Goal: Information Seeking & Learning: Check status

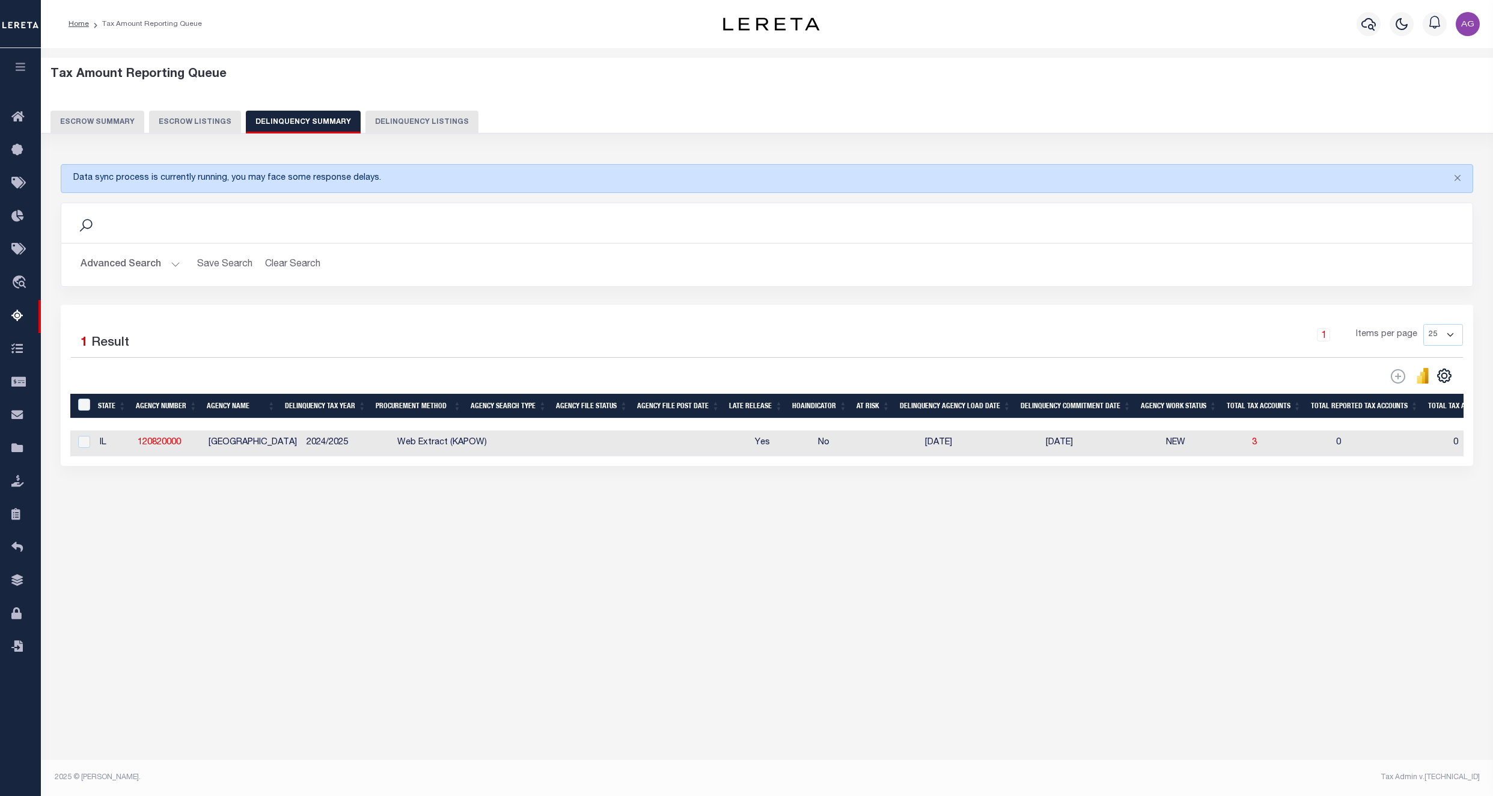
select select
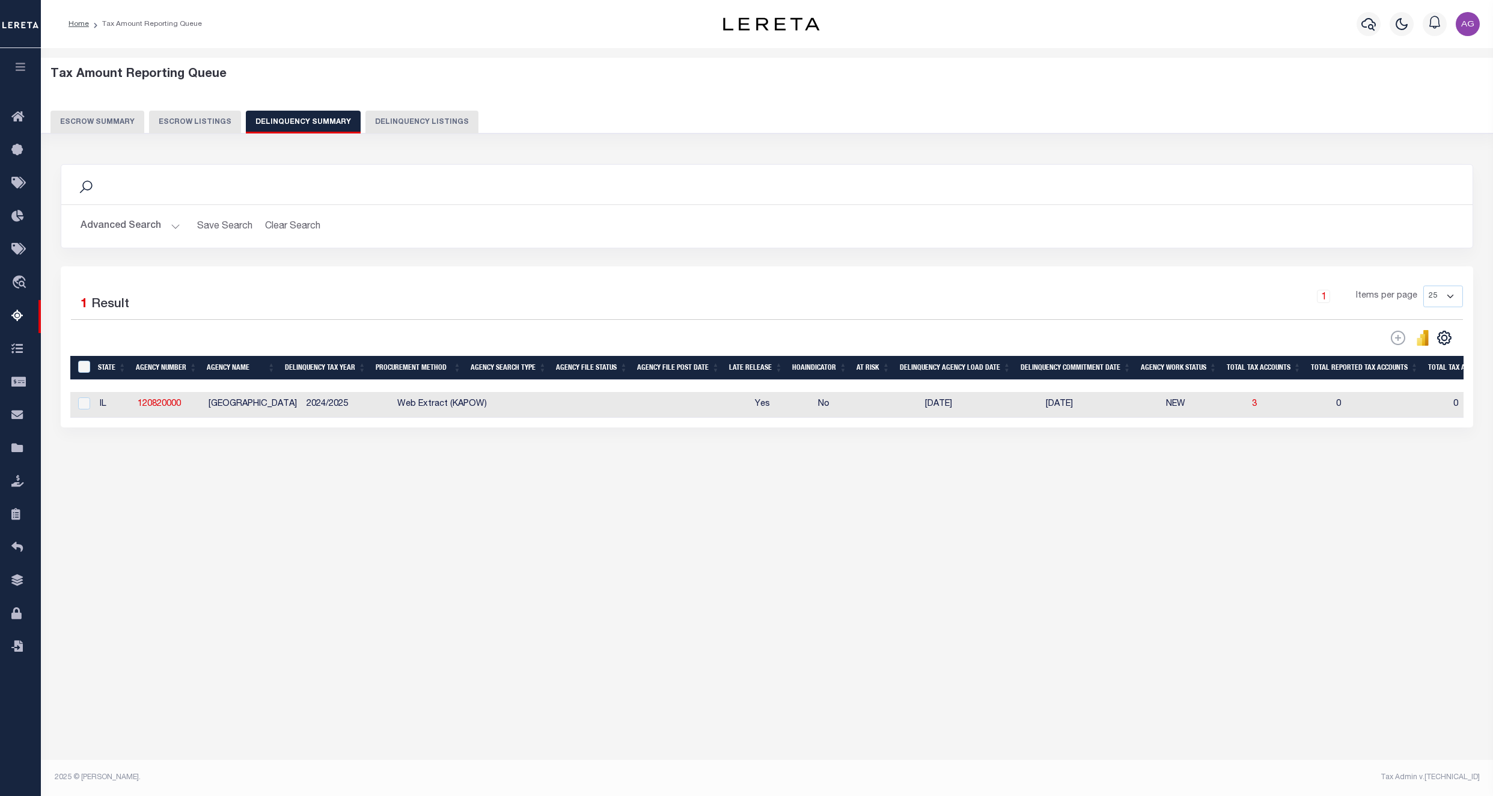
click at [150, 237] on button "Advanced Search" at bounding box center [131, 226] width 100 height 23
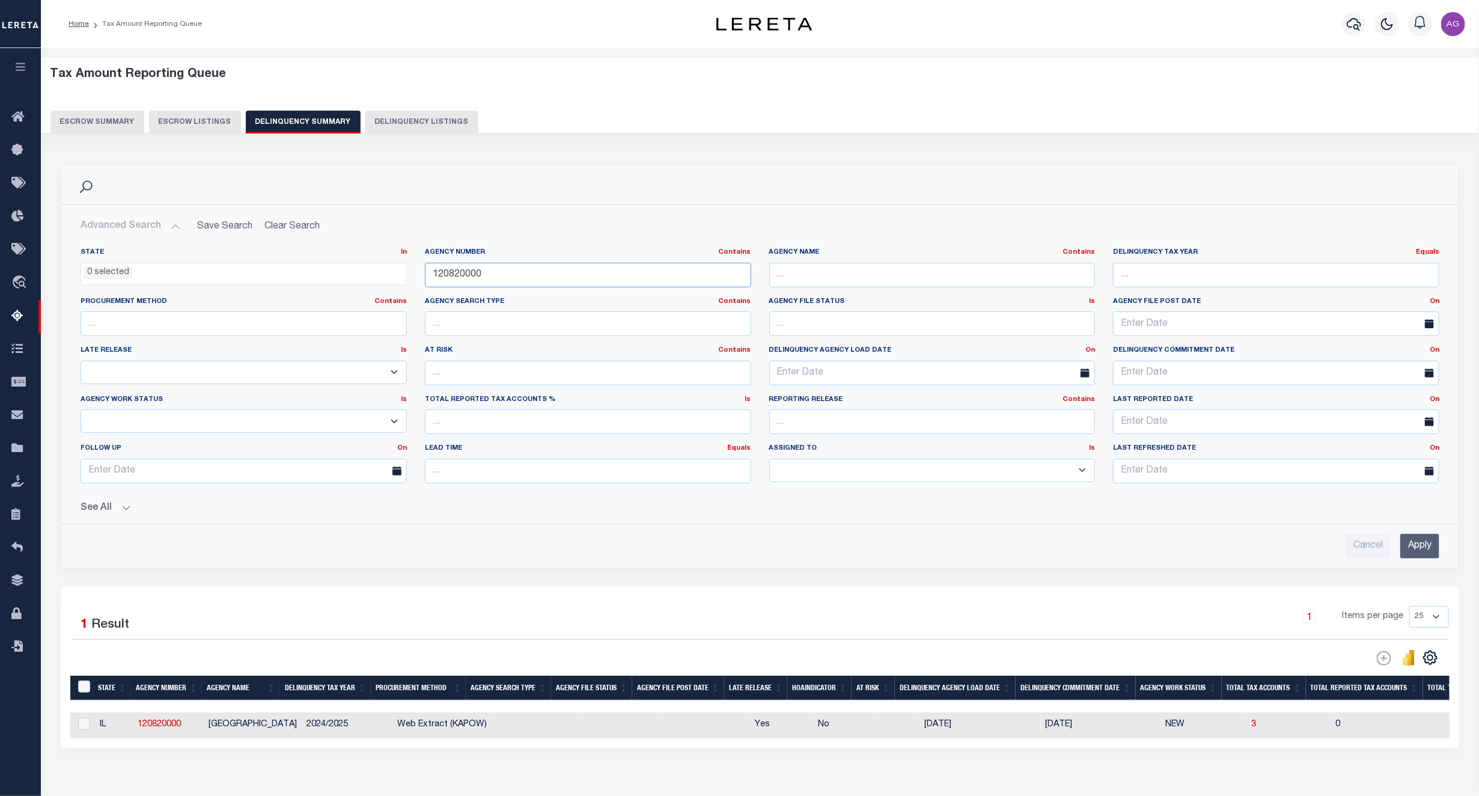
drag, startPoint x: 504, startPoint y: 270, endPoint x: 918, endPoint y: 494, distance: 470.5
click at [370, 273] on div "State In In AK AL AR AZ CA CO CT DC DE FL GA GU HI IA ID IL IN KS KY LA MA MD M…" at bounding box center [760, 370] width 1377 height 245
paste input "03"
type input "120030000"
click at [1423, 544] on input "Apply" at bounding box center [1419, 546] width 39 height 25
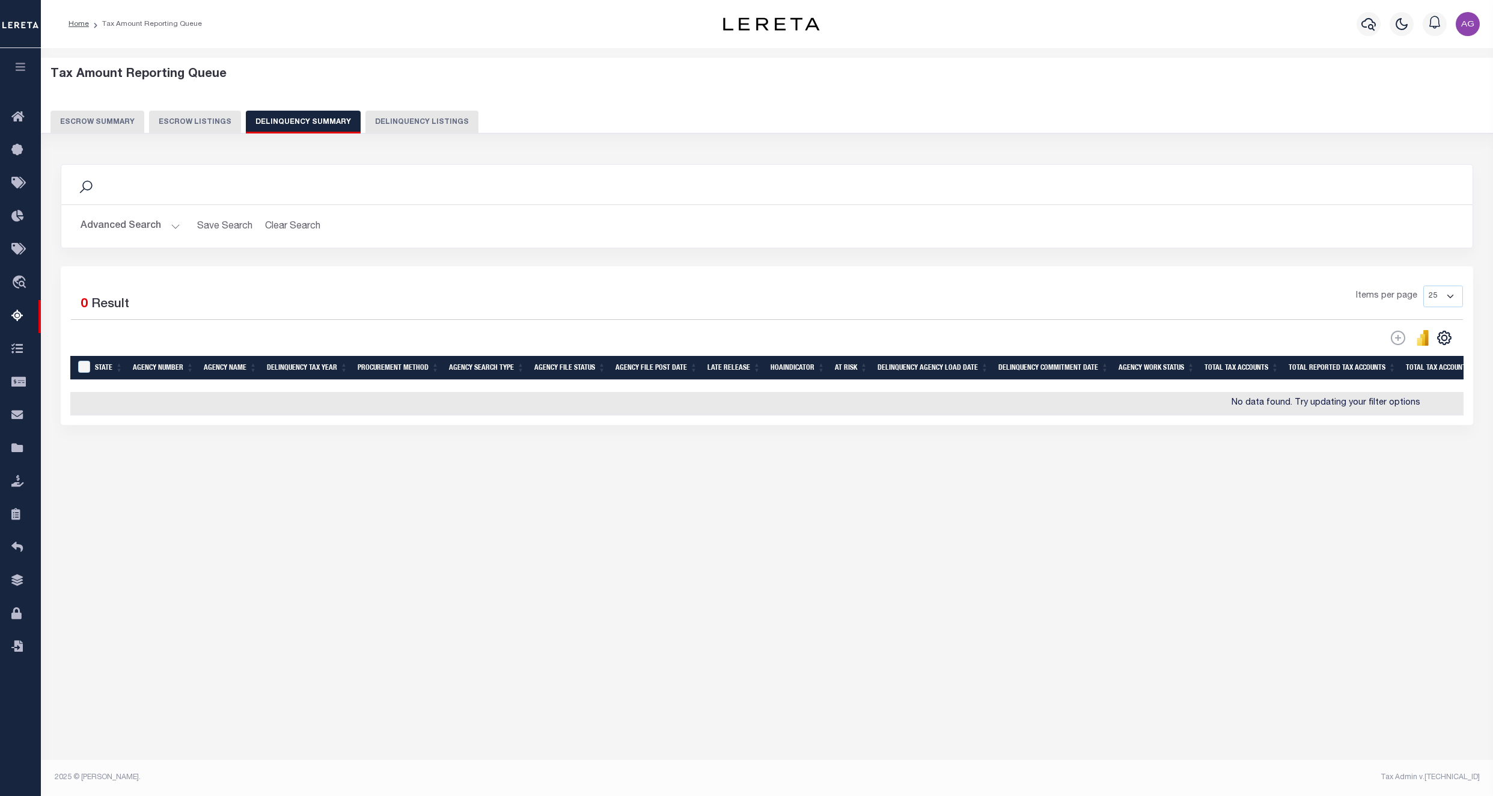
click at [103, 220] on button "Advanced Search" at bounding box center [131, 226] width 100 height 23
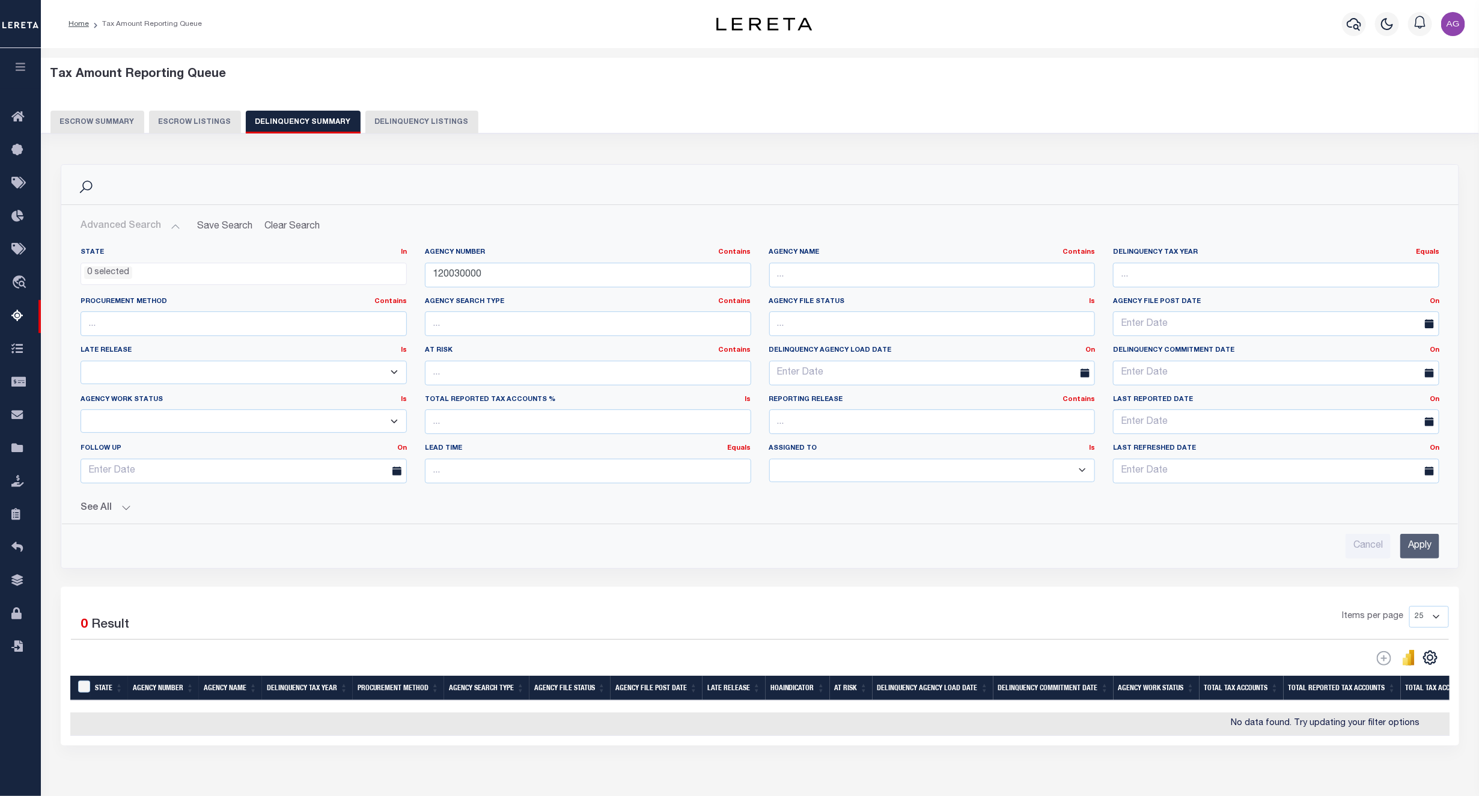
click at [134, 513] on button "See All" at bounding box center [760, 507] width 1359 height 11
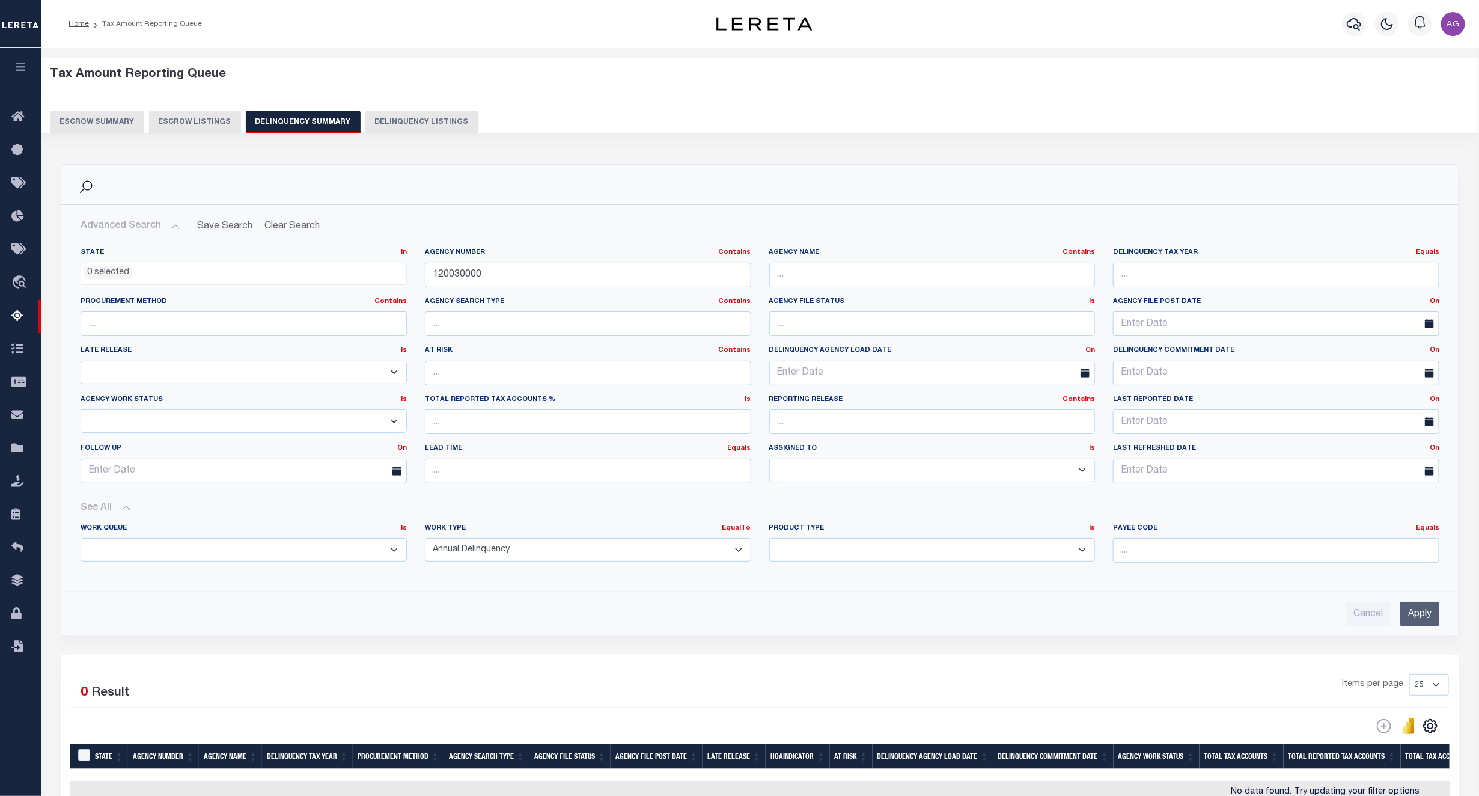
click at [541, 556] on select "Annual Delinquency Back Search Payment Status Check DTRACK" at bounding box center [588, 549] width 326 height 23
select select
click at [425, 541] on select "Annual Delinquency Back Search Payment Status Check DTRACK" at bounding box center [588, 549] width 326 height 23
click at [1410, 615] on input "Apply" at bounding box center [1419, 613] width 39 height 25
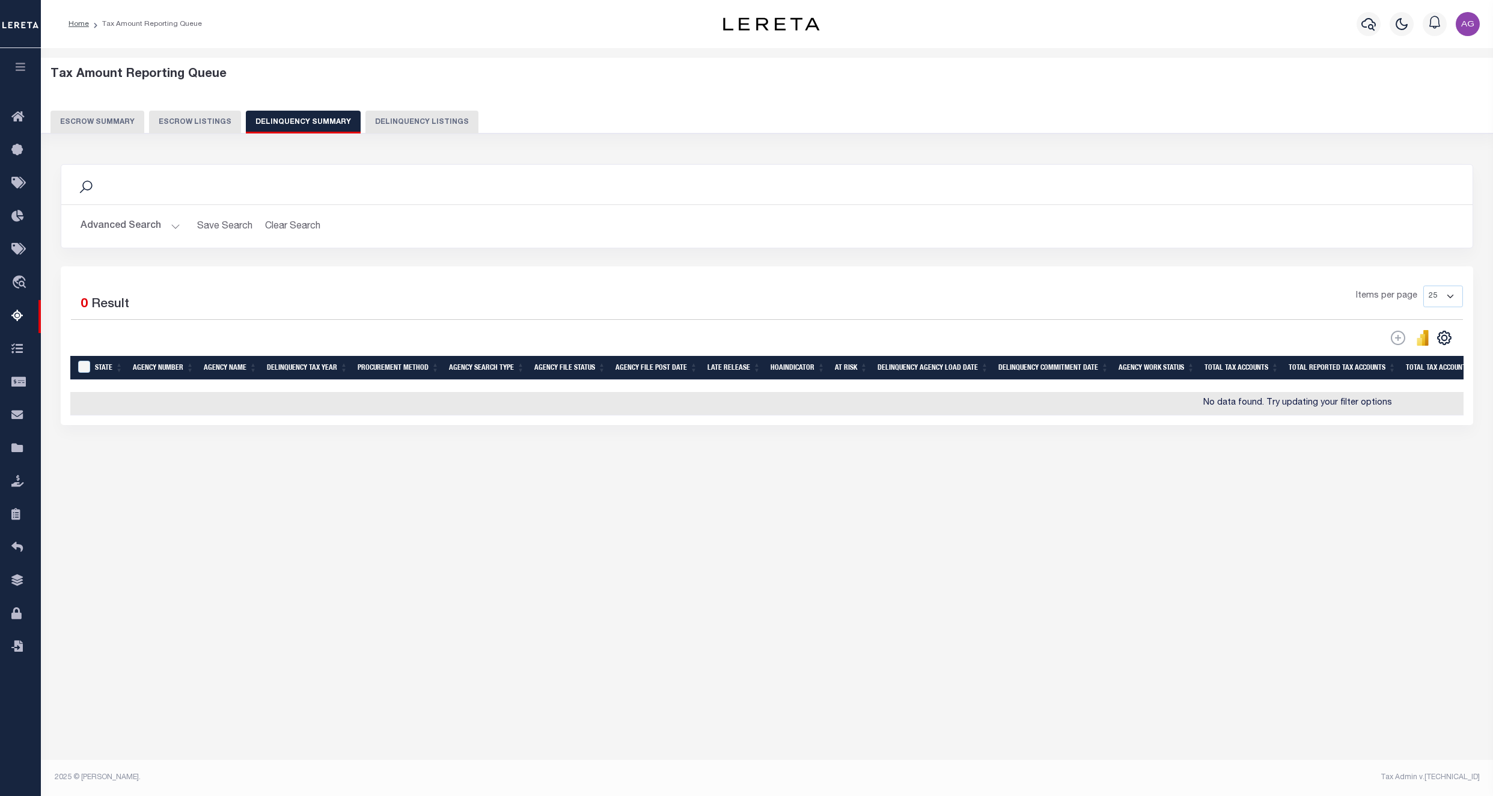
click at [148, 229] on button "Advanced Search" at bounding box center [131, 226] width 100 height 23
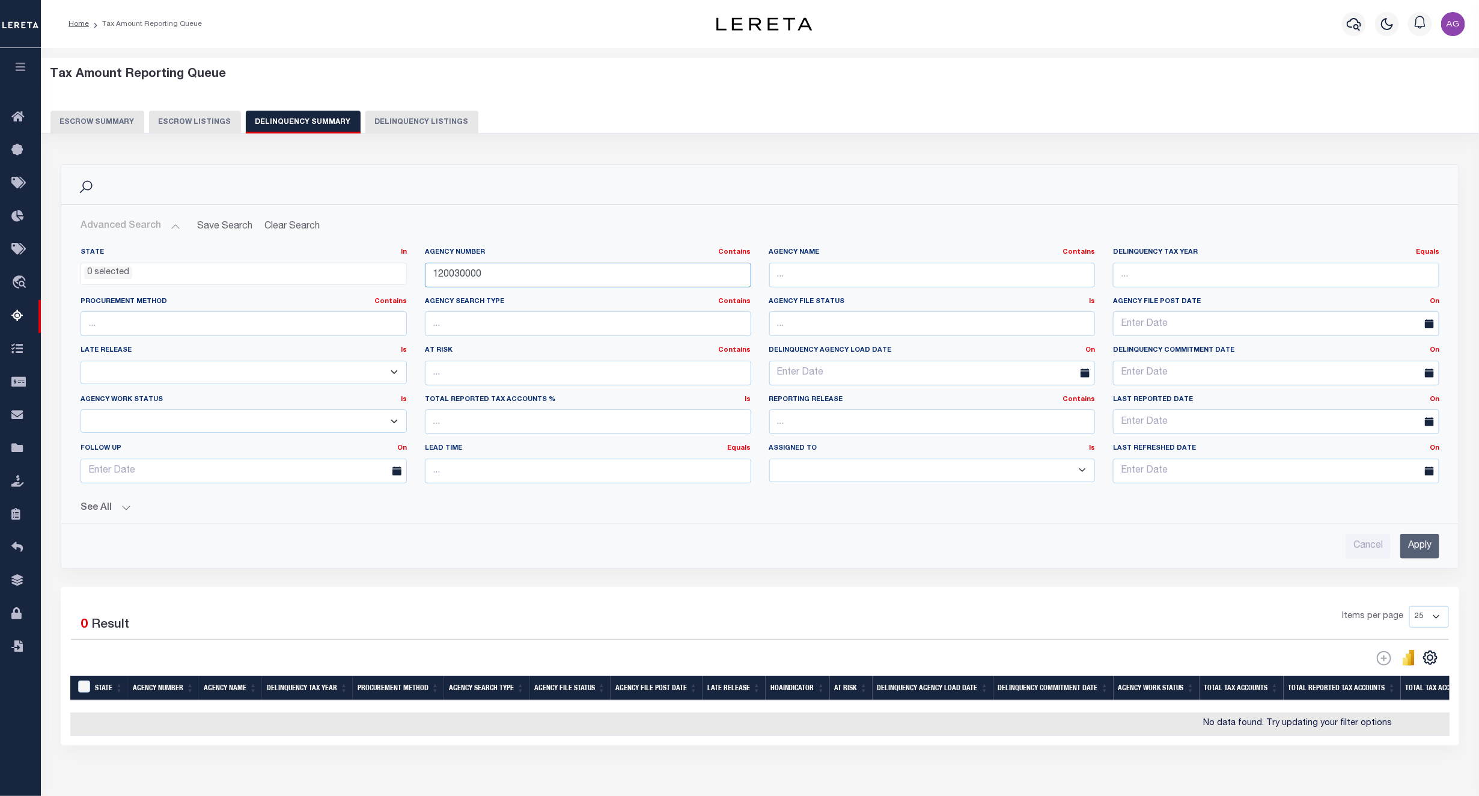
click at [516, 271] on input "120030000" at bounding box center [588, 275] width 326 height 25
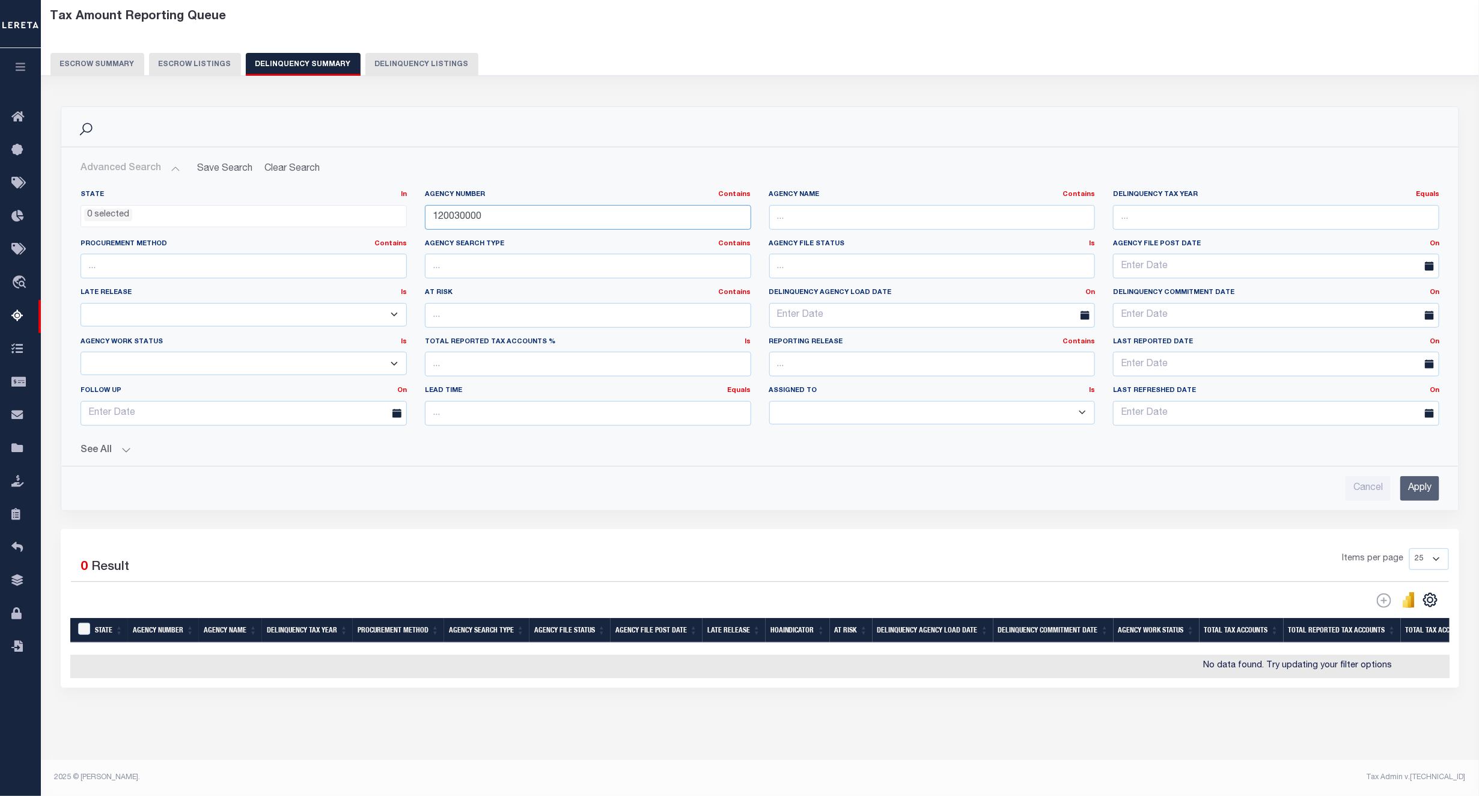
click at [522, 205] on input "120030000" at bounding box center [588, 217] width 326 height 25
click at [1428, 476] on input "Apply" at bounding box center [1419, 488] width 39 height 25
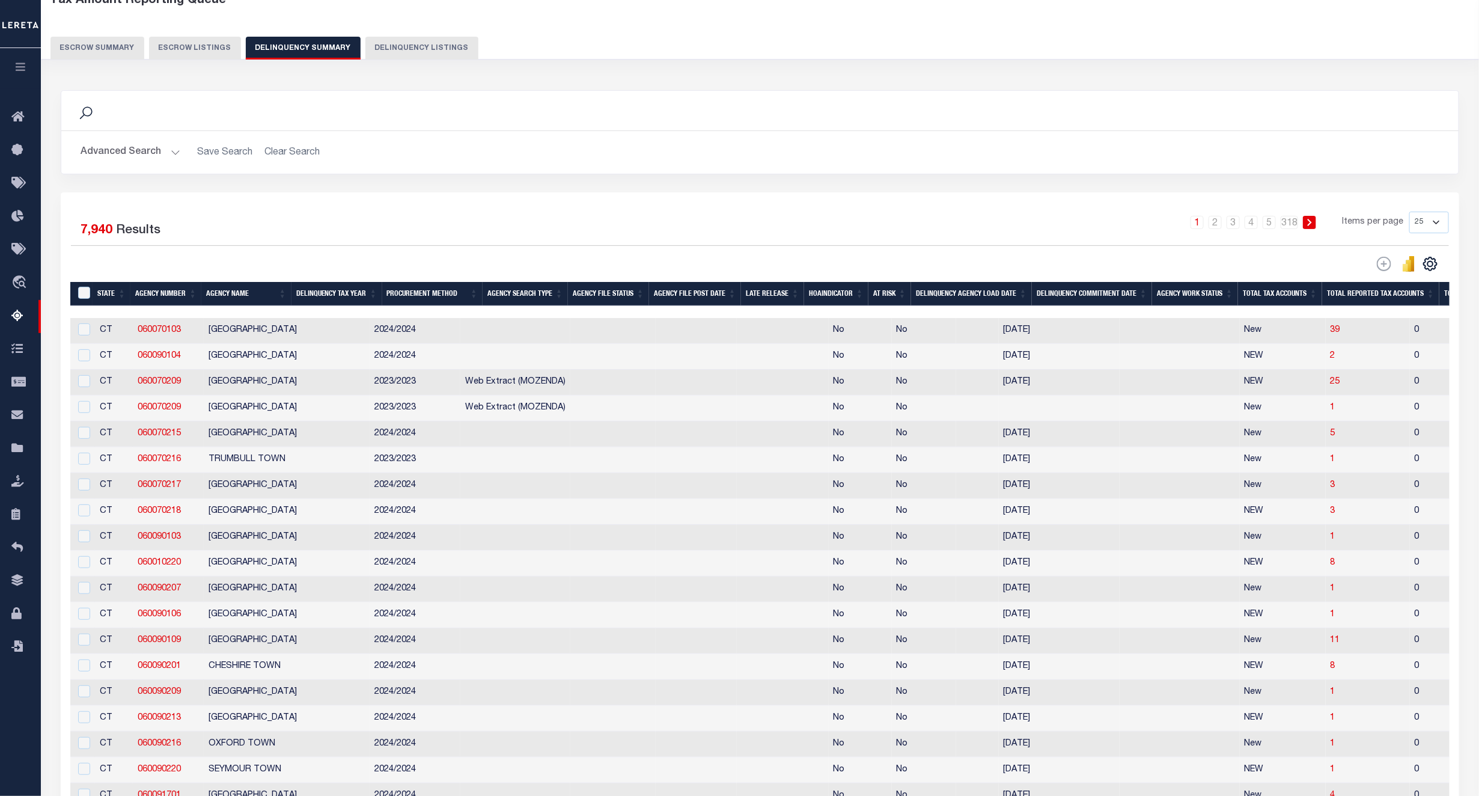
scroll to position [0, 0]
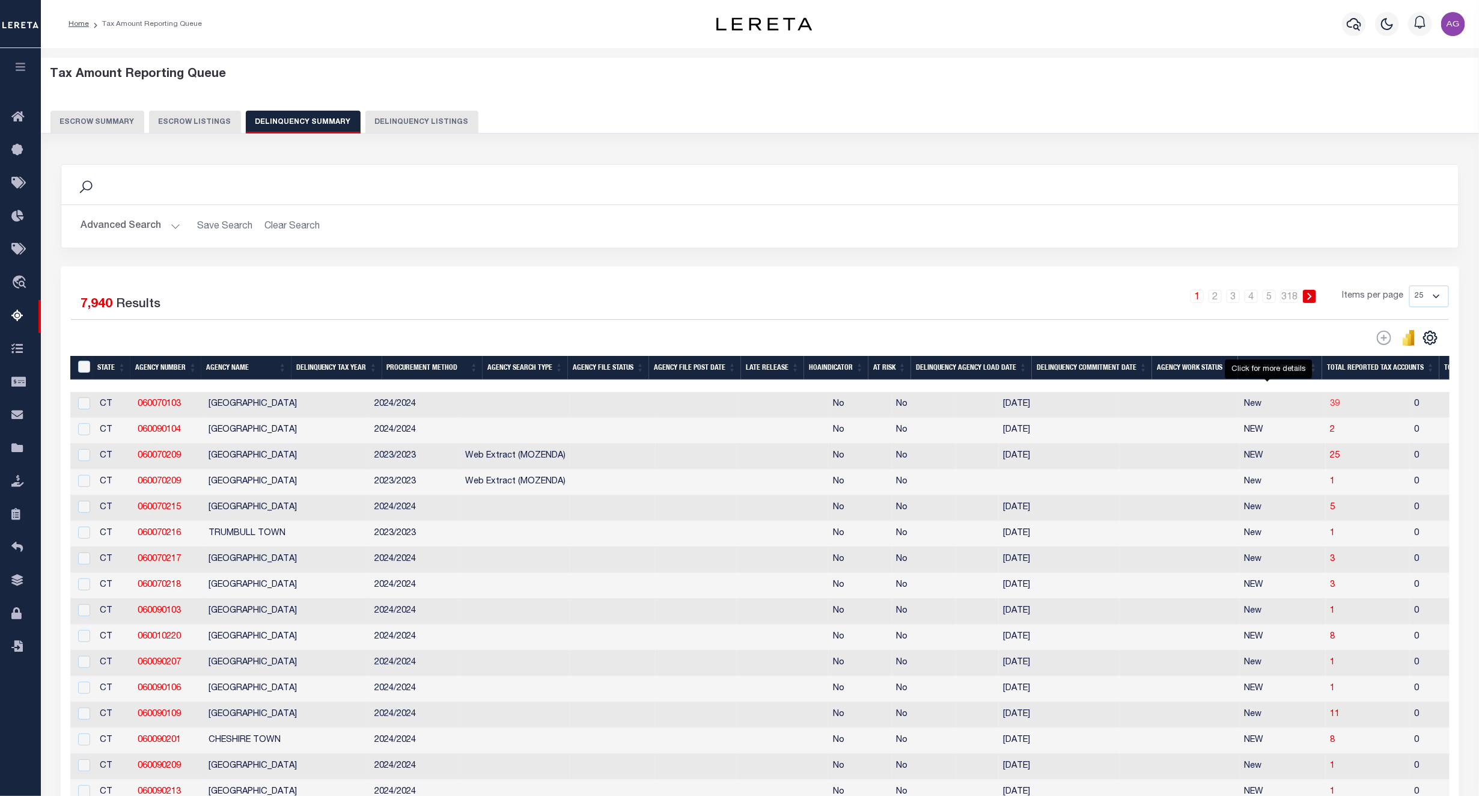
click at [1330, 408] on span "39" at bounding box center [1335, 404] width 10 height 8
select select "100"
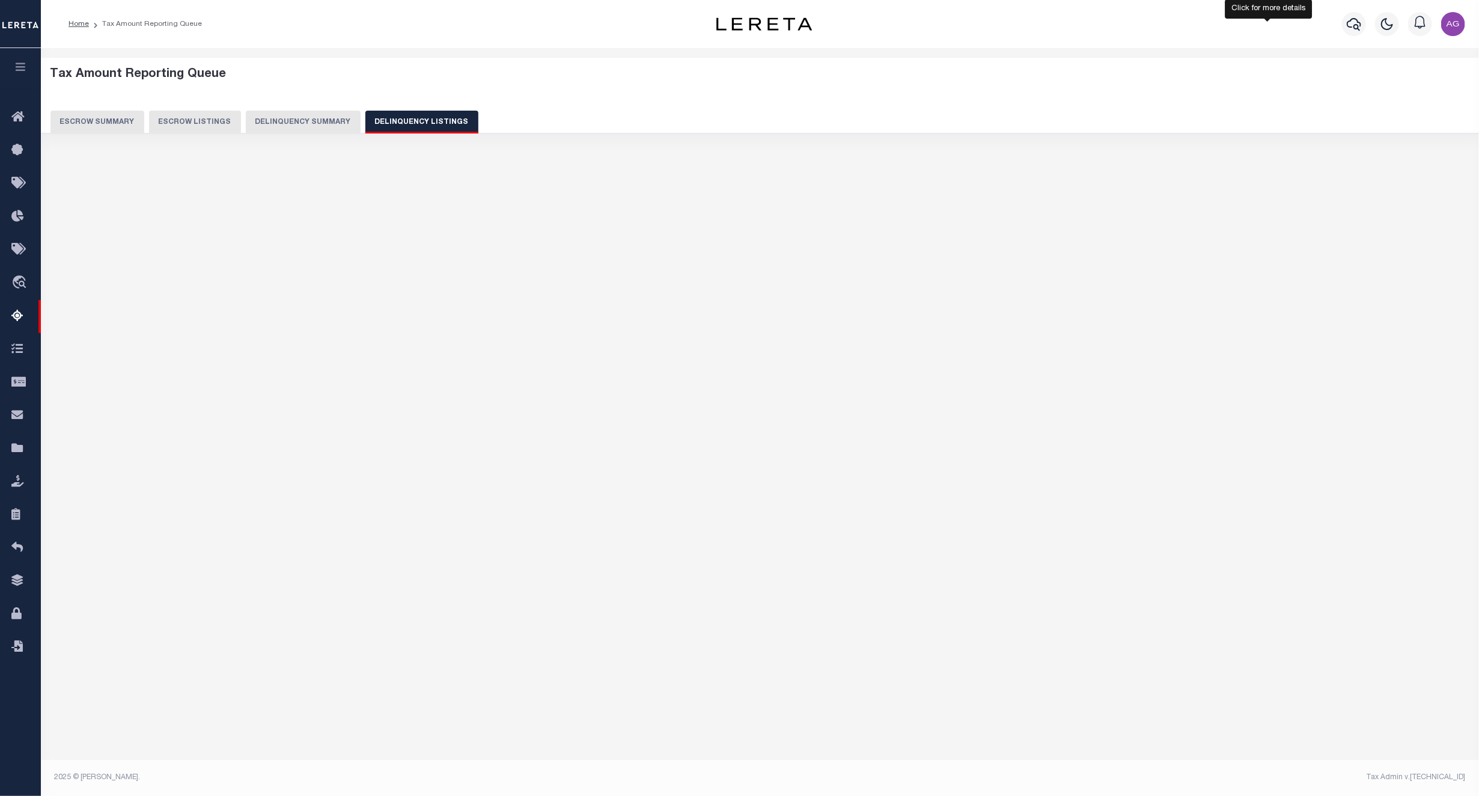
select select "100"
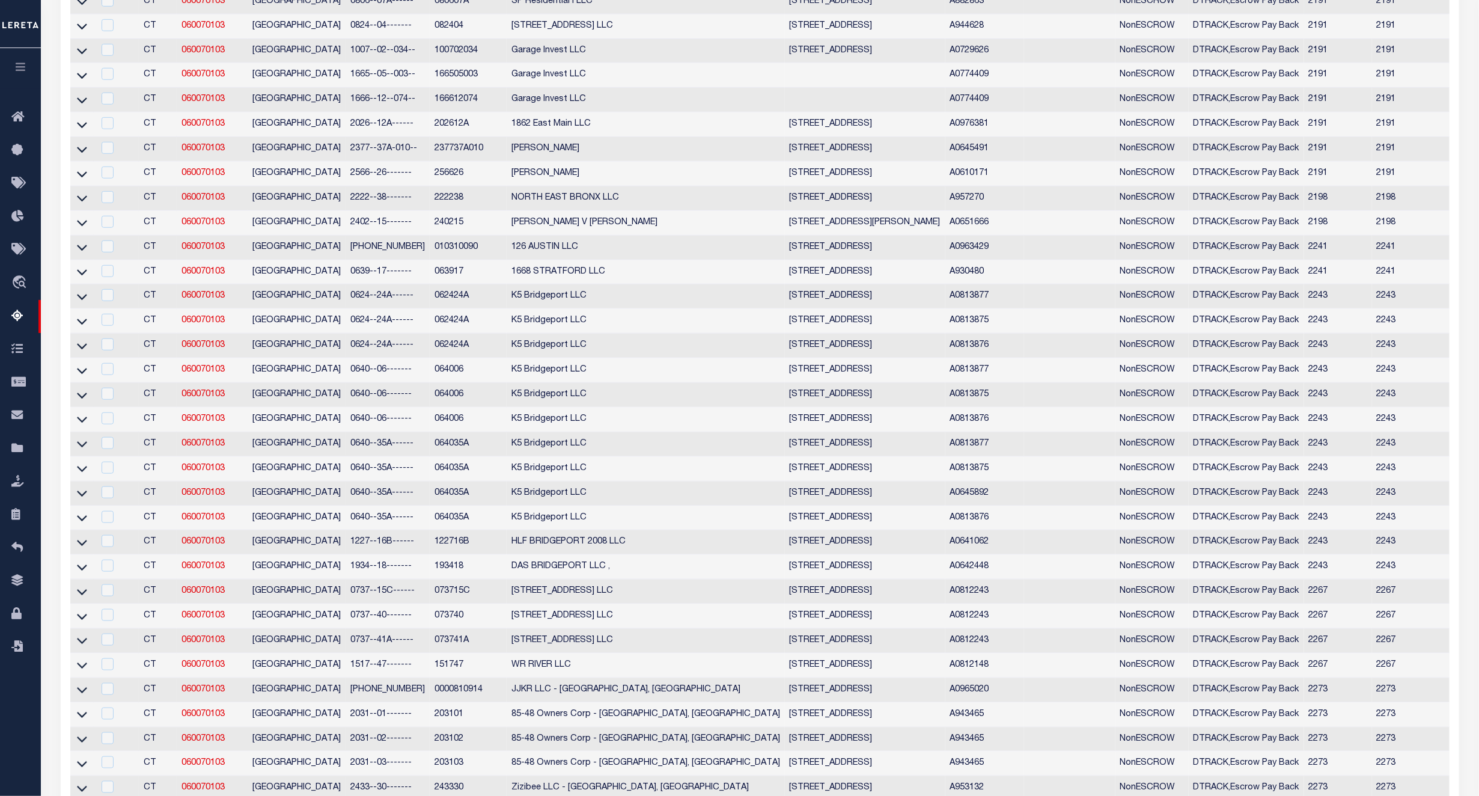
scroll to position [90, 0]
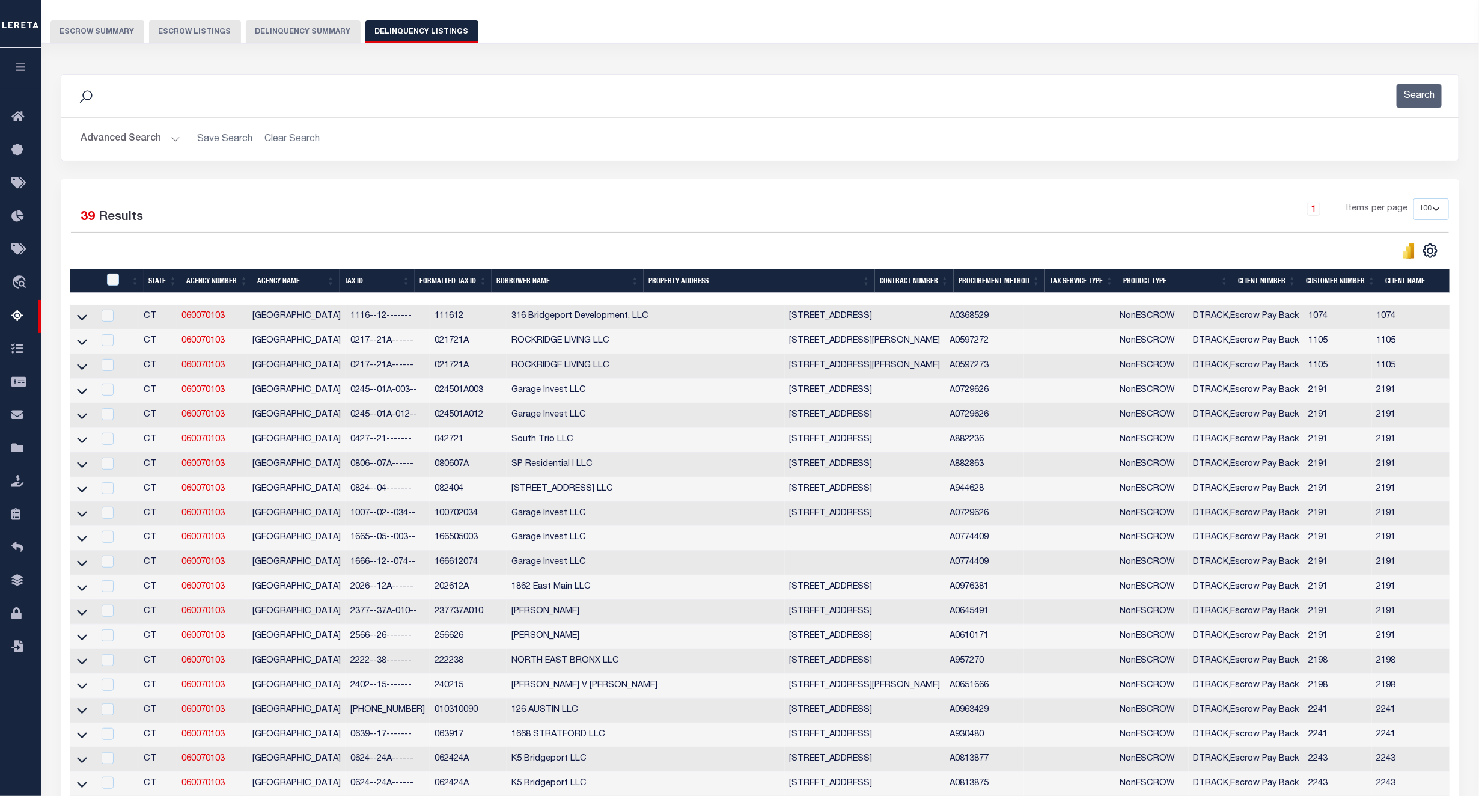
click at [87, 315] on link at bounding box center [82, 316] width 14 height 8
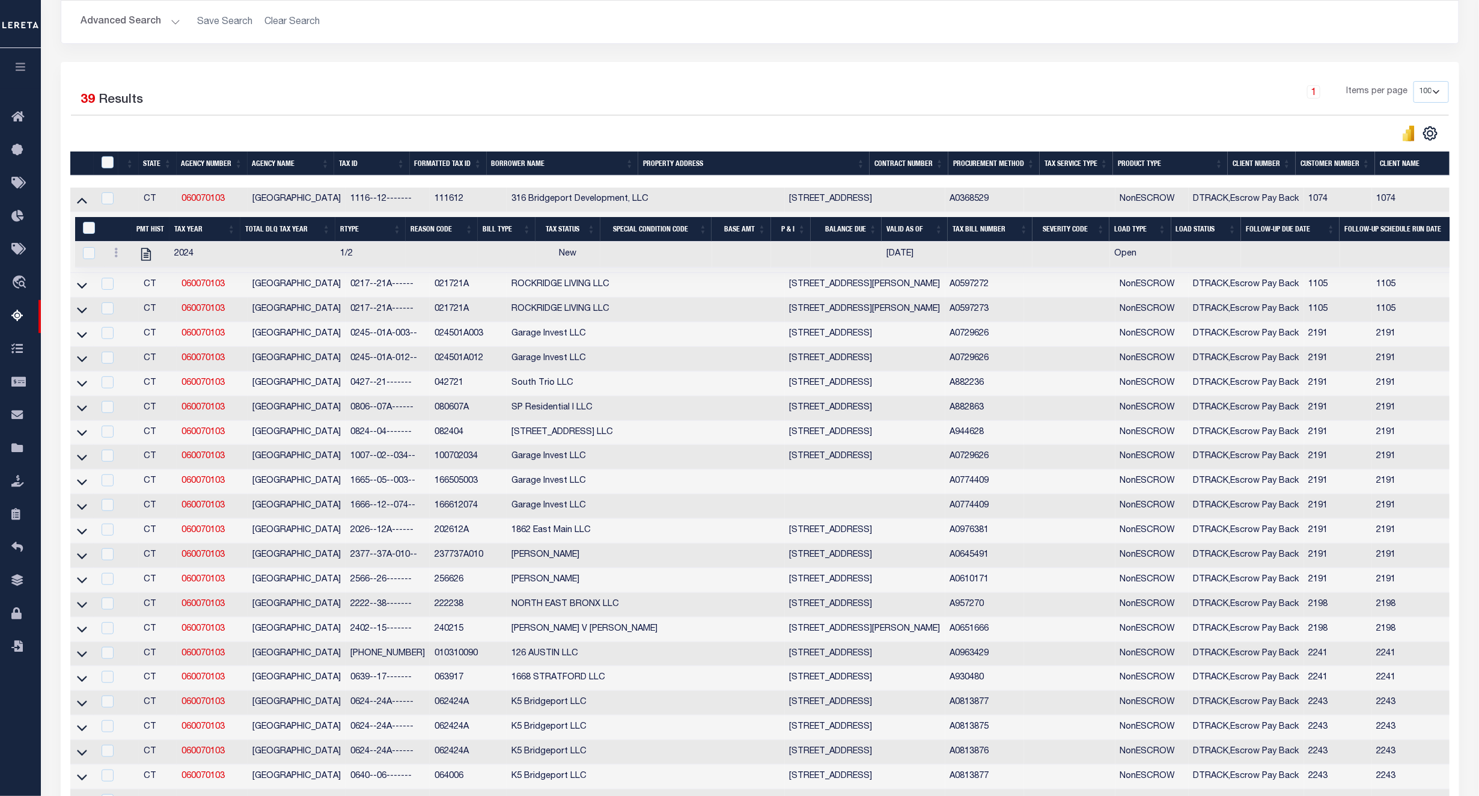
scroll to position [0, 0]
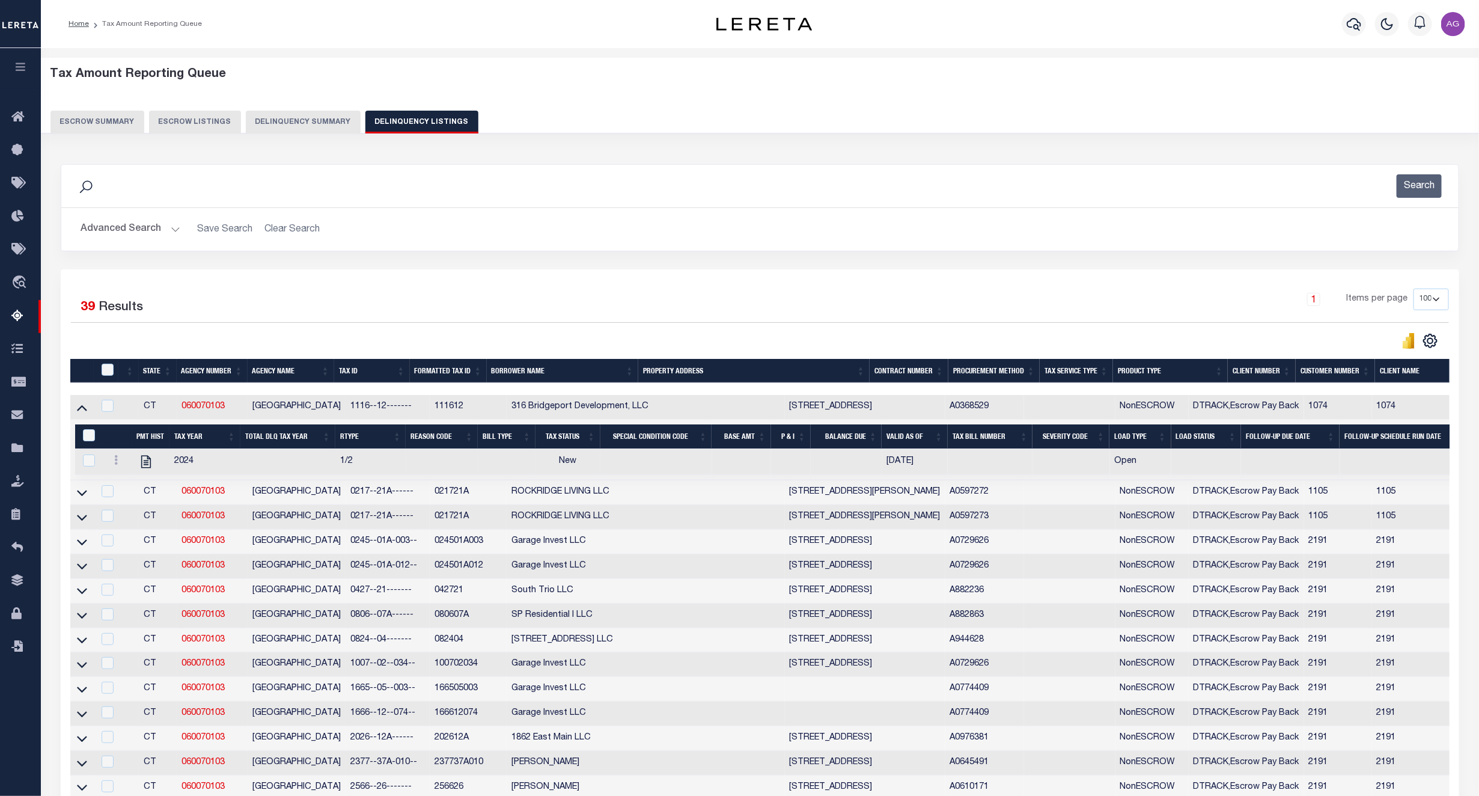
click at [296, 120] on button "Delinquency Summary" at bounding box center [303, 122] width 115 height 23
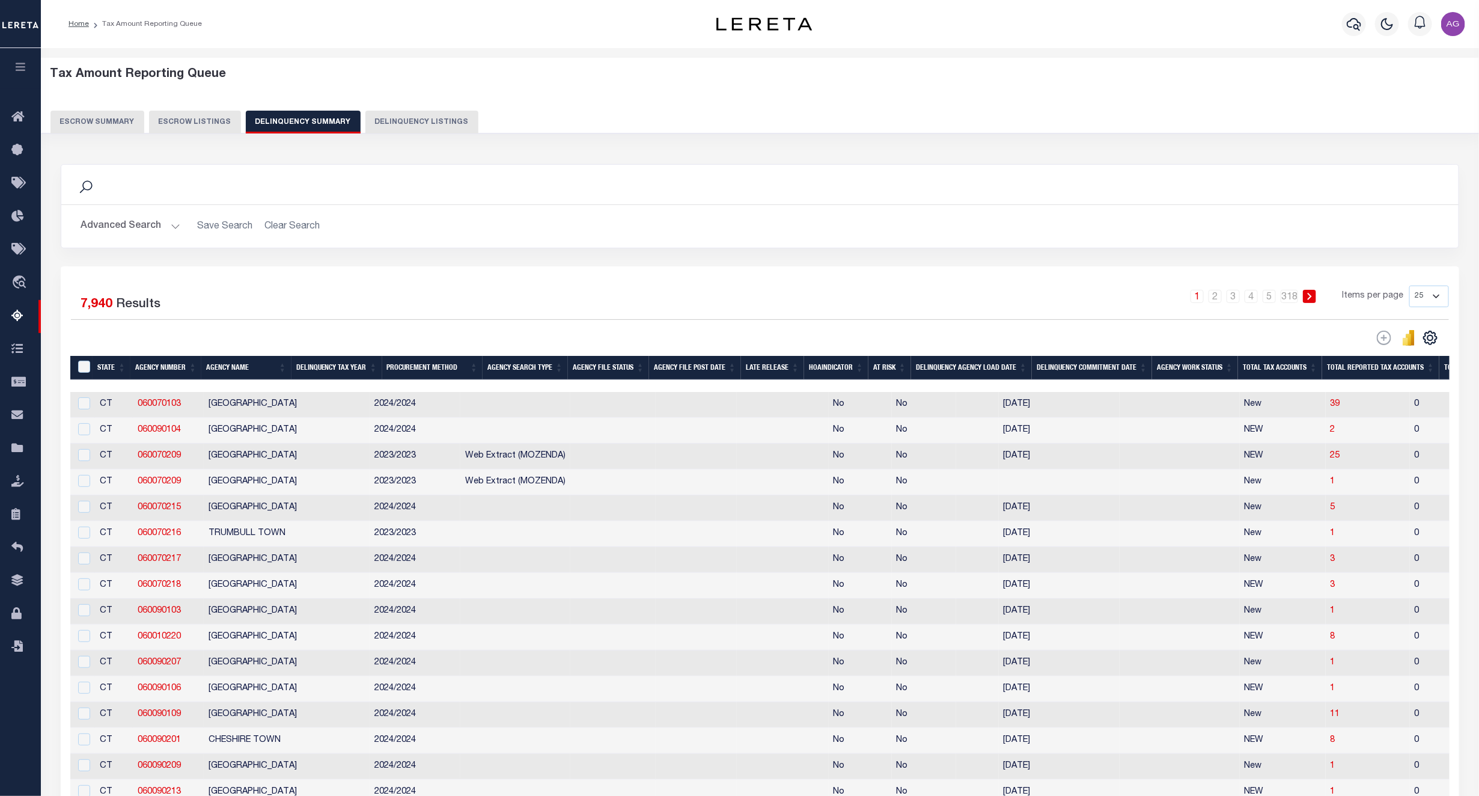
click at [139, 221] on button "Advanced Search" at bounding box center [131, 226] width 100 height 23
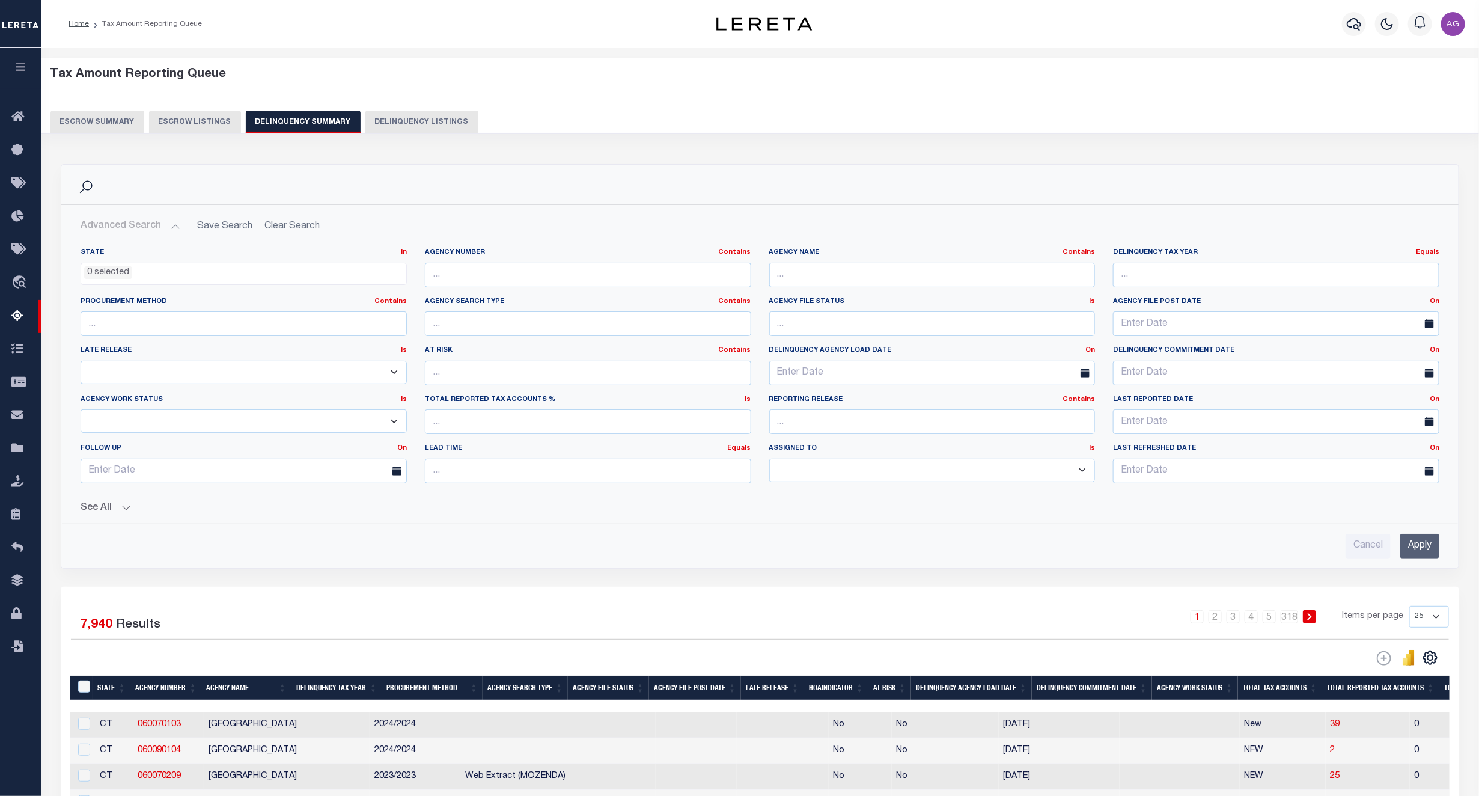
click at [123, 512] on button "See All" at bounding box center [760, 507] width 1359 height 11
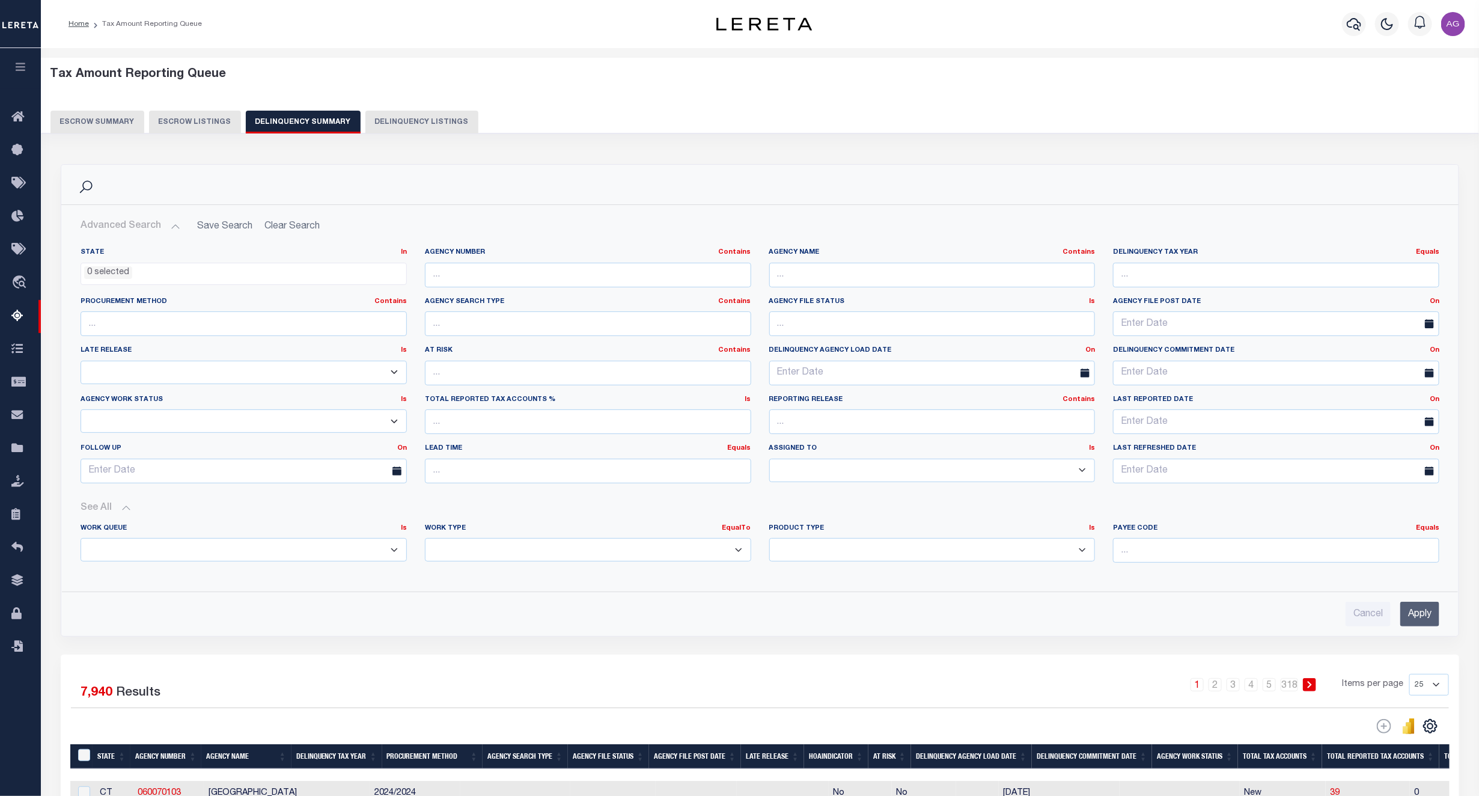
click at [559, 556] on select "Annual Delinquency Back Search Payment Status Check DTRACK" at bounding box center [588, 549] width 326 height 23
select select "AnnualDelinquency"
click at [425, 541] on select "Annual Delinquency Back Search Payment Status Check DTRACK" at bounding box center [588, 549] width 326 height 23
click at [1430, 624] on input "Apply" at bounding box center [1419, 613] width 39 height 25
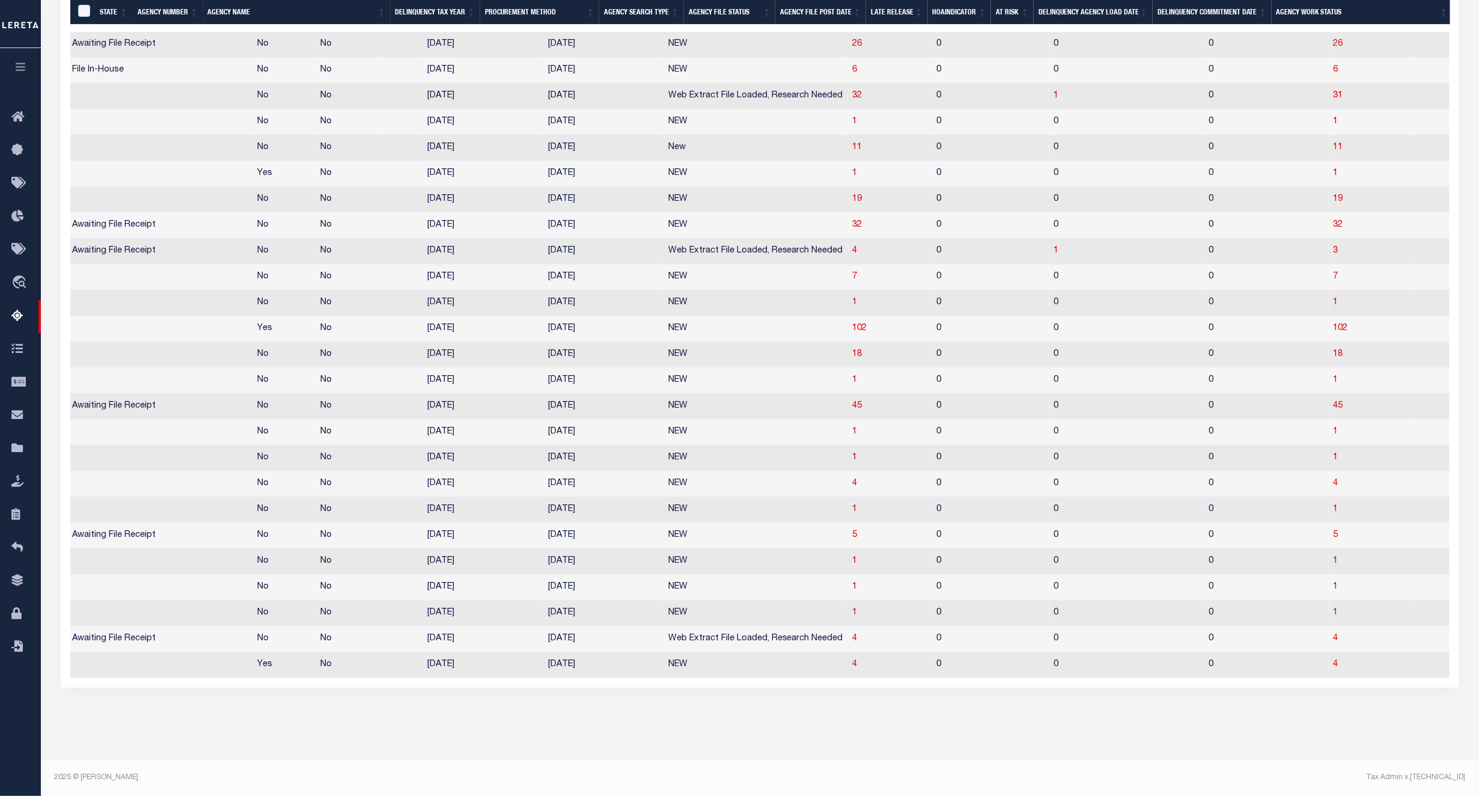
scroll to position [0, 654]
click at [853, 401] on span "45" at bounding box center [858, 405] width 10 height 8
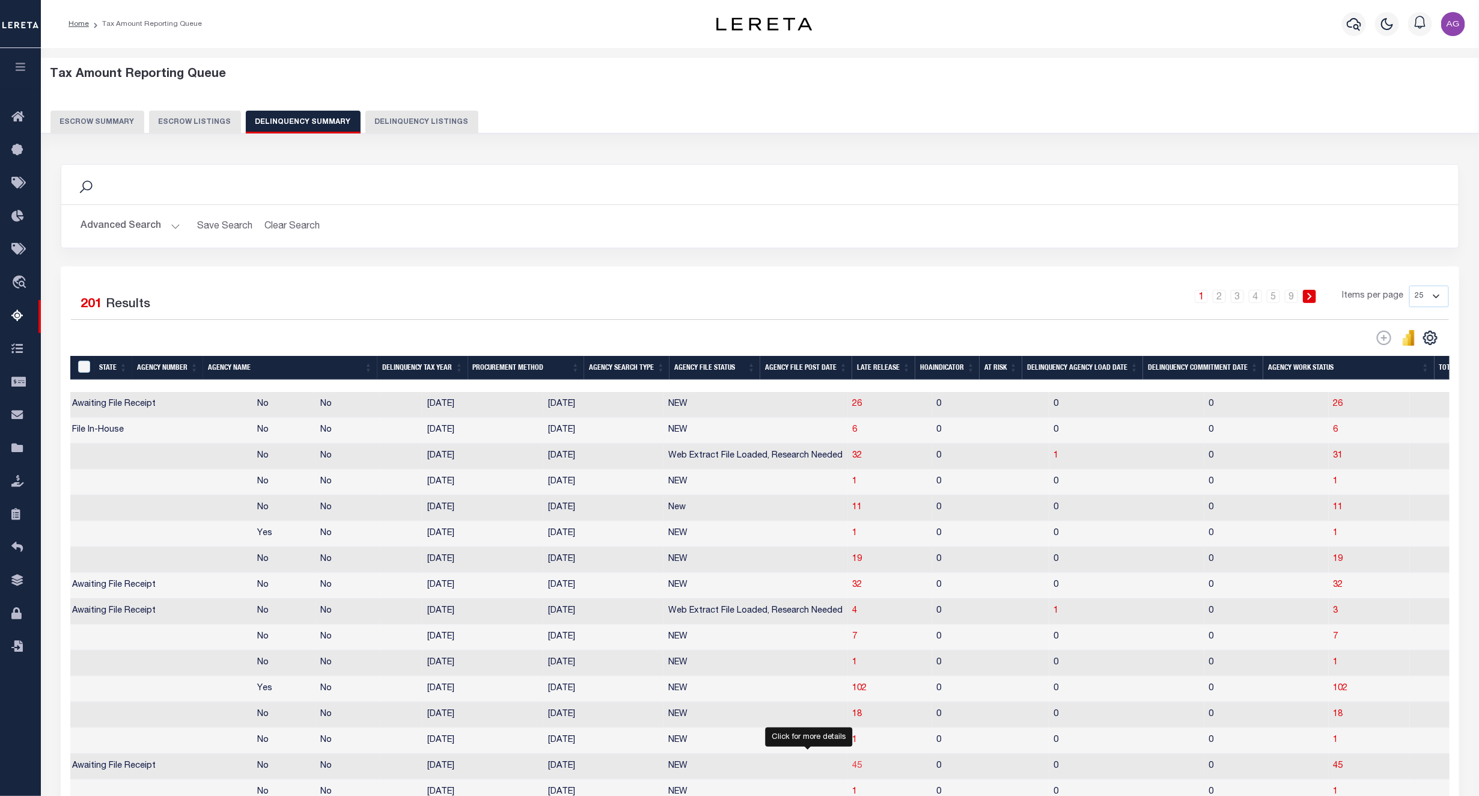
select select "100"
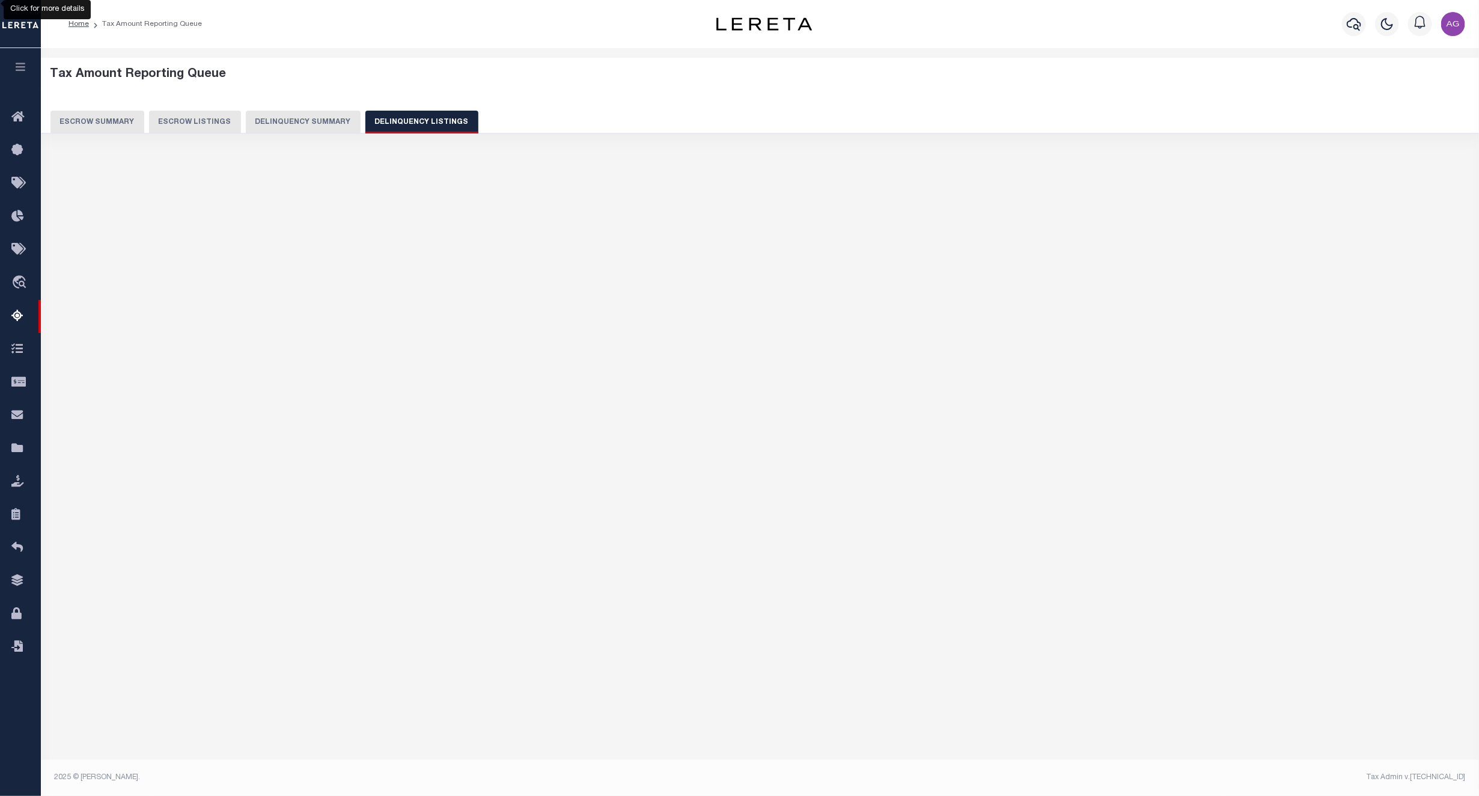
select select "100"
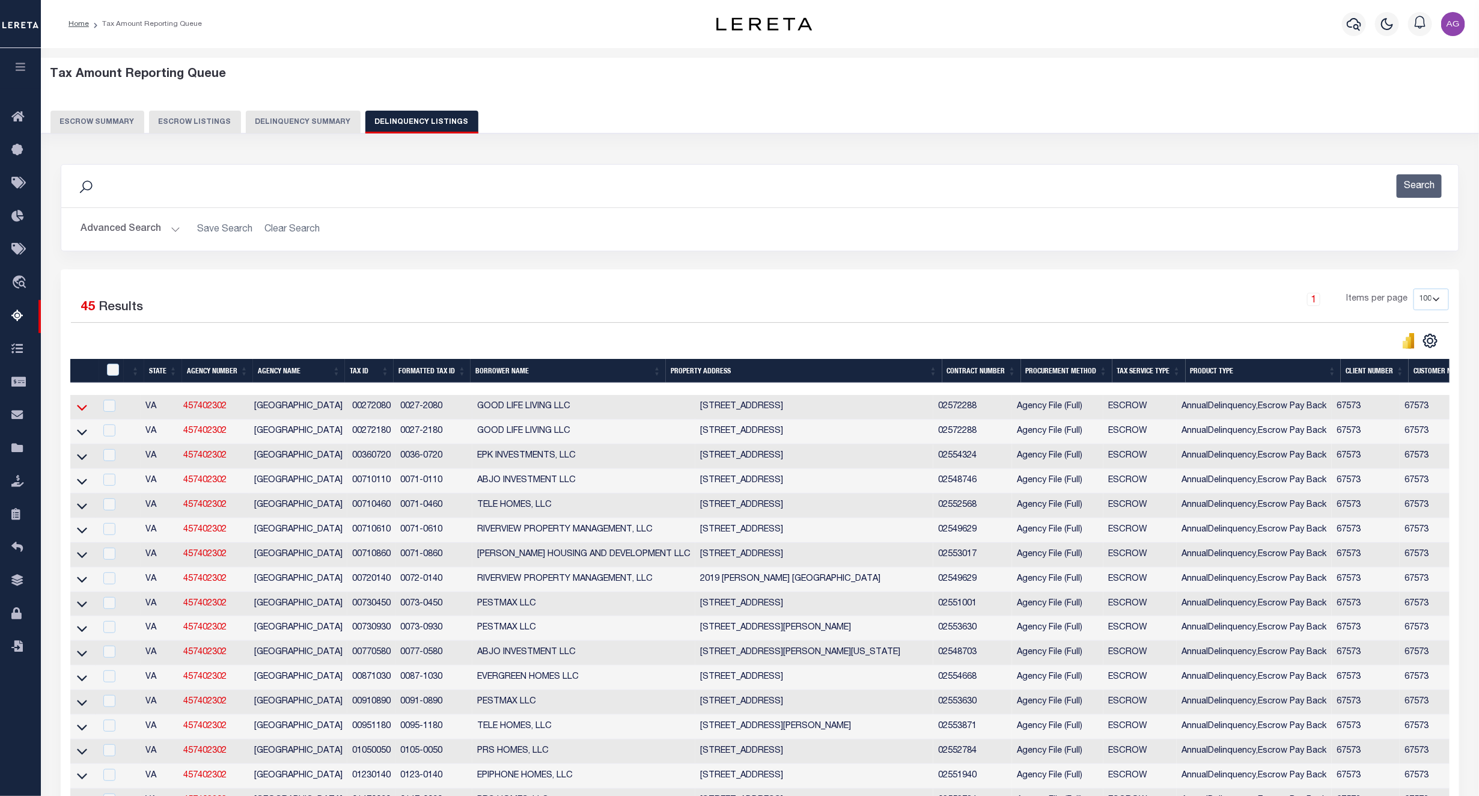
click at [79, 413] on icon at bounding box center [82, 407] width 10 height 13
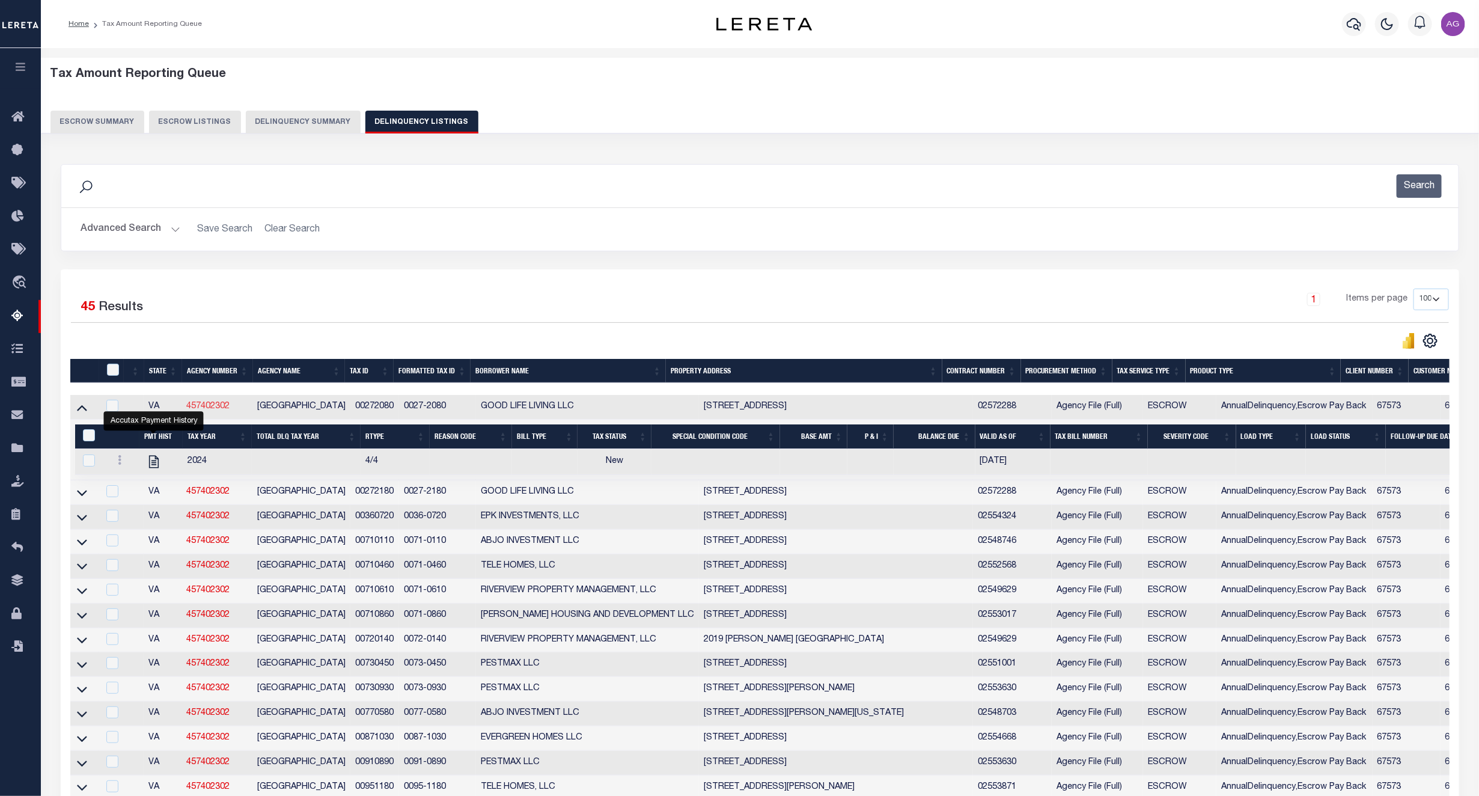
click at [217, 409] on link "457402302" at bounding box center [207, 406] width 43 height 8
checkbox input "true"
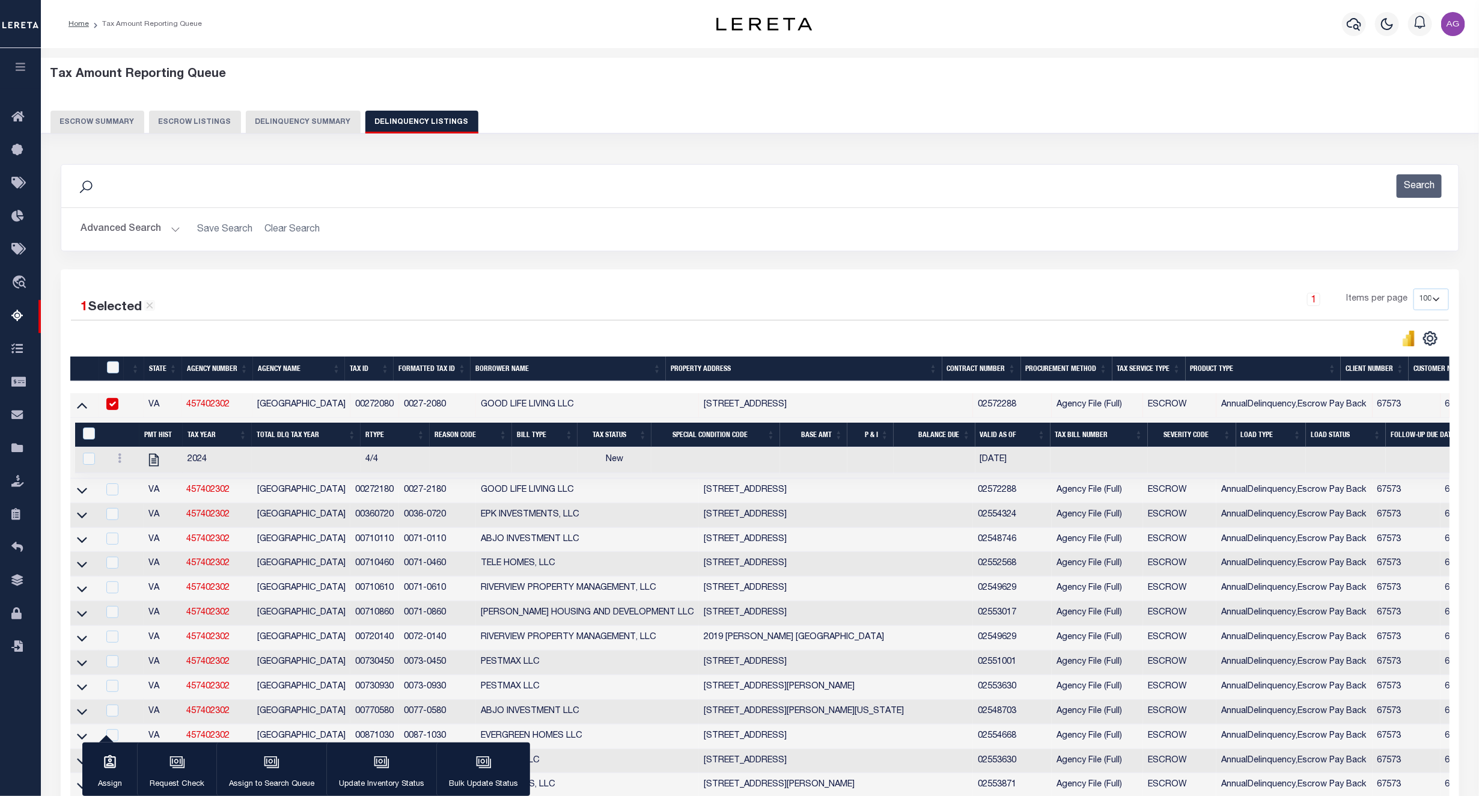
click at [314, 129] on button "Delinquency Summary" at bounding box center [303, 122] width 115 height 23
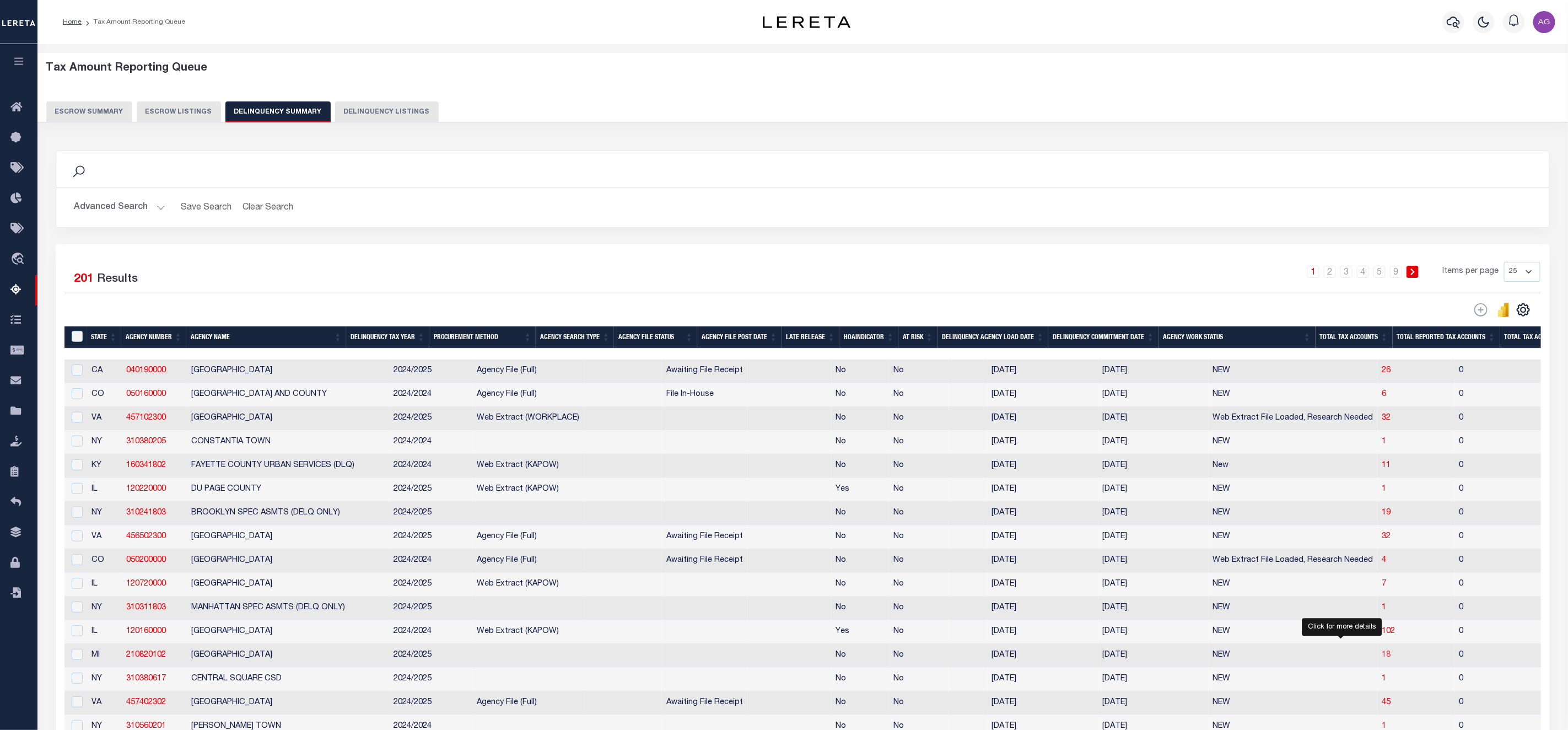
click at [1368, 658] on span "18" at bounding box center [1386, 655] width 9 height 7
select select "100"
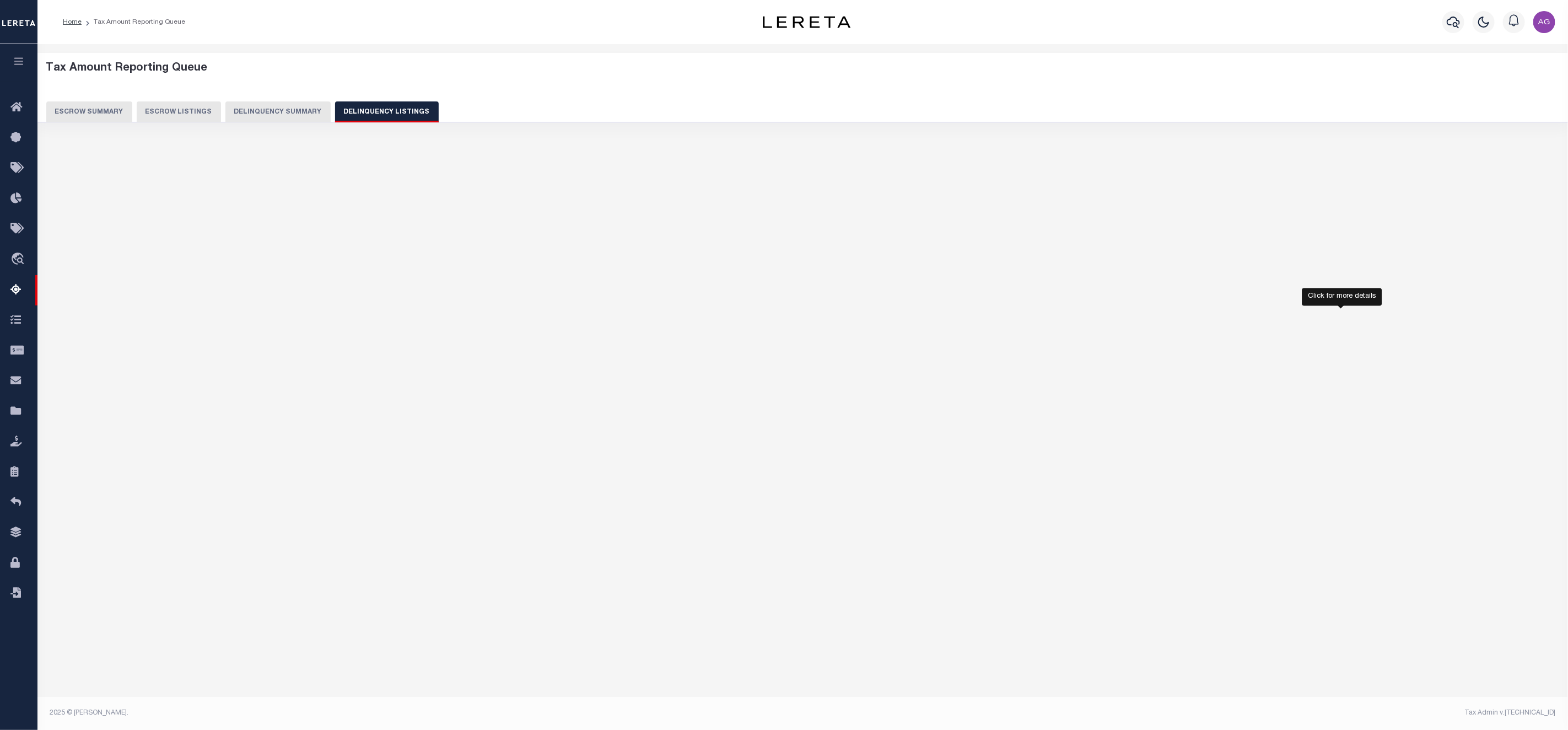
select select "100"
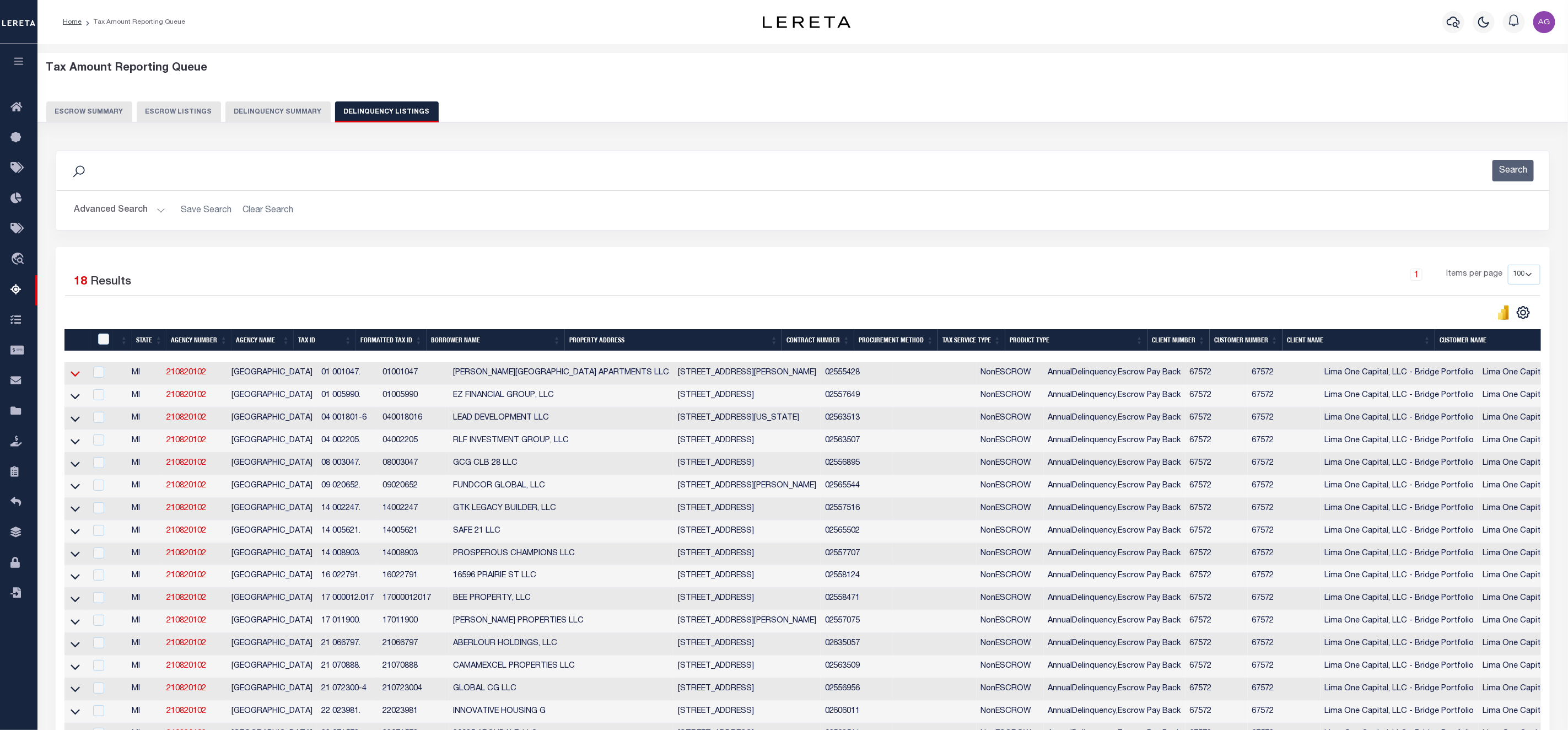
click at [72, 379] on icon at bounding box center [75, 373] width 9 height 12
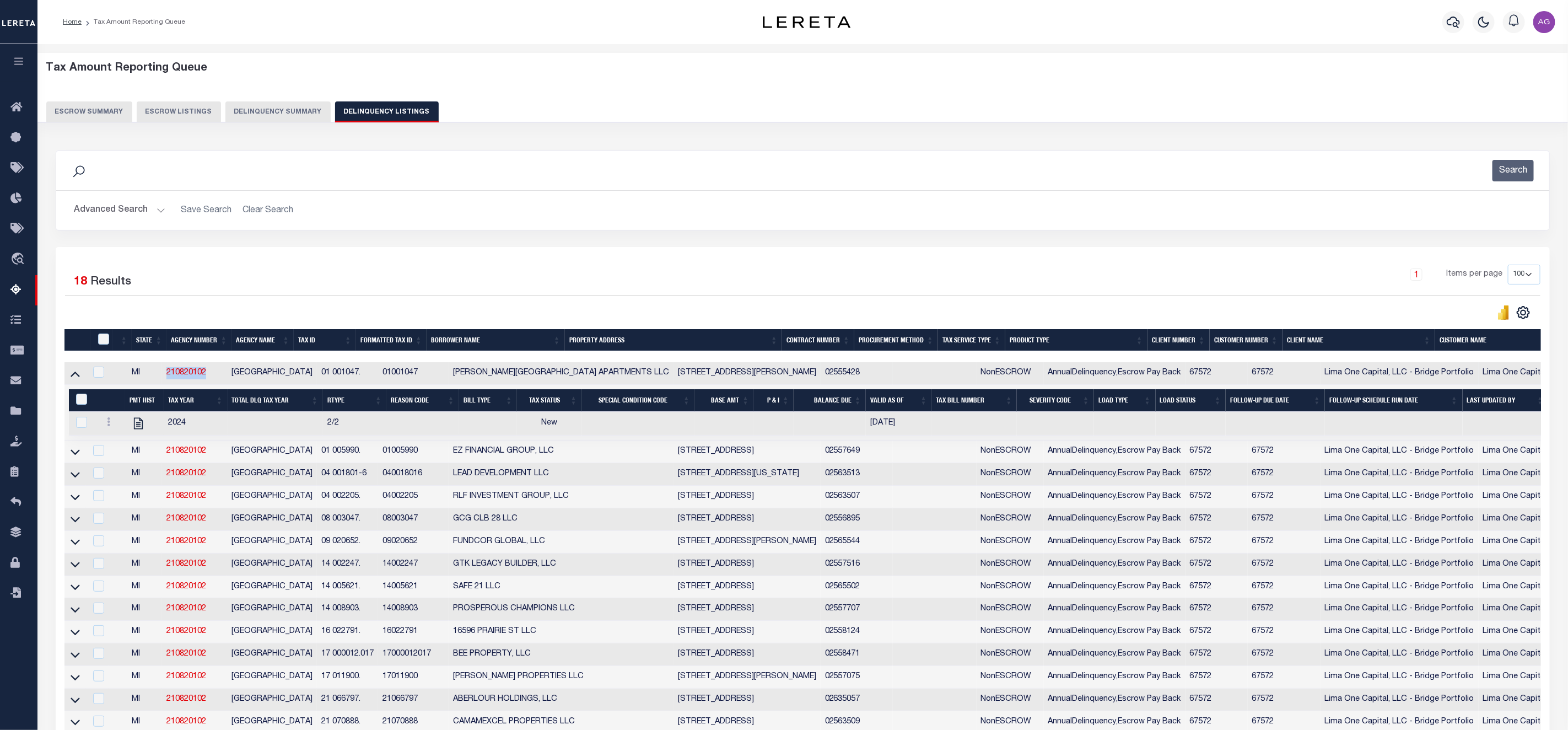
drag, startPoint x: 171, startPoint y: 372, endPoint x: 215, endPoint y: 378, distance: 44.4
click at [215, 378] on td "210820102" at bounding box center [194, 373] width 65 height 23
checkbox input "true"
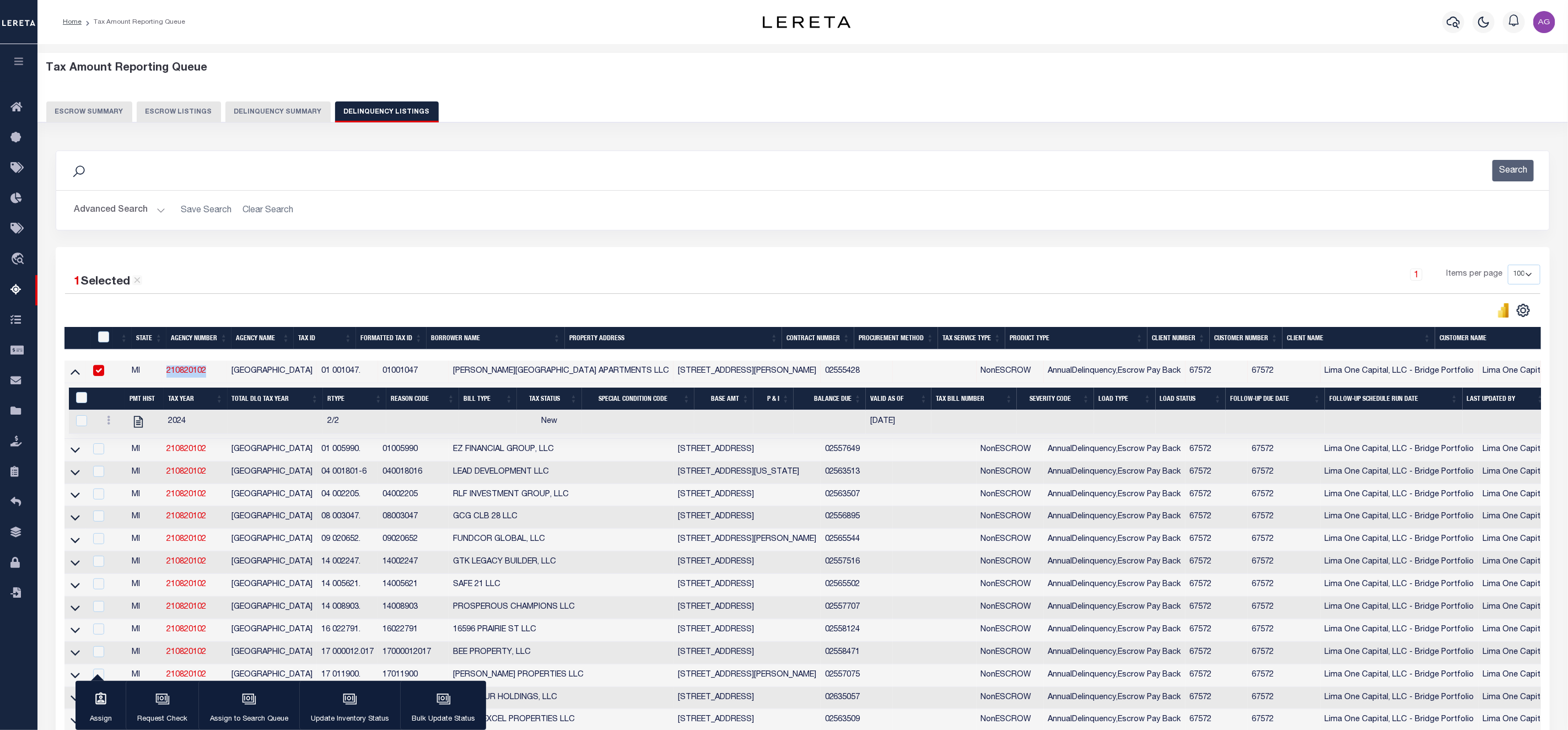
copy link "210820102"
click at [77, 452] on icon at bounding box center [75, 449] width 9 height 12
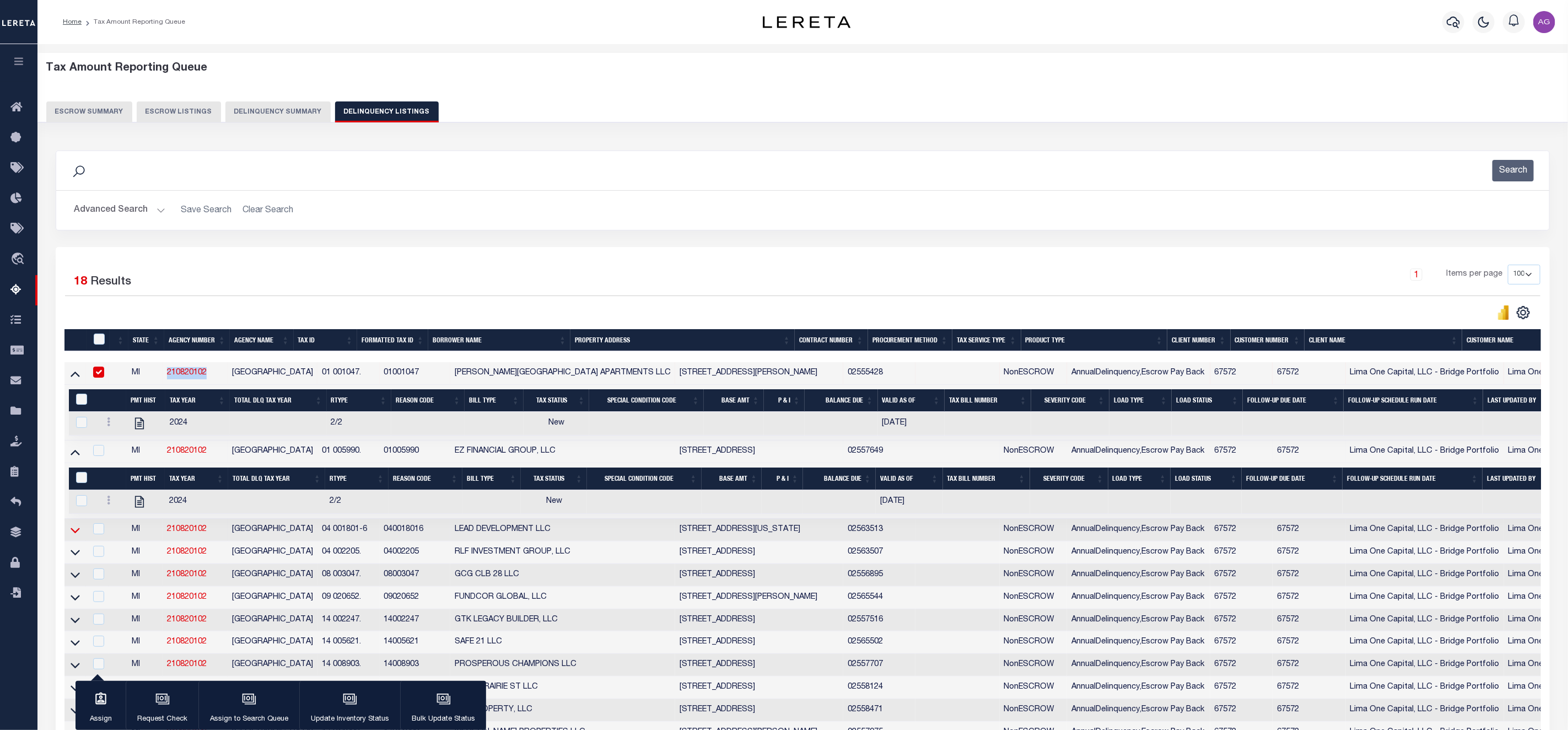
click at [77, 533] on icon at bounding box center [75, 530] width 9 height 6
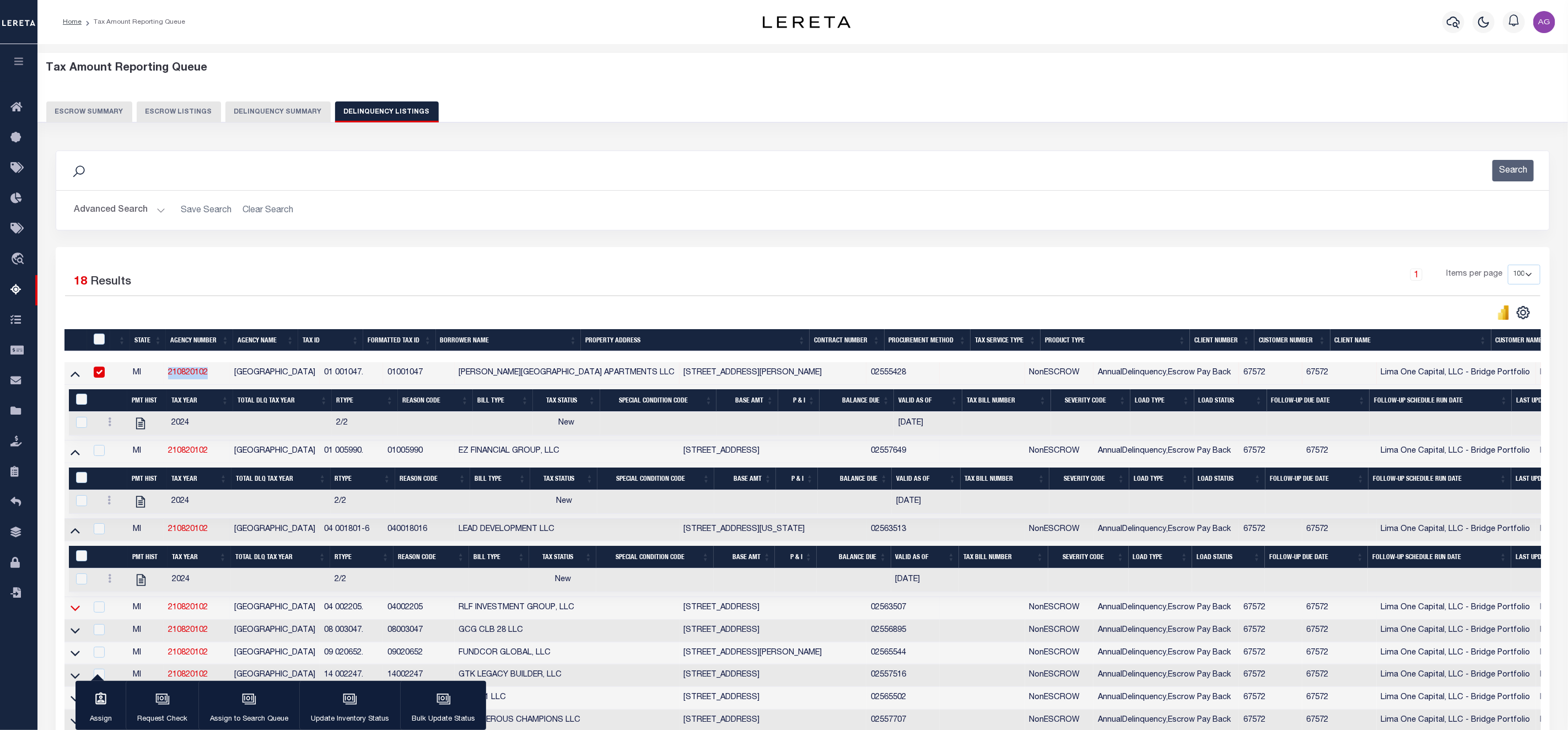
click at [75, 614] on icon at bounding box center [75, 607] width 9 height 12
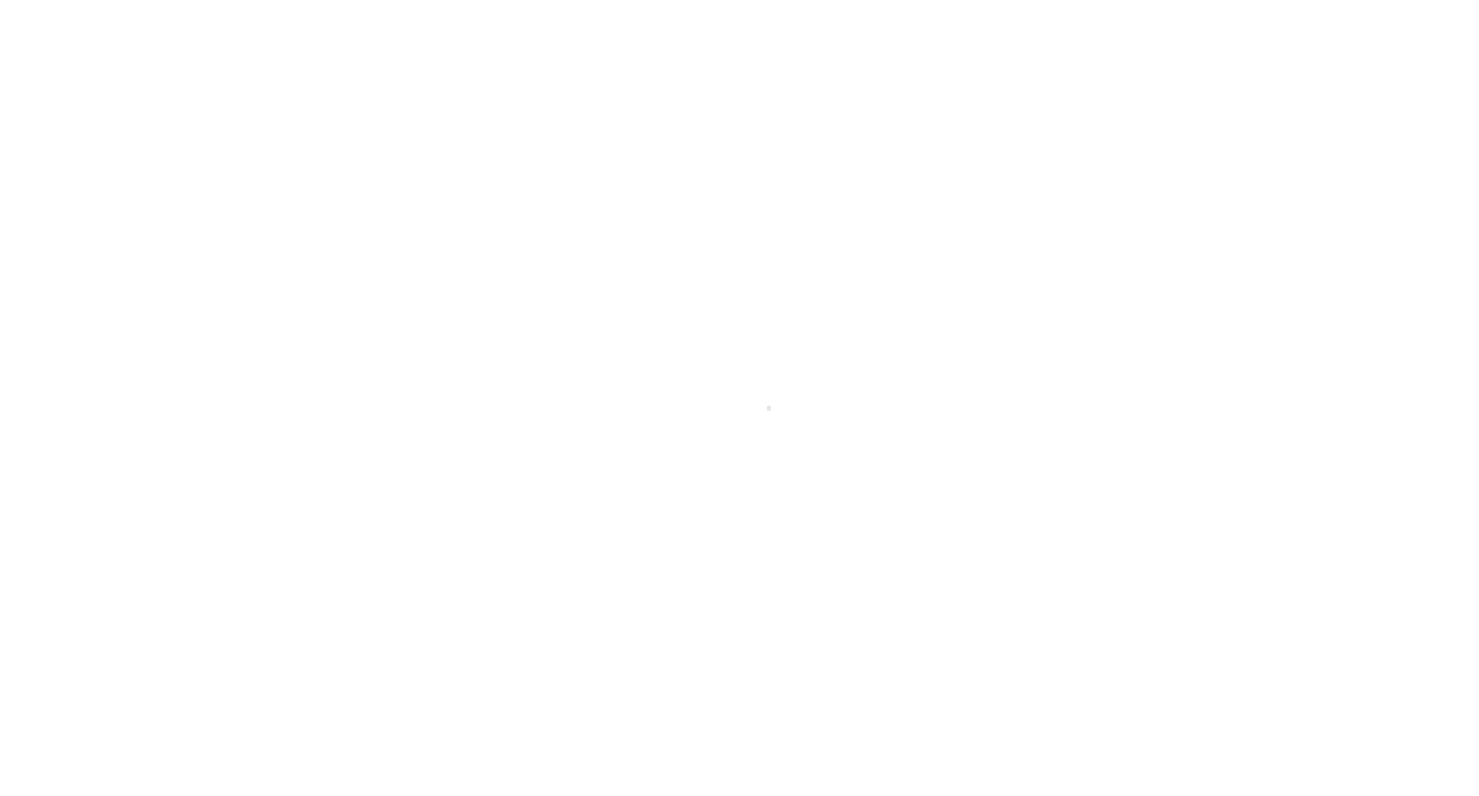
select select
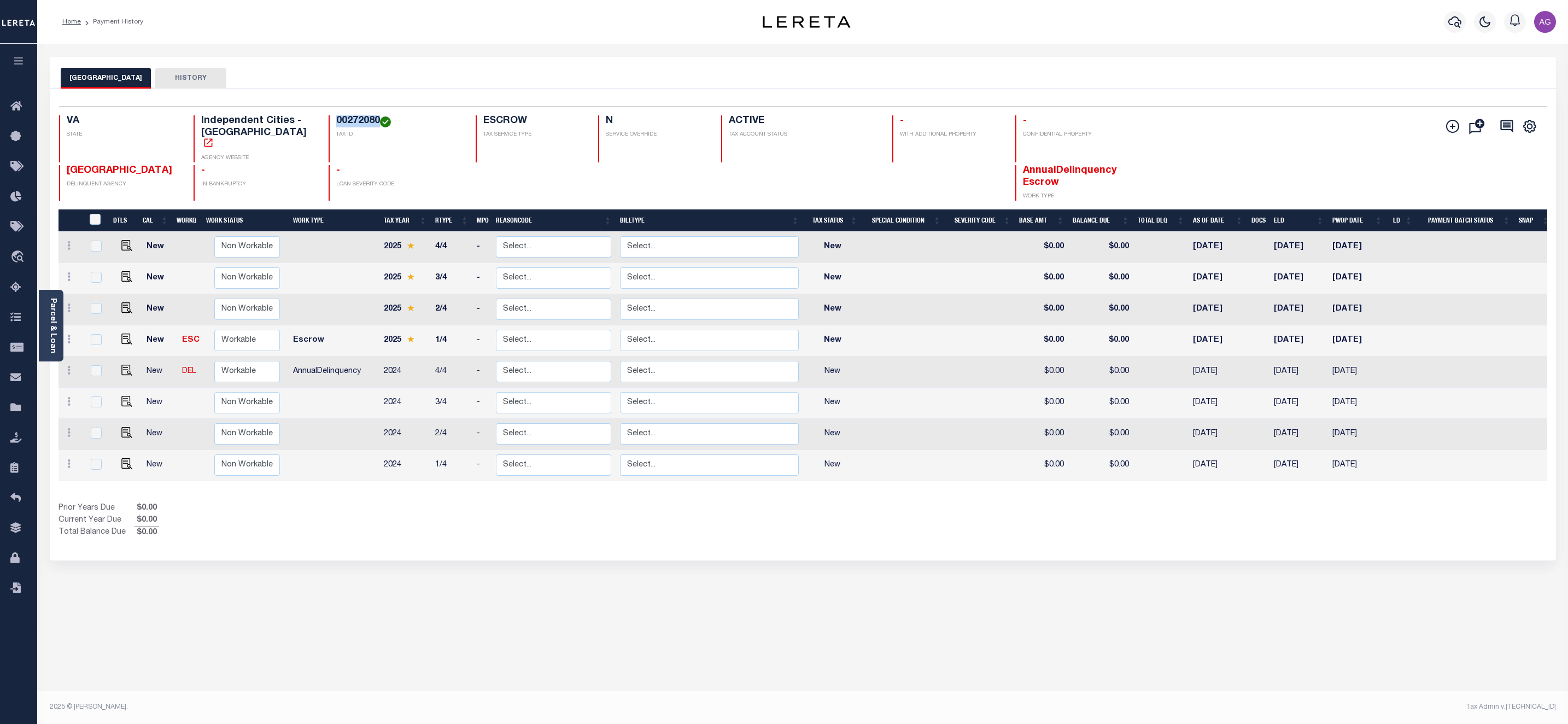
drag, startPoint x: 314, startPoint y: 120, endPoint x: 356, endPoint y: 122, distance: 42.0
click at [356, 122] on h4 "00272080" at bounding box center [400, 121] width 126 height 12
copy h4 "00272080"
click at [554, 559] on div "PORTSMOUTH CITY HISTORY Selected 8 Results" at bounding box center [803, 365] width 1522 height 617
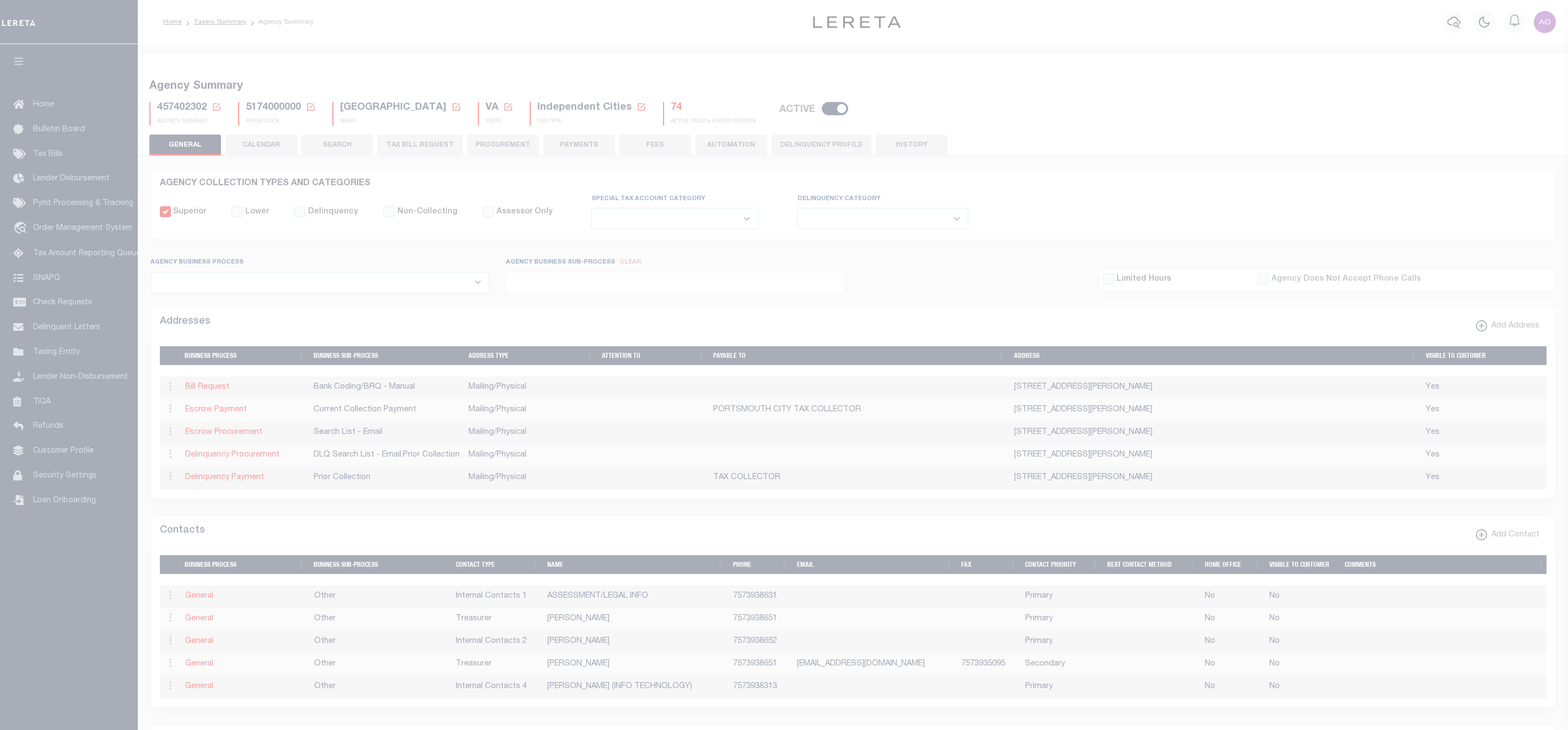
select select
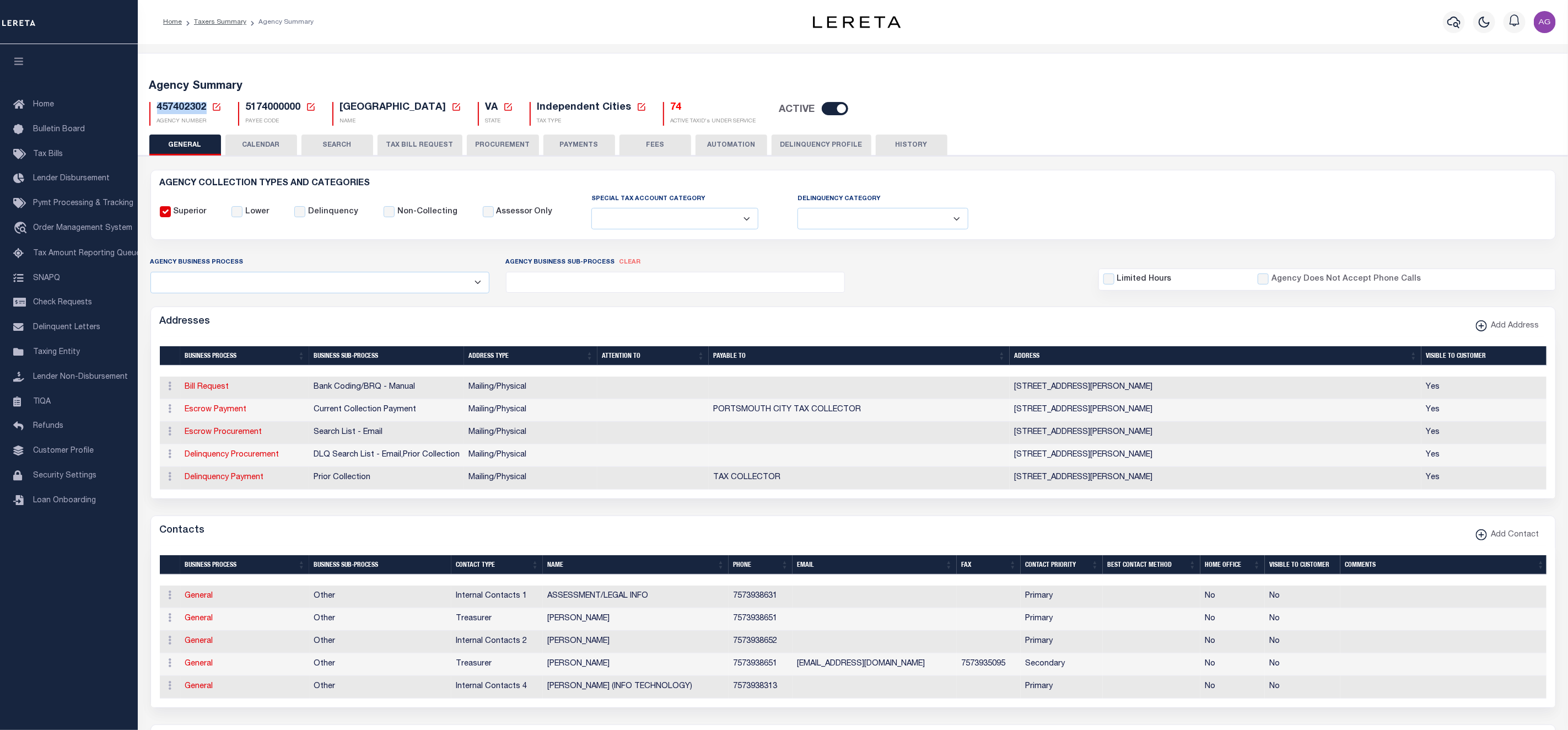
drag, startPoint x: 154, startPoint y: 109, endPoint x: 205, endPoint y: 111, distance: 51.0
click at [205, 111] on div "457402302 Agency Number Edit Cancel Ok New Agency Number Cancel Ok" at bounding box center [185, 114] width 72 height 24
copy span "457402302"
drag, startPoint x: 245, startPoint y: 110, endPoint x: 301, endPoint y: 111, distance: 56.0
click at [301, 111] on h5 "5174000000 Payee Code Cancel Ok" at bounding box center [281, 107] width 70 height 12
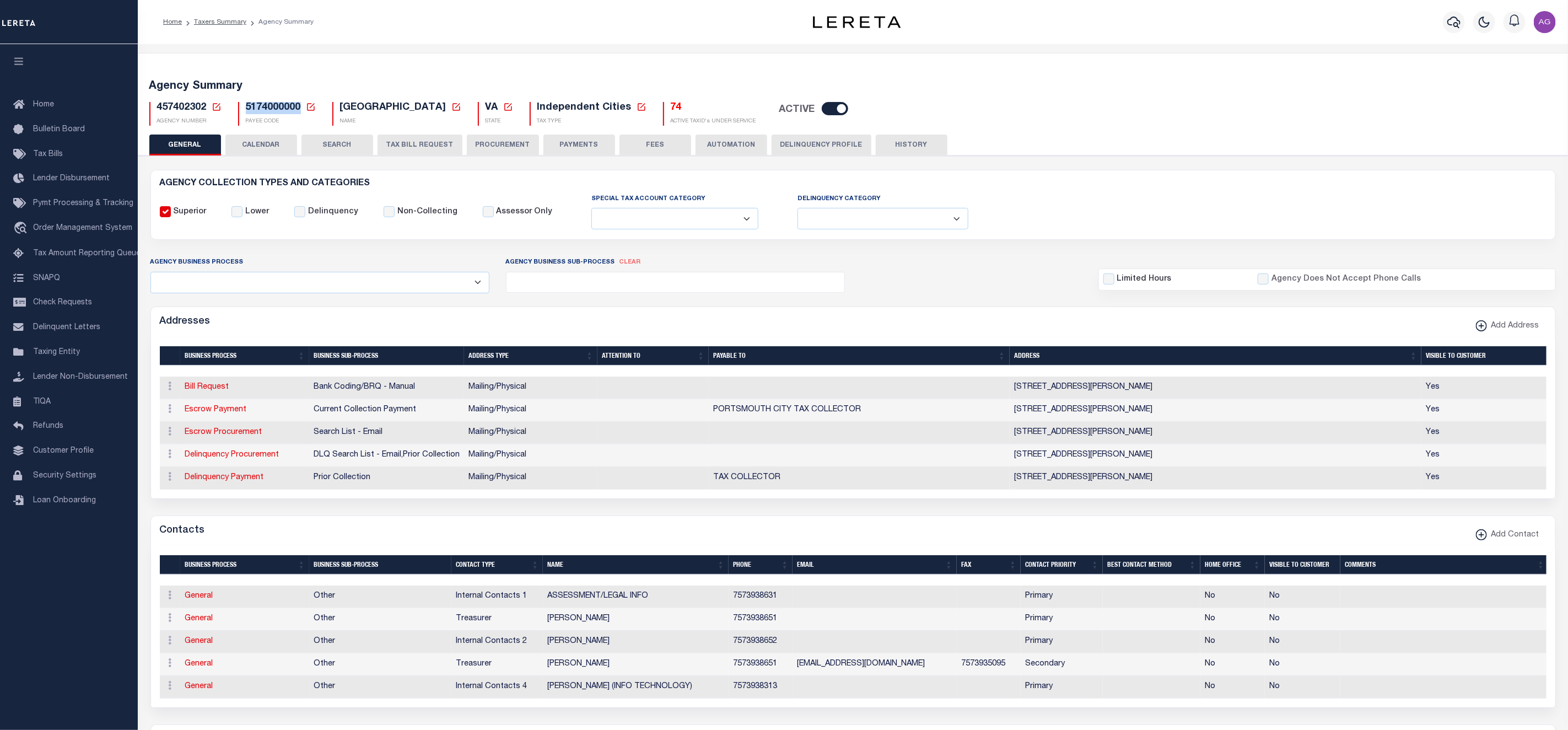
copy span "5174000000"
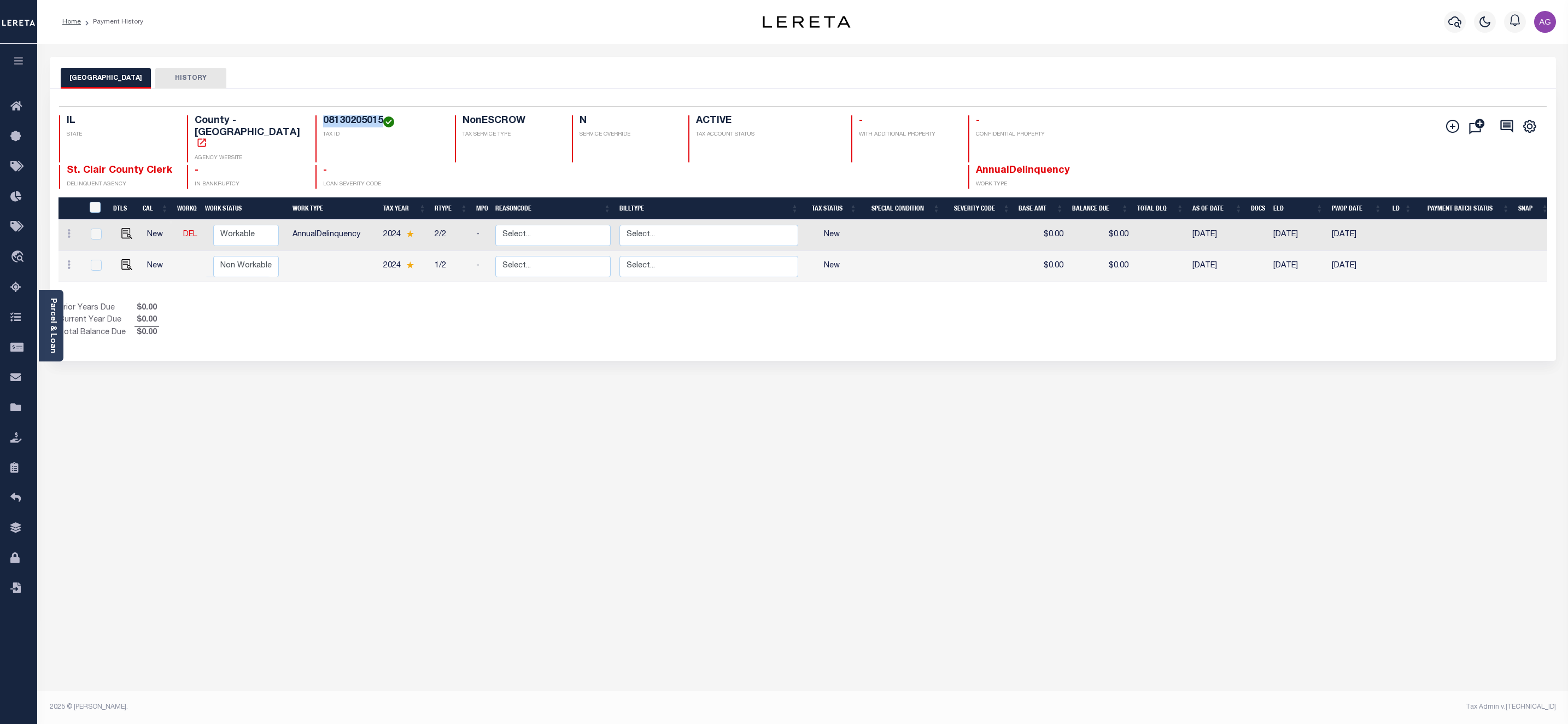
drag, startPoint x: 300, startPoint y: 120, endPoint x: 361, endPoint y: 122, distance: 61.0
click at [361, 122] on div "08130205015 TAX ID" at bounding box center [379, 139] width 126 height 47
copy h4 "08130205015"
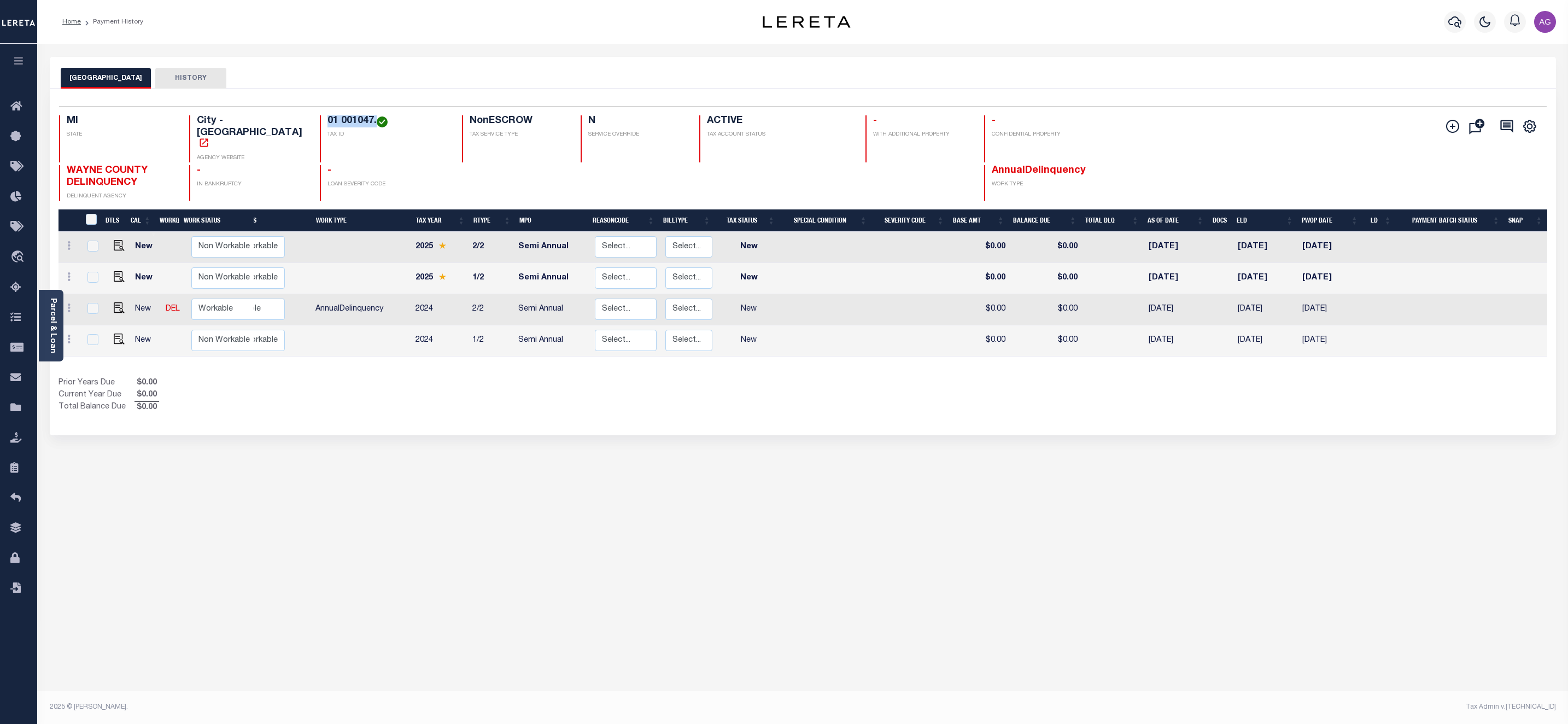
drag, startPoint x: 306, startPoint y: 122, endPoint x: 359, endPoint y: 121, distance: 53.0
click at [359, 121] on div "01 001047. TAX ID" at bounding box center [385, 139] width 129 height 47
copy h4 "01 001047."
drag, startPoint x: 309, startPoint y: 122, endPoint x: 359, endPoint y: 120, distance: 50.0
click at [359, 120] on h4 "01 005990." at bounding box center [388, 121] width 121 height 12
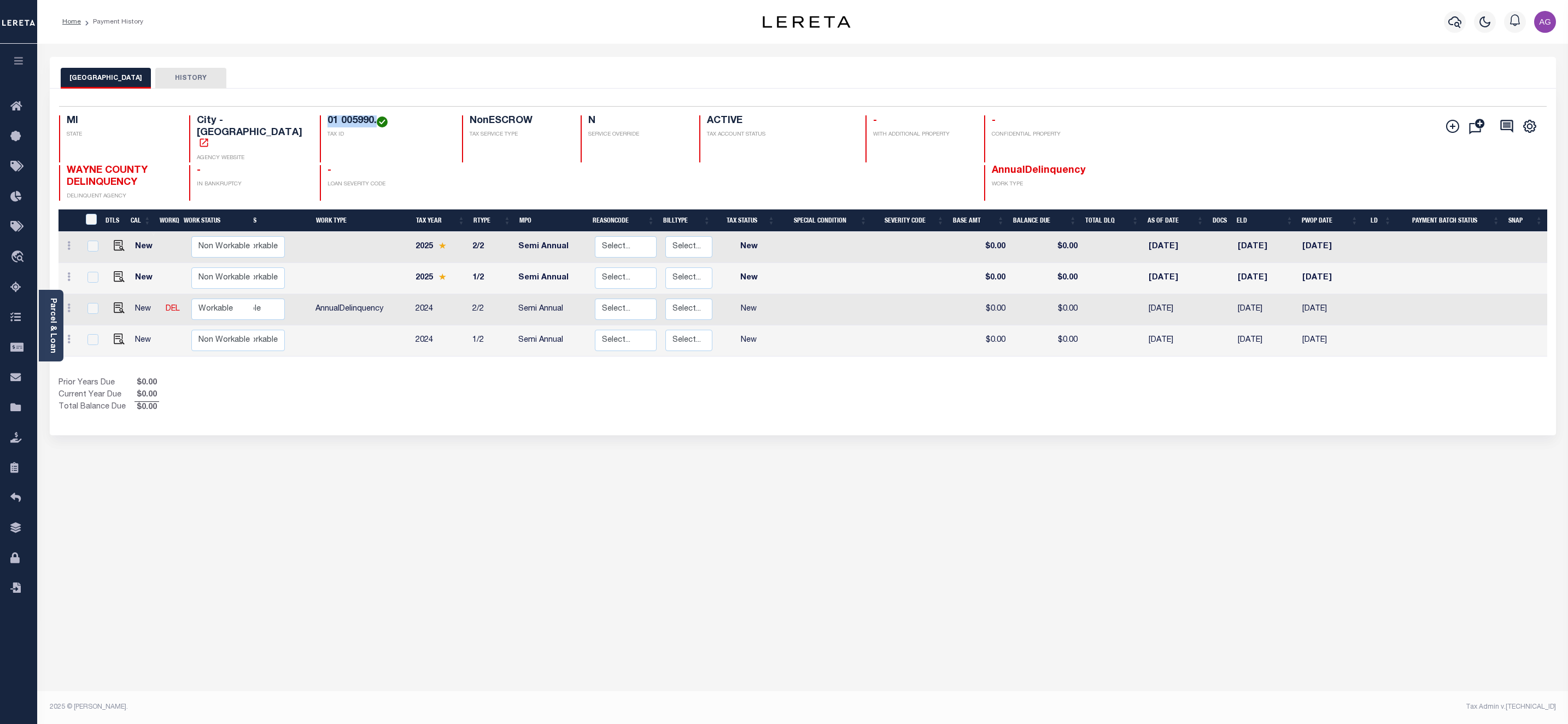
copy h4 "01 005990."
drag, startPoint x: 310, startPoint y: 118, endPoint x: 368, endPoint y: 122, distance: 58.1
click at [368, 122] on h4 "04 001801-6" at bounding box center [389, 121] width 122 height 12
copy h4 "04 001801-6"
click at [430, 437] on div "DETROIT CITY HISTORY Selected 4 Results" at bounding box center [803, 365] width 1522 height 617
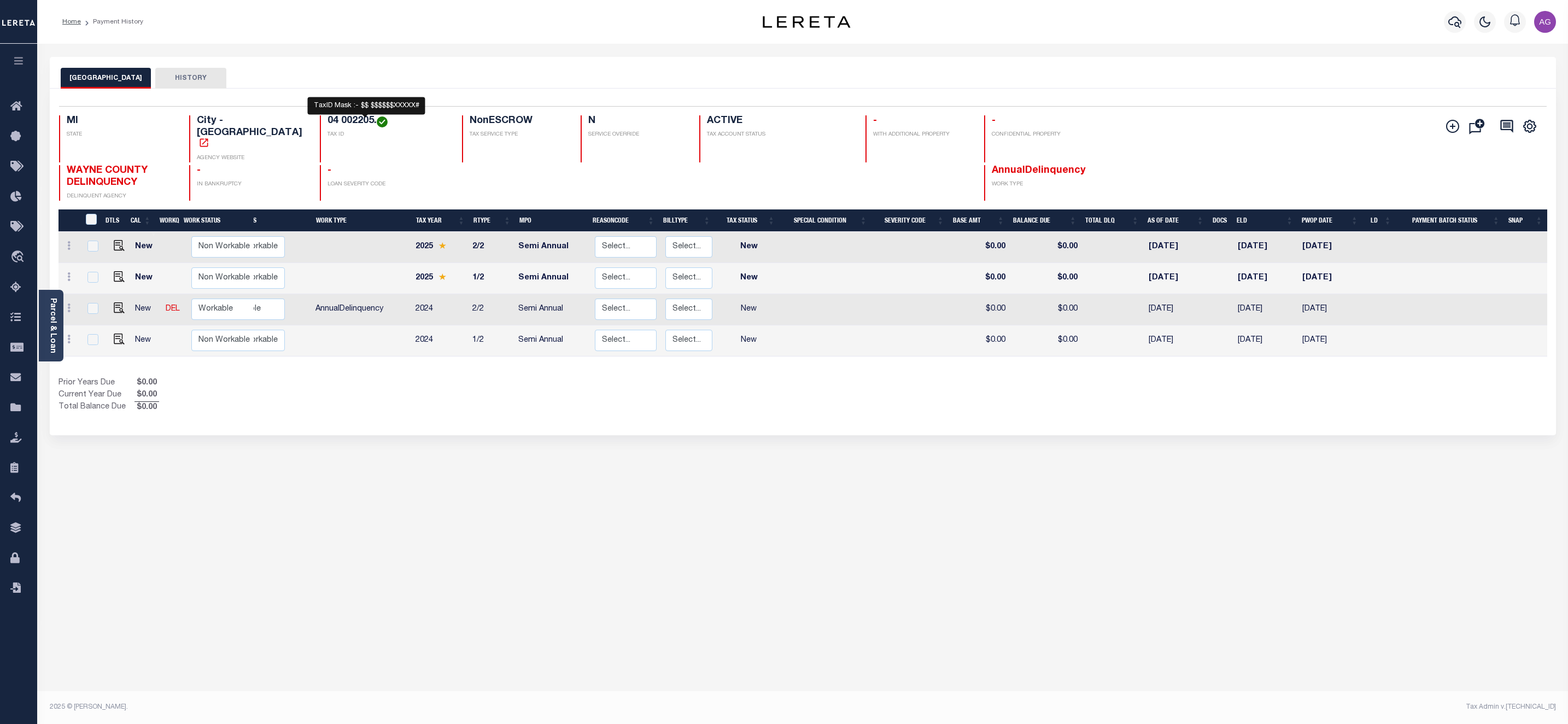
drag, startPoint x: 321, startPoint y: 120, endPoint x: 359, endPoint y: 122, distance: 38.1
click at [359, 122] on h4 "04 002205." at bounding box center [388, 121] width 121 height 12
copy h4 "04 002205."
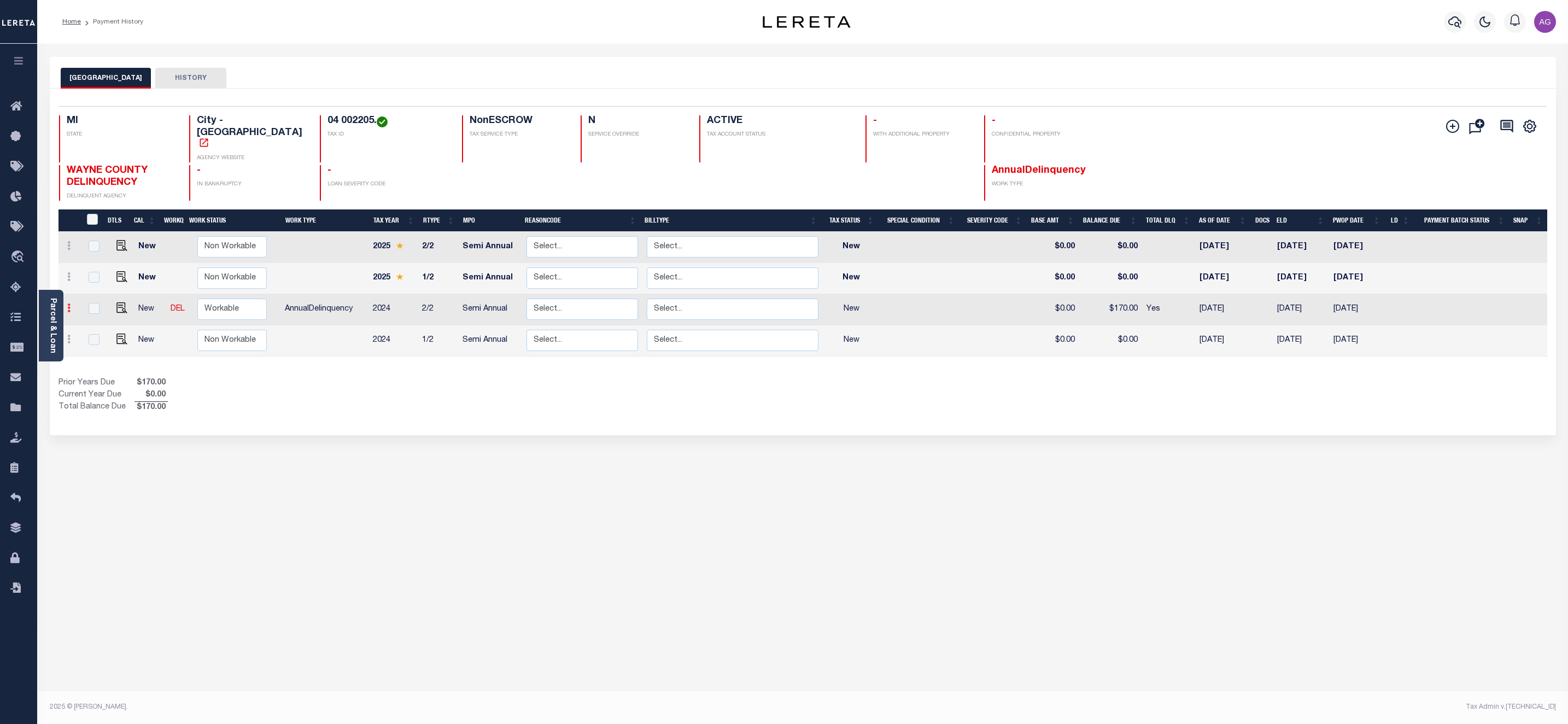
click at [68, 303] on icon at bounding box center [69, 307] width 4 height 9
click at [96, 279] on img at bounding box center [96, 285] width 11 height 12
select select "NW2"
type input "$0.00"
type input "$170.00"
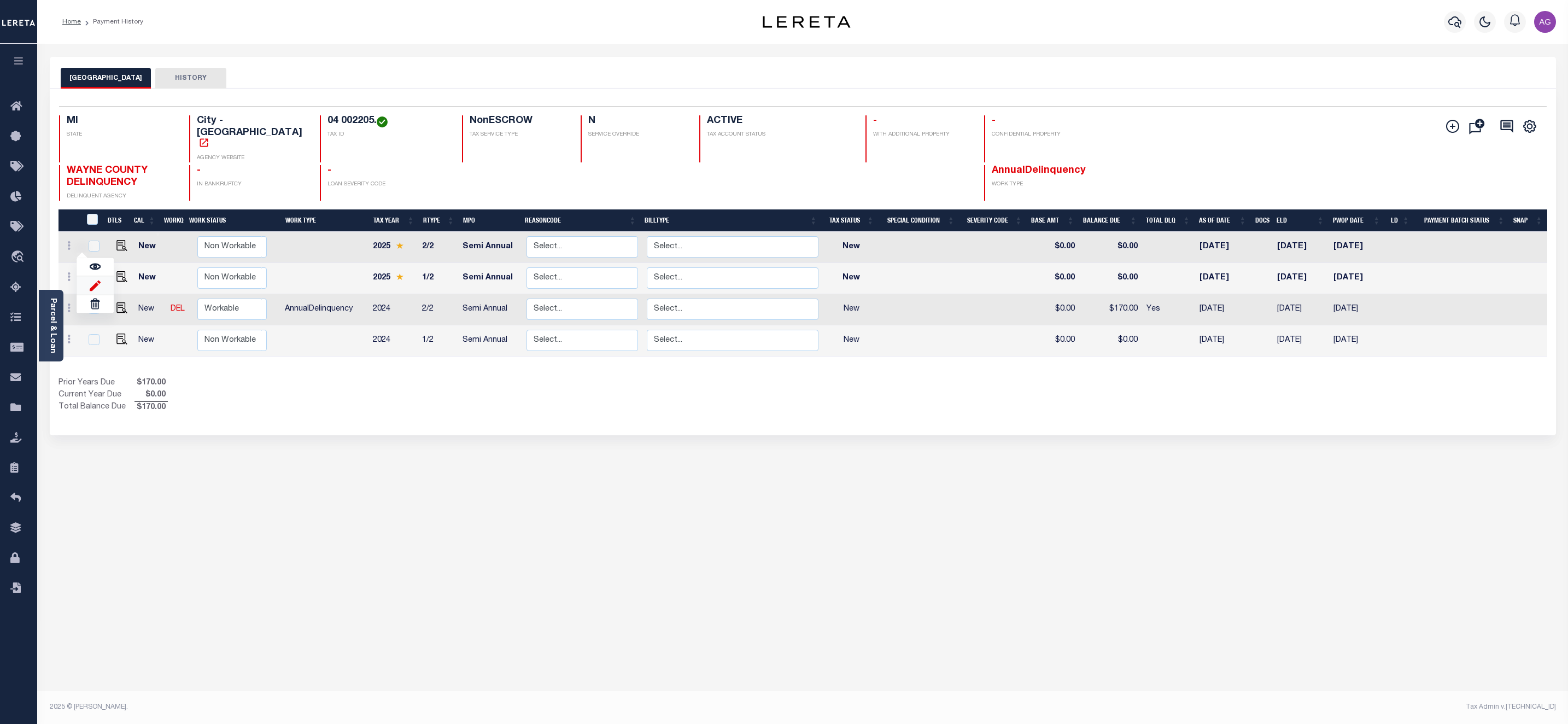
type input "08/27/2025"
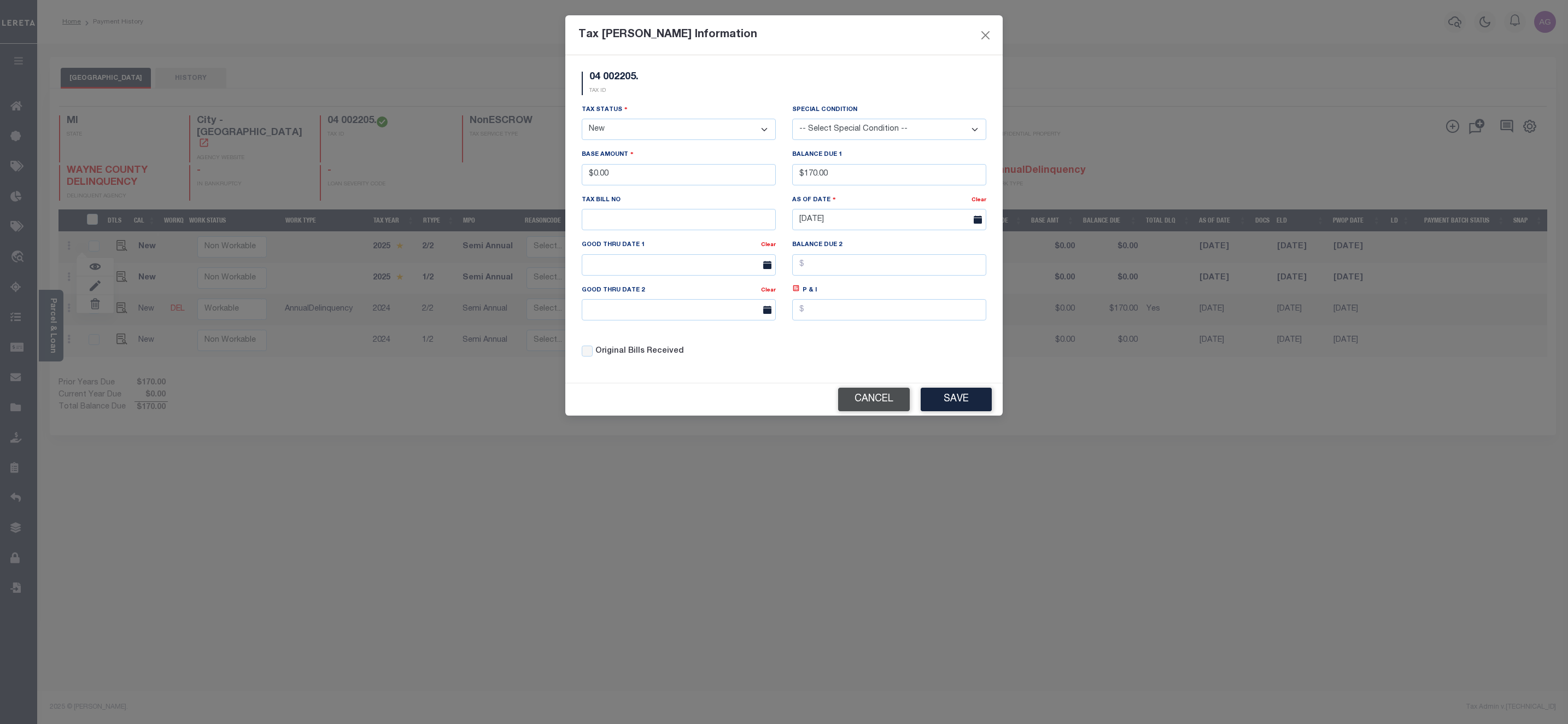
click at [887, 410] on button "Cancel" at bounding box center [874, 399] width 72 height 24
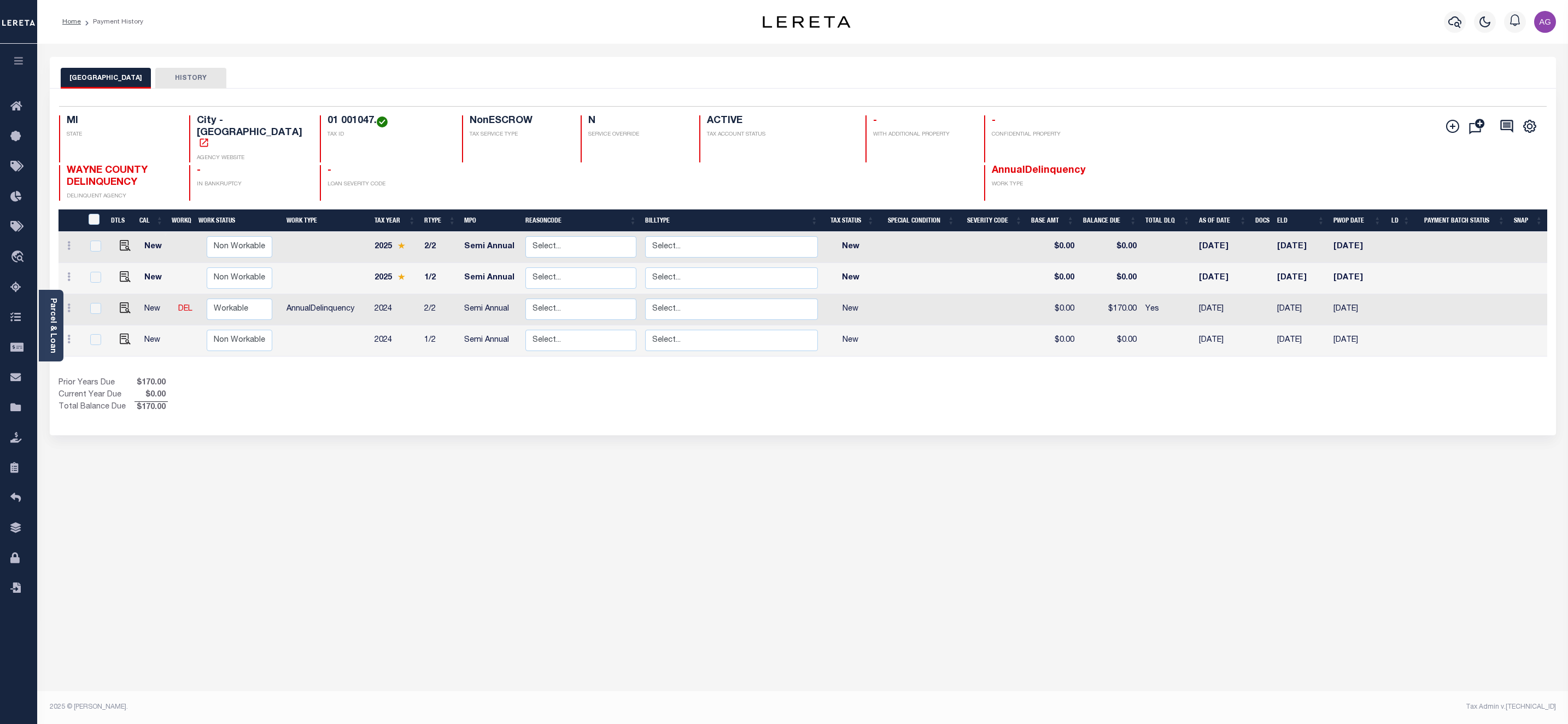
click at [855, 400] on div "Selected 4 Results 1 Items per page 25 50 100 MI STATE City - [GEOGRAPHIC_DATA]" at bounding box center [803, 261] width 1506 height 347
click at [898, 553] on div "DETROIT CITY HISTORY Selected 4 Results" at bounding box center [803, 365] width 1522 height 617
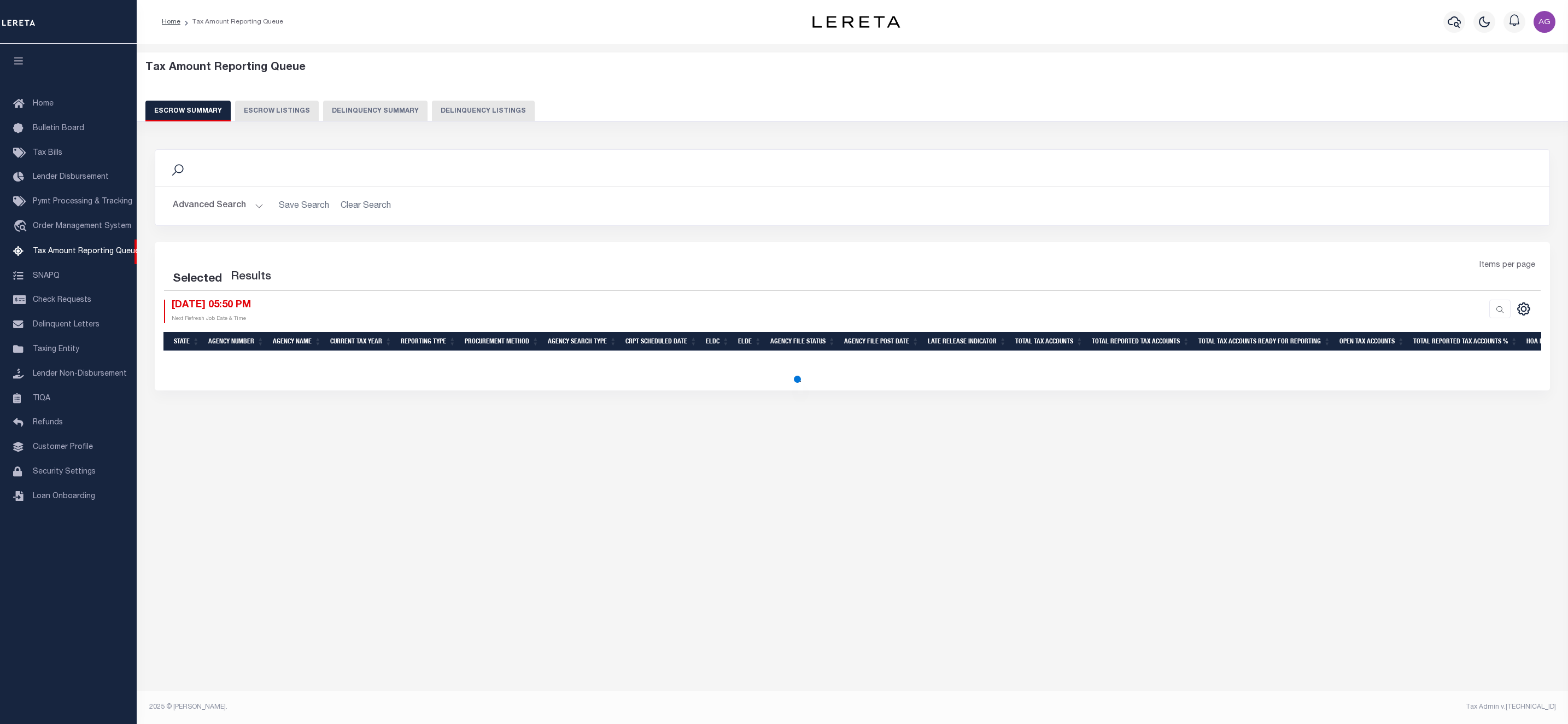
click at [329, 114] on button "Delinquency Summary" at bounding box center [375, 111] width 105 height 21
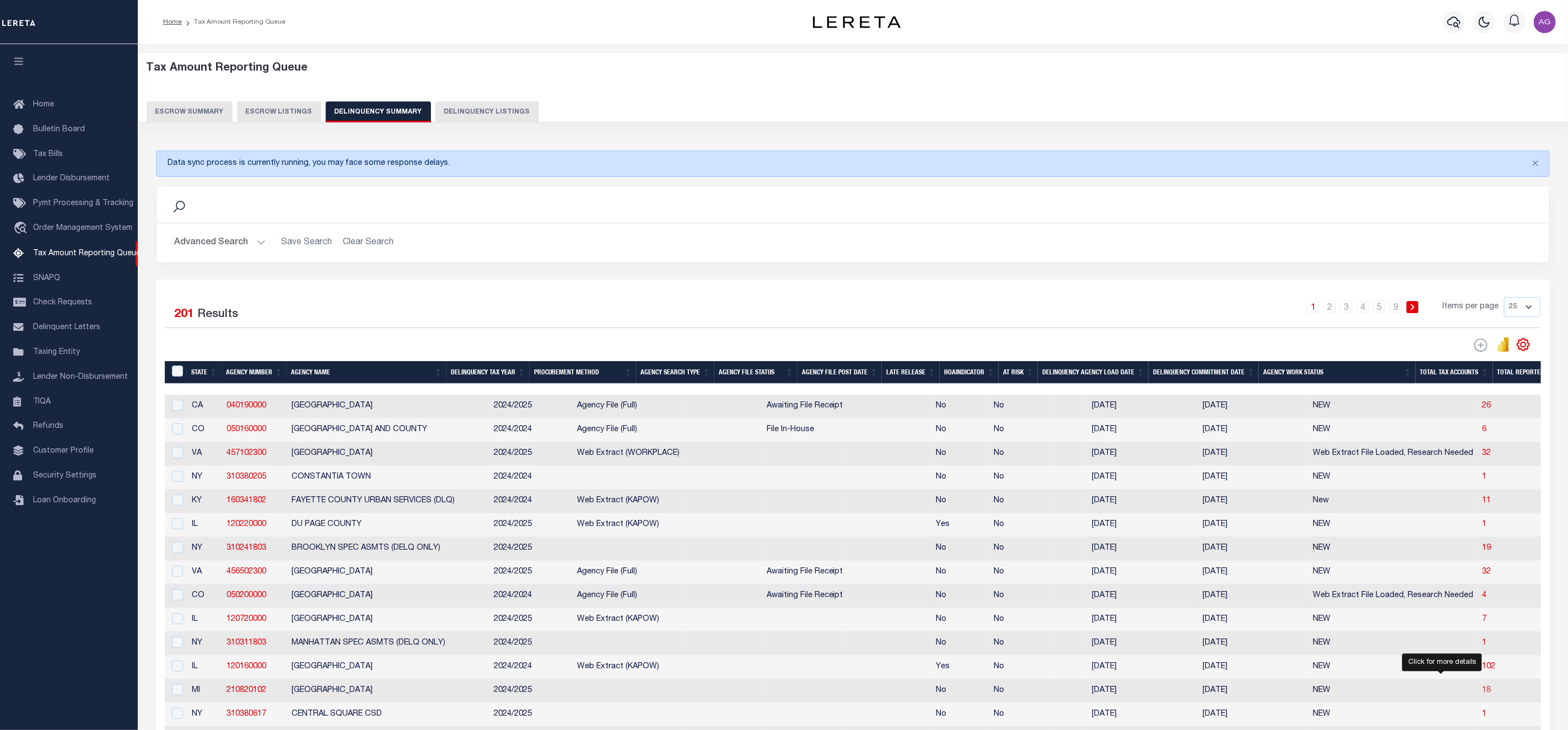
click at [1482, 694] on span "18" at bounding box center [1486, 690] width 9 height 7
select select "100"
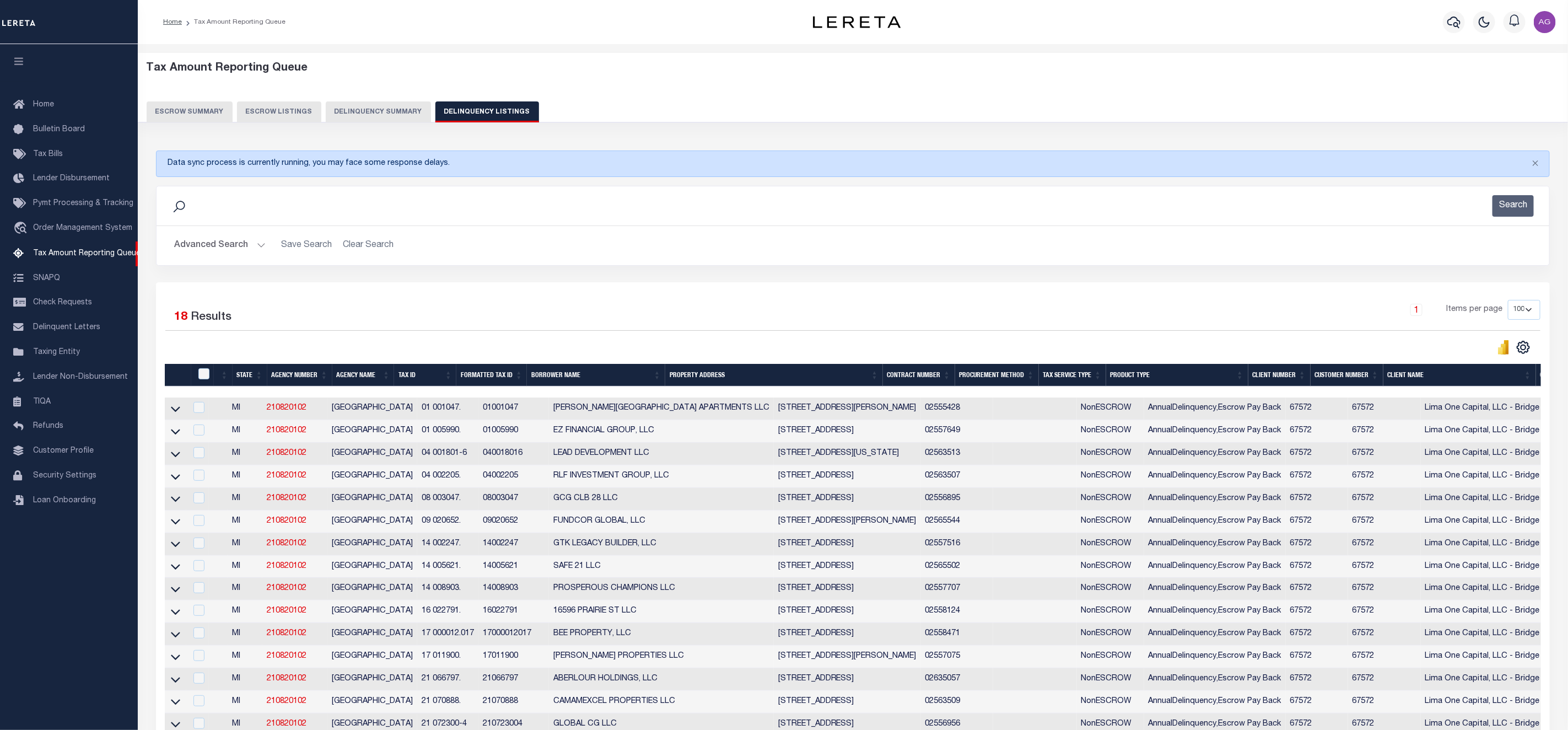
scroll to position [0, 406]
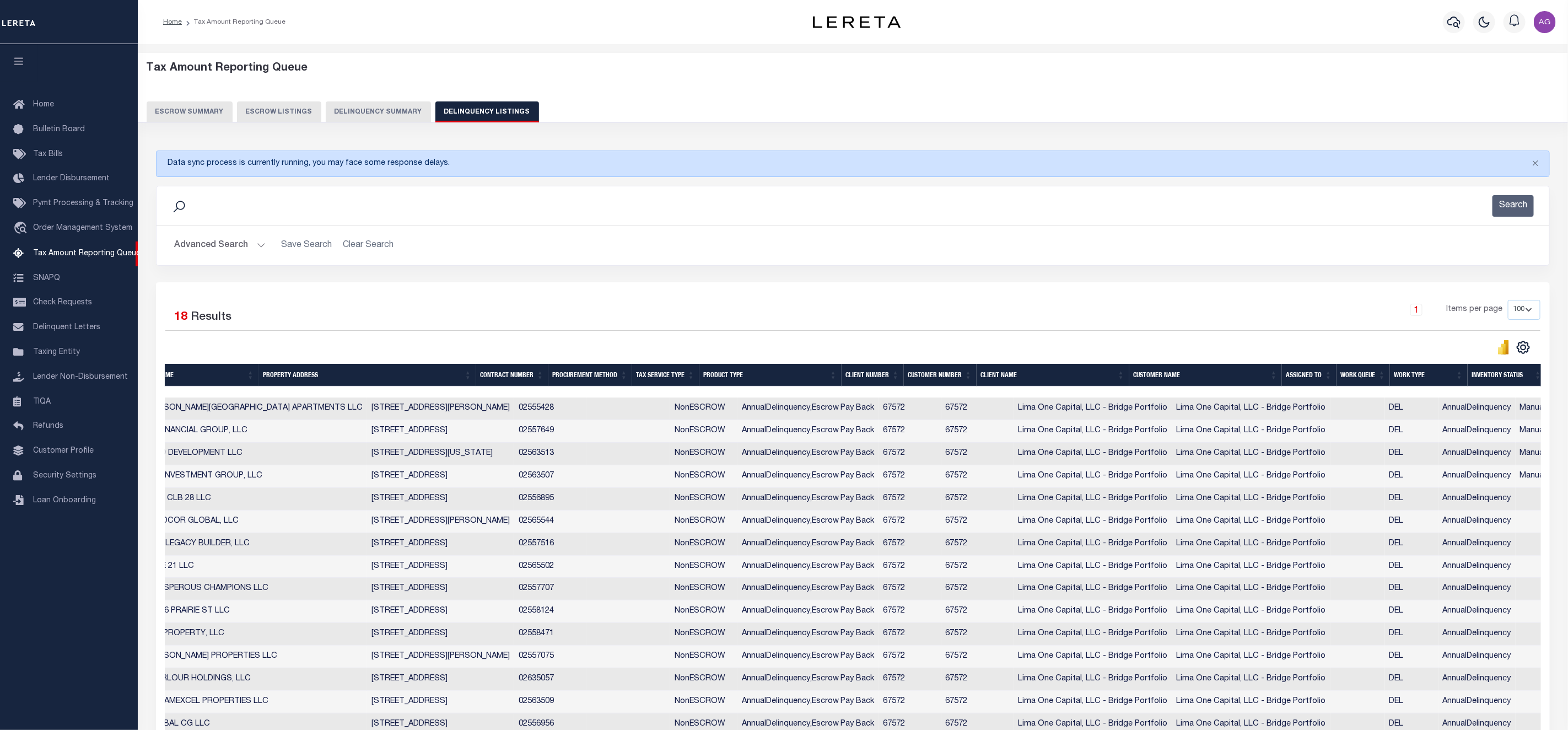
click at [362, 117] on button "Delinquency Summary" at bounding box center [378, 112] width 105 height 21
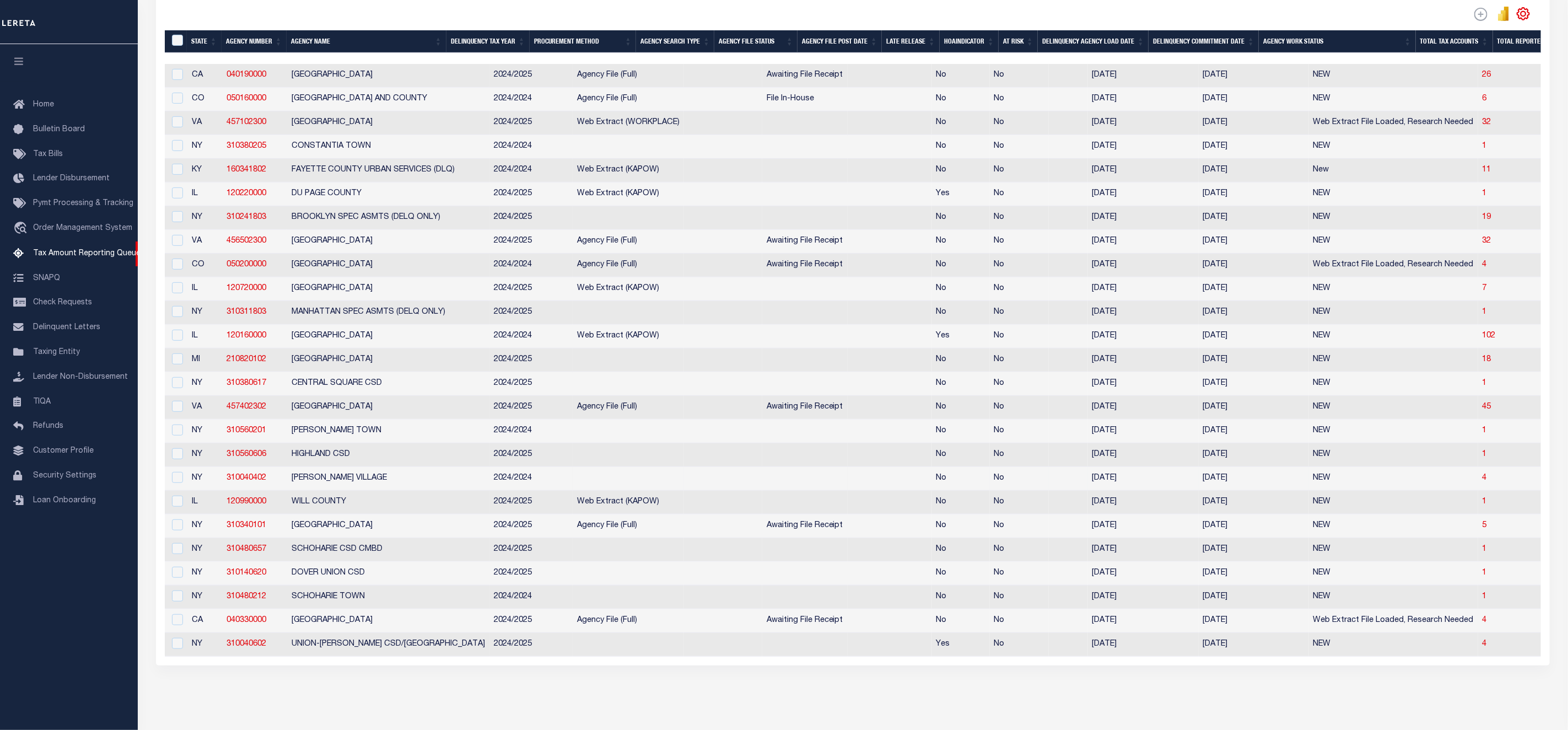
scroll to position [83, 0]
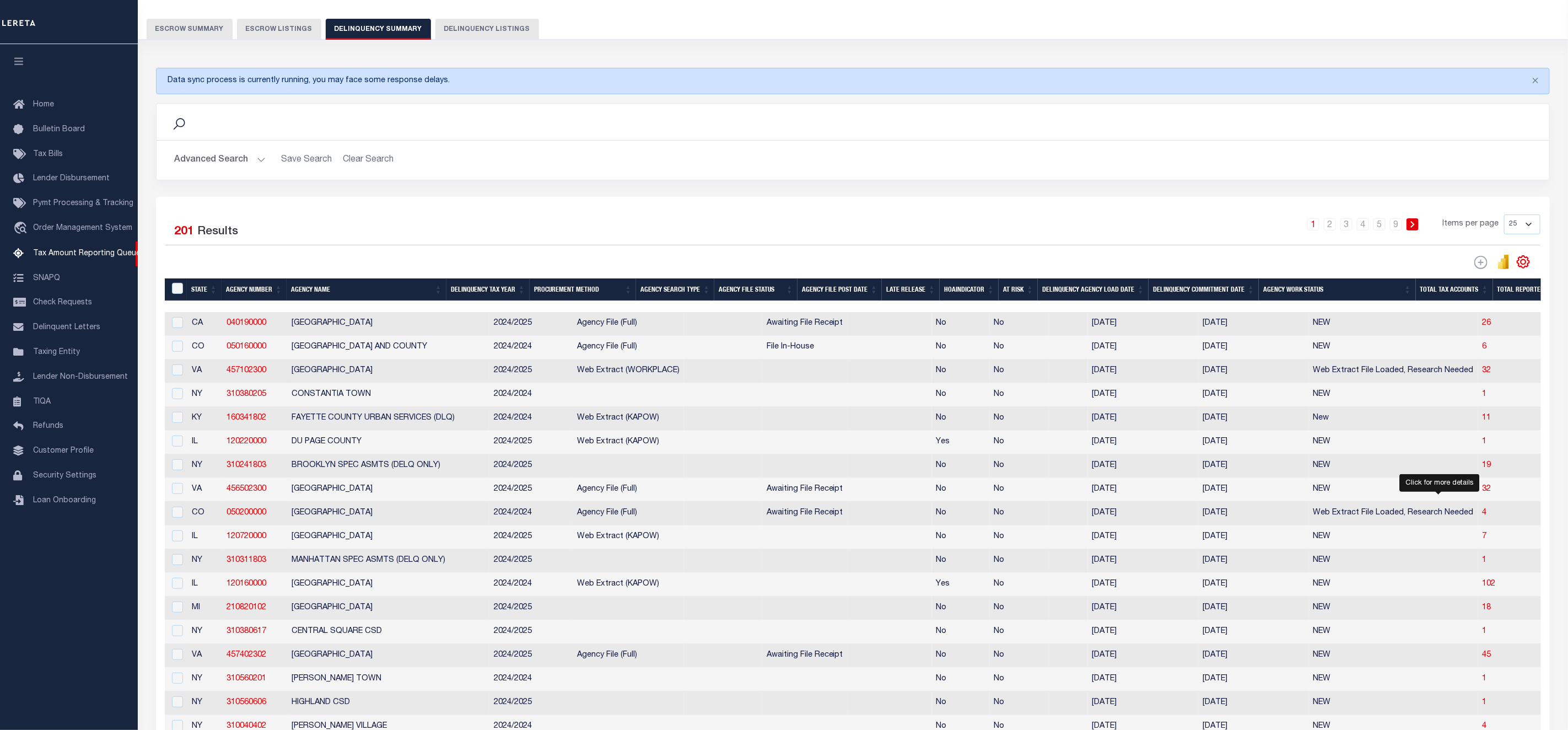
drag, startPoint x: 1440, startPoint y: 521, endPoint x: 813, endPoint y: 714, distance: 656.0
click at [1482, 516] on span "4" at bounding box center [1484, 513] width 5 height 7
select select "100"
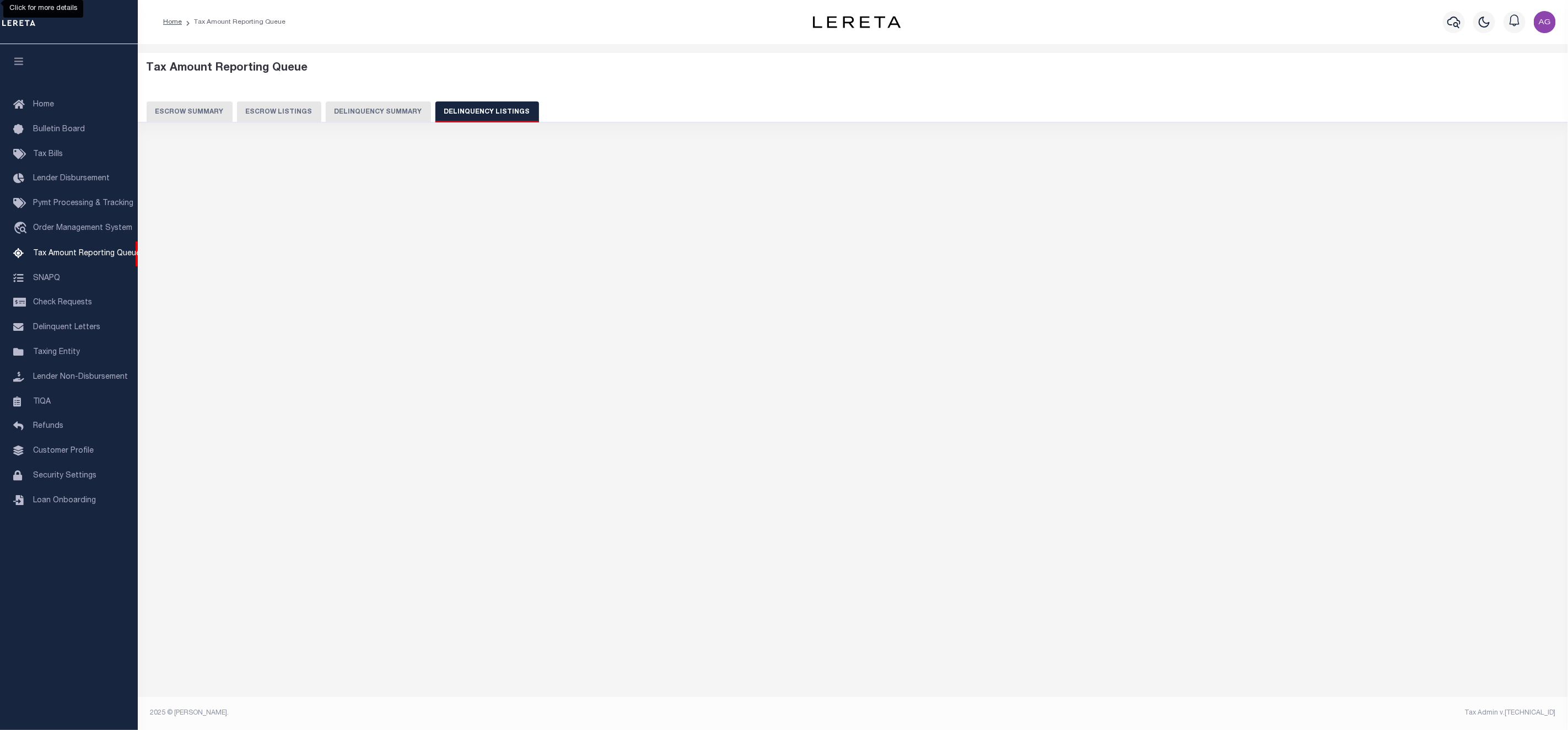
select select "100"
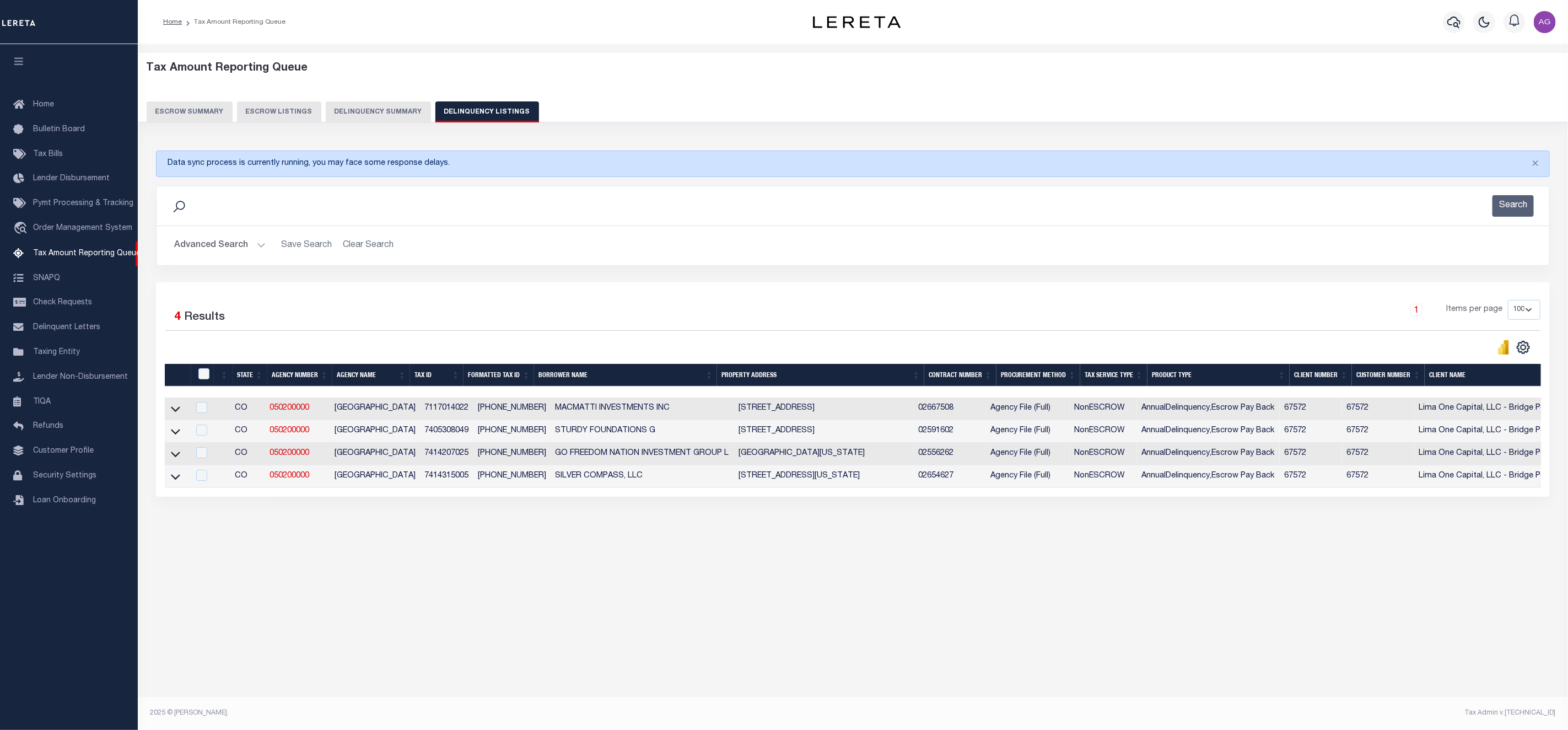
scroll to position [0, 0]
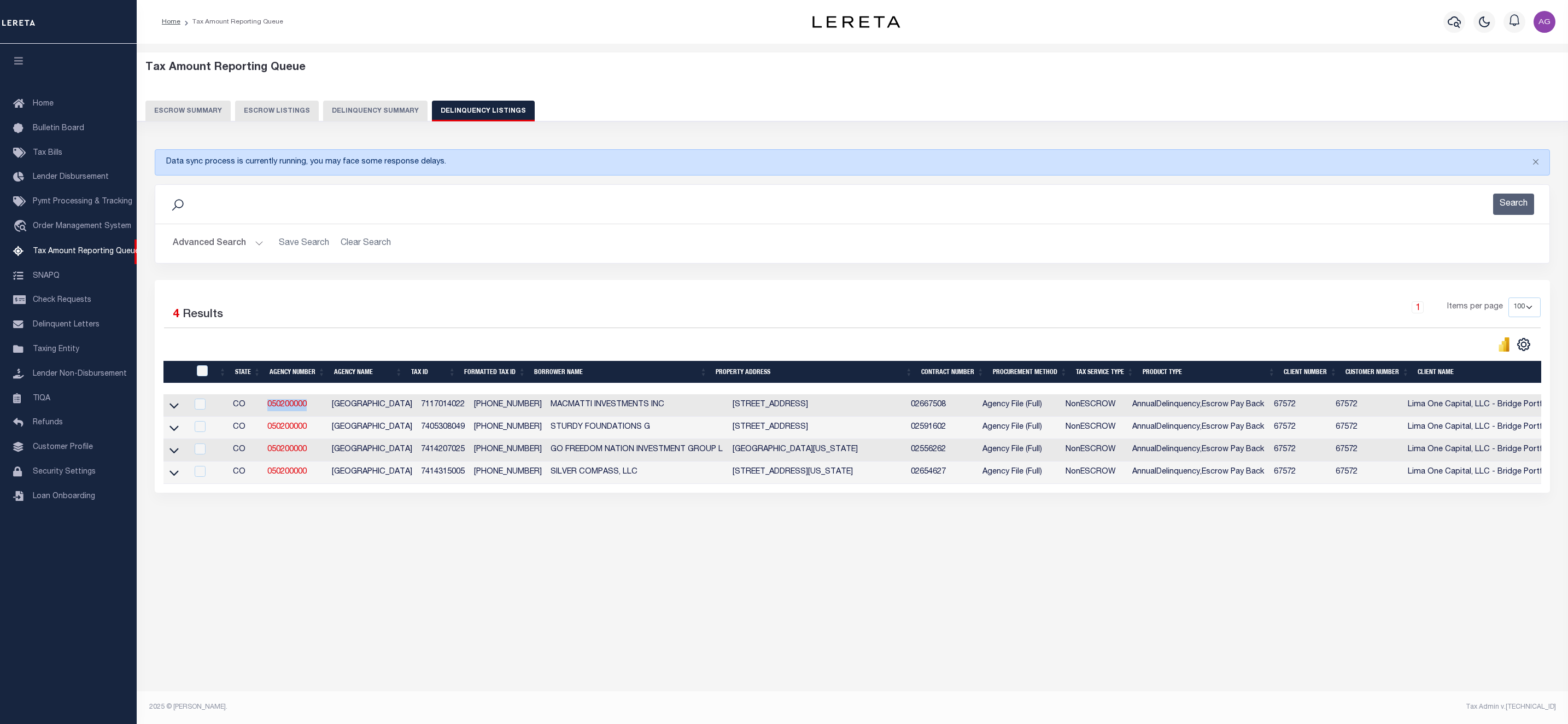
drag, startPoint x: 317, startPoint y: 412, endPoint x: 253, endPoint y: 410, distance: 64.0
click at [253, 410] on tr "CO 050200000 EL PASO COUNTY 7117014022 71170-14-022 MACMATTI INVESTMENTS INC 18…" at bounding box center [1072, 405] width 1817 height 23
copy tr "050200000"
click at [167, 408] on link at bounding box center [174, 404] width 13 height 7
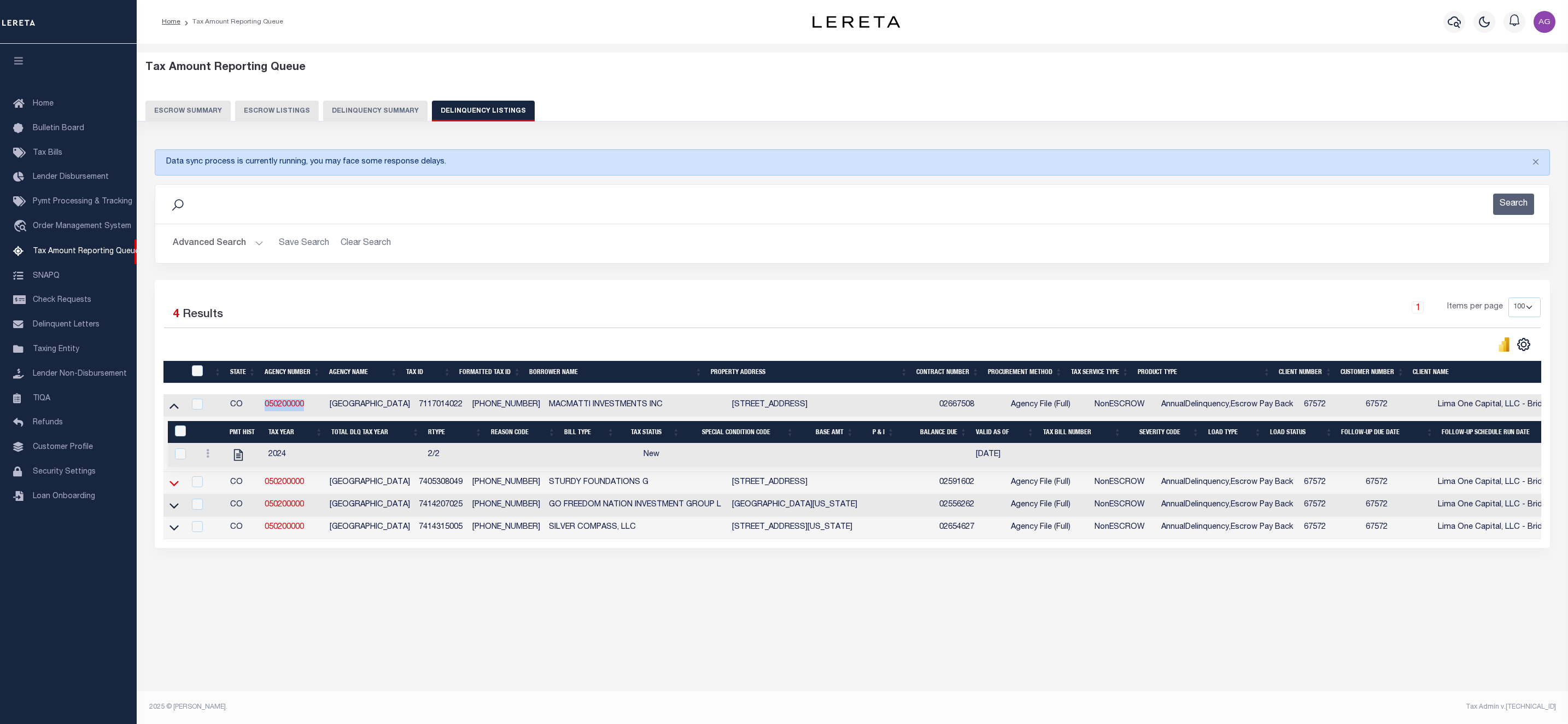
click at [175, 488] on icon at bounding box center [174, 483] width 9 height 12
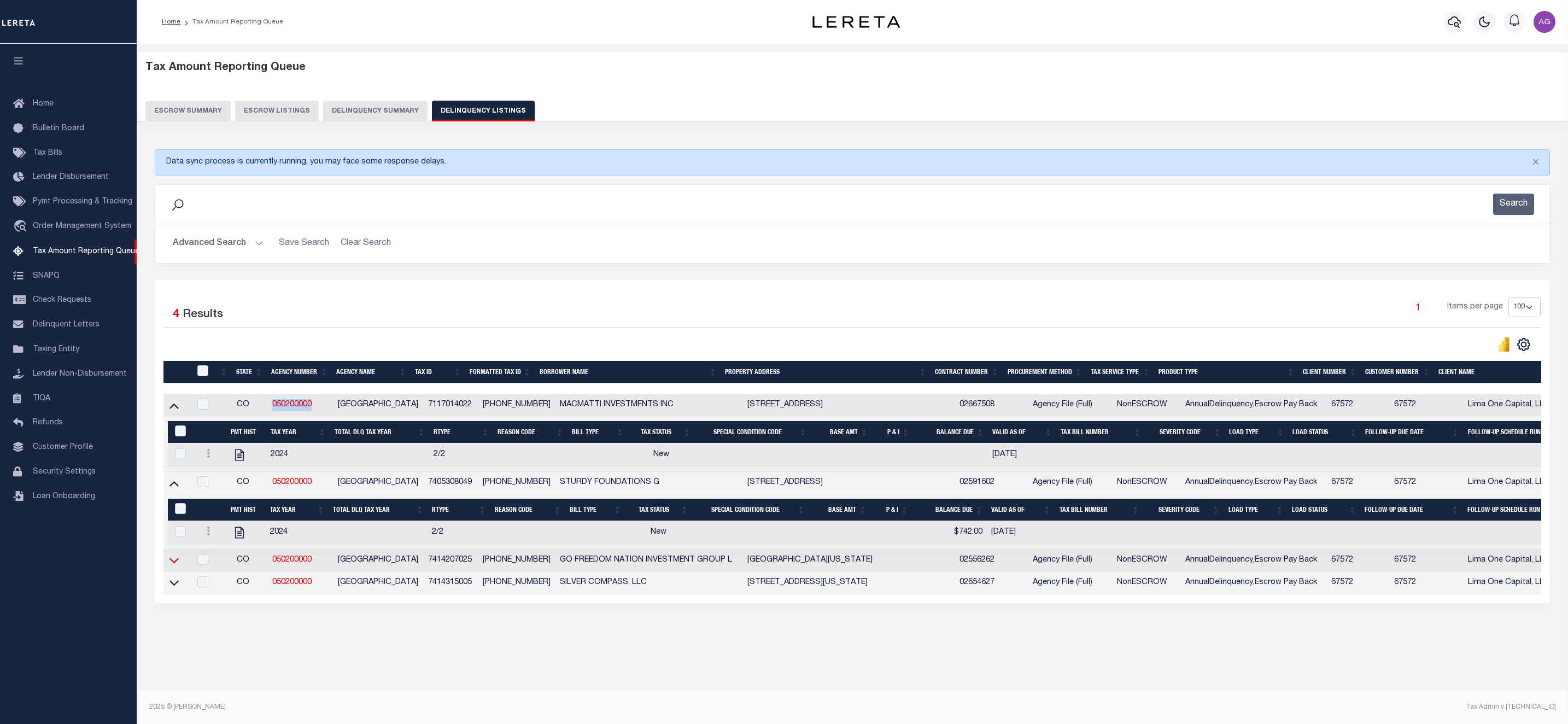
click at [171, 566] on icon at bounding box center [174, 559] width 9 height 12
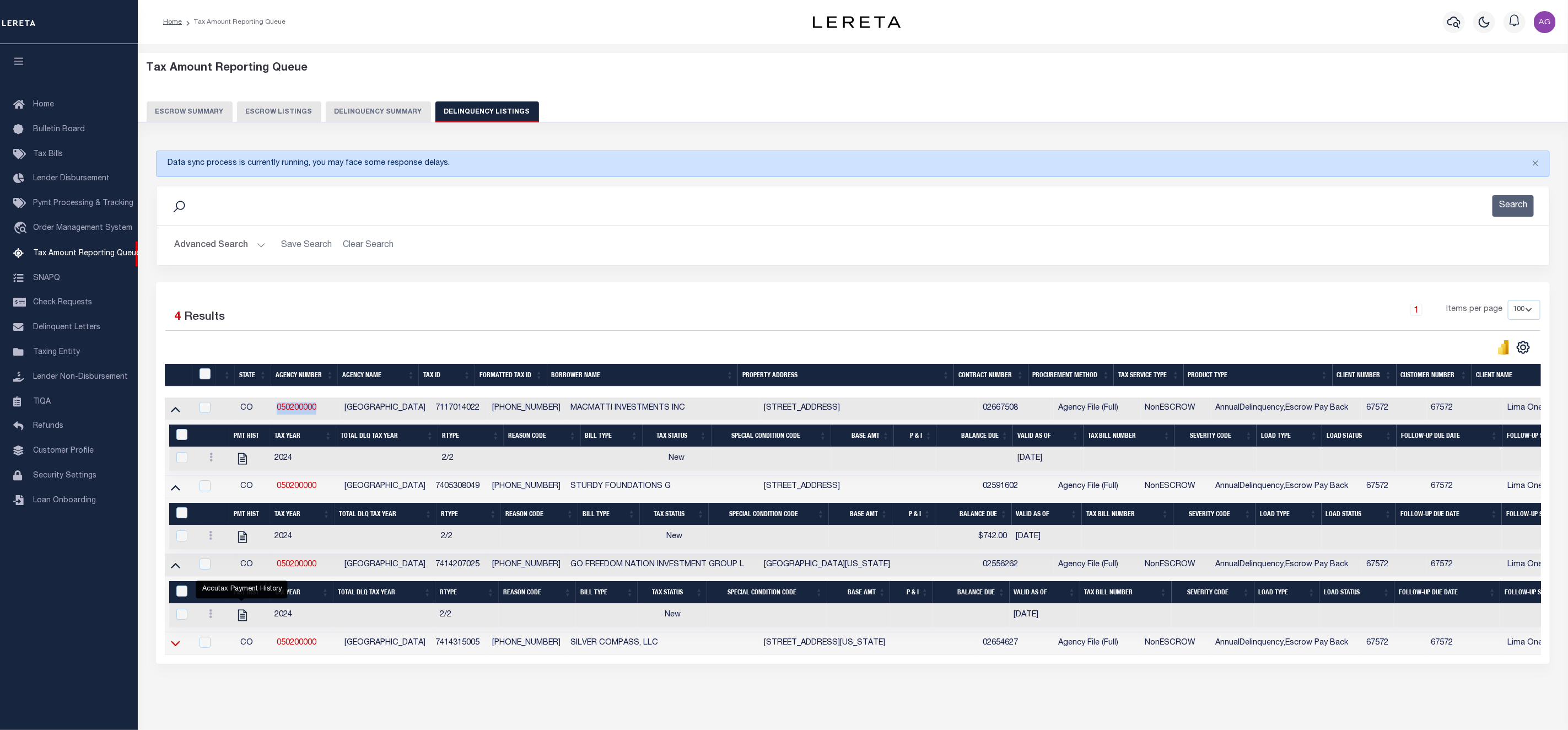
click at [175, 647] on icon at bounding box center [175, 644] width 9 height 6
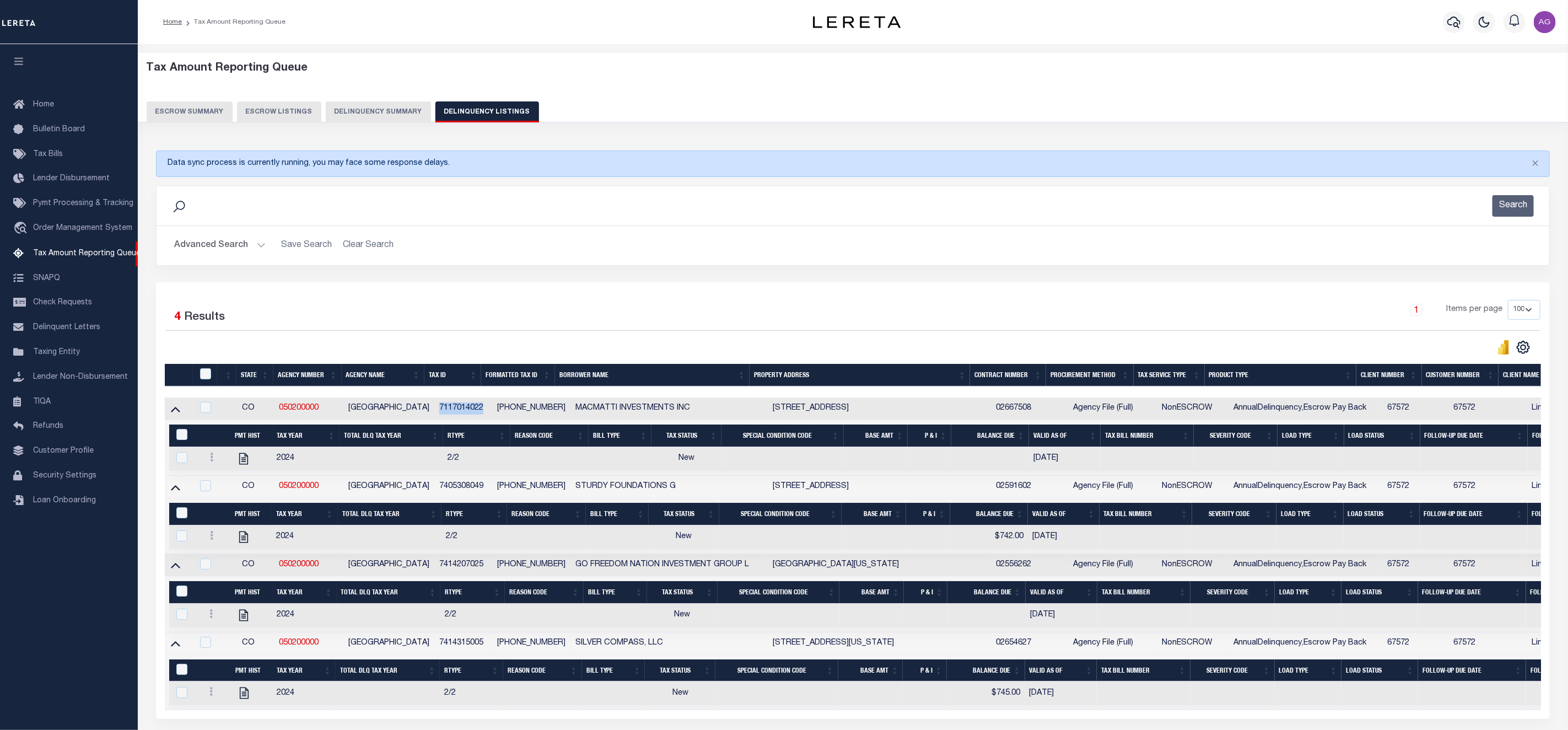
drag, startPoint x: 433, startPoint y: 411, endPoint x: 484, endPoint y: 412, distance: 51.0
click at [484, 412] on td "7117014022" at bounding box center [463, 408] width 58 height 23
checkbox input "true"
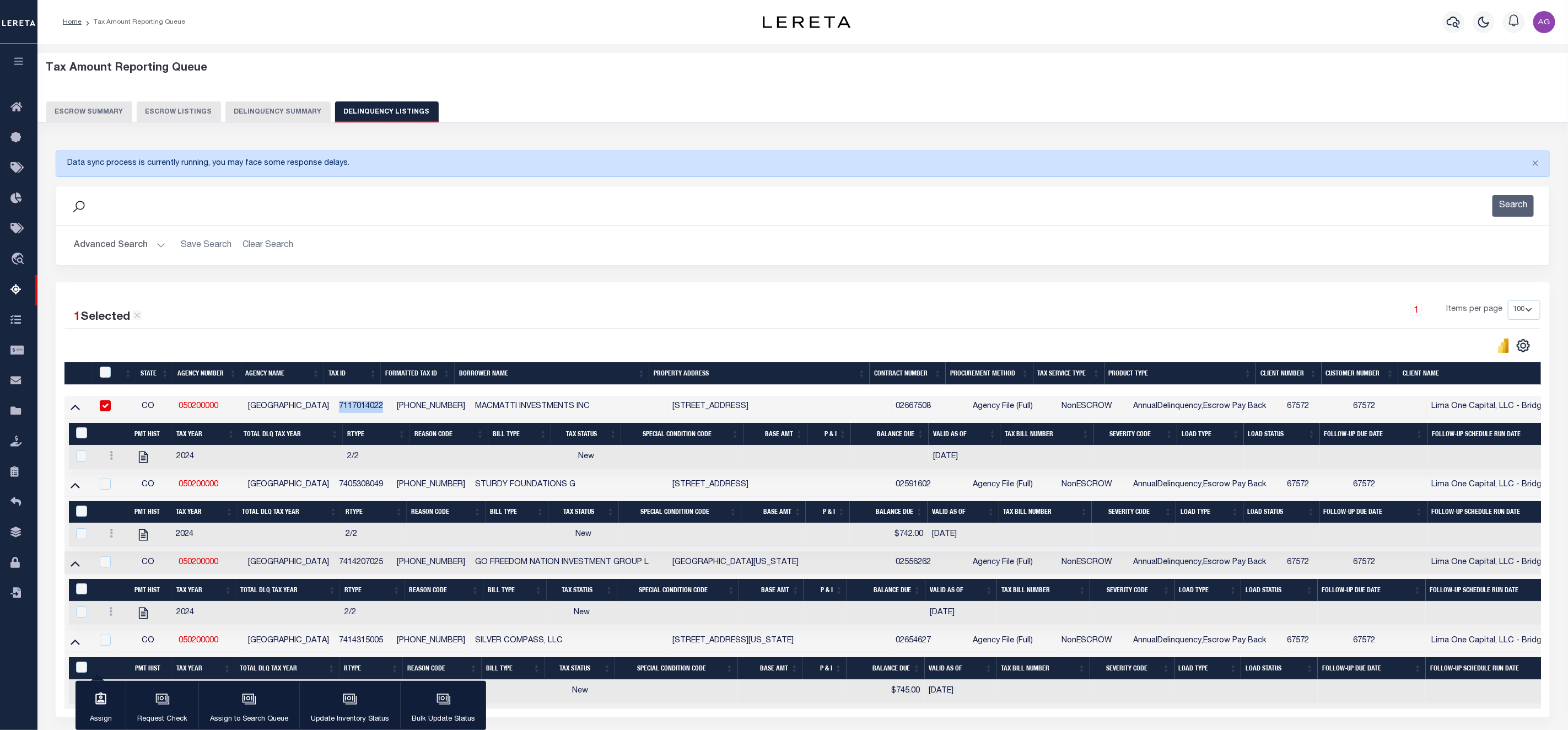
copy td "7117014022"
drag, startPoint x: 333, startPoint y: 492, endPoint x: 379, endPoint y: 494, distance: 46.0
click at [379, 494] on td "7405308049" at bounding box center [363, 485] width 58 height 23
checkbox input "true"
copy td "7405308049"
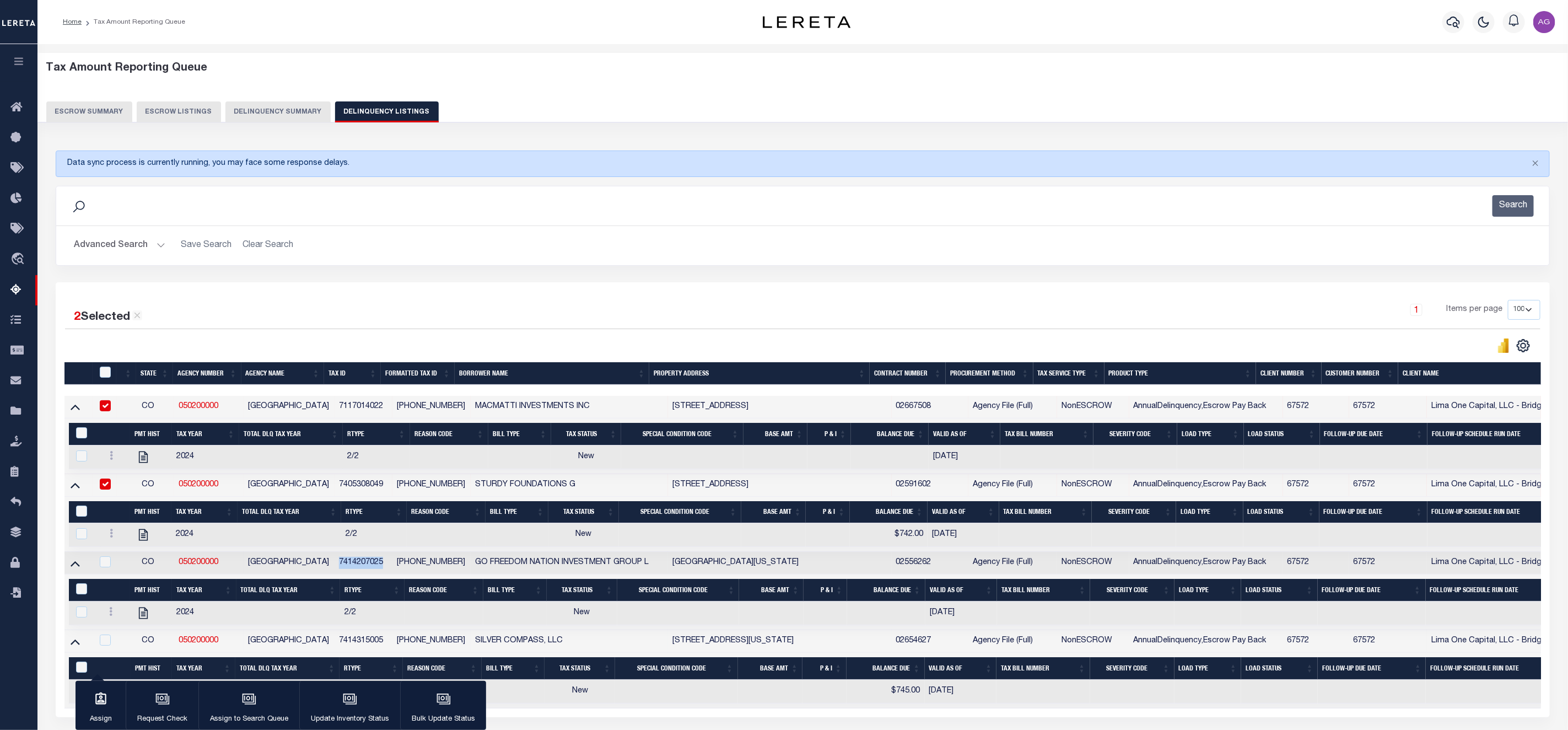
drag, startPoint x: 332, startPoint y: 566, endPoint x: 381, endPoint y: 569, distance: 49.1
click at [381, 569] on td "7414207025" at bounding box center [363, 562] width 58 height 23
checkbox input "true"
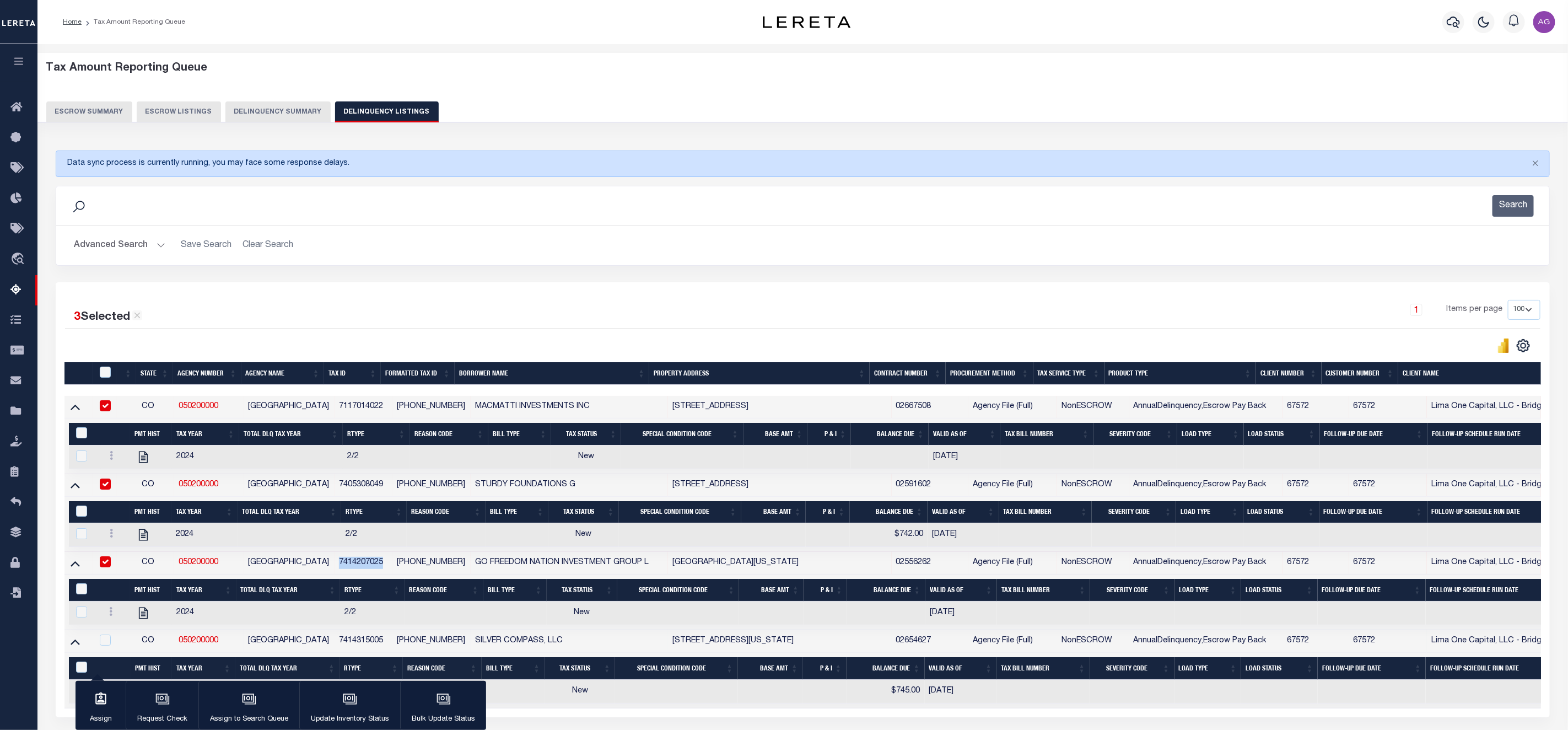
copy td "7414207025"
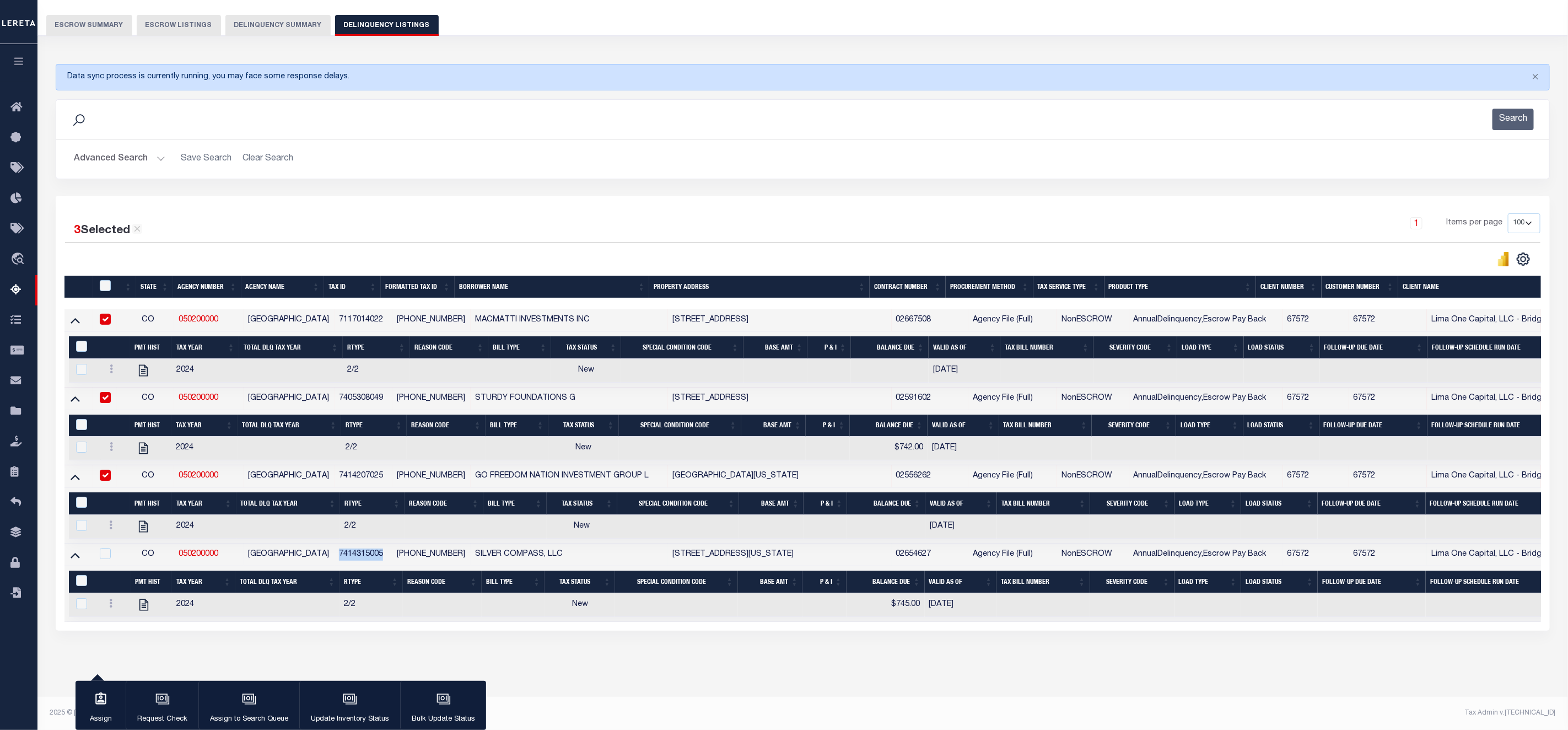
drag, startPoint x: 334, startPoint y: 545, endPoint x: 384, endPoint y: 546, distance: 50.0
click at [384, 546] on td "7414315005" at bounding box center [363, 554] width 58 height 23
checkbox input "true"
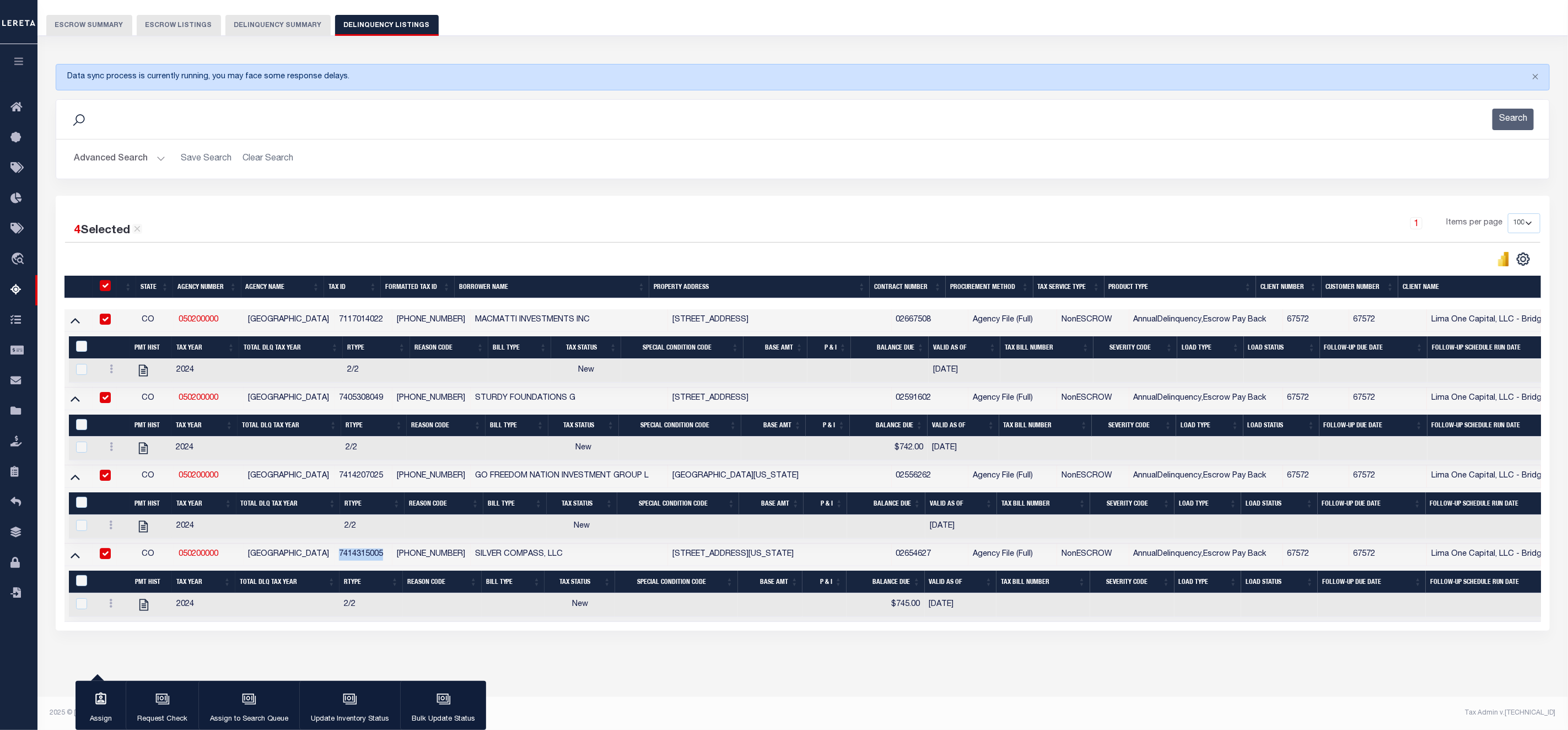
copy td "7414315005"
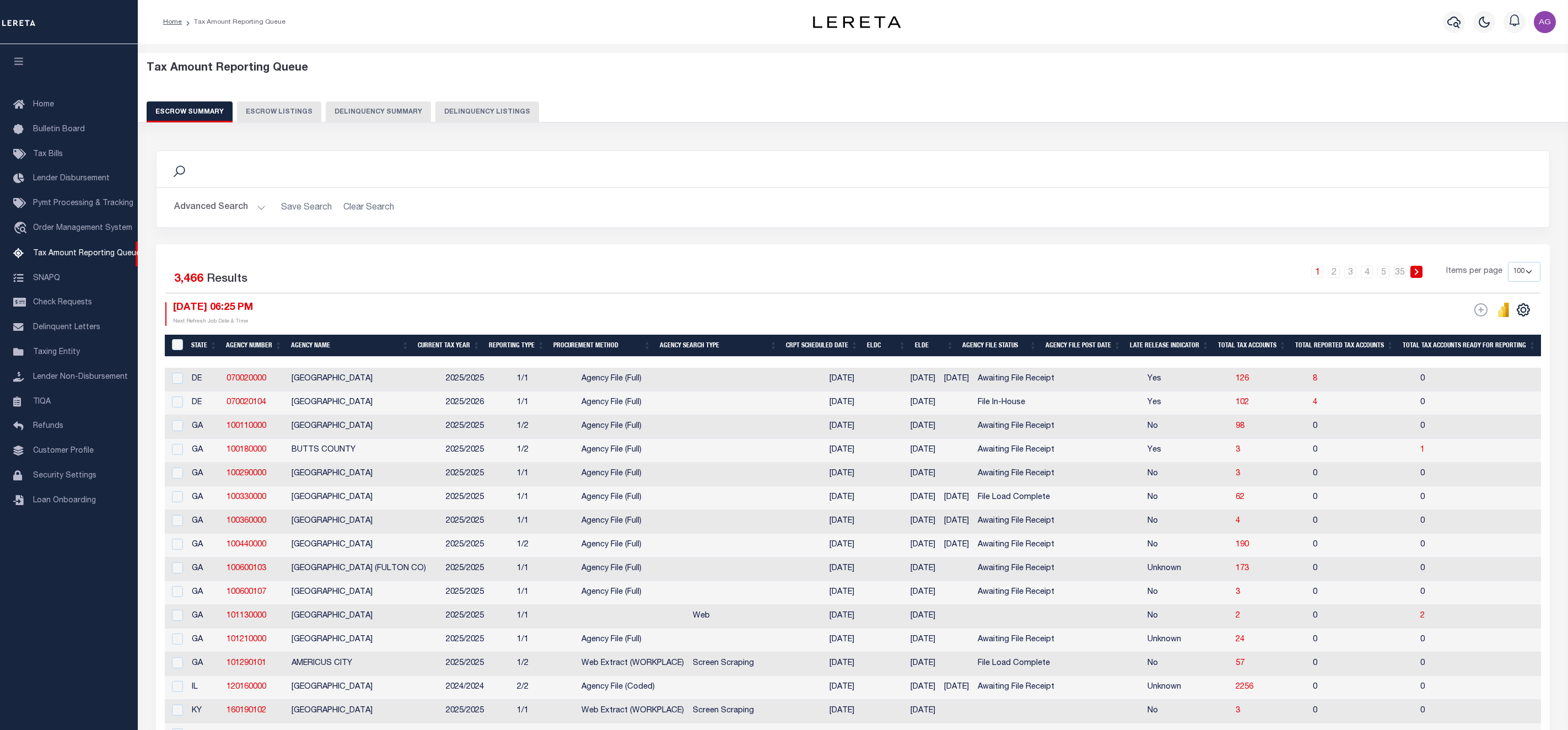
select select "100"
click at [385, 107] on button "Delinquency Summary" at bounding box center [378, 112] width 105 height 21
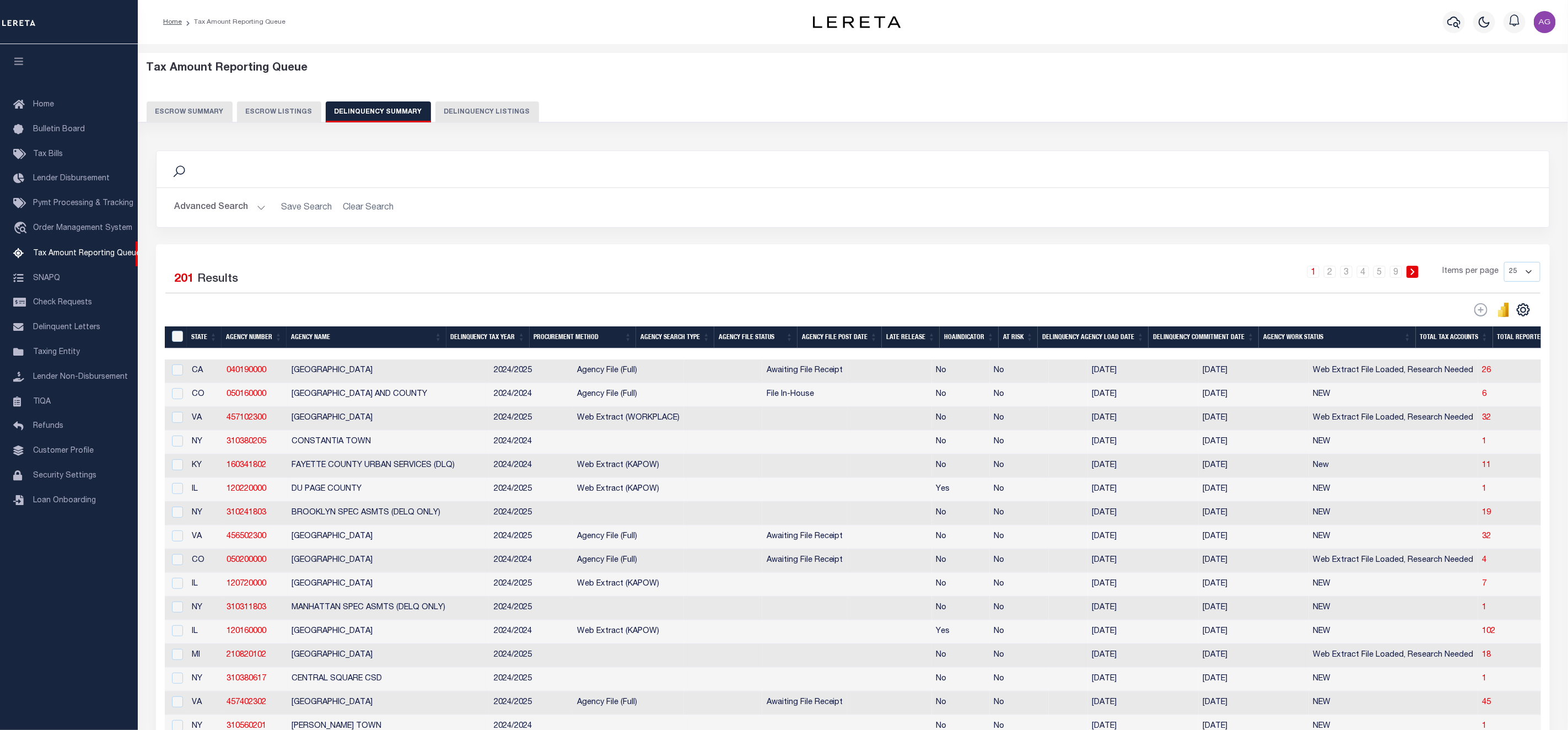
scroll to position [248, 0]
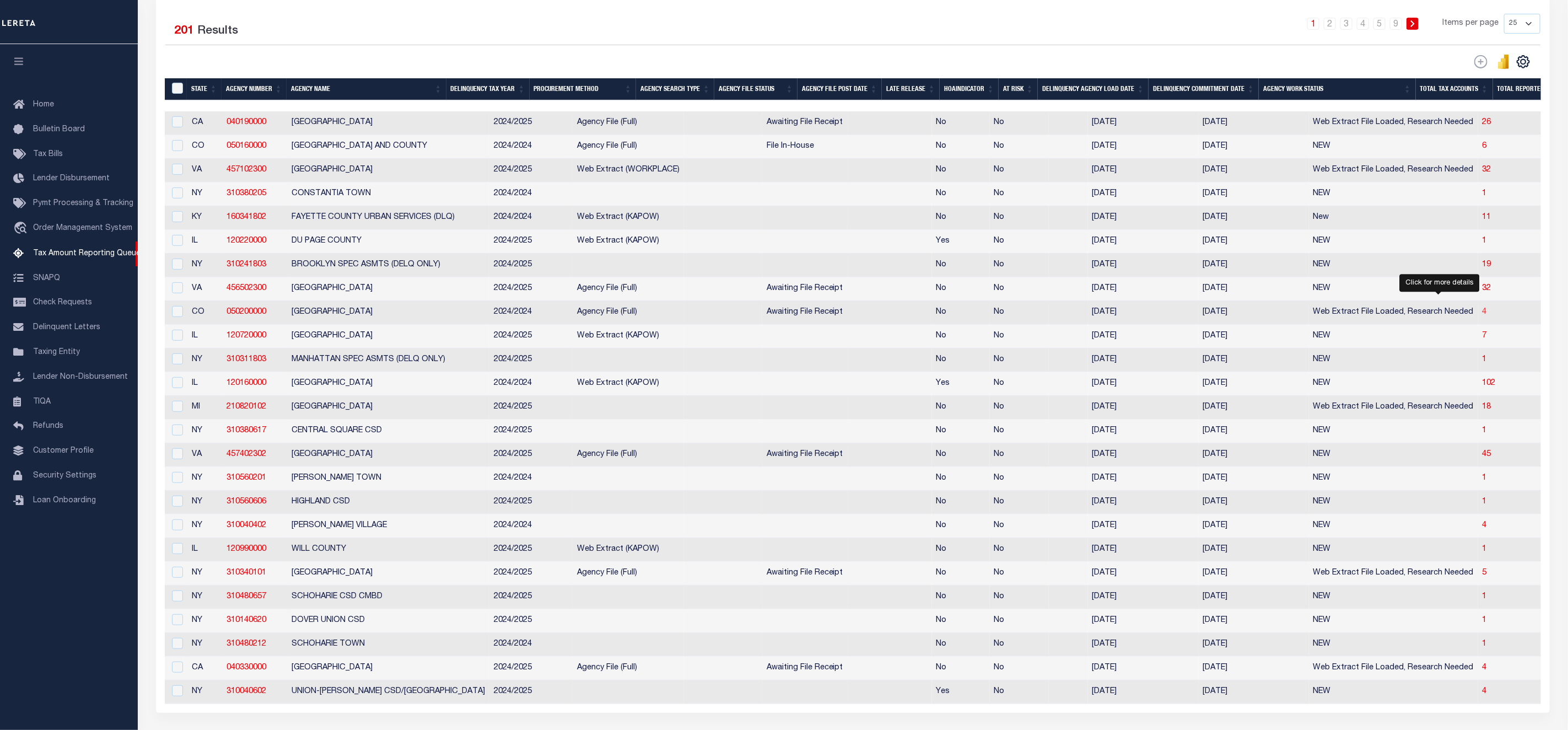
click at [1482, 315] on span "4" at bounding box center [1484, 312] width 5 height 7
select select "100"
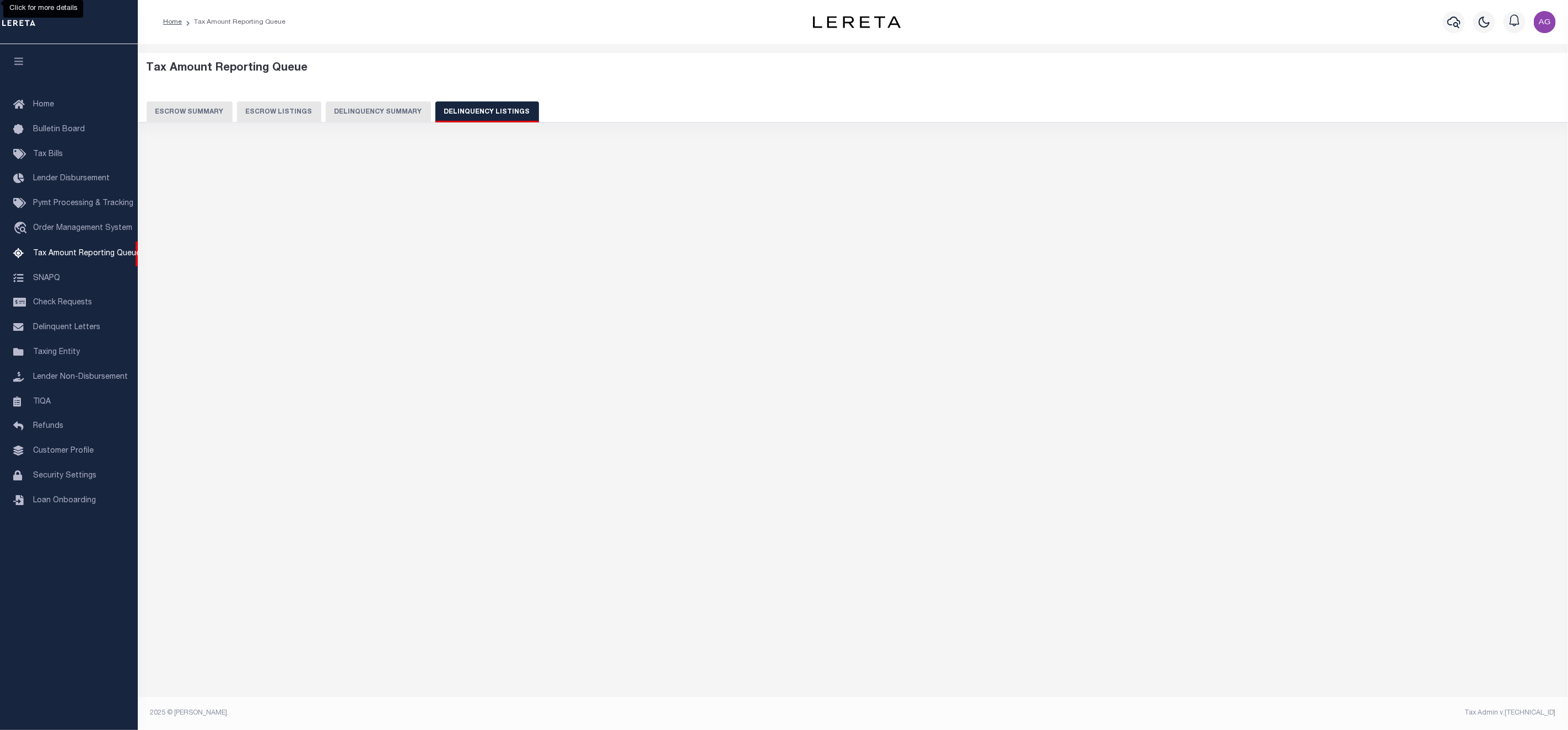
select select "100"
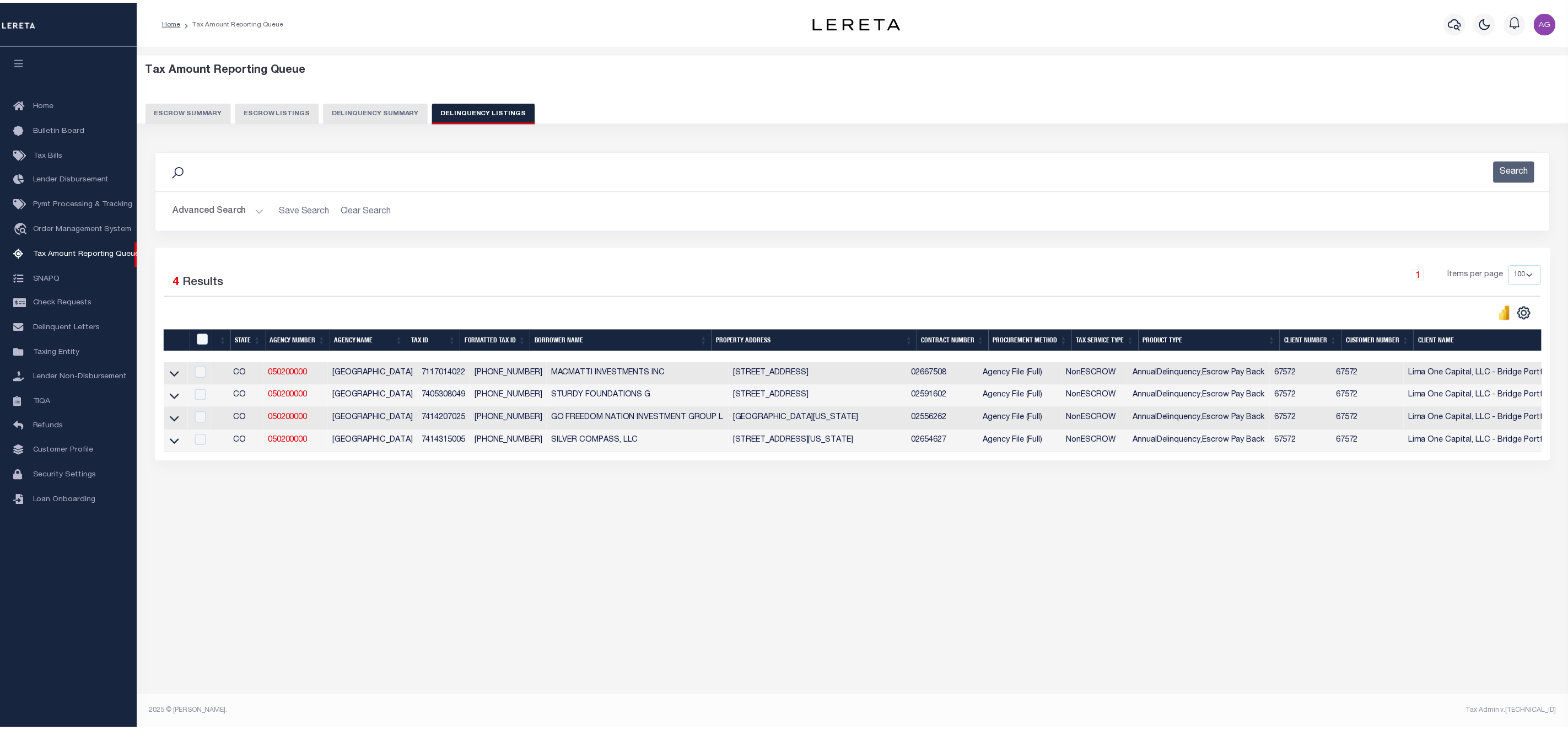
scroll to position [0, 442]
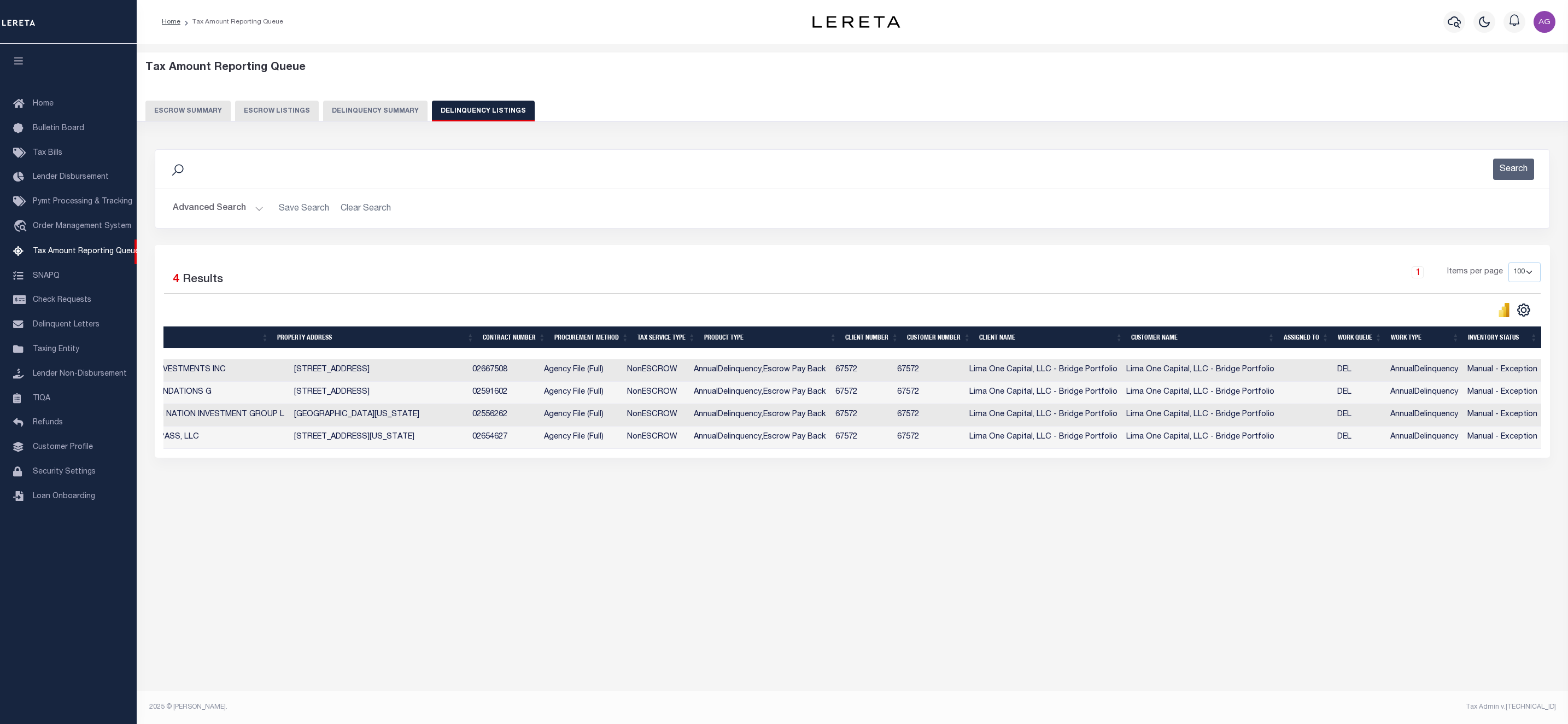
click at [373, 120] on button "Delinquency Summary" at bounding box center [375, 111] width 105 height 21
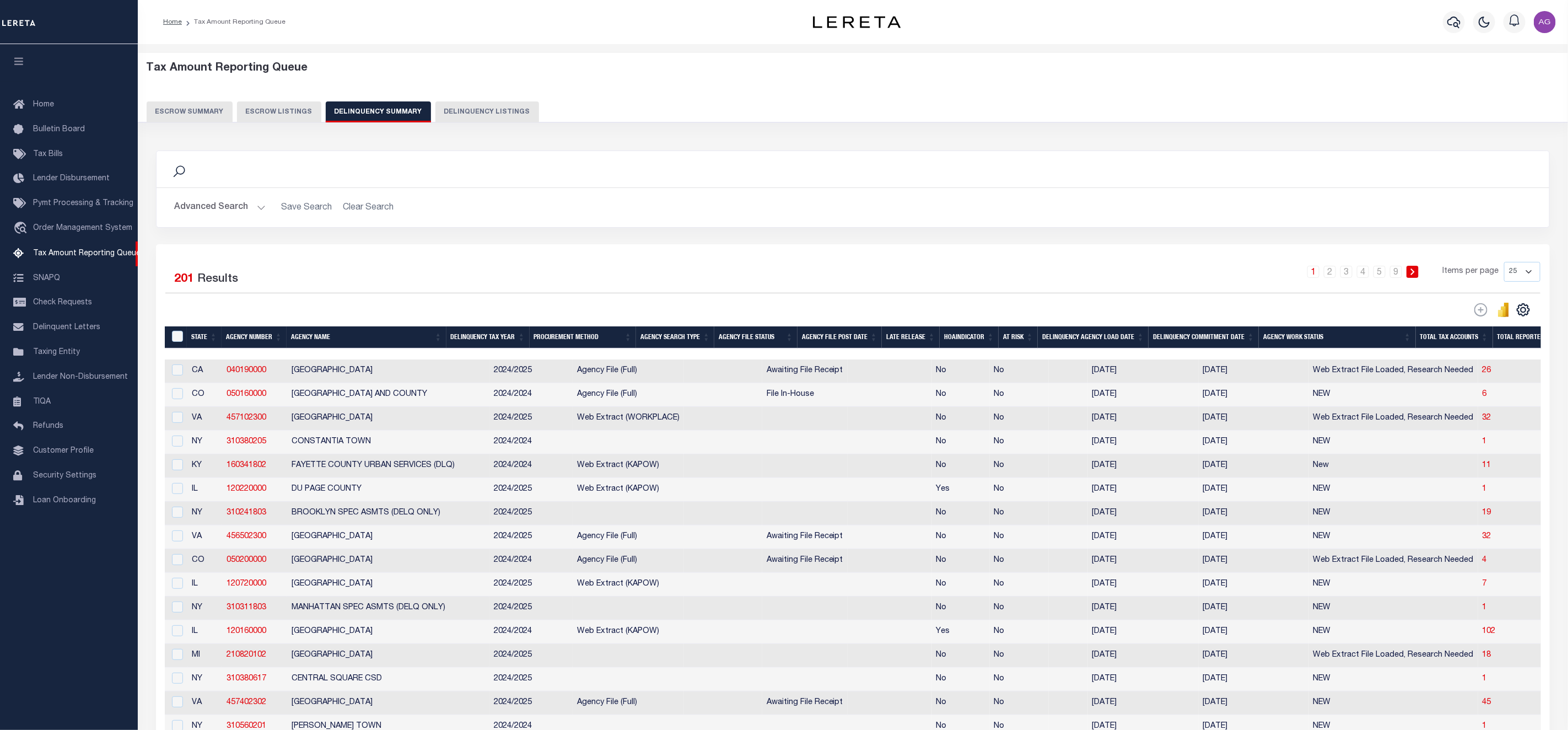
scroll to position [349, 0]
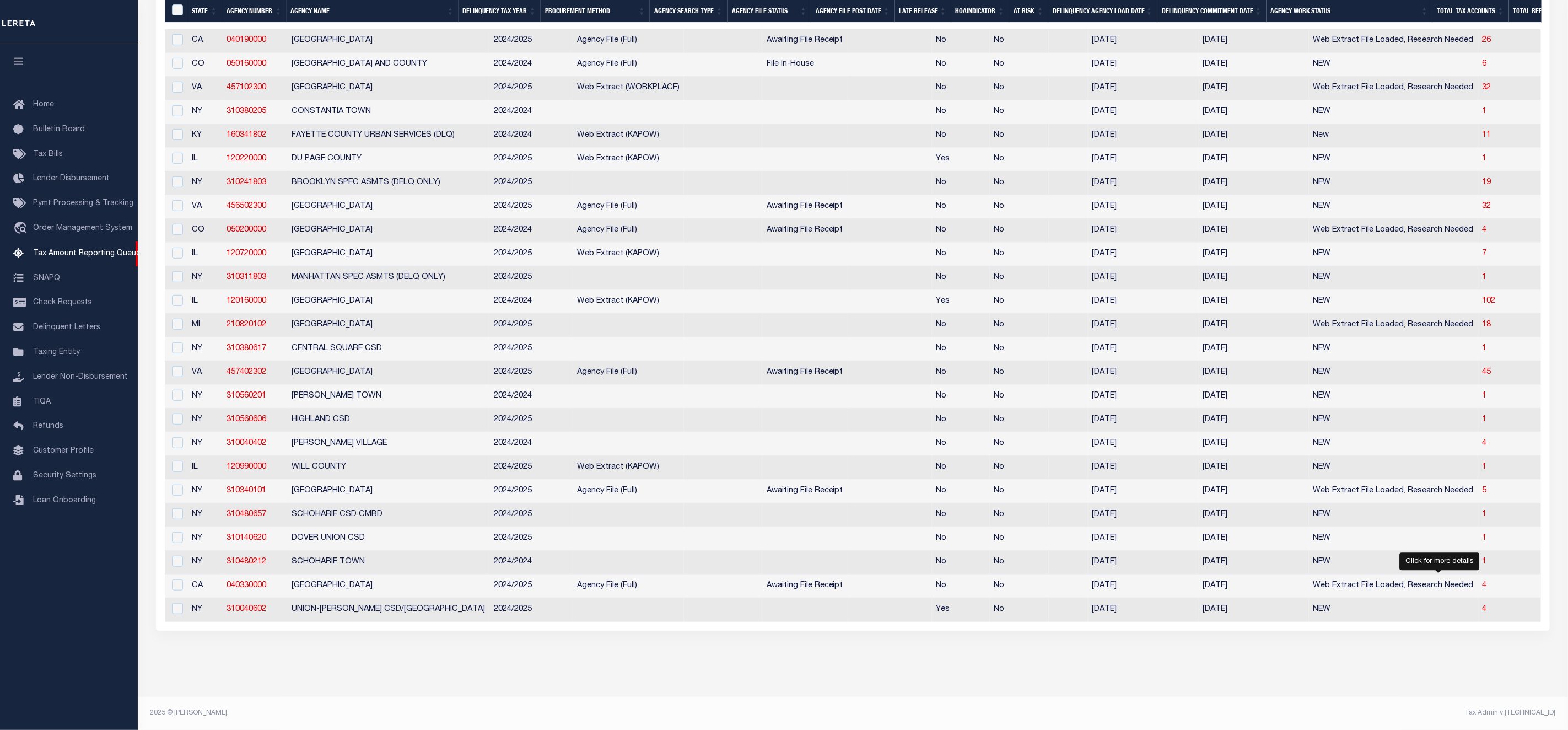
click at [1482, 581] on span "4" at bounding box center [1484, 585] width 5 height 7
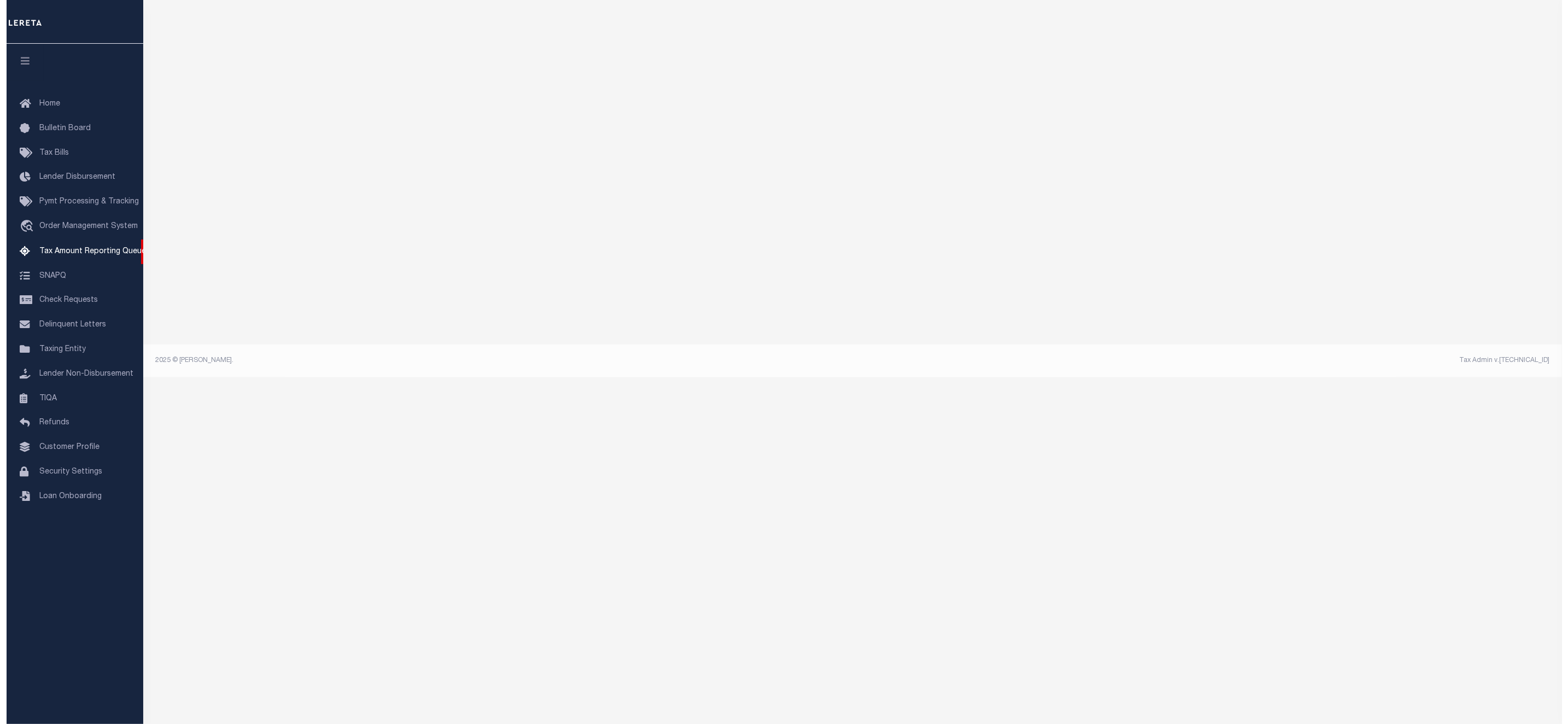
scroll to position [0, 0]
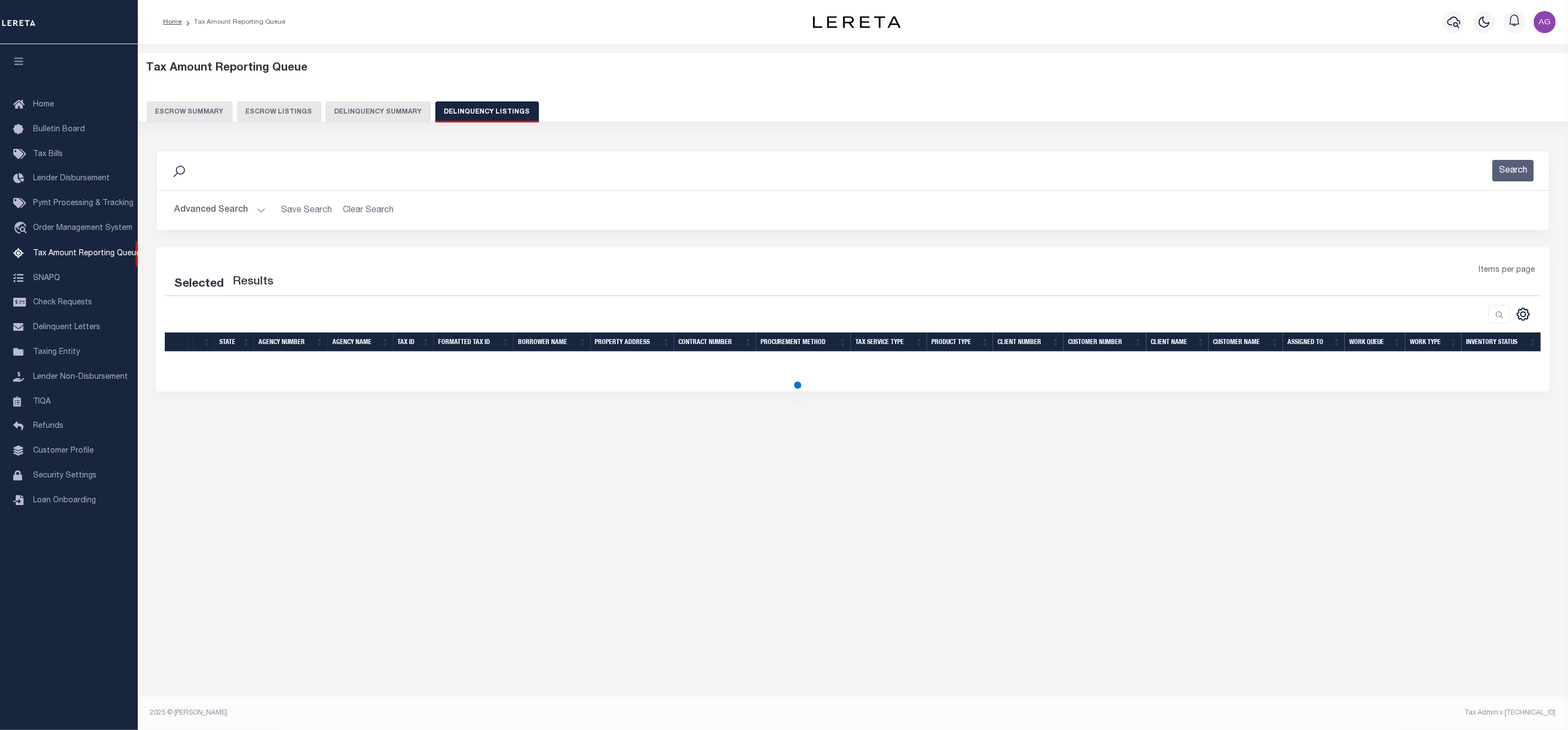
select select "100"
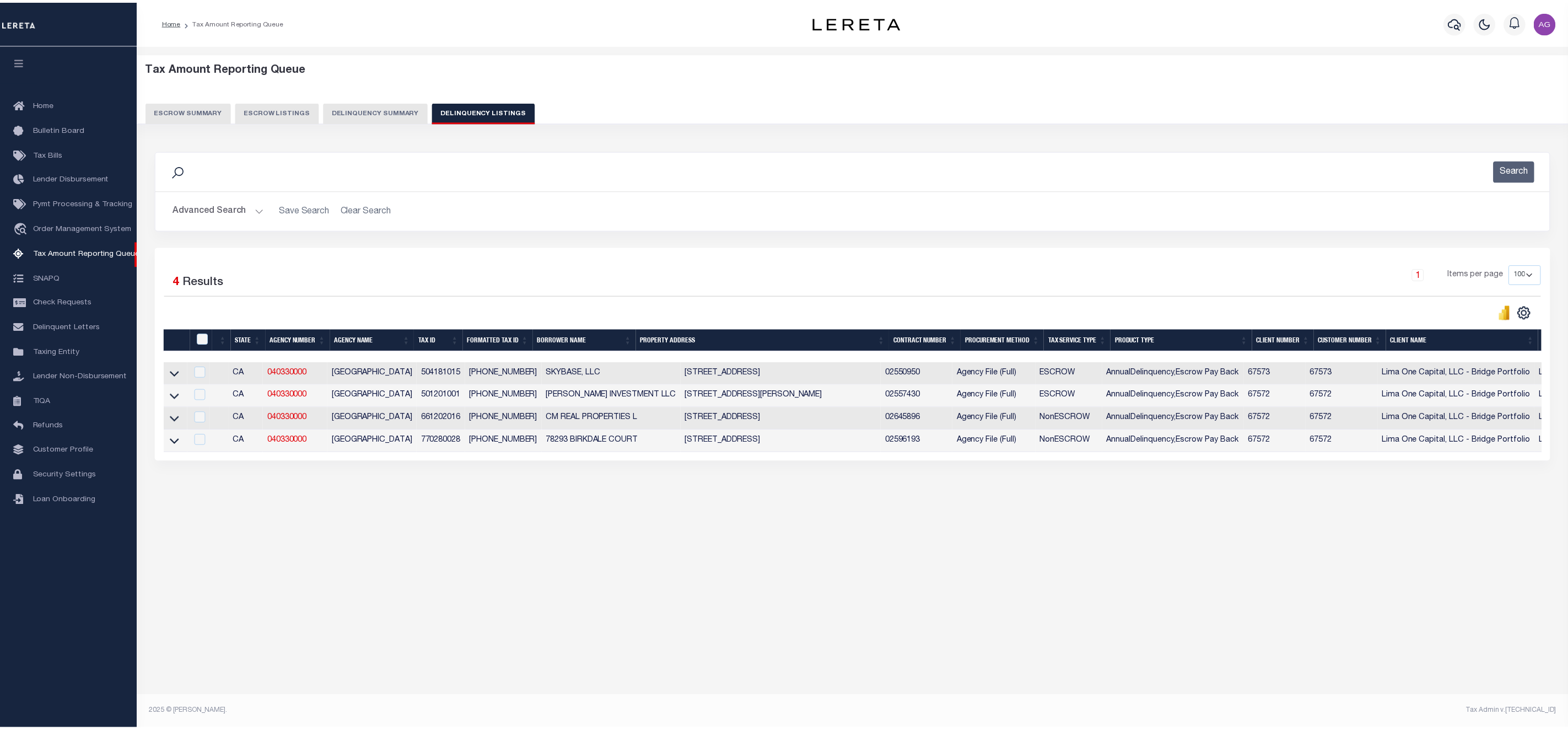
scroll to position [0, 406]
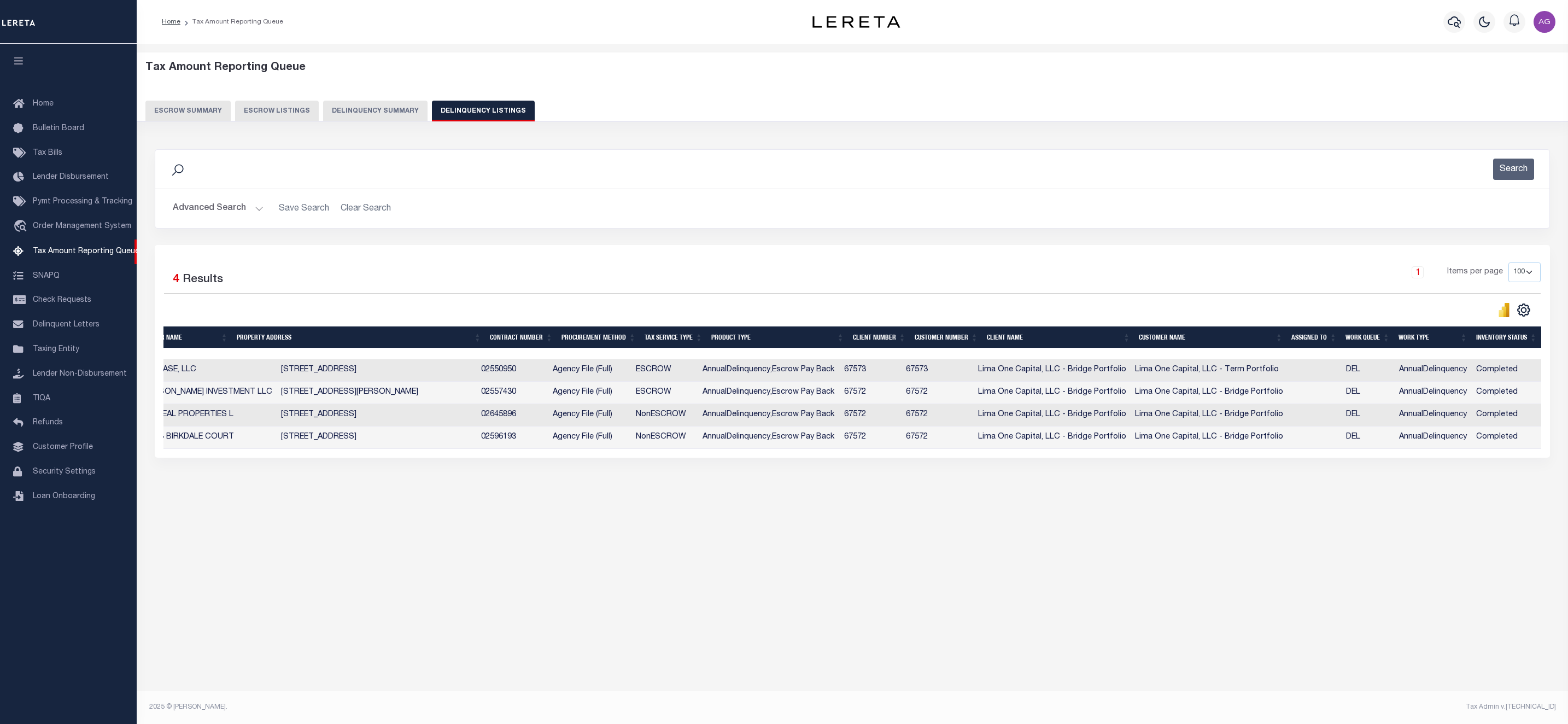
click at [361, 107] on button "Delinquency Summary" at bounding box center [375, 111] width 105 height 21
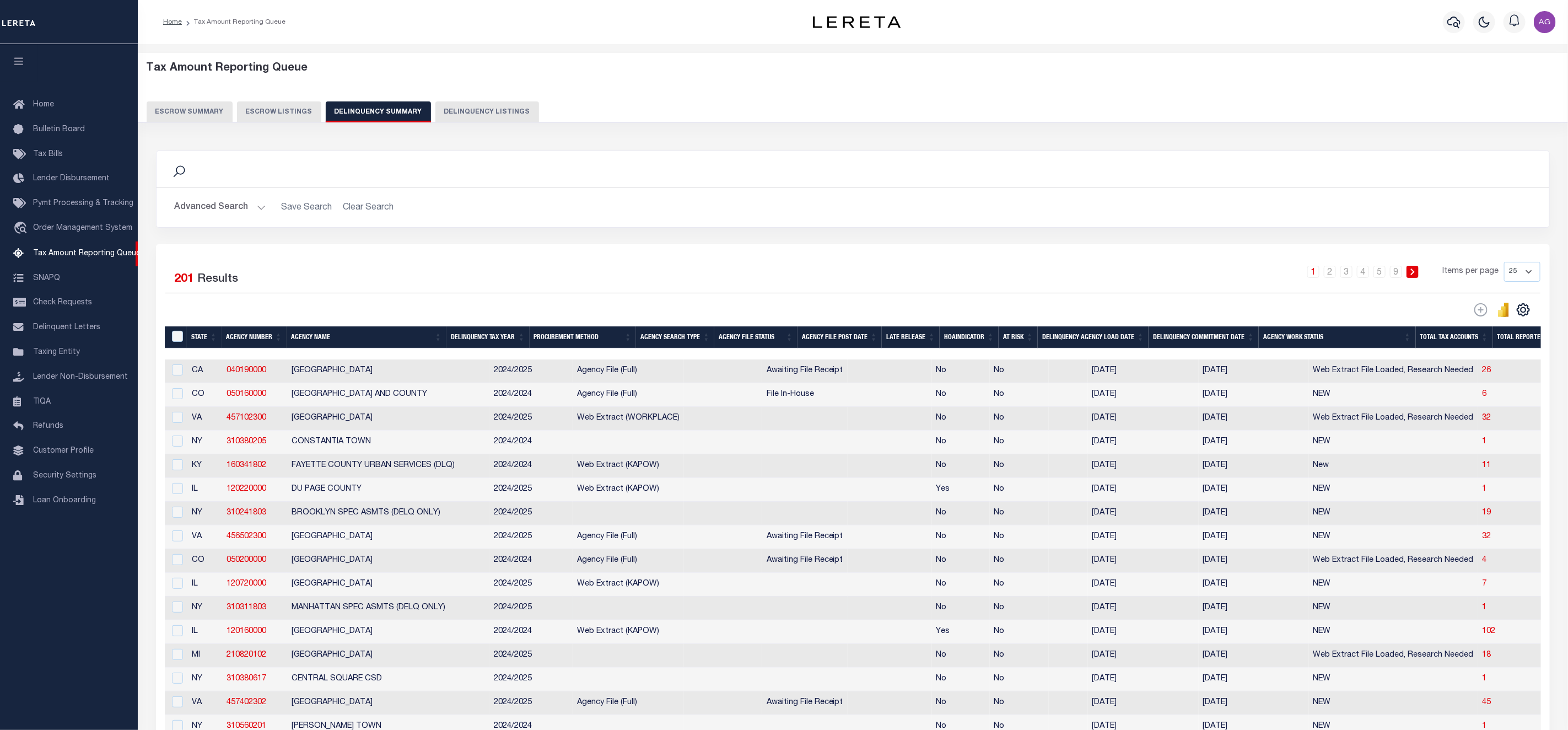
scroll to position [248, 0]
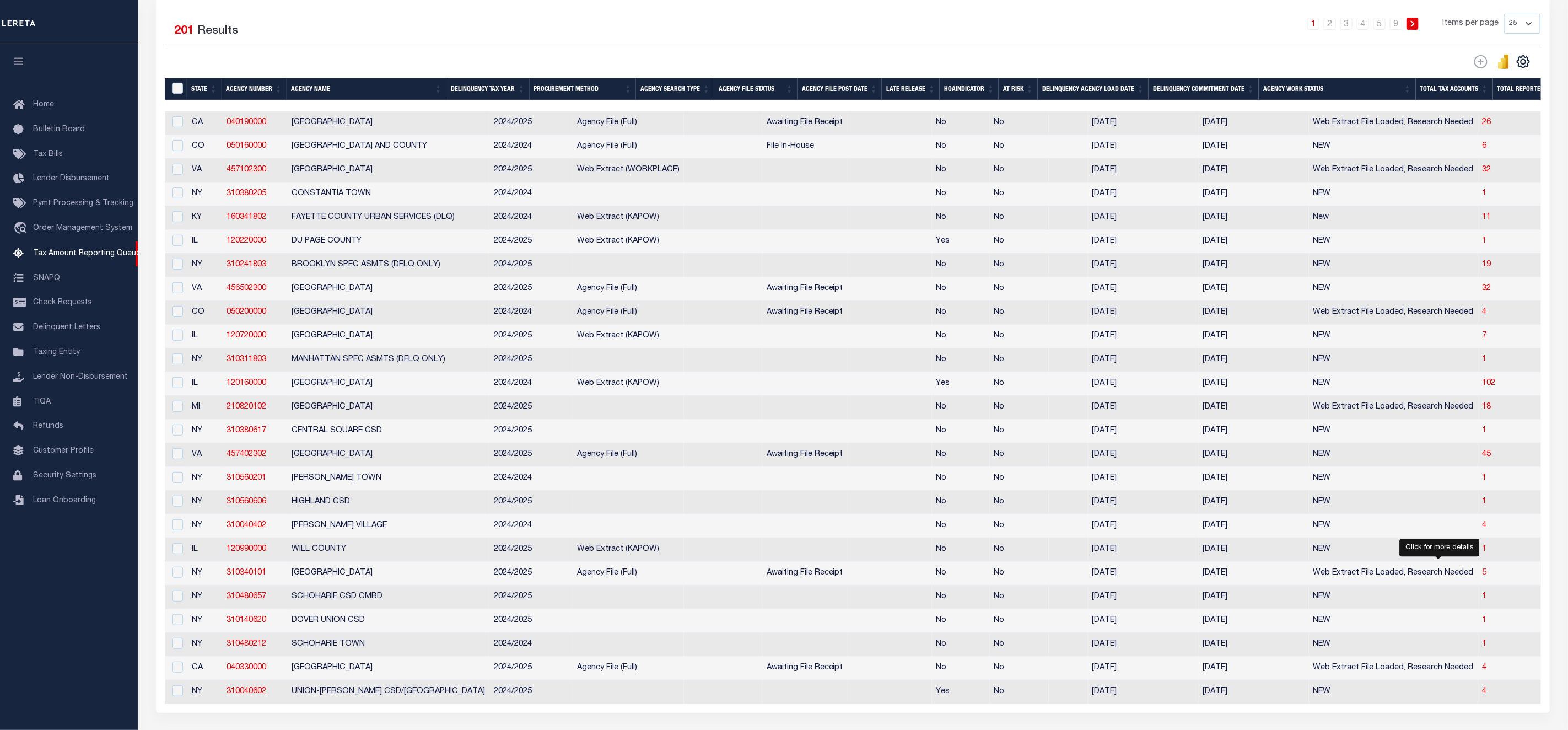
click at [1482, 577] on span "5" at bounding box center [1484, 572] width 5 height 7
select select "100"
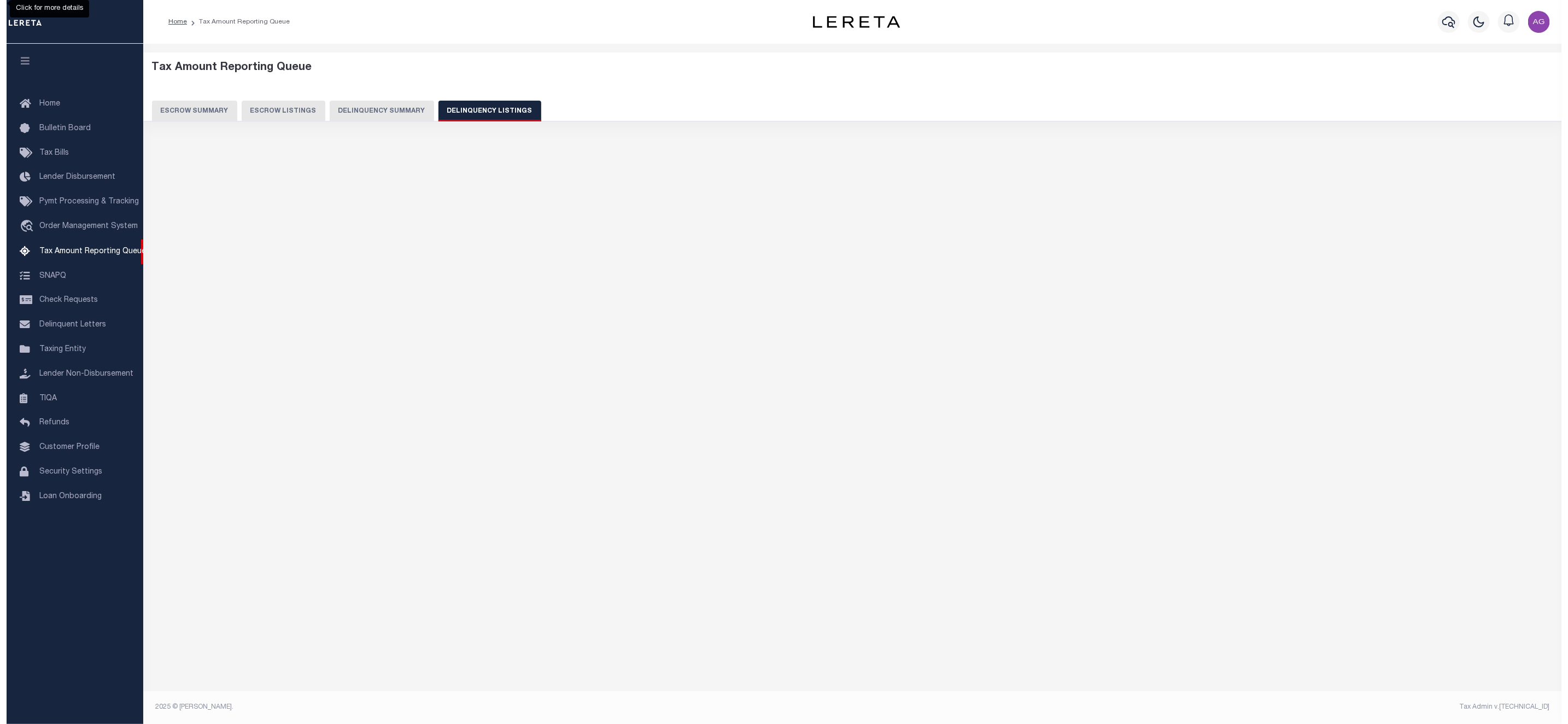
scroll to position [0, 0]
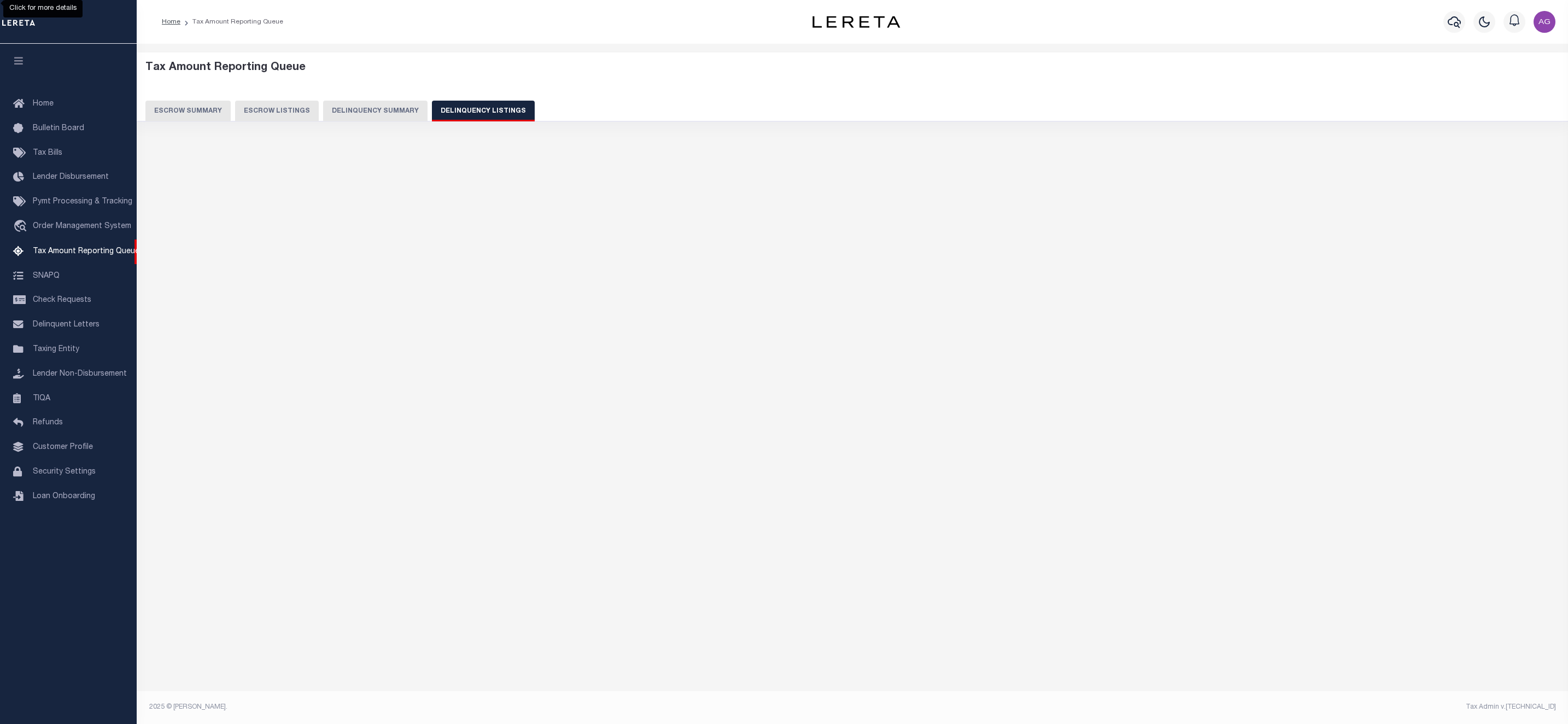
select select "100"
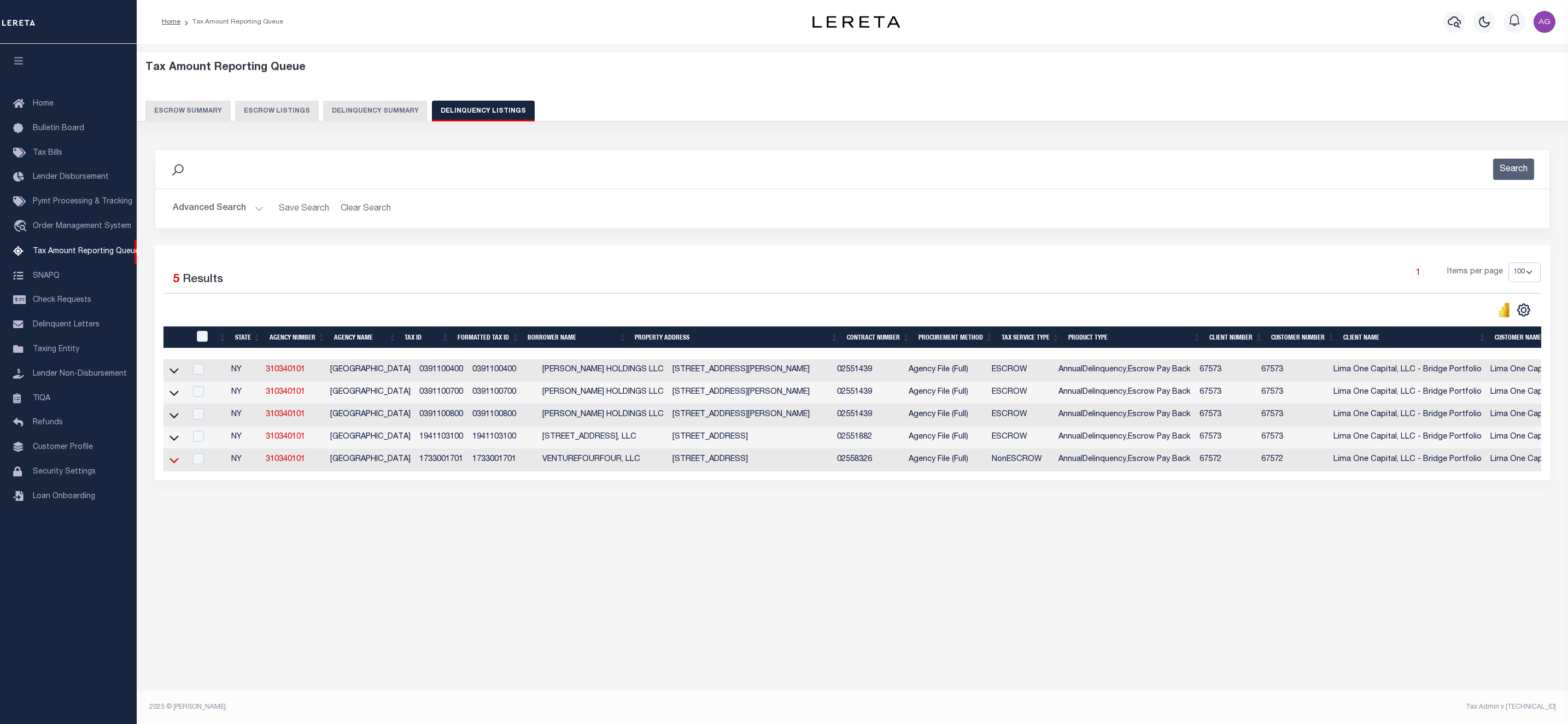
click at [176, 466] on icon at bounding box center [174, 459] width 9 height 12
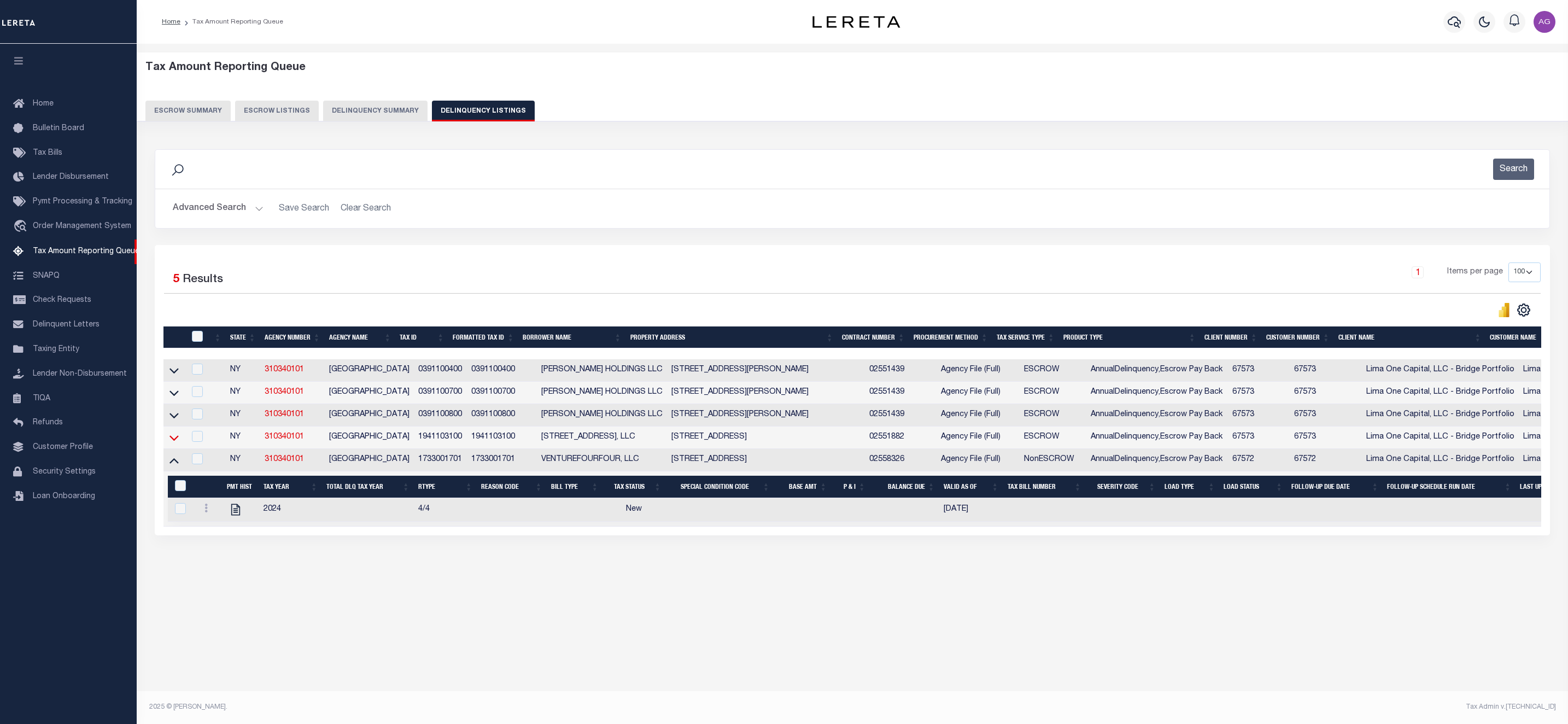
click at [176, 443] on icon at bounding box center [174, 437] width 9 height 12
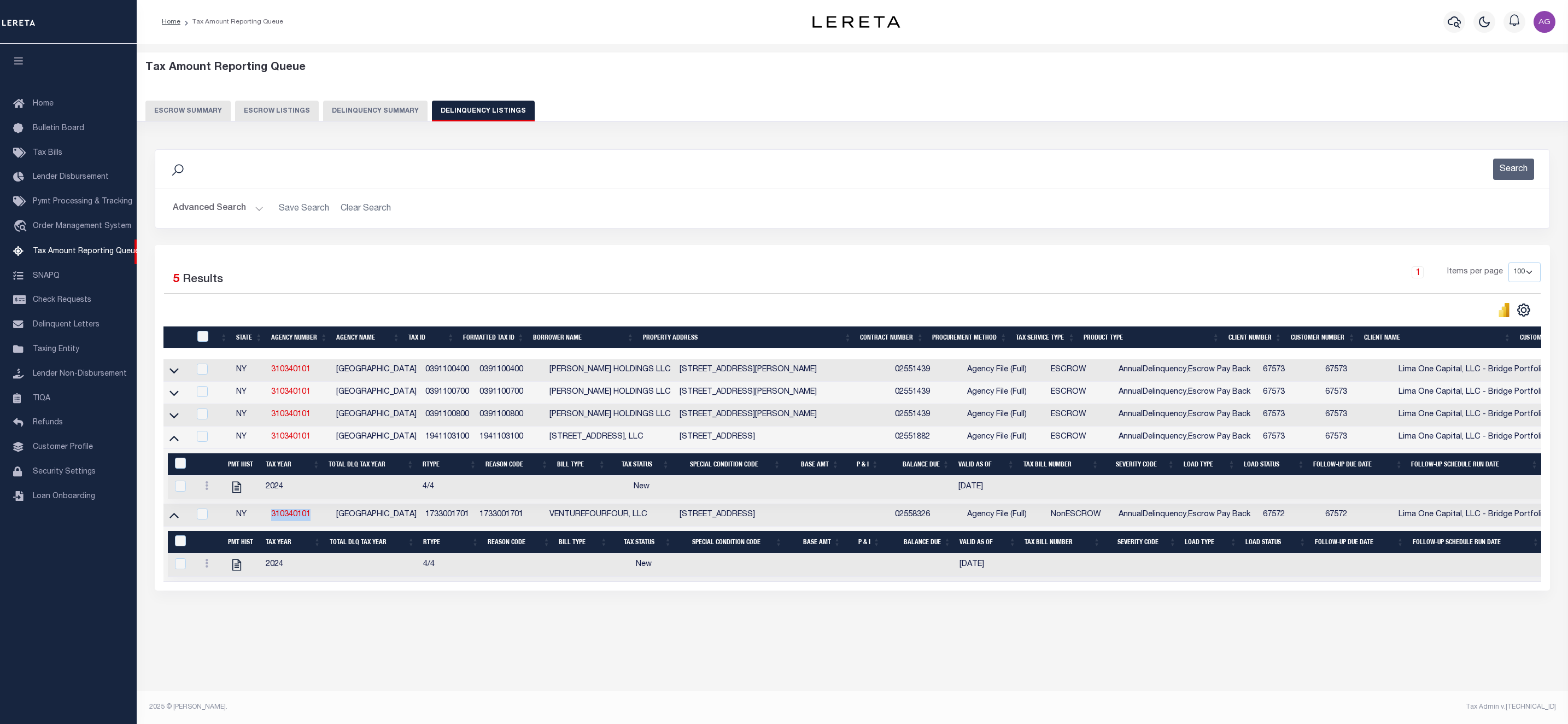
drag, startPoint x: 272, startPoint y: 522, endPoint x: 329, endPoint y: 527, distance: 57.2
click at [329, 527] on td "310340101" at bounding box center [299, 515] width 66 height 23
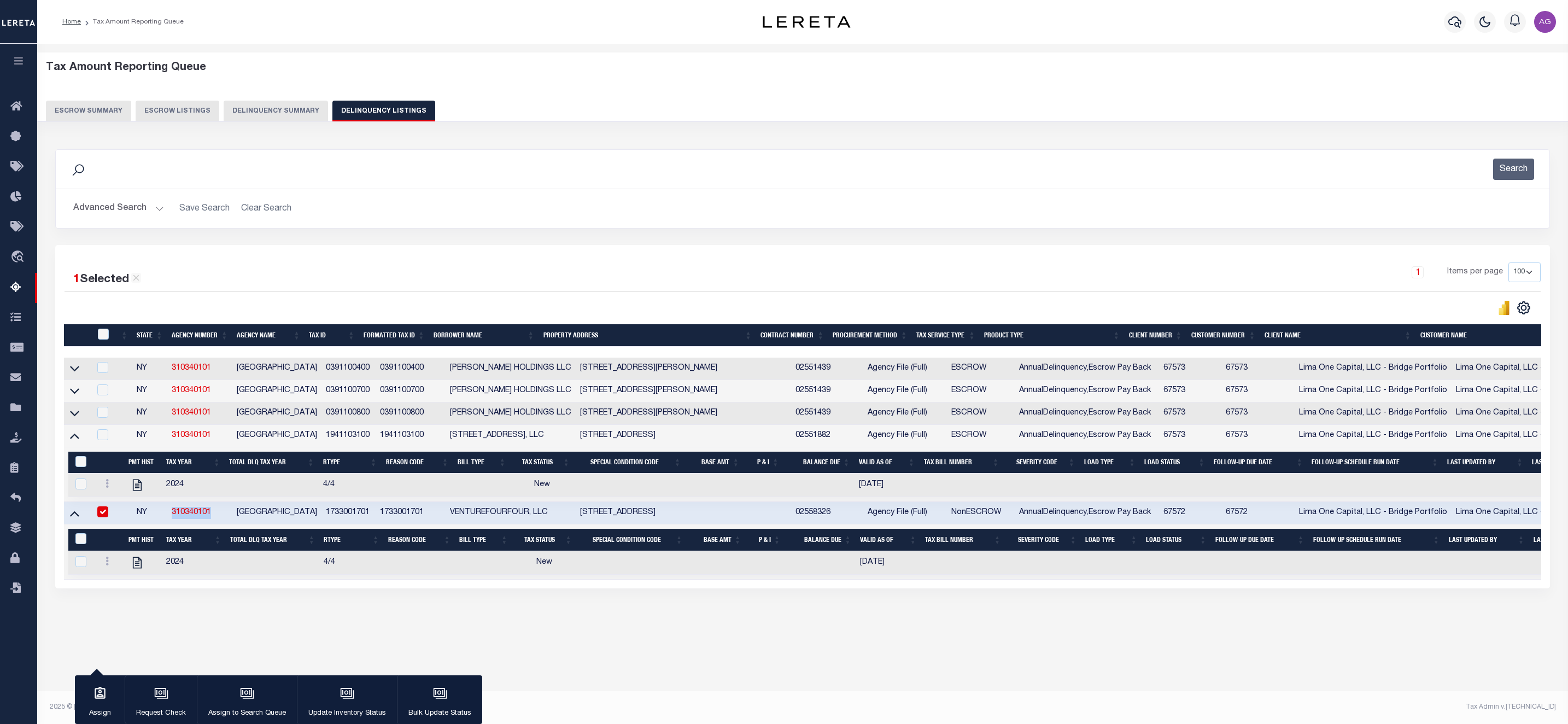
copy link "310340101"
drag, startPoint x: 312, startPoint y: 523, endPoint x: 361, endPoint y: 522, distance: 49.0
click at [361, 522] on td "1733001701" at bounding box center [349, 513] width 55 height 23
checkbox input "false"
copy td "1733001701"
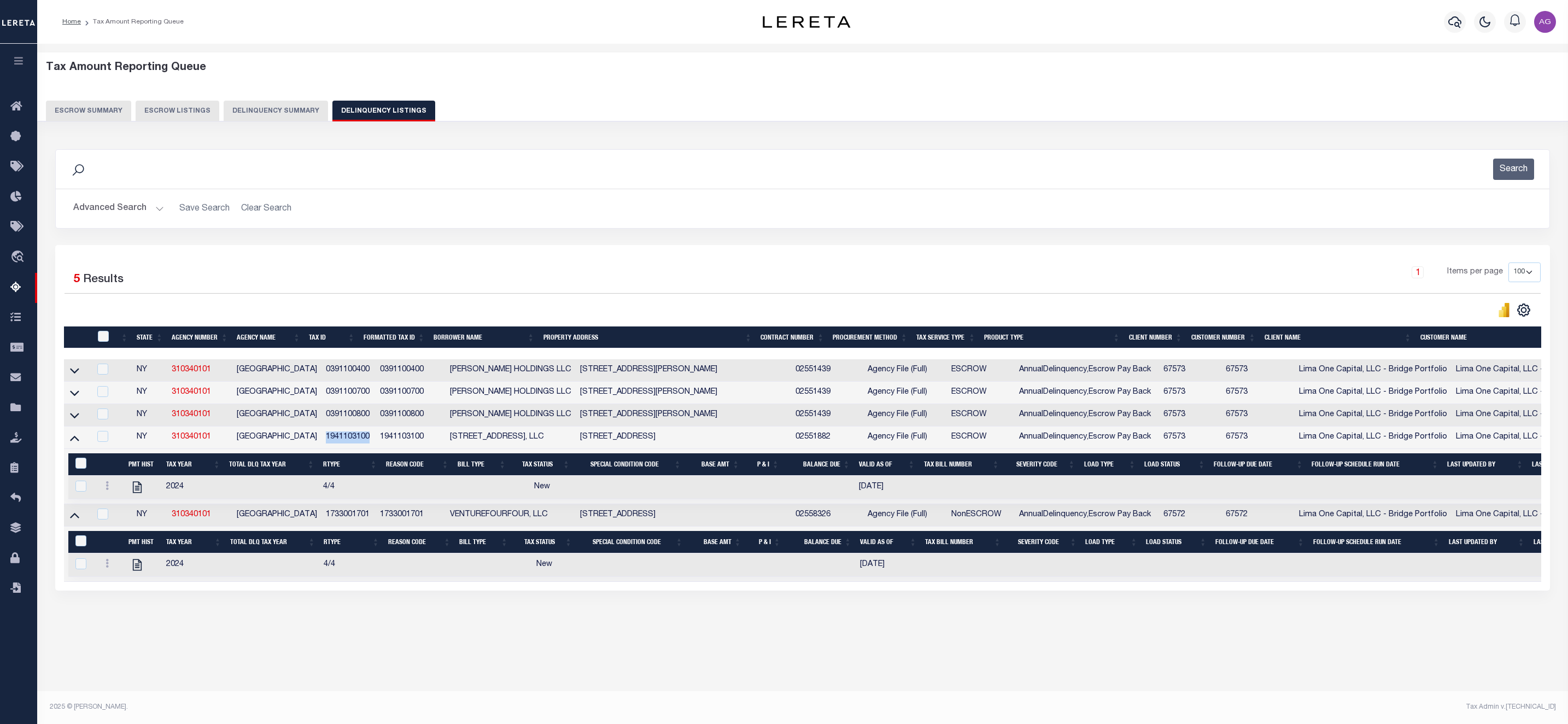
drag, startPoint x: 313, startPoint y: 438, endPoint x: 358, endPoint y: 437, distance: 45.0
click at [358, 437] on td "1941103100" at bounding box center [349, 437] width 55 height 23
copy td "1941103100"
checkbox input "true"
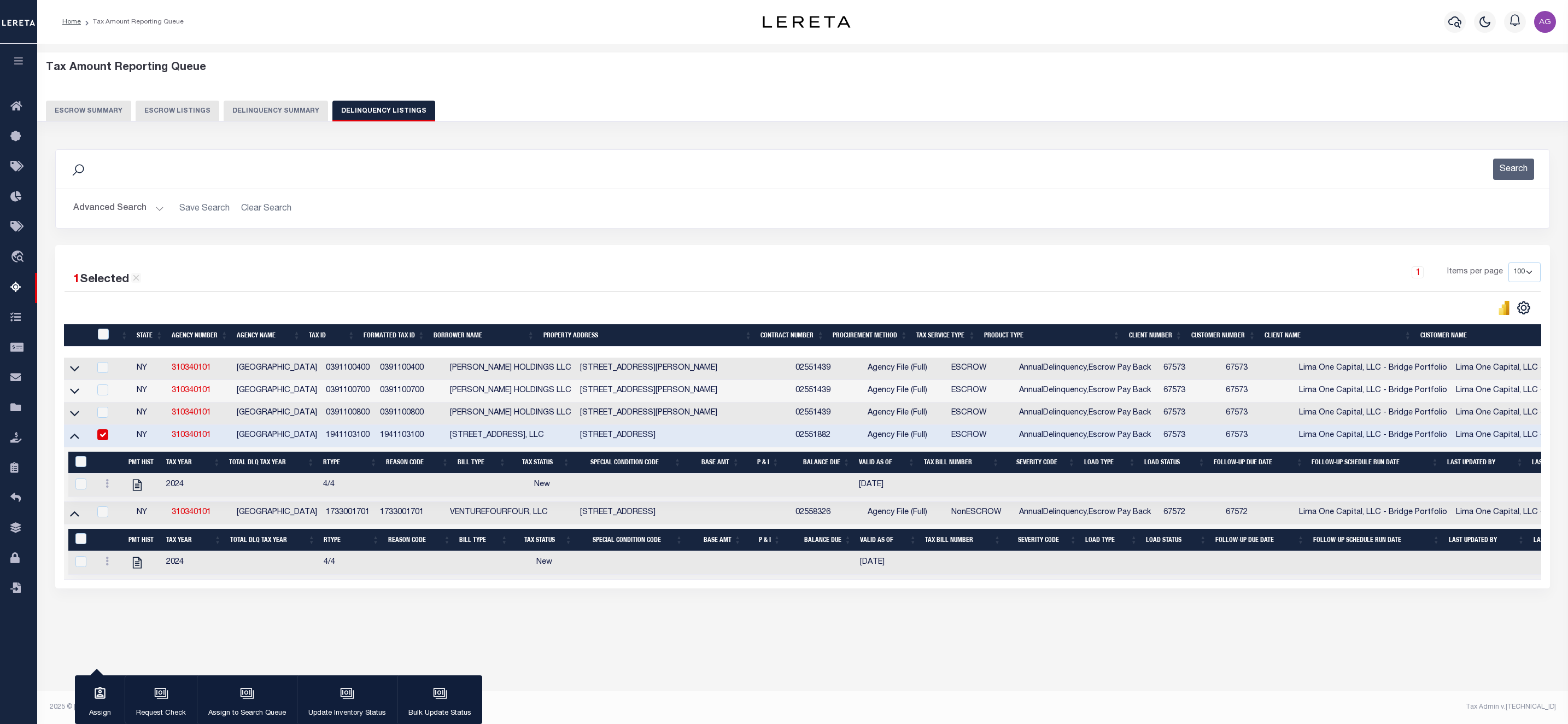
click at [850, 654] on div "Tax Amount Reporting Queue Escrow Summary Escrow Listings In" at bounding box center [802, 354] width 1524 height 599
click at [245, 113] on button "Delinquency Summary" at bounding box center [276, 111] width 105 height 21
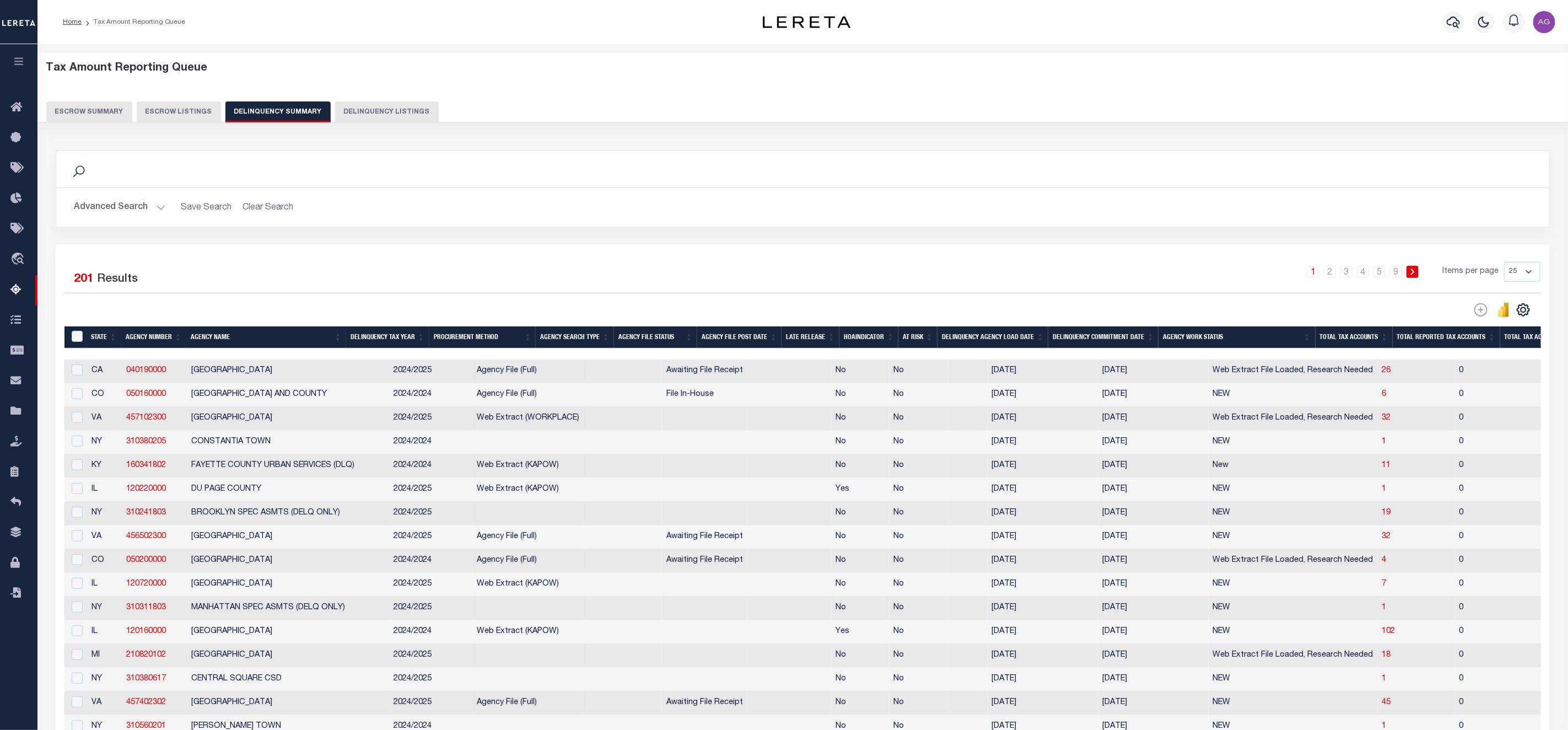
click at [376, 110] on button "Delinquency Listings" at bounding box center [386, 112] width 104 height 21
select select "100"
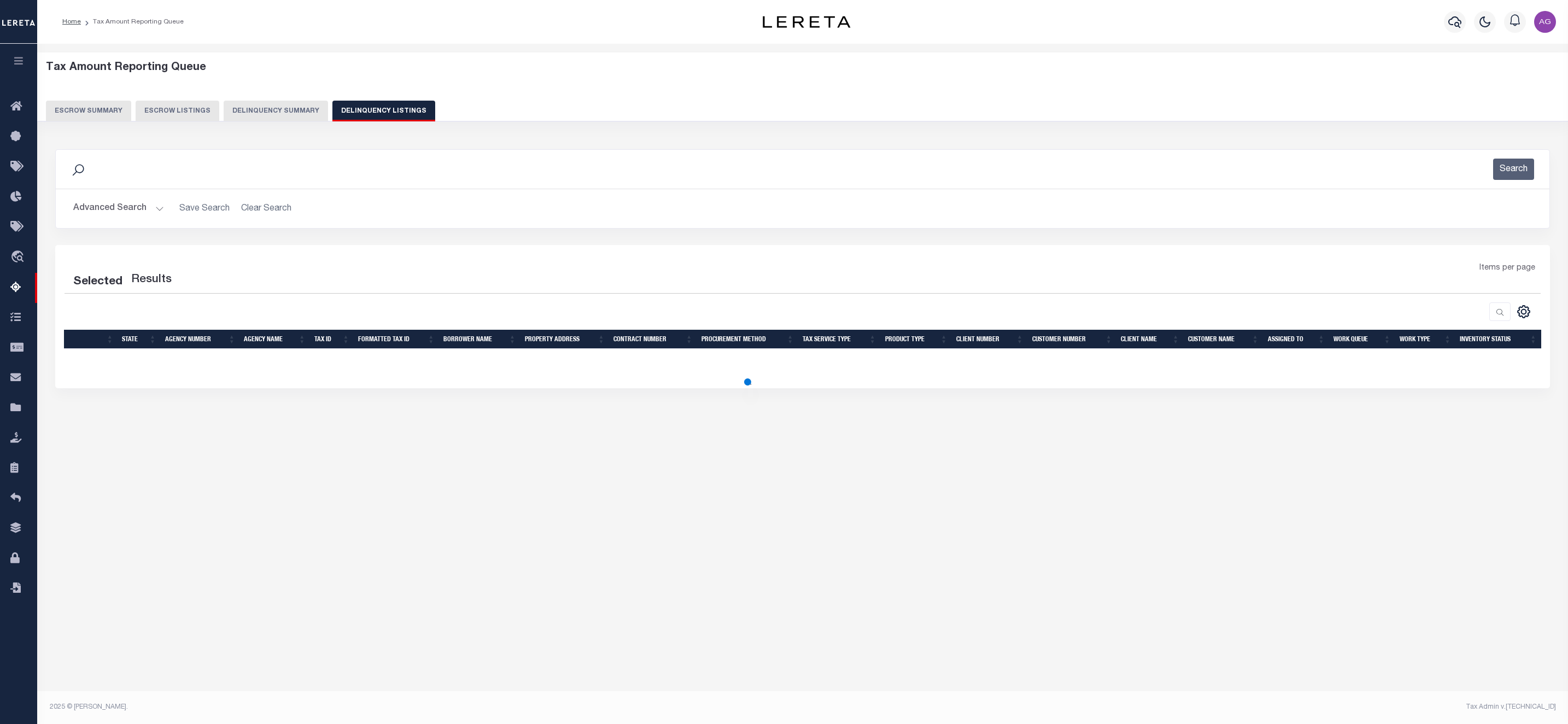
select select "100"
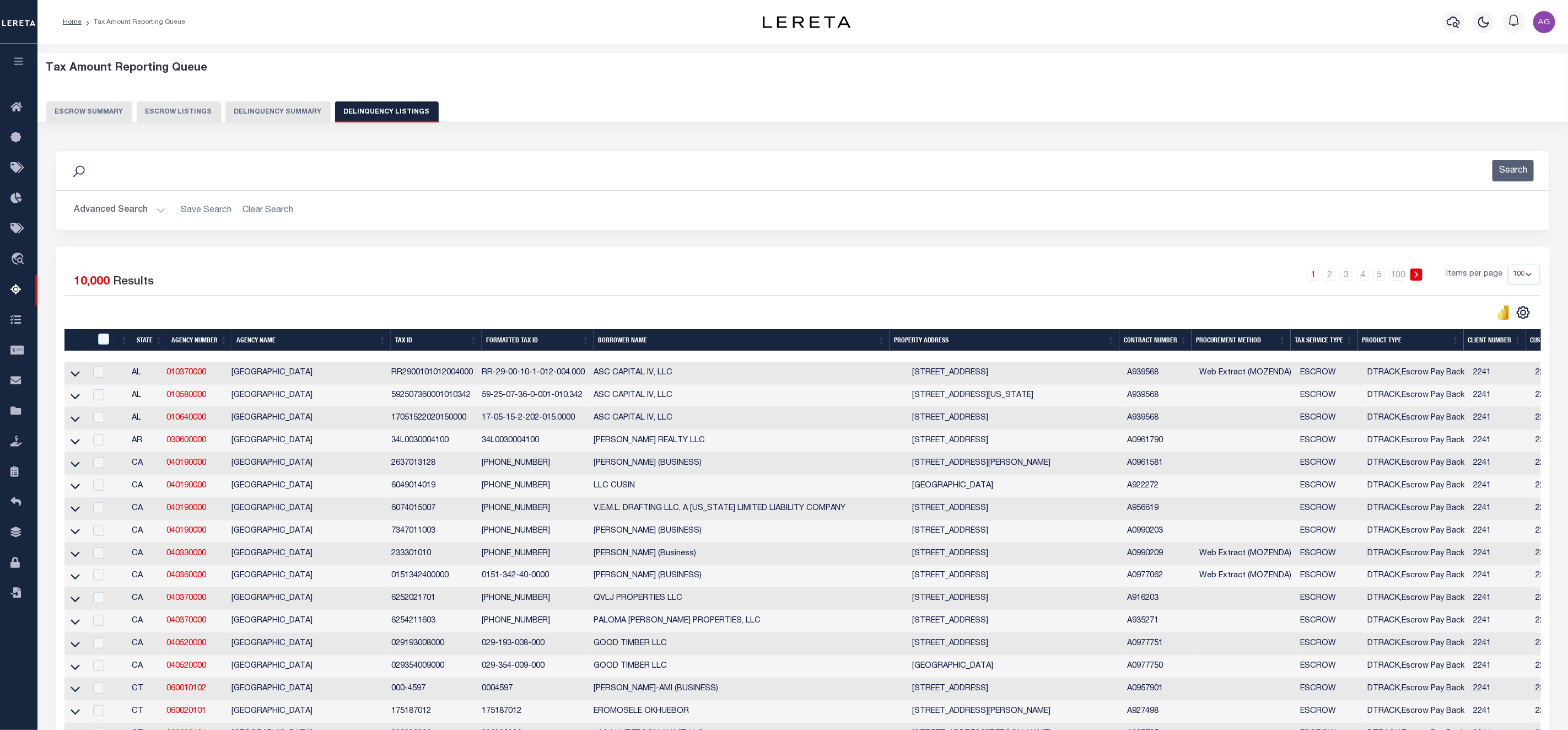
click at [284, 111] on button "Delinquency Summary" at bounding box center [278, 112] width 105 height 21
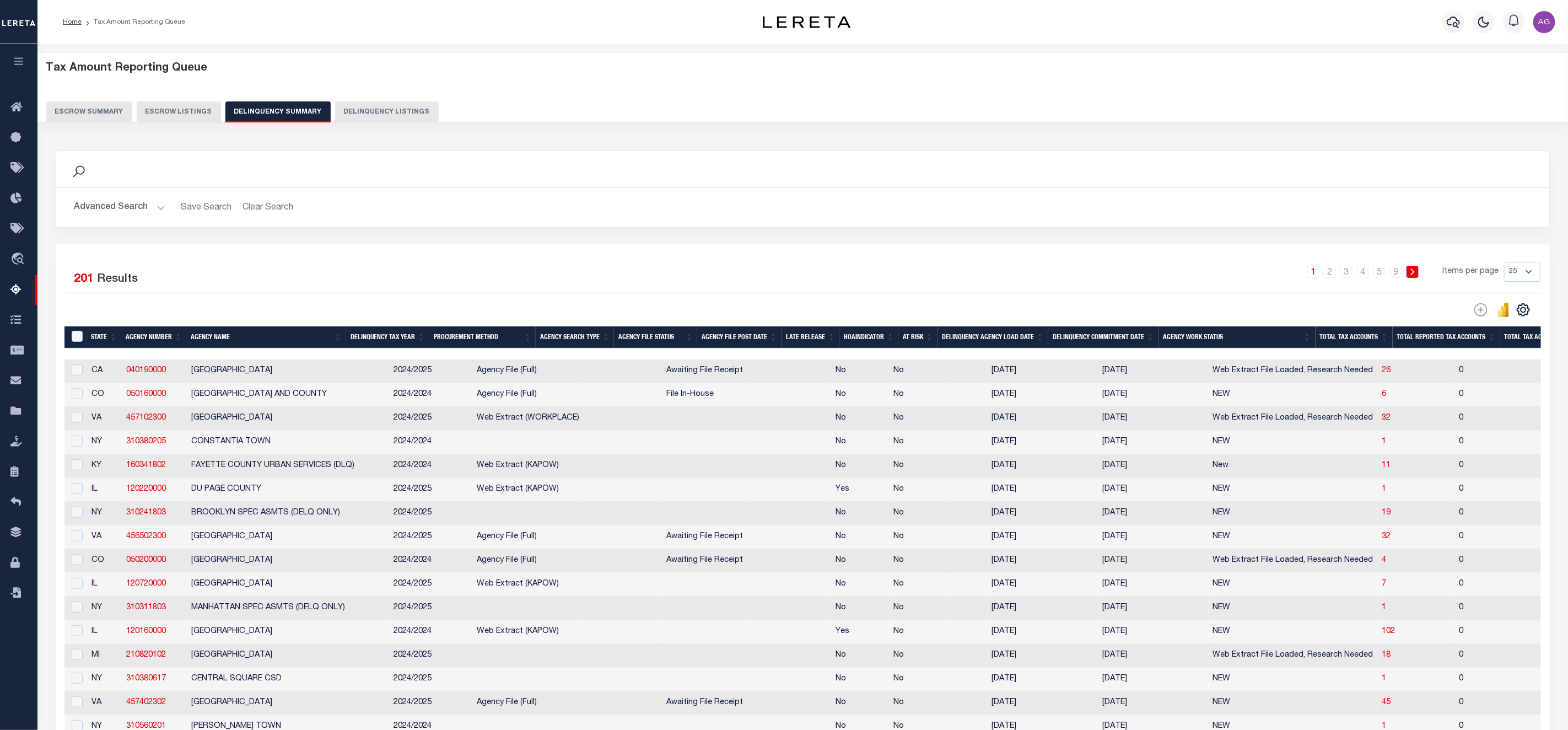
scroll to position [349, 0]
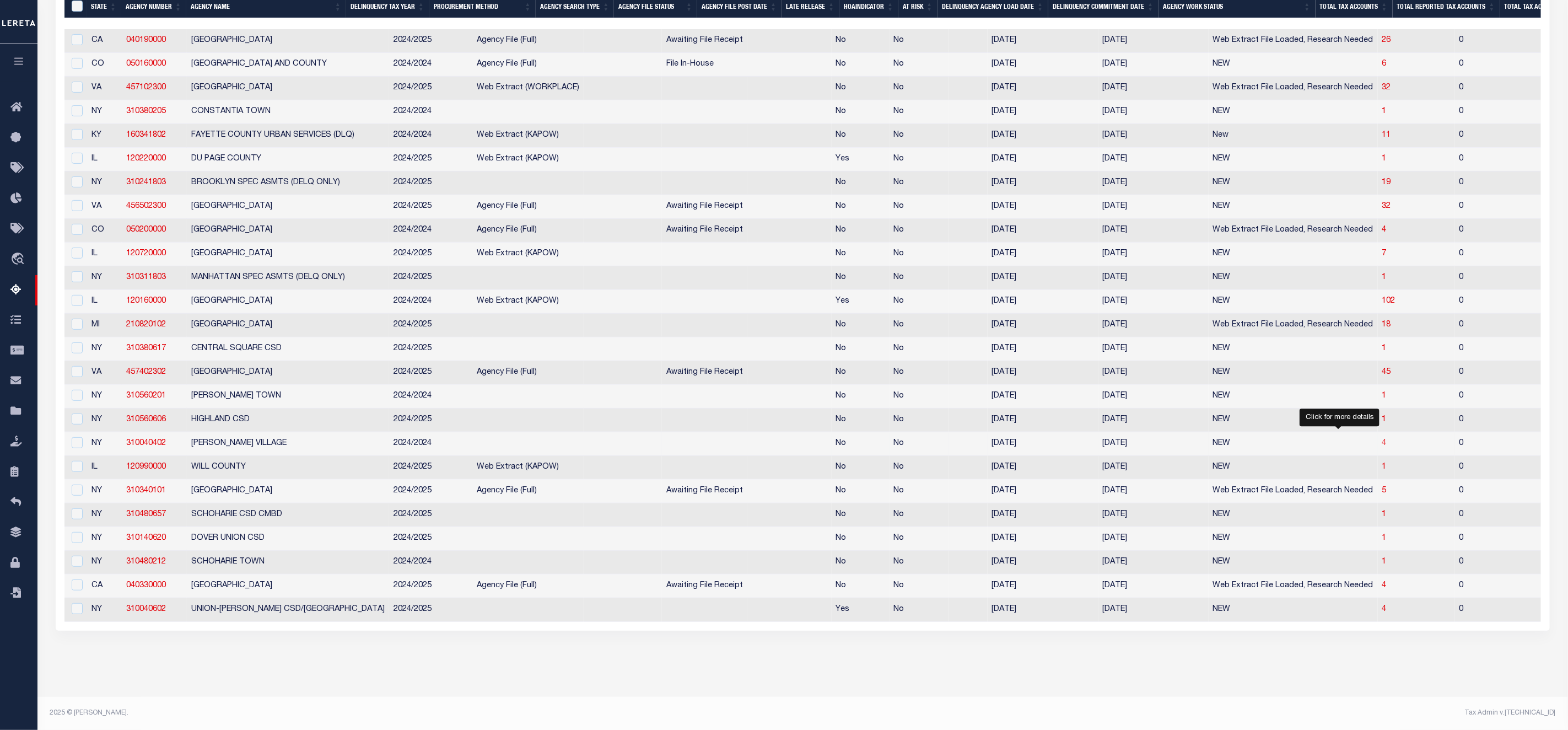
click at [1382, 439] on span "4" at bounding box center [1384, 443] width 5 height 7
select select "100"
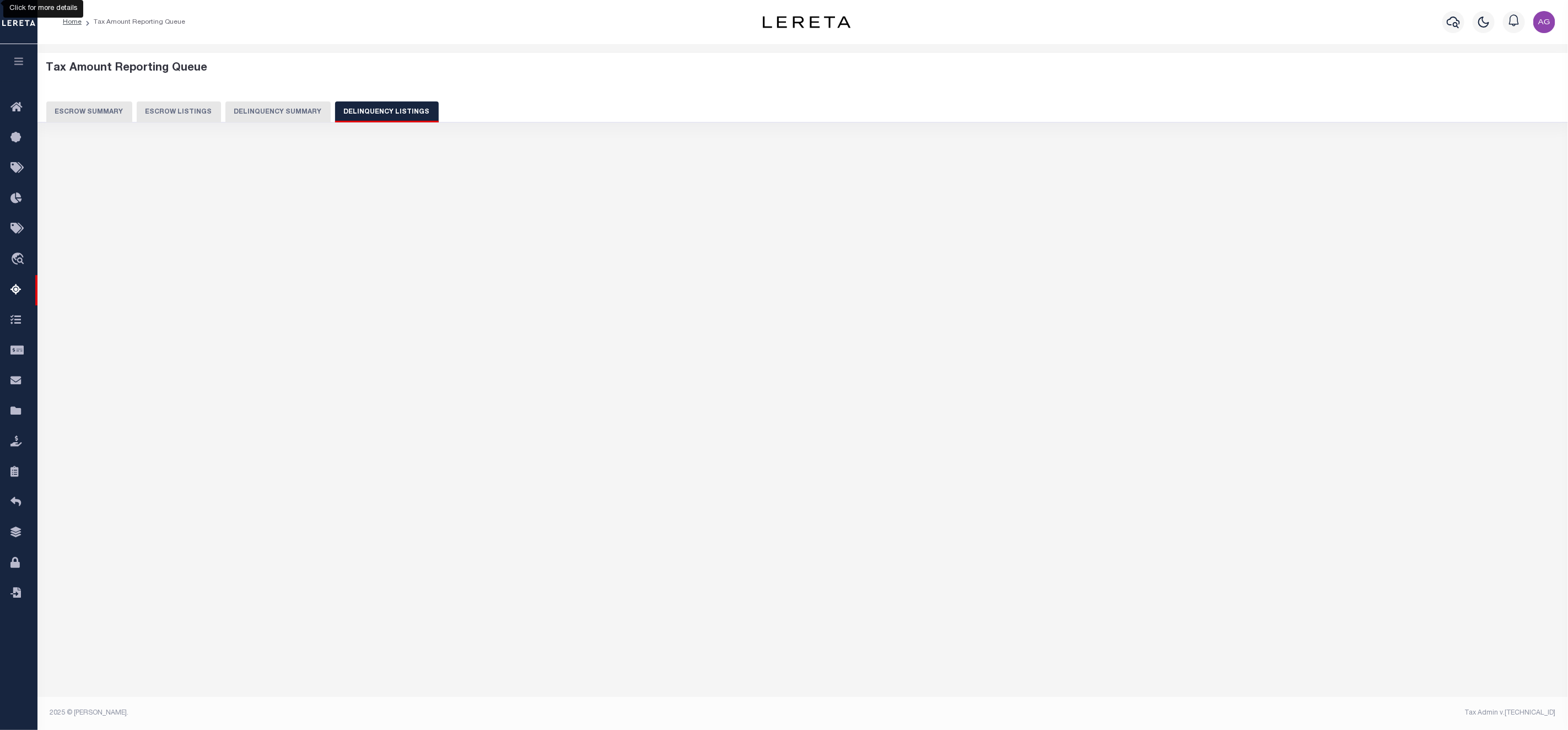
select select "100"
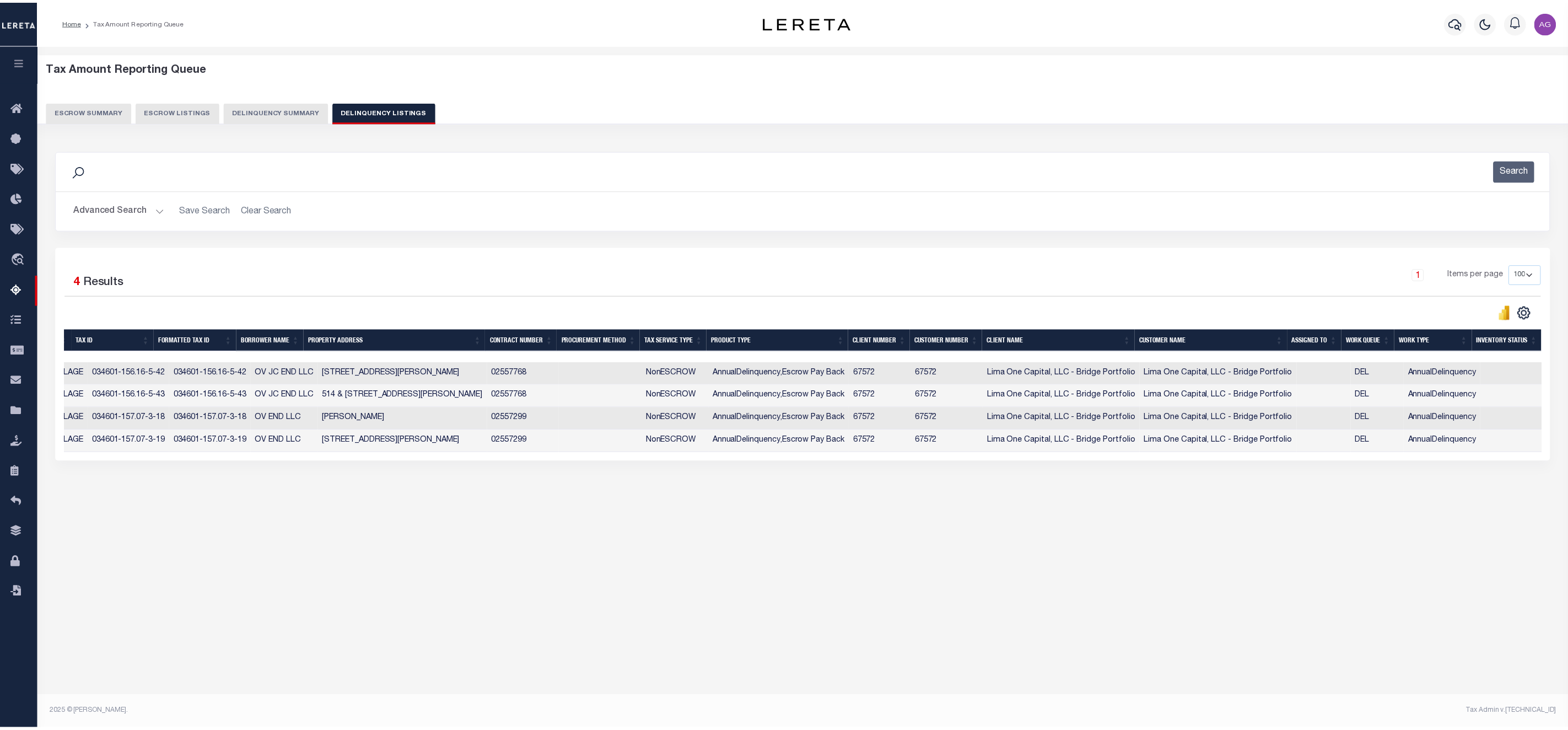
scroll to position [0, 0]
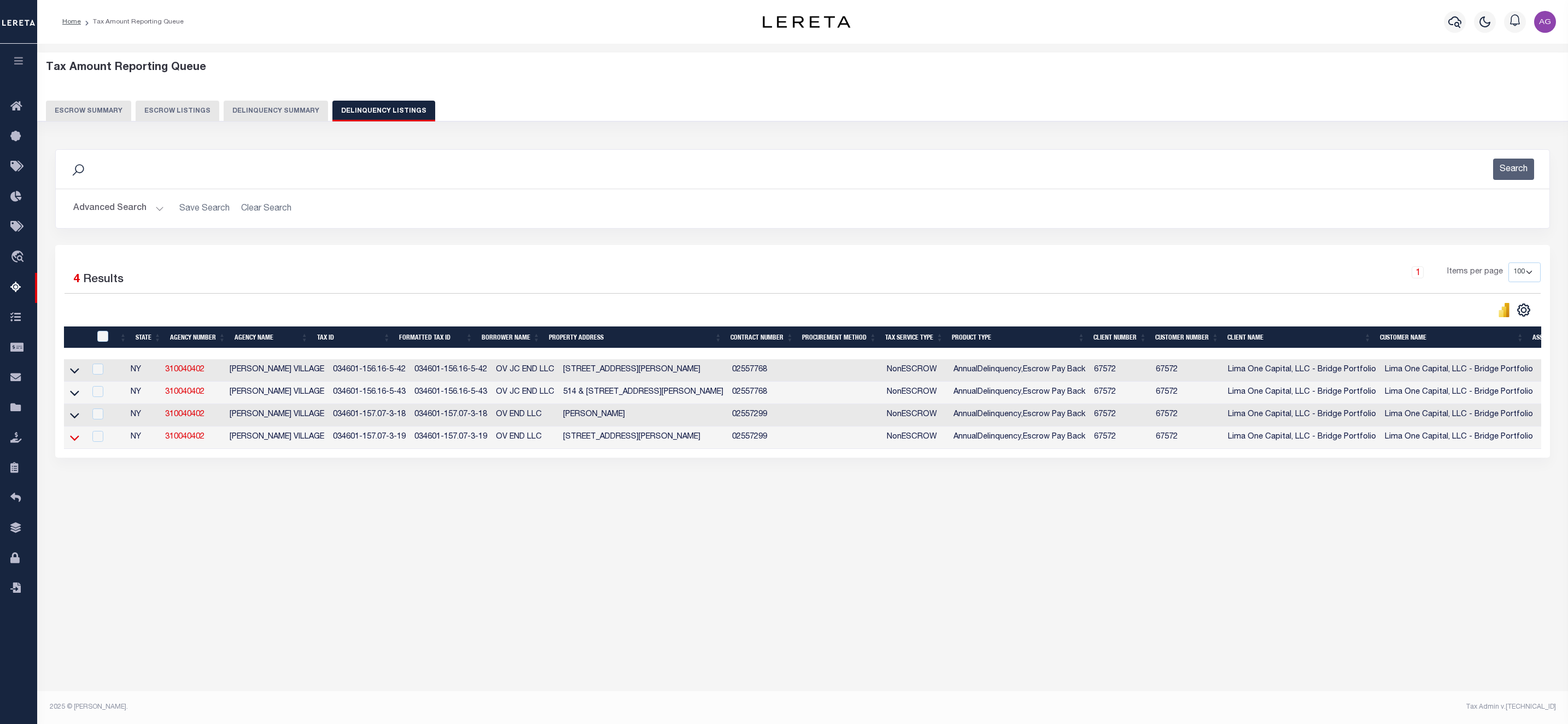
click at [75, 440] on icon at bounding box center [75, 437] width 9 height 12
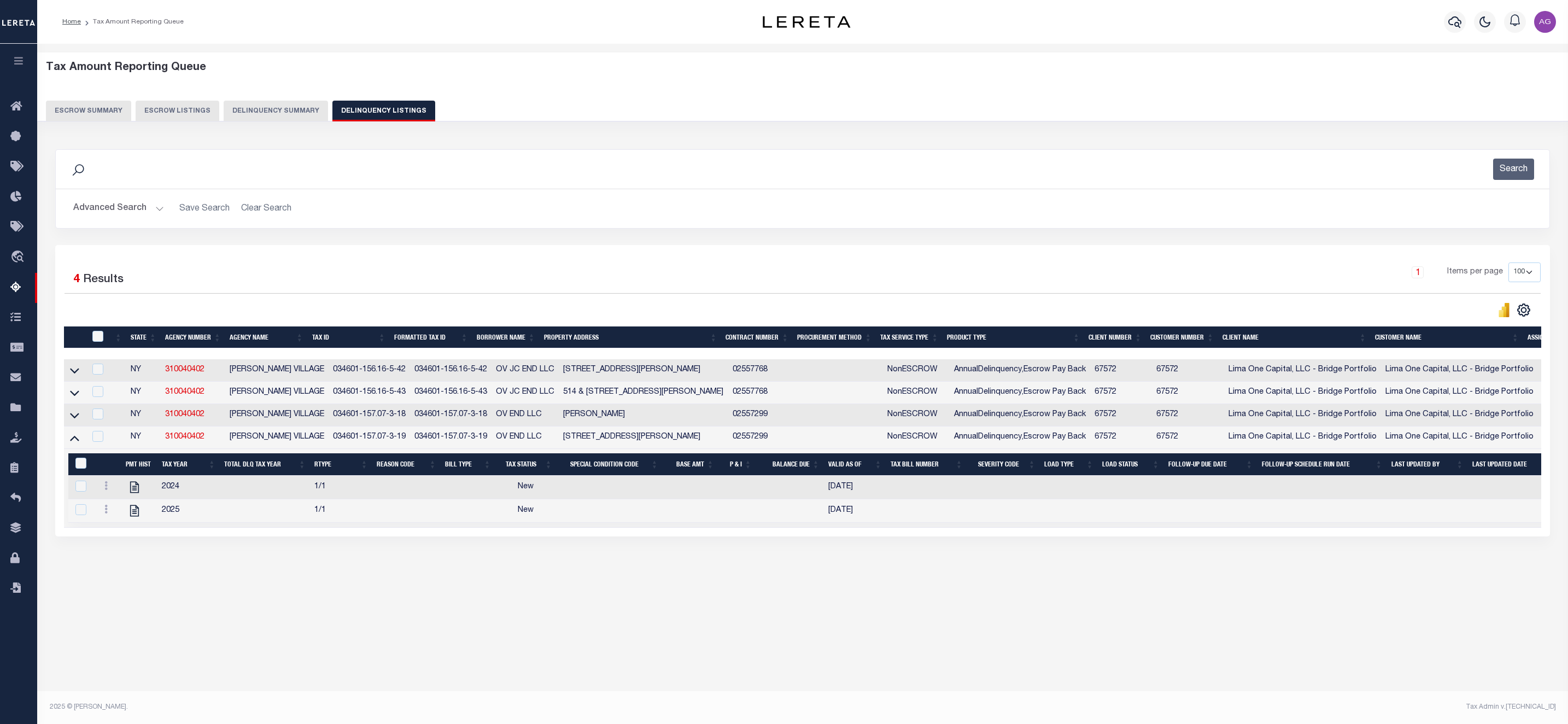
click at [69, 417] on link at bounding box center [75, 414] width 13 height 7
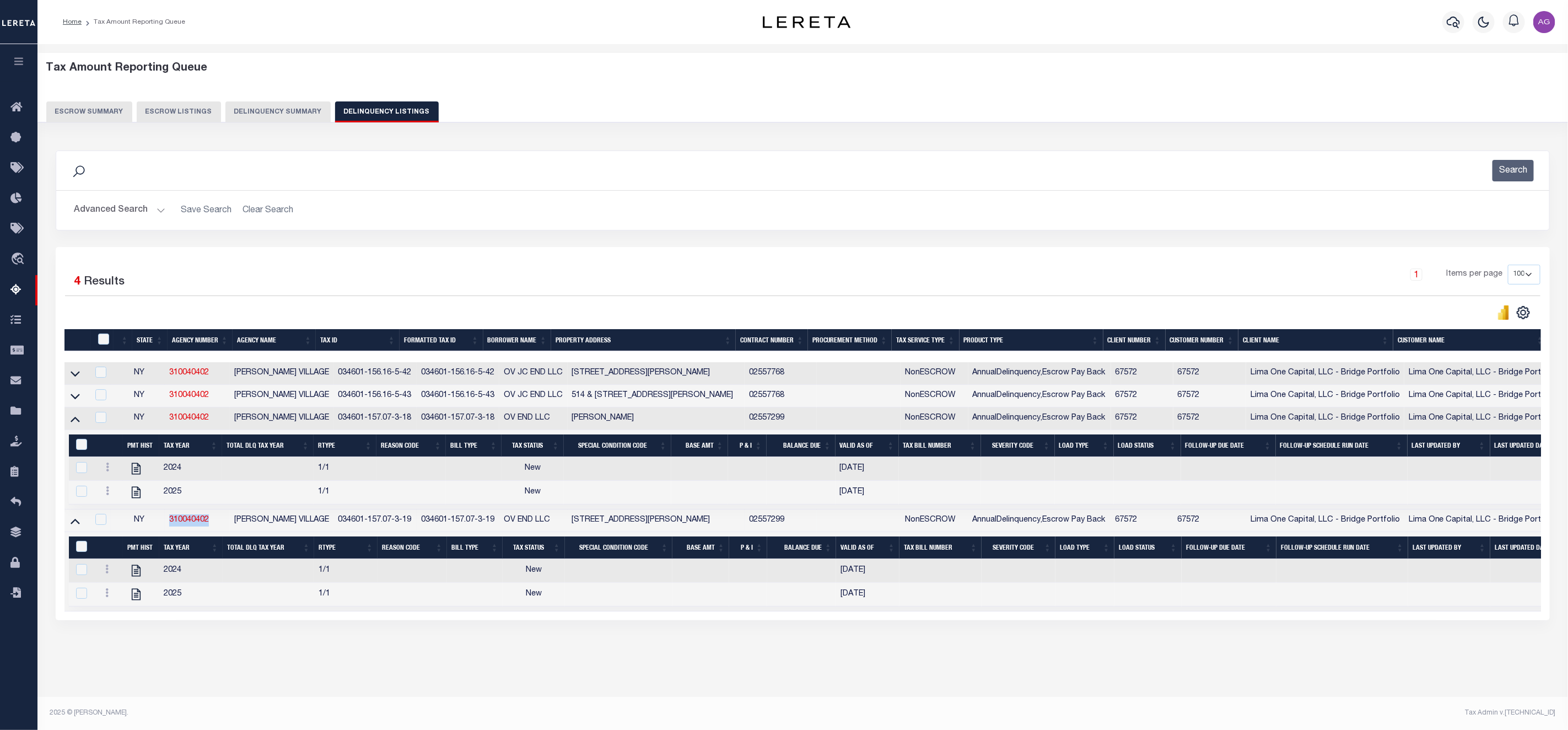
drag, startPoint x: 166, startPoint y: 525, endPoint x: 220, endPoint y: 525, distance: 54.0
click at [220, 525] on tr "NY 310040402 ENDICOTT VILLAGE 034601-157.07-3-19 034601-157.07-3-19 OV END LLC …" at bounding box center [941, 520] width 1754 height 23
copy tr "310040402"
click at [283, 113] on button "Delinquency Summary" at bounding box center [278, 112] width 105 height 21
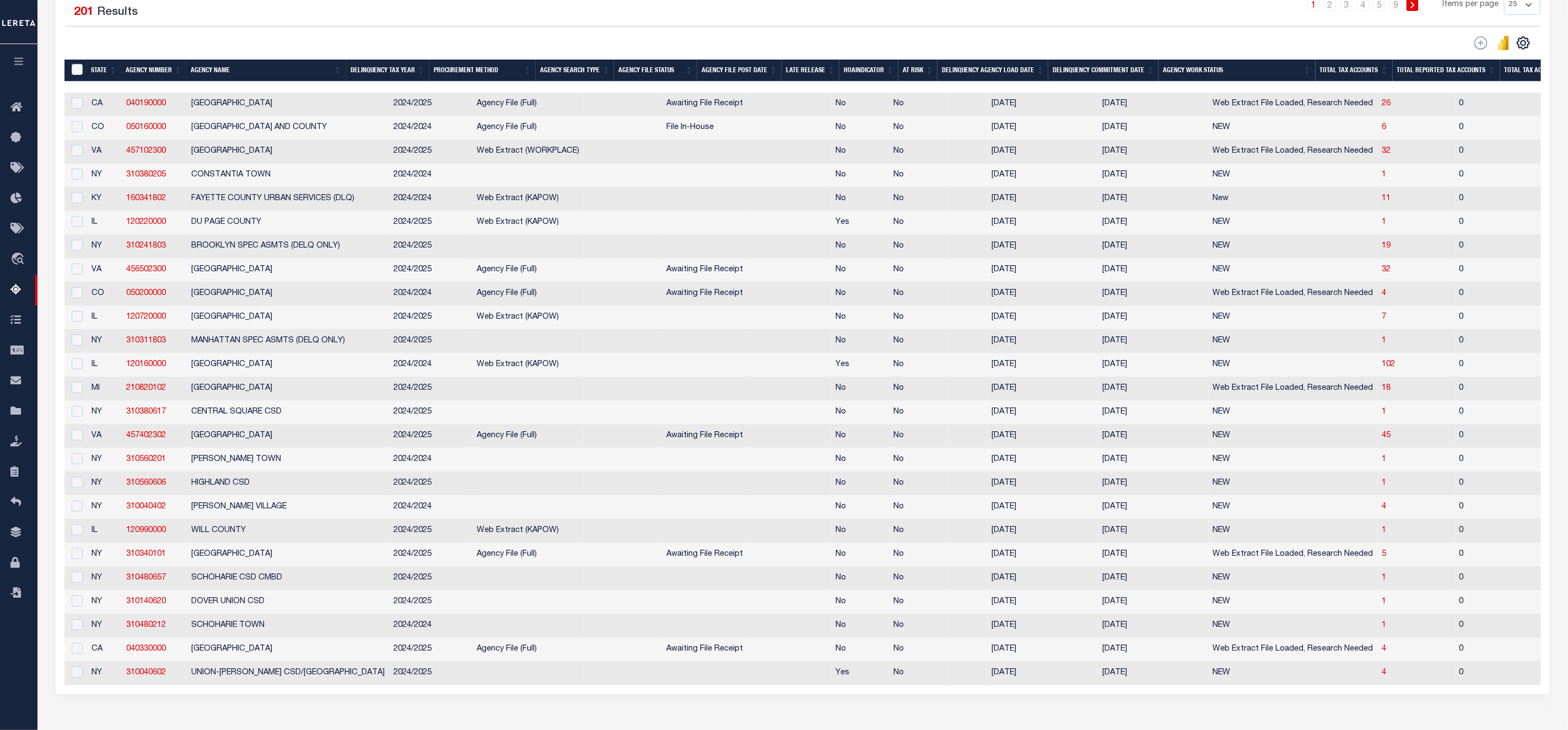
scroll to position [102, 0]
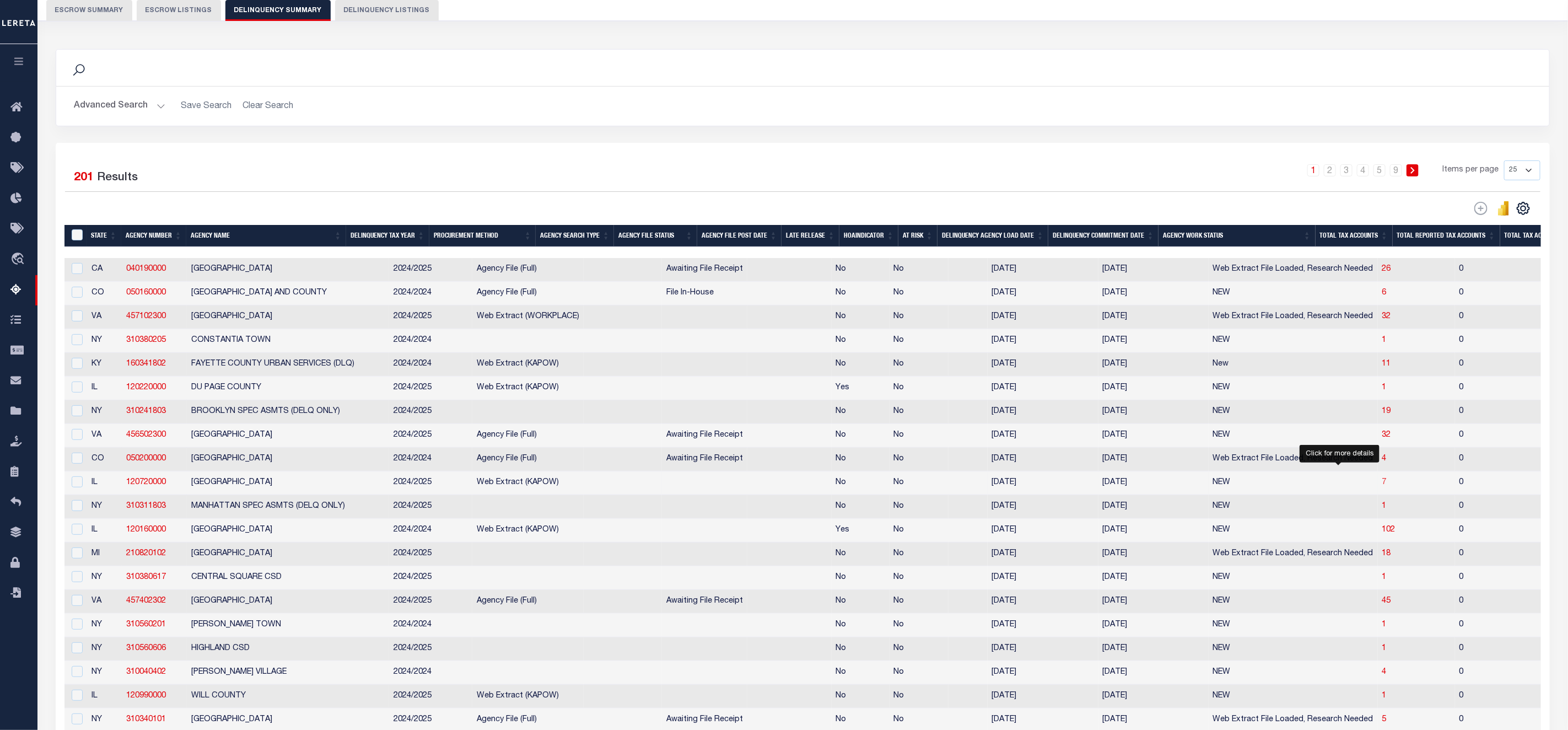
click at [1382, 486] on span "7" at bounding box center [1384, 482] width 5 height 7
select select "100"
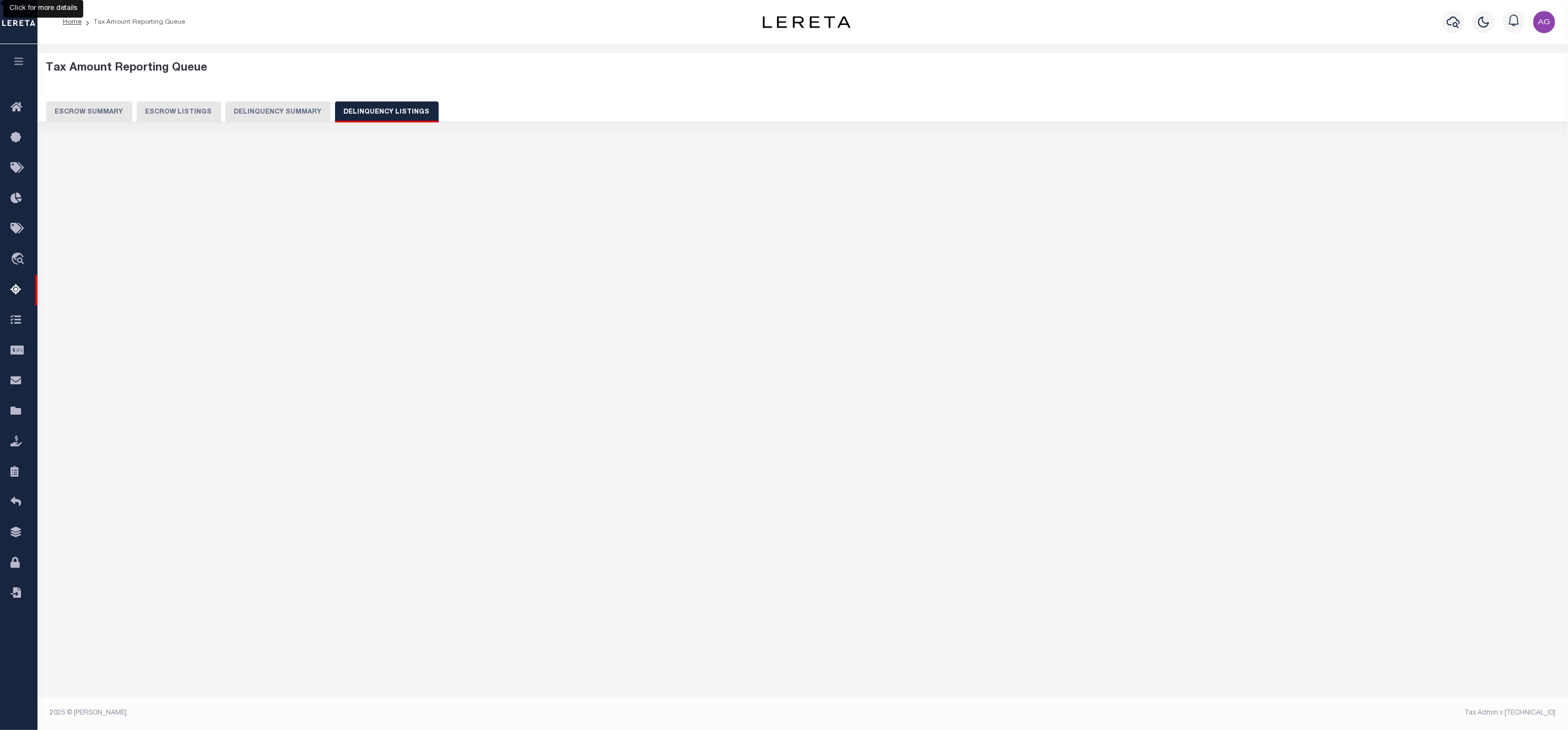
select select "100"
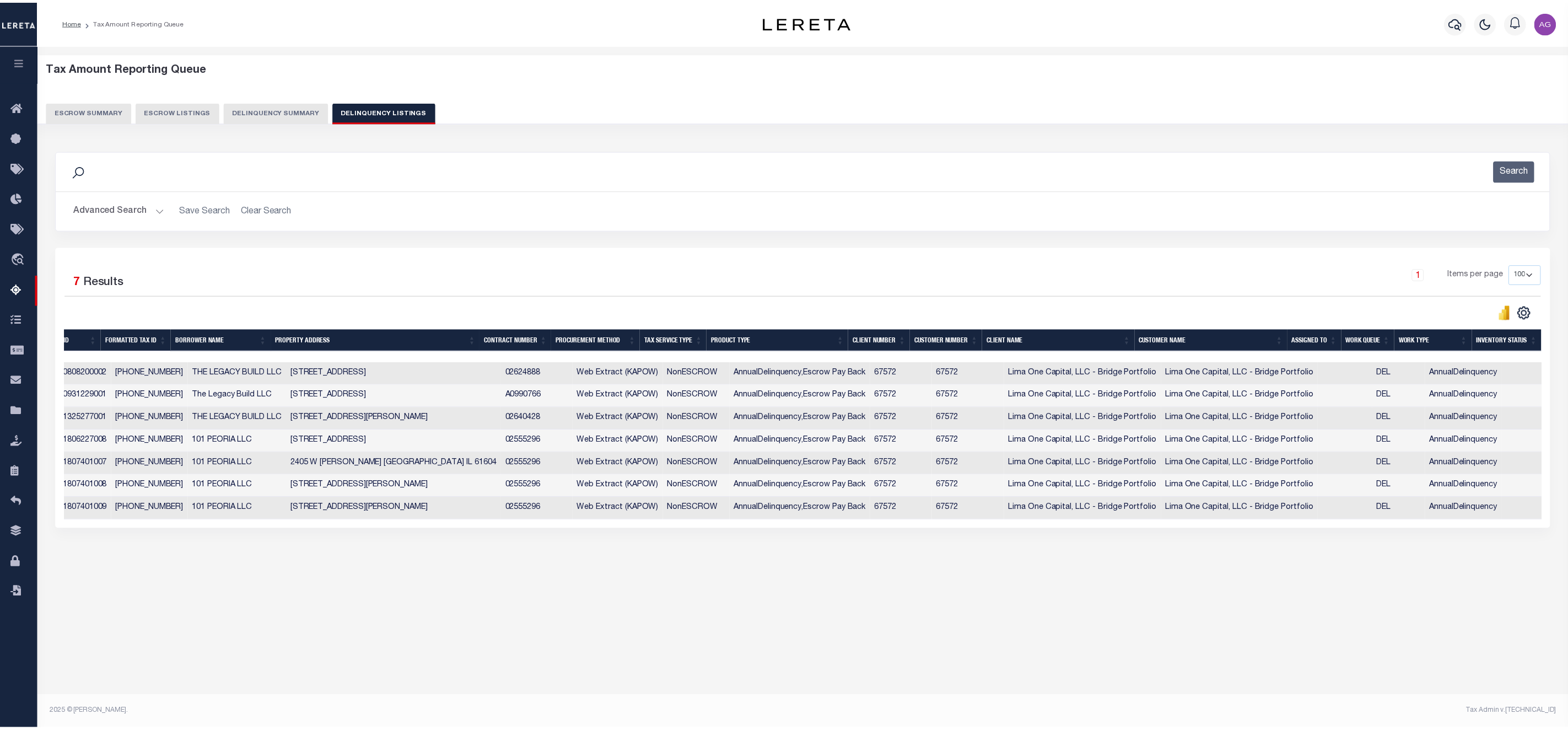
scroll to position [0, 0]
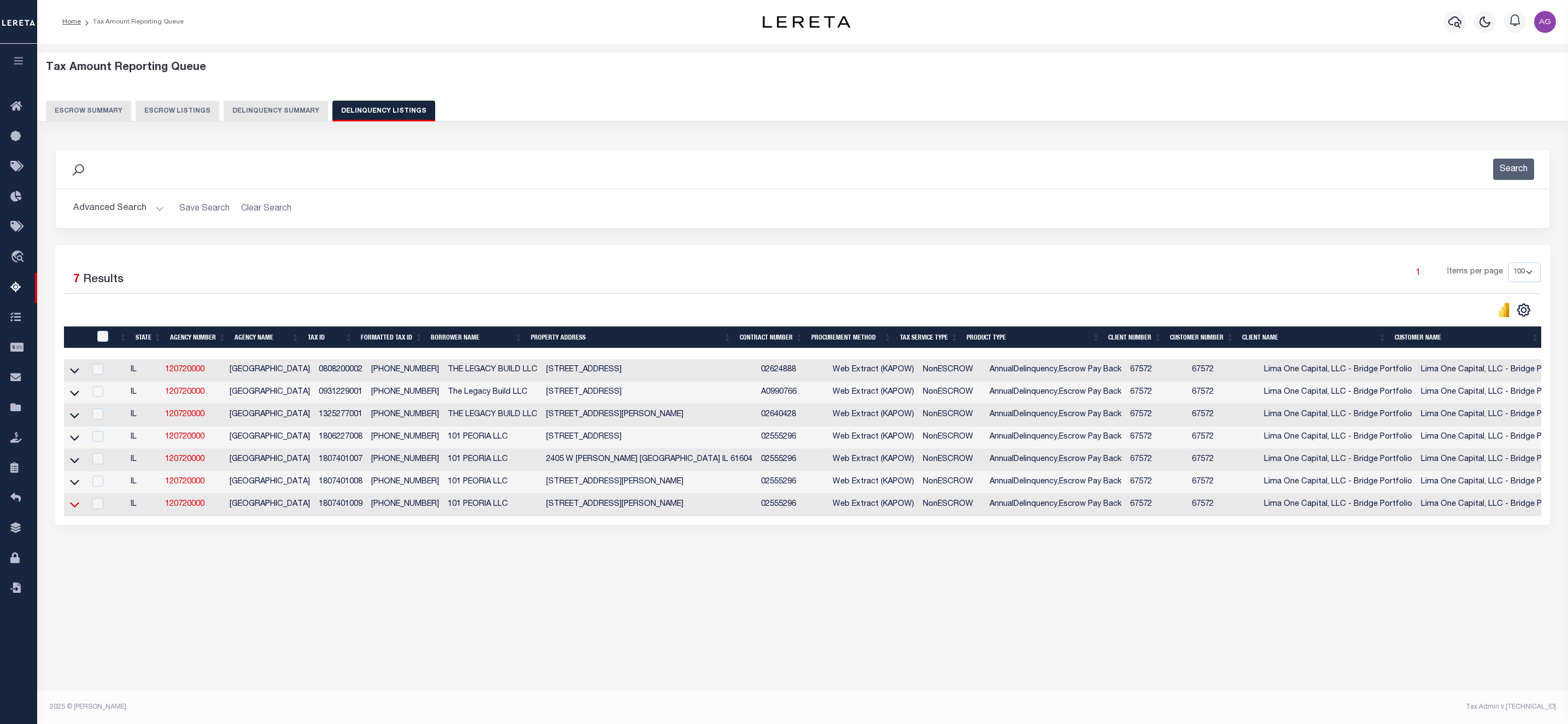
click at [74, 508] on icon at bounding box center [75, 504] width 9 height 12
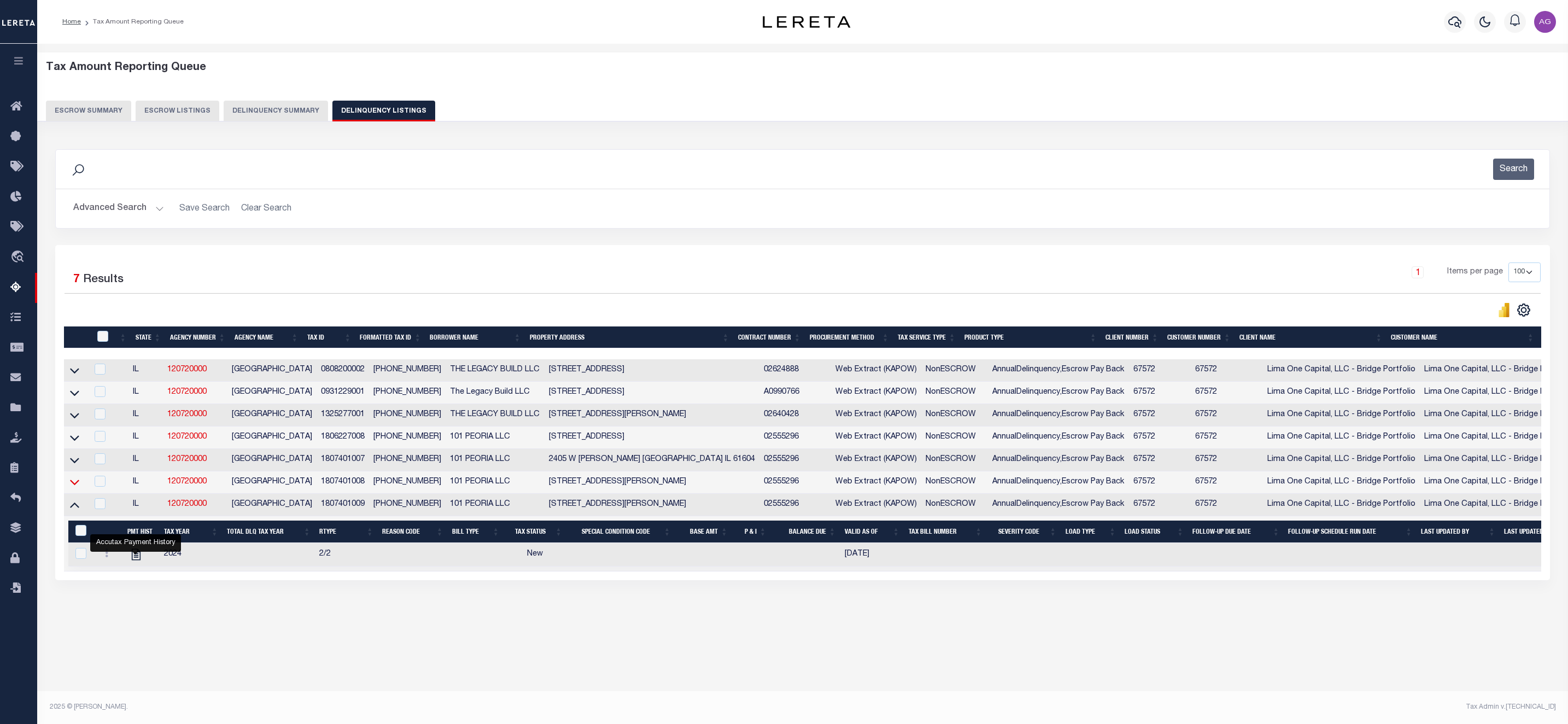
click at [76, 486] on icon at bounding box center [75, 483] width 9 height 5
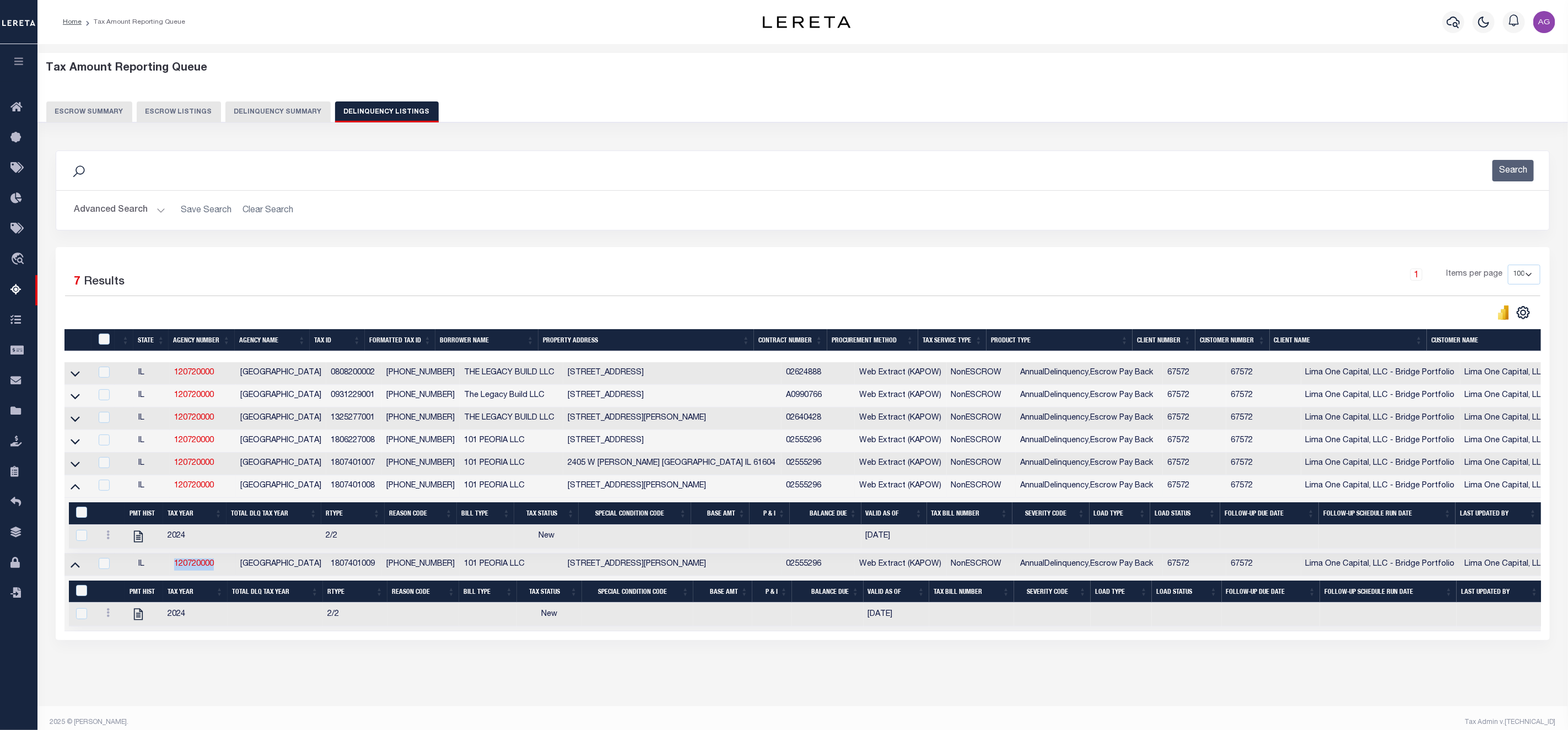
drag, startPoint x: 171, startPoint y: 575, endPoint x: 225, endPoint y: 580, distance: 54.2
click at [225, 576] on td "120720000" at bounding box center [203, 564] width 66 height 23
checkbox input "true"
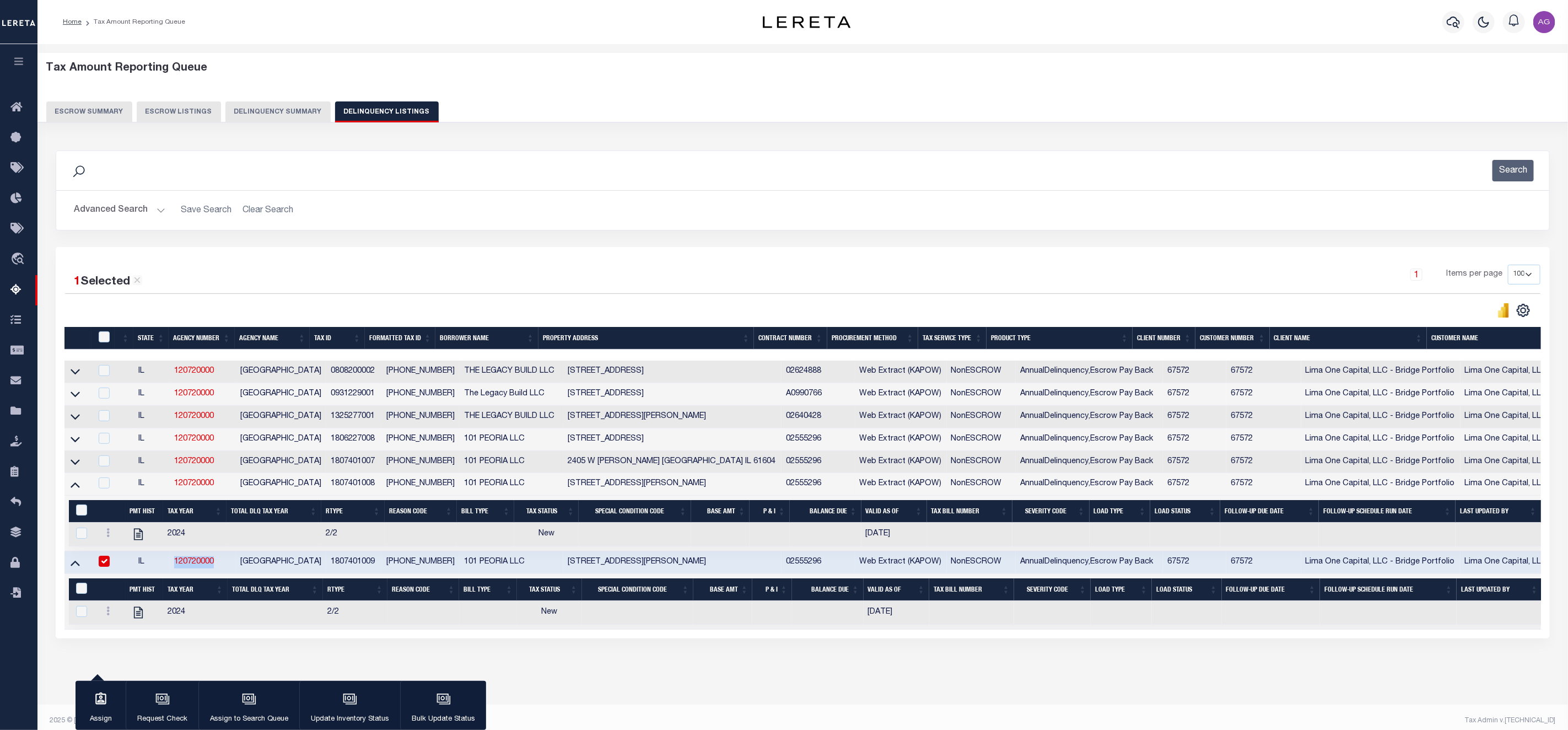
copy link "120720000"
click at [268, 111] on button "Delinquency Summary" at bounding box center [278, 112] width 105 height 21
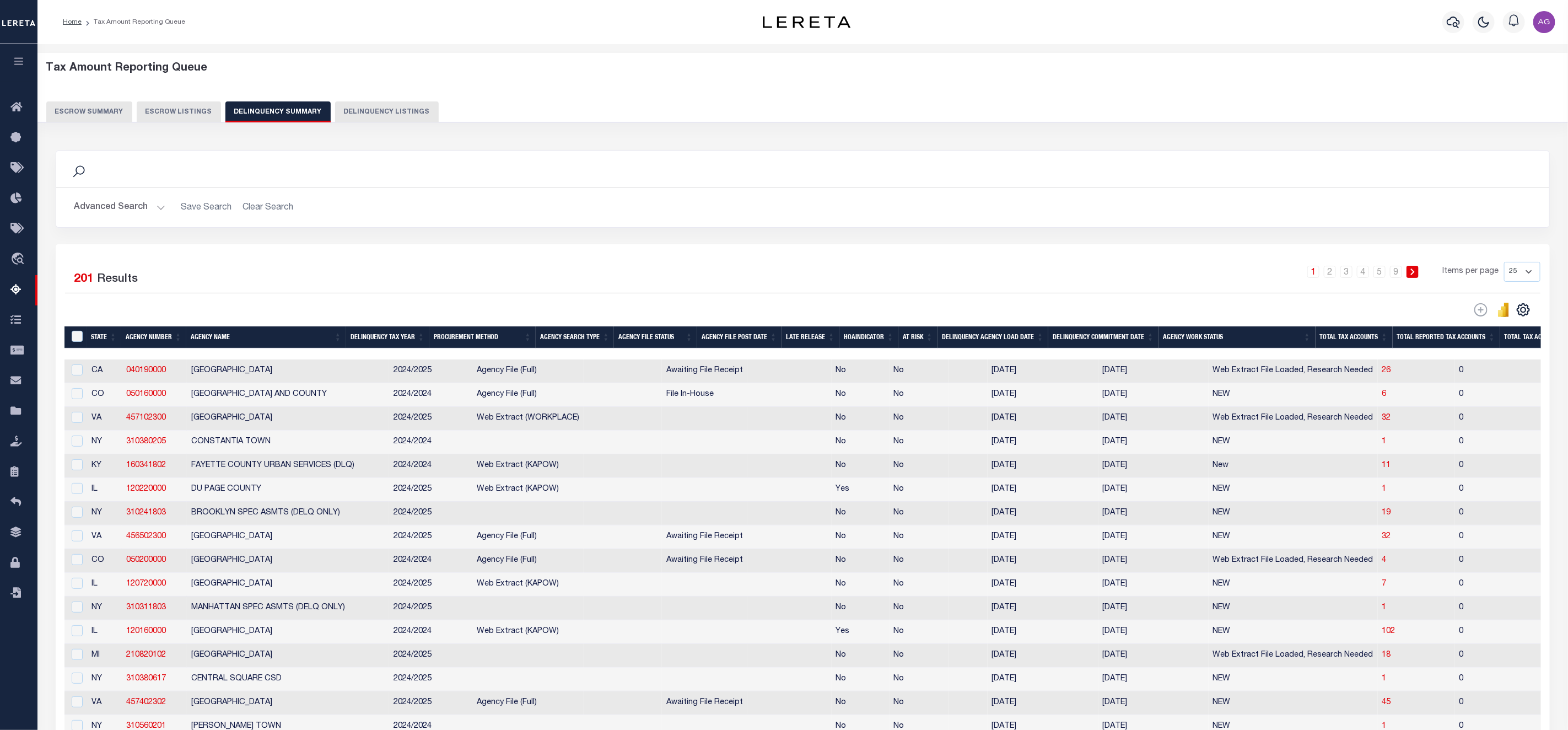
click at [123, 199] on button "Advanced Search" at bounding box center [120, 207] width 92 height 21
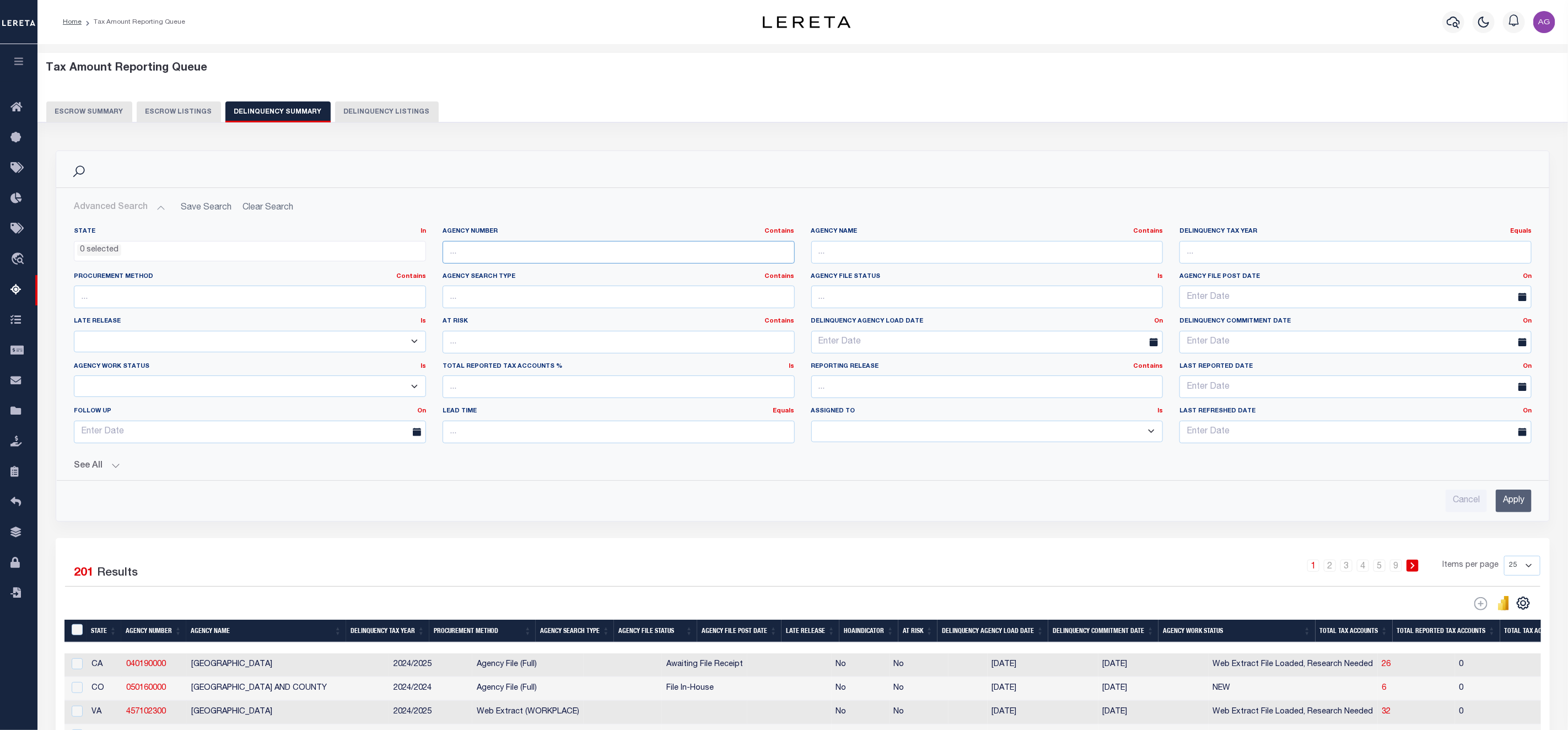
click at [481, 256] on input "text" at bounding box center [619, 252] width 352 height 23
paste input "210820102"
type input "210820102"
click at [1509, 508] on input "Apply" at bounding box center [1513, 501] width 36 height 23
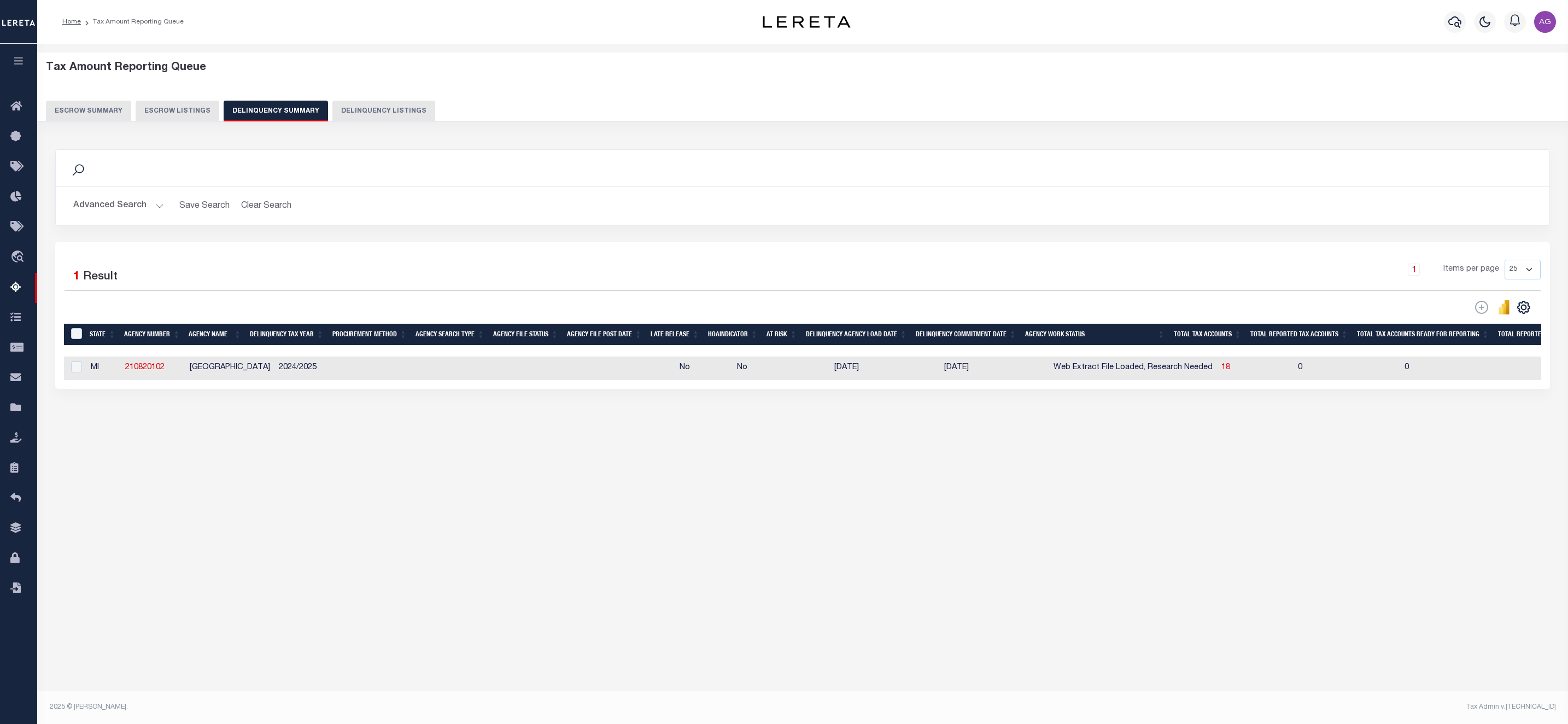
click at [468, 474] on div "Tax Amount Reporting Queue Escrow Summary Escrow Listings" at bounding box center [803, 265] width 1531 height 443
click at [1221, 371] on span "18" at bounding box center [1226, 367] width 9 height 7
select select "100"
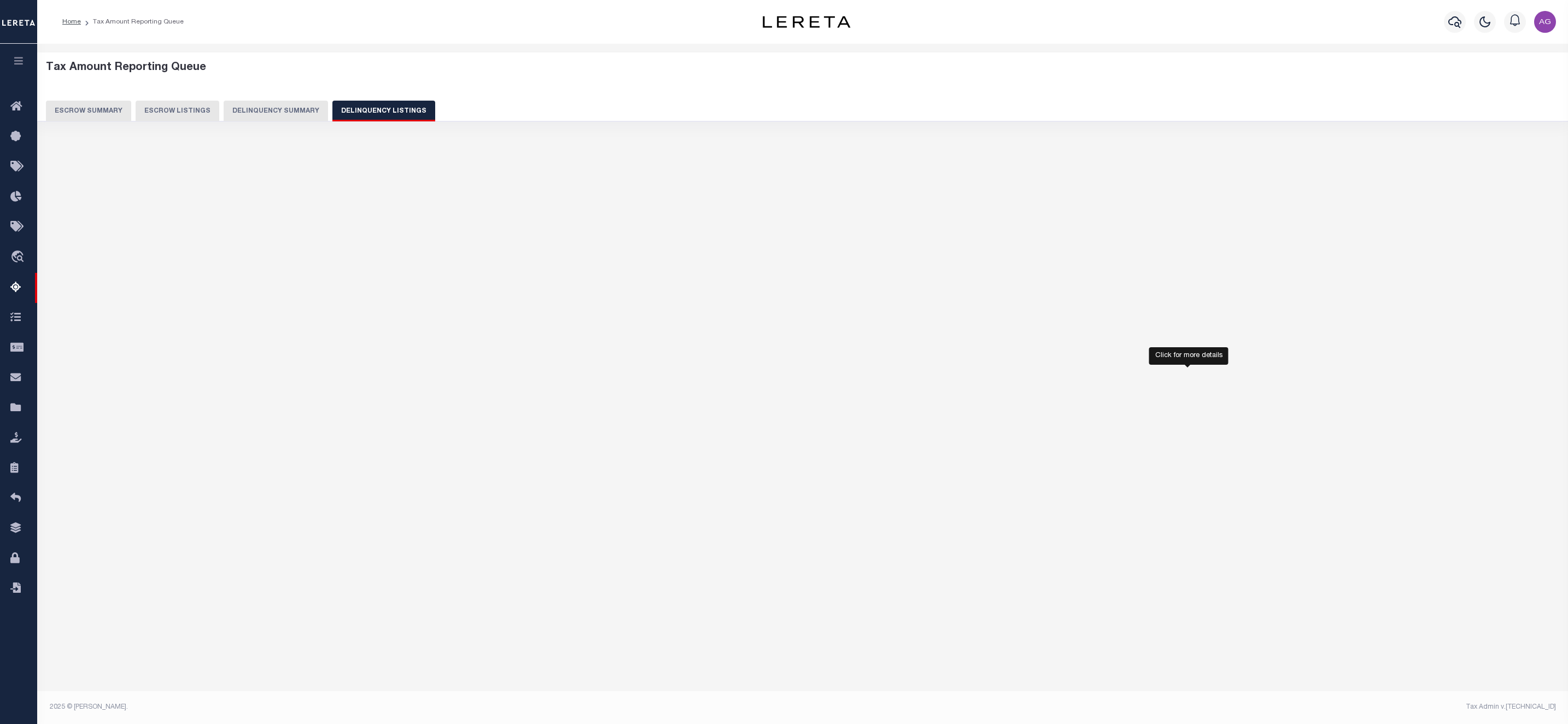
select select "100"
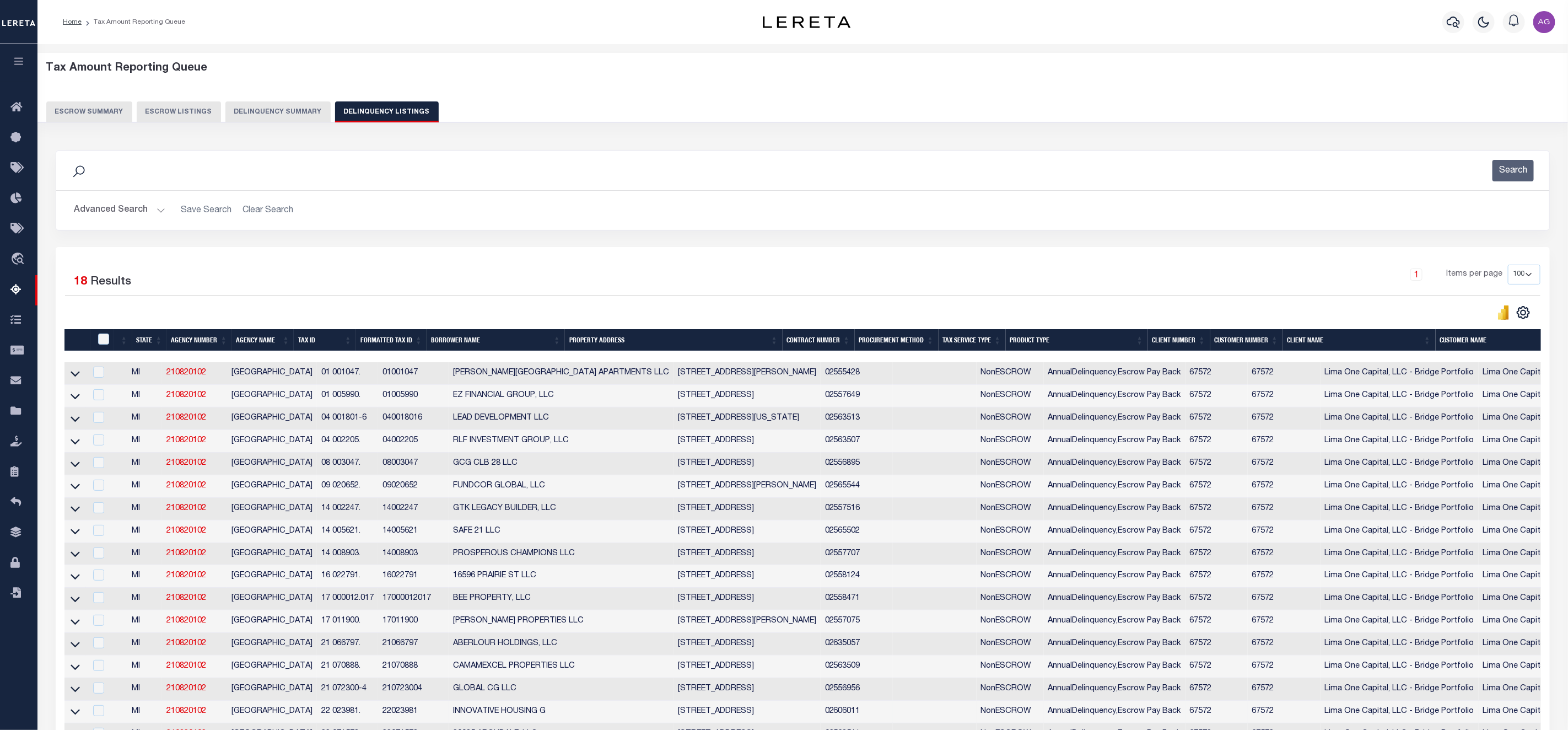
scroll to position [162, 0]
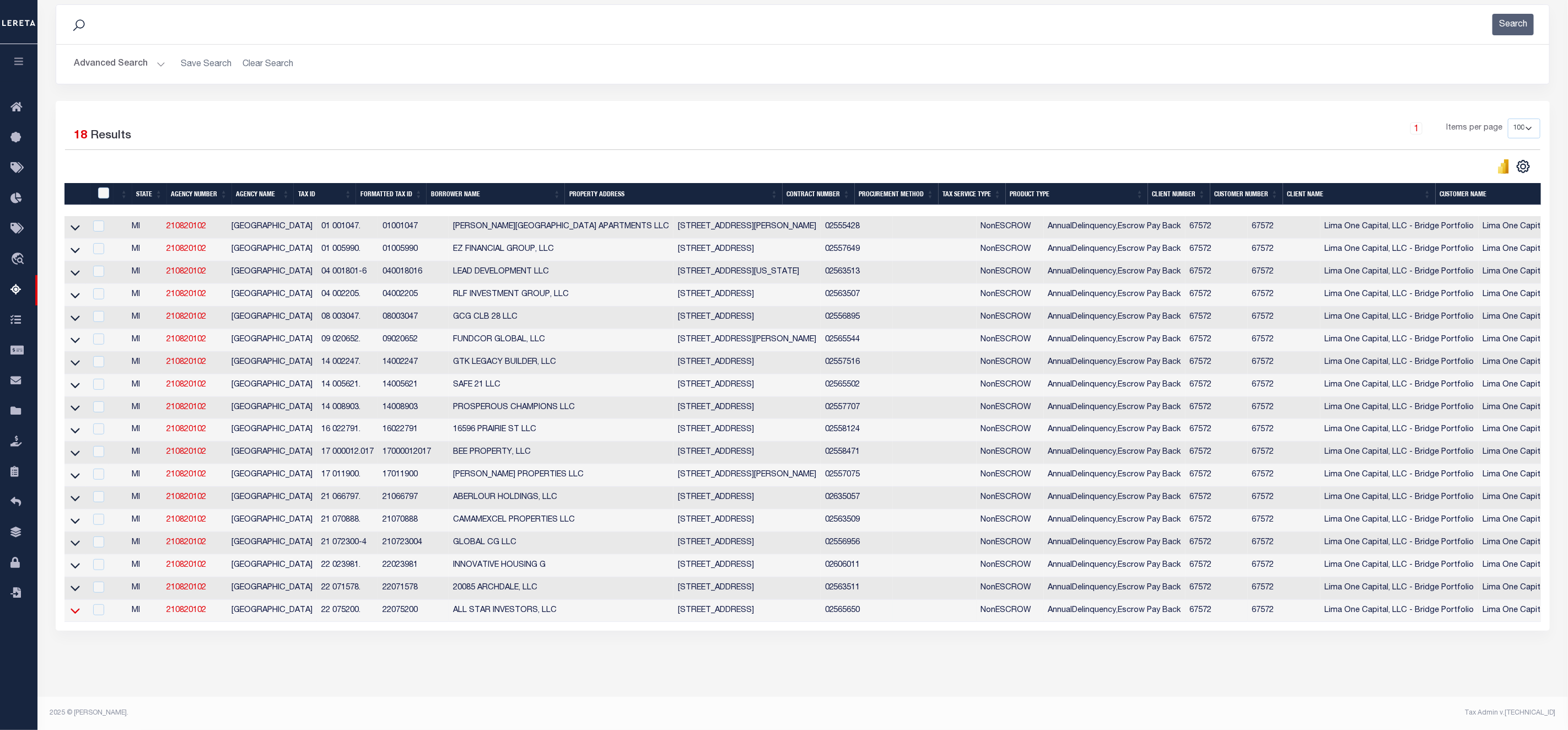
click at [73, 605] on icon at bounding box center [75, 610] width 9 height 12
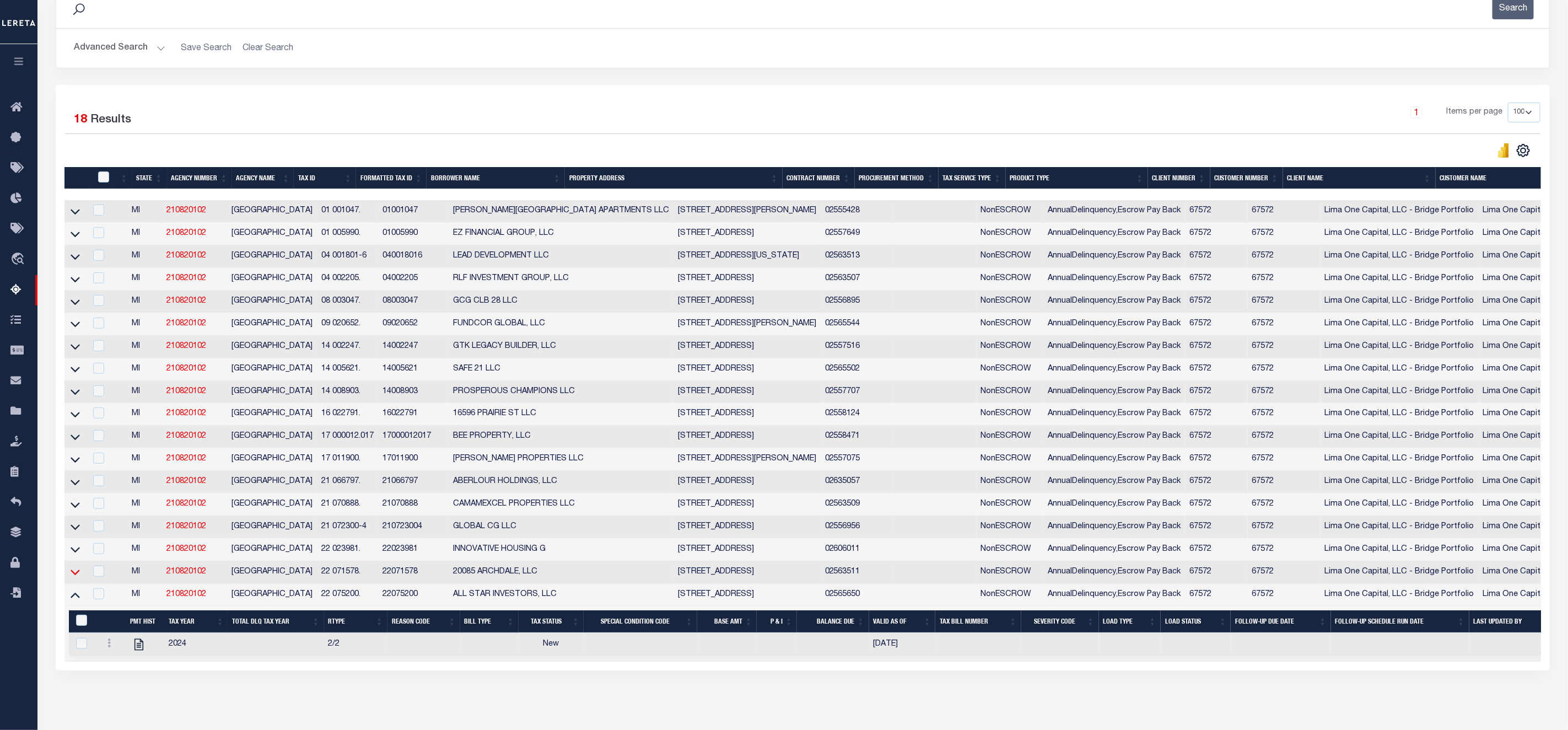
click at [72, 578] on icon at bounding box center [75, 571] width 9 height 12
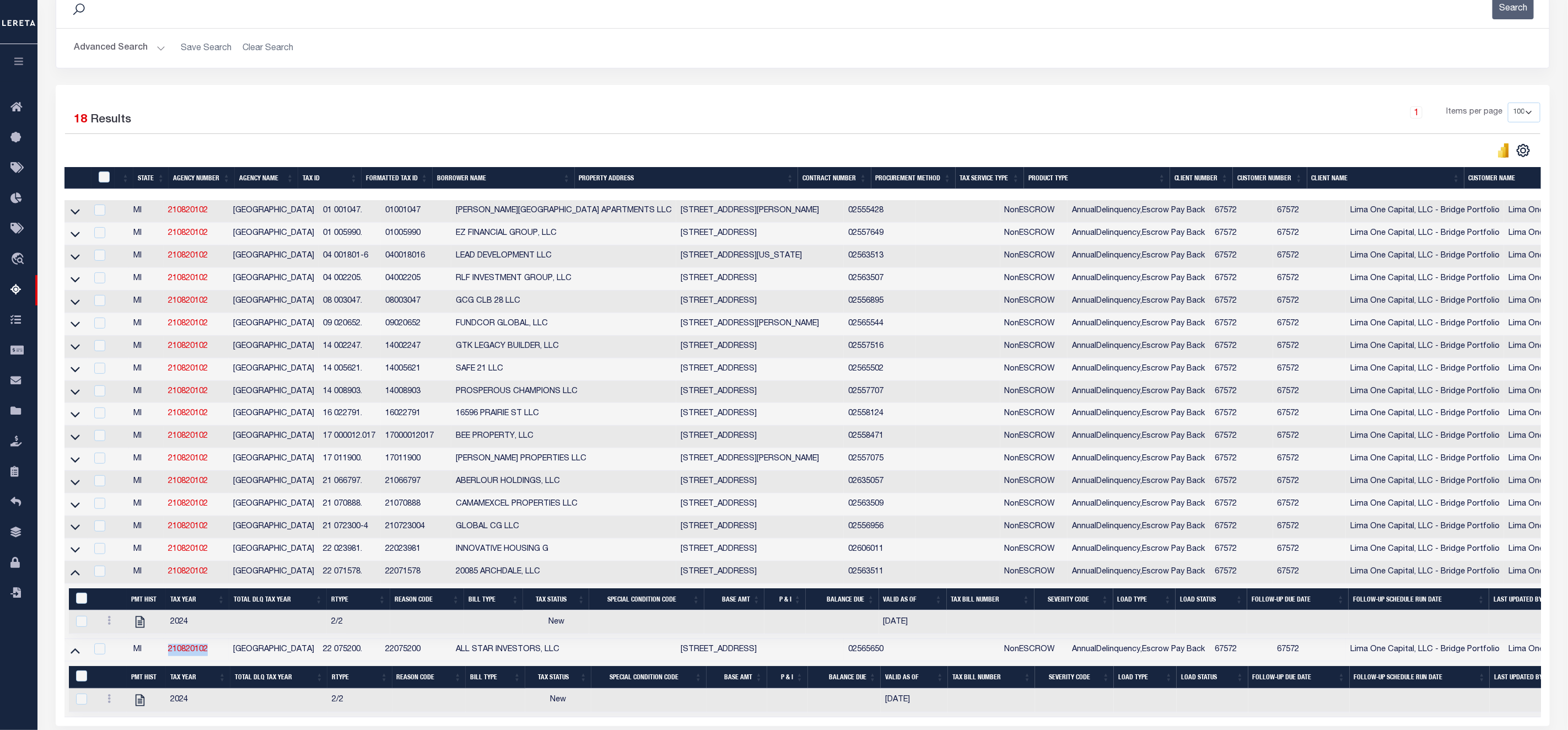
drag, startPoint x: 171, startPoint y: 658, endPoint x: 218, endPoint y: 657, distance: 47.0
click at [218, 657] on td "210820102" at bounding box center [195, 649] width 65 height 23
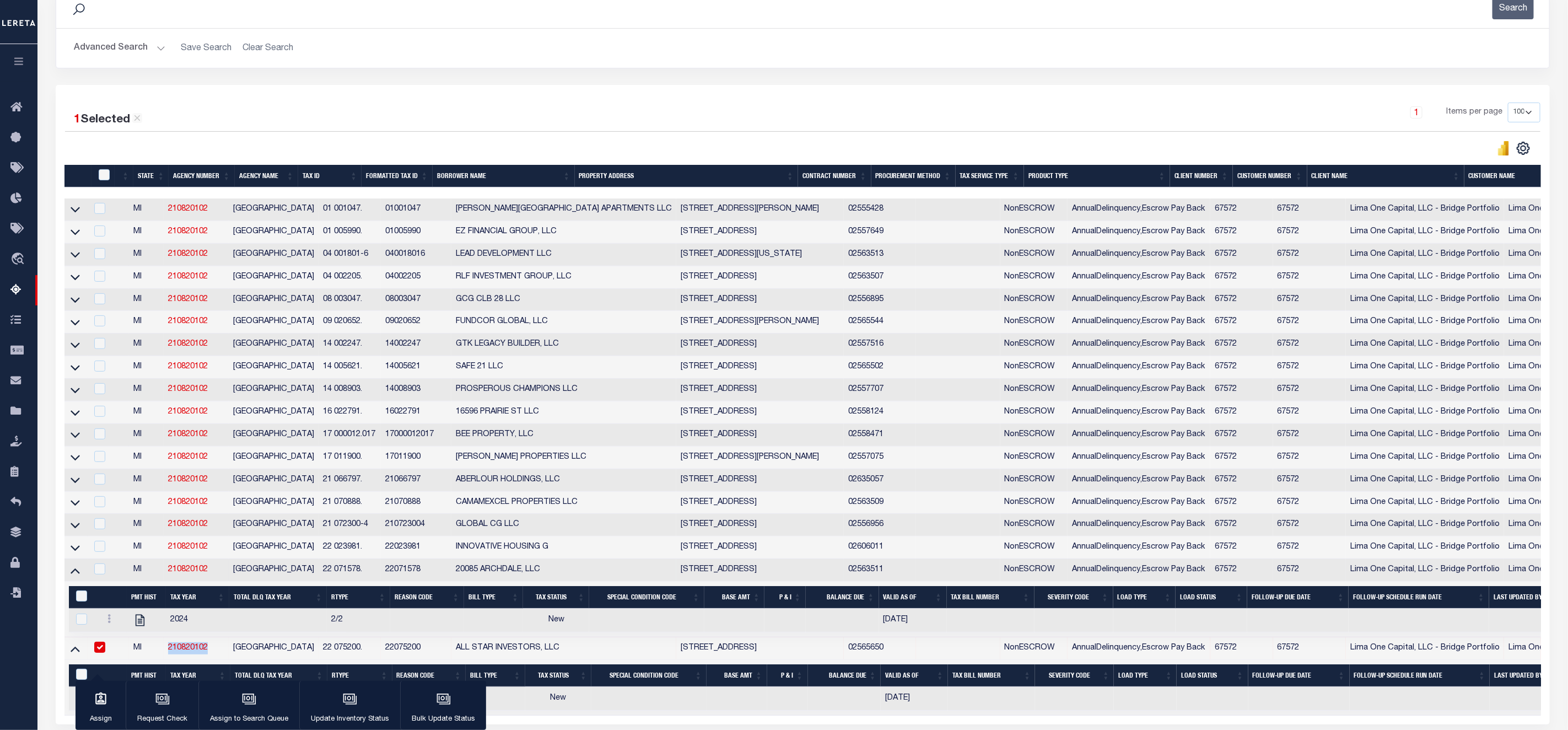
copy link "210820102"
drag, startPoint x: 304, startPoint y: 655, endPoint x: 348, endPoint y: 655, distance: 44.0
click at [348, 655] on td "22 075200." at bounding box center [348, 648] width 61 height 23
checkbox input "false"
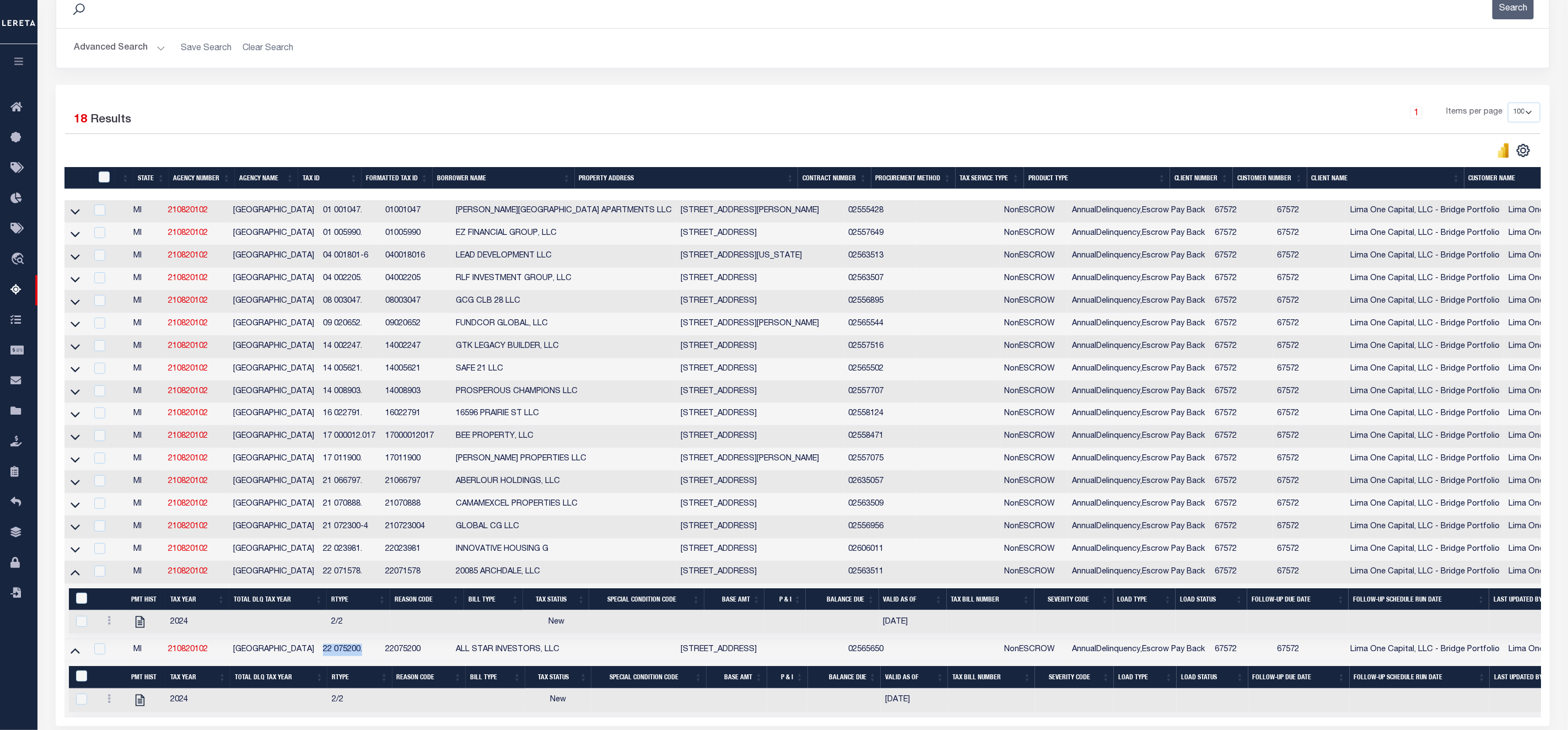
copy td "22 075200."
drag, startPoint x: 305, startPoint y: 581, endPoint x: 348, endPoint y: 581, distance: 43.0
click at [348, 581] on td "22 071578." at bounding box center [348, 572] width 61 height 23
checkbox input "true"
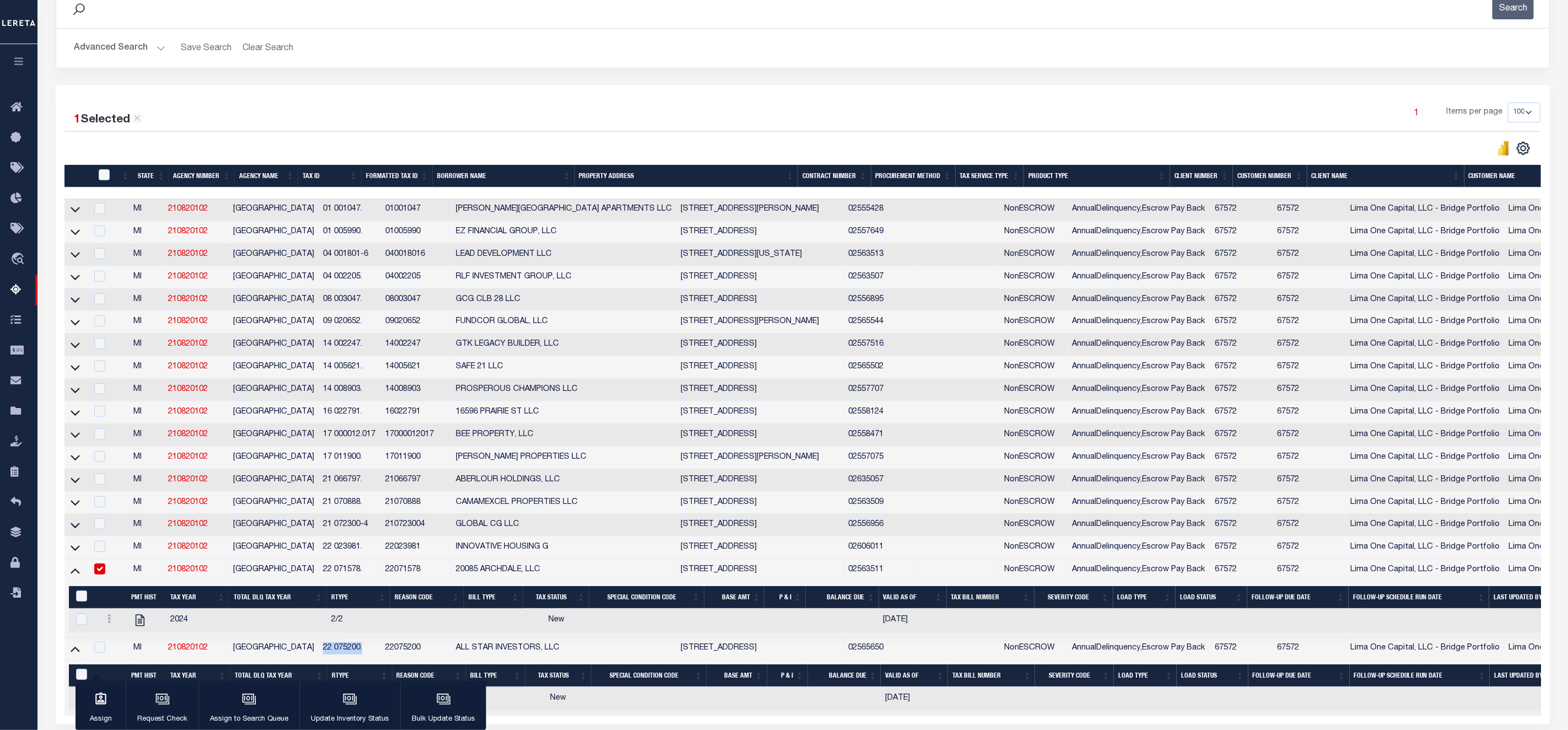
drag, startPoint x: 306, startPoint y: 661, endPoint x: 348, endPoint y: 657, distance: 42.2
click at [348, 657] on td "22 075200." at bounding box center [348, 648] width 61 height 23
checkbox input "true"
copy td "22 075200."
drag, startPoint x: 304, startPoint y: 578, endPoint x: 346, endPoint y: 579, distance: 42.0
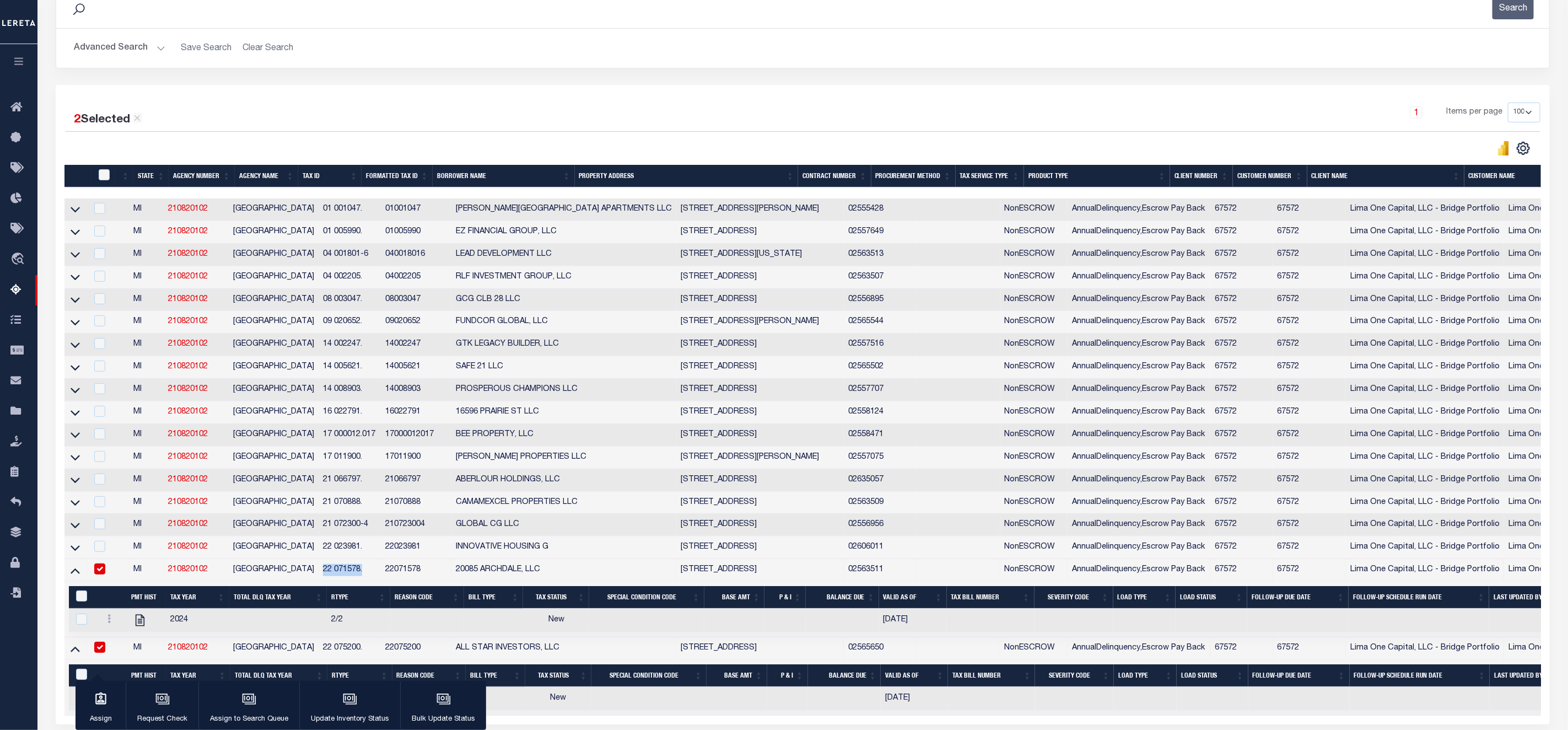
click at [346, 579] on td "22 071578." at bounding box center [348, 570] width 61 height 23
checkbox input "false"
copy td "22 071578."
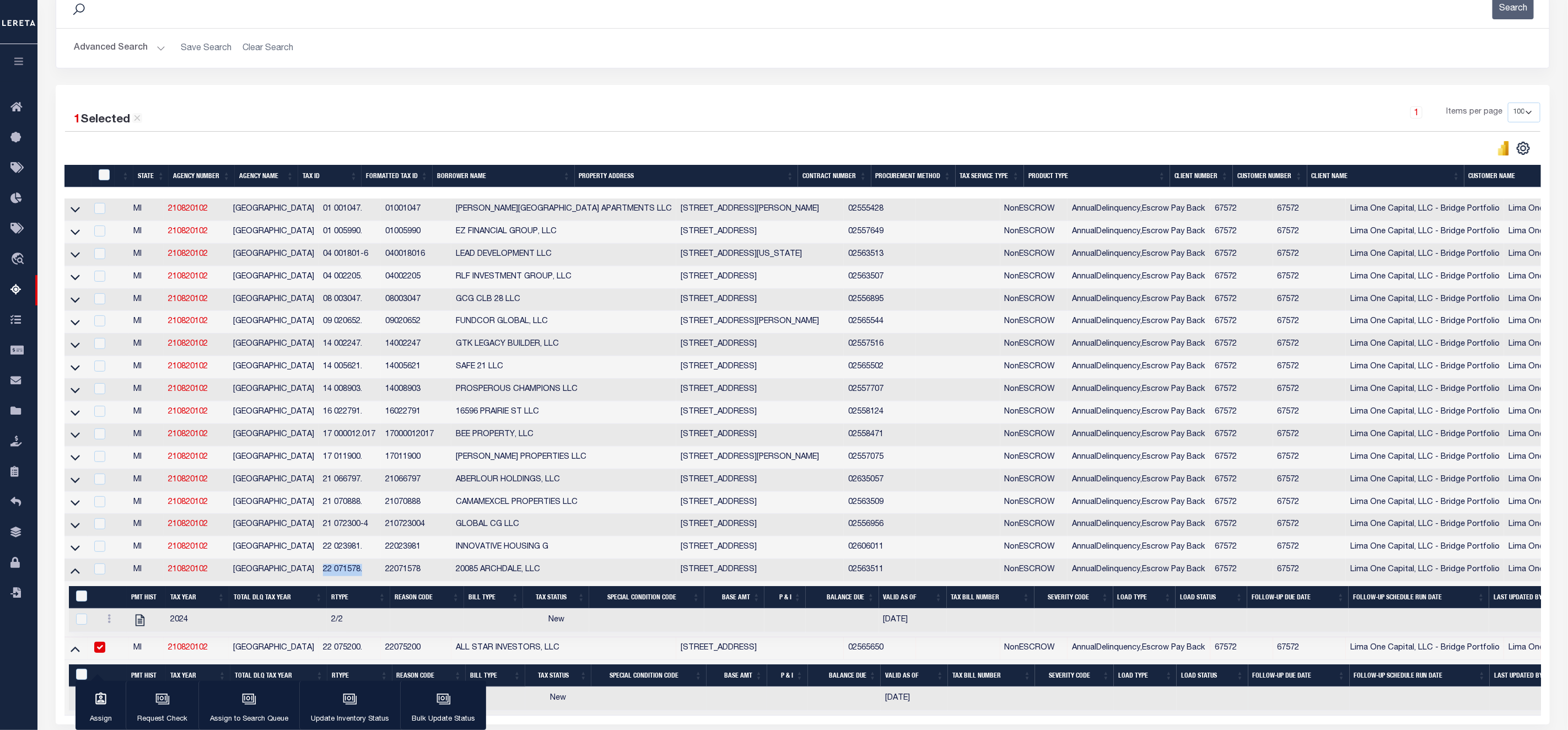
scroll to position [271, 0]
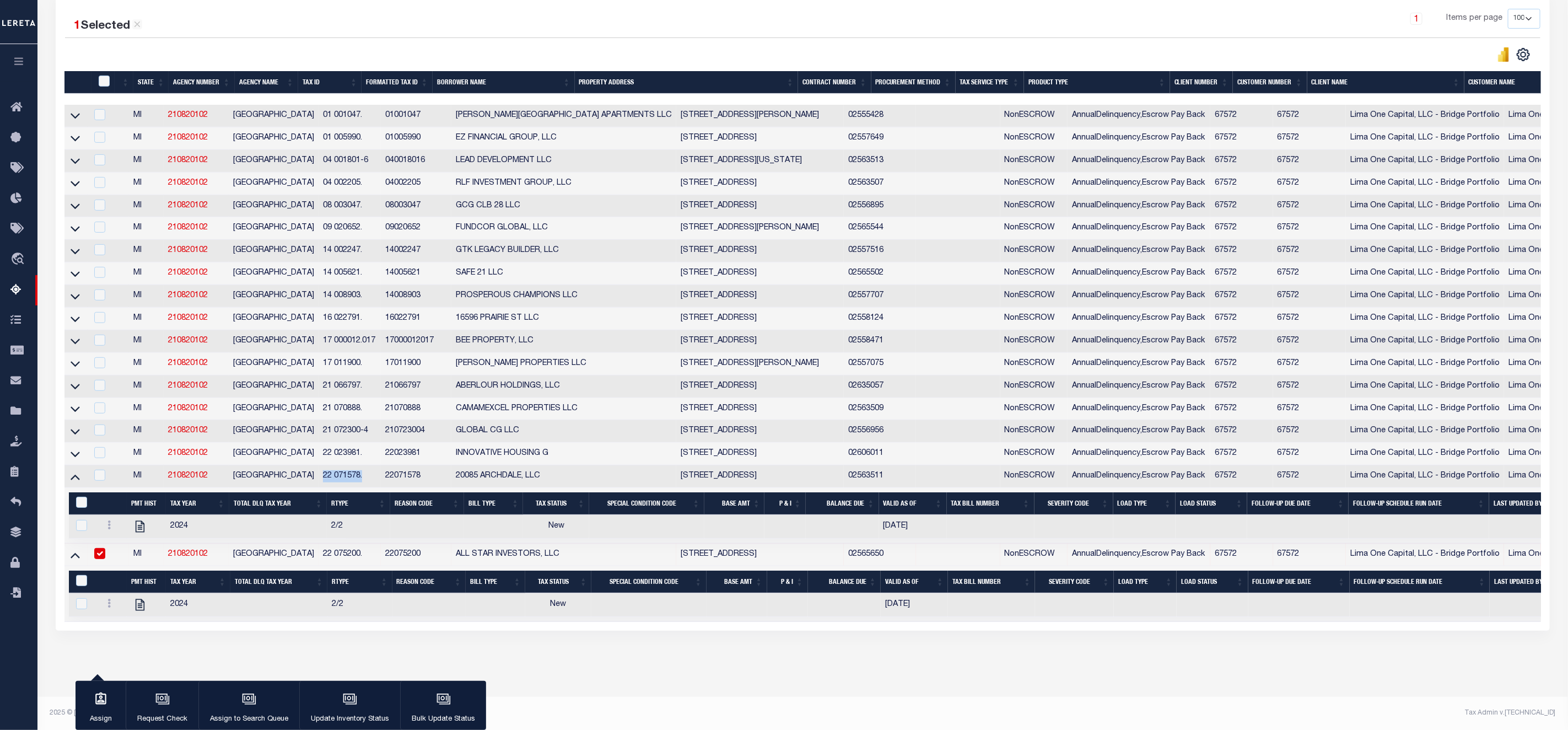
click at [100, 548] on input "checkbox" at bounding box center [100, 553] width 11 height 11
checkbox input "false"
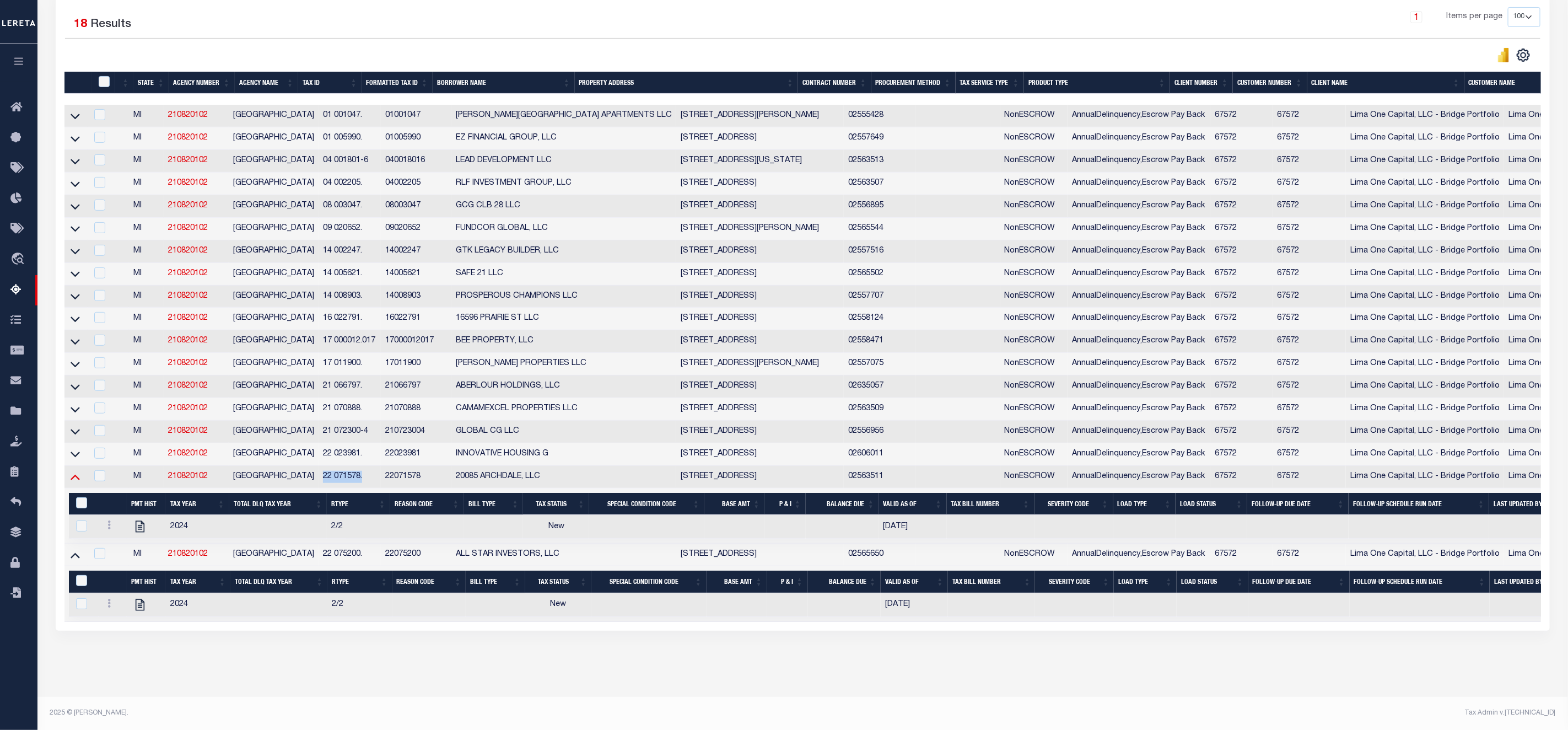
click at [73, 470] on icon at bounding box center [75, 476] width 9 height 12
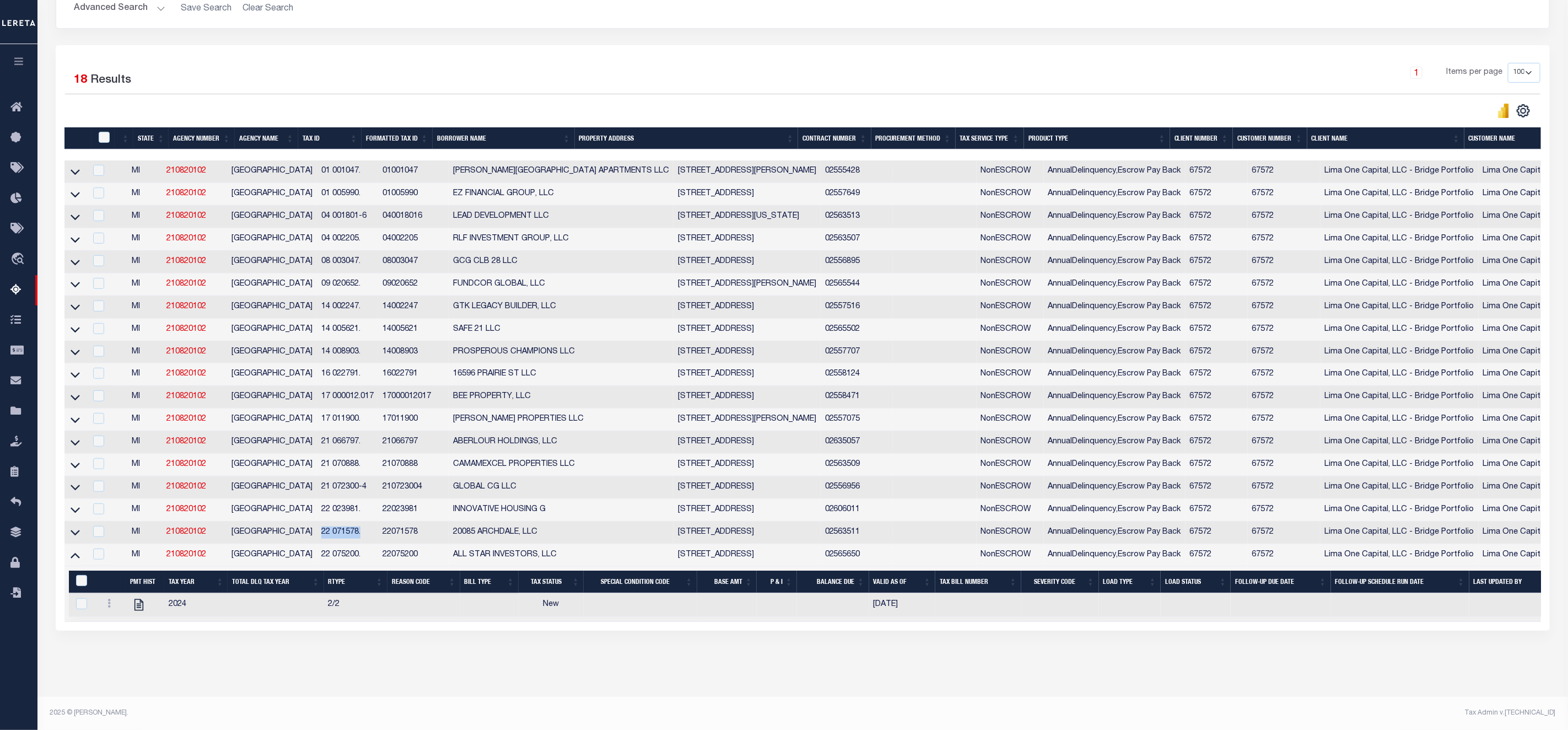
scroll to position [218, 0]
click at [72, 552] on icon at bounding box center [75, 554] width 9 height 12
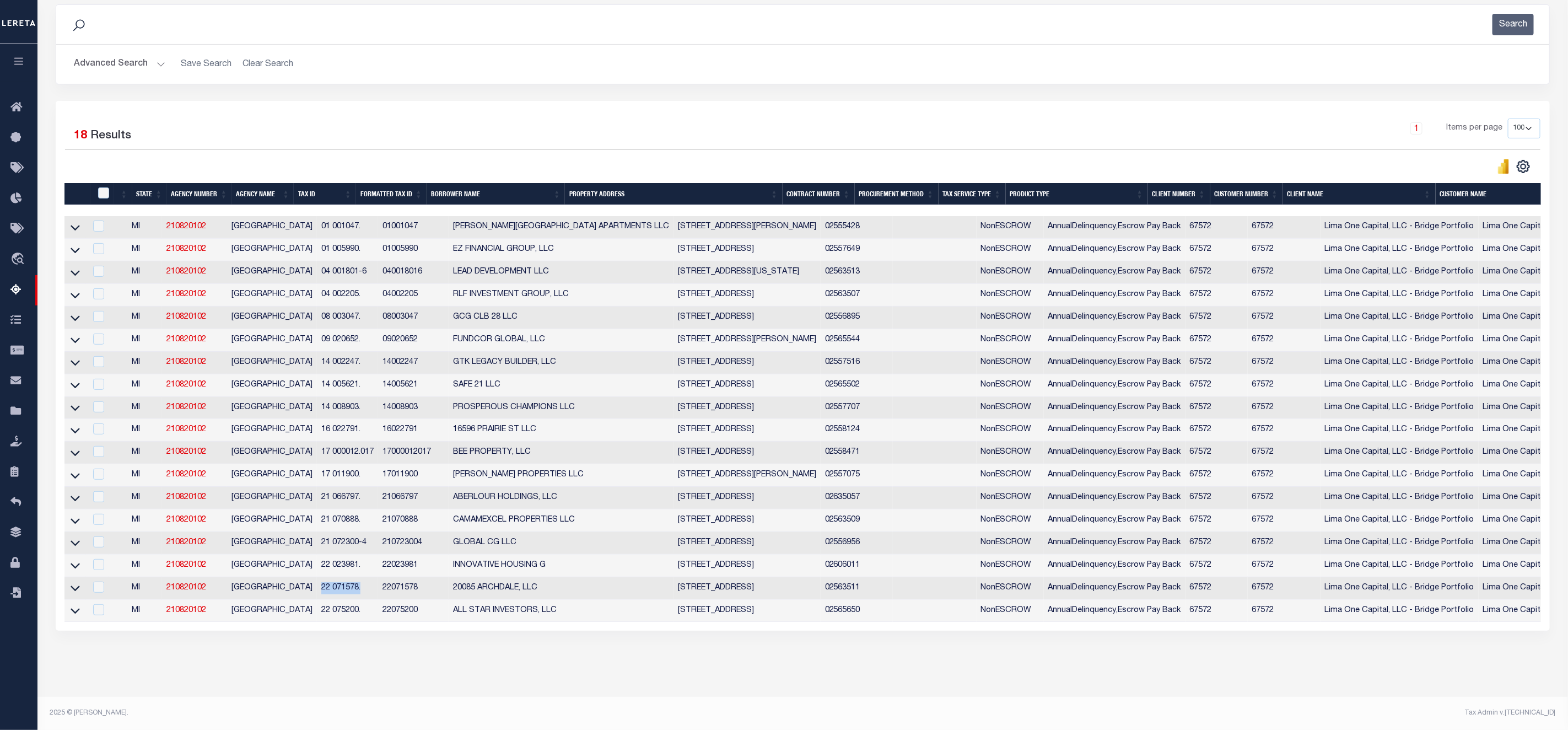
scroll to position [162, 0]
drag, startPoint x: 291, startPoint y: 556, endPoint x: 336, endPoint y: 562, distance: 45.4
click at [336, 562] on td "22 023981." at bounding box center [348, 565] width 61 height 23
checkbox input "true"
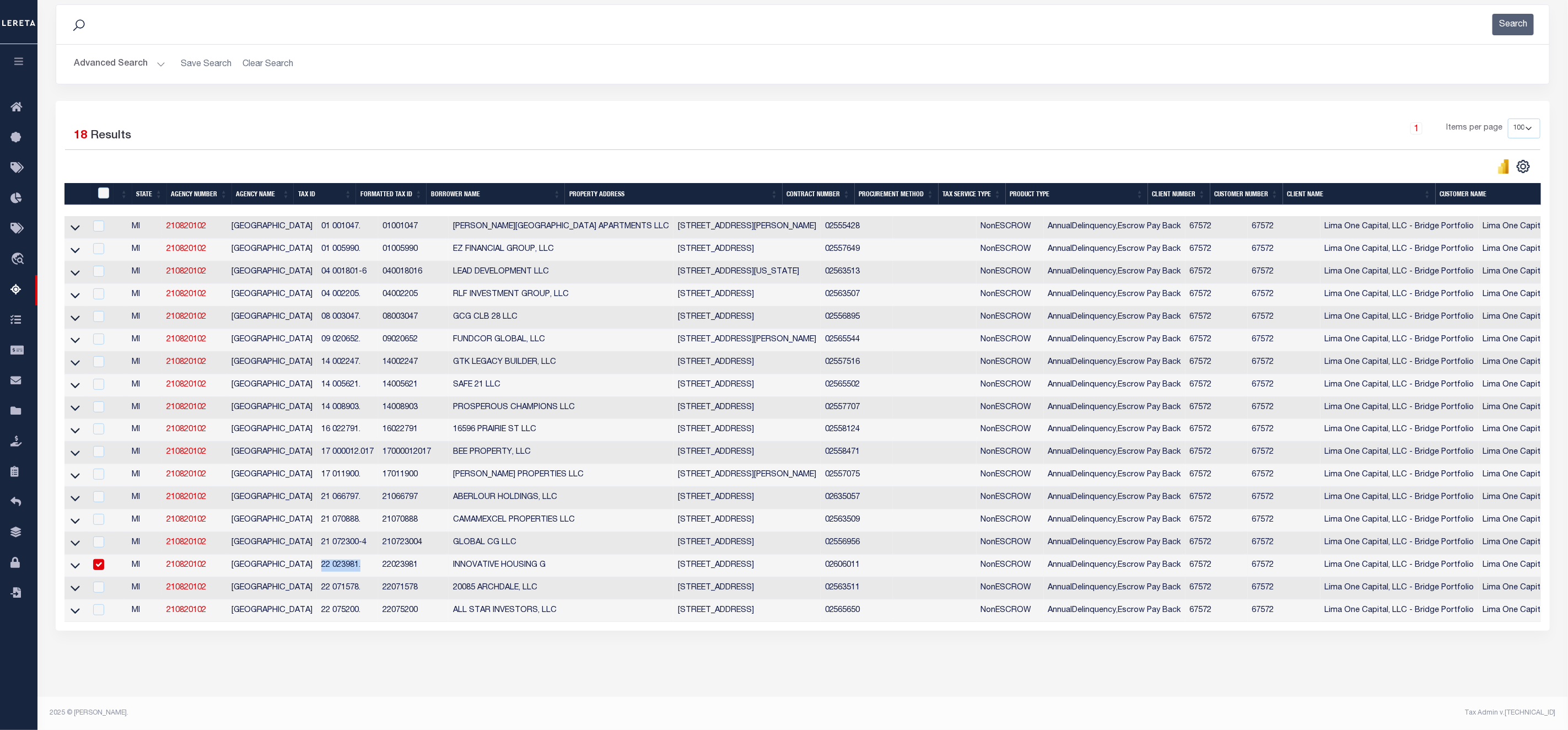
copy td "22 023981."
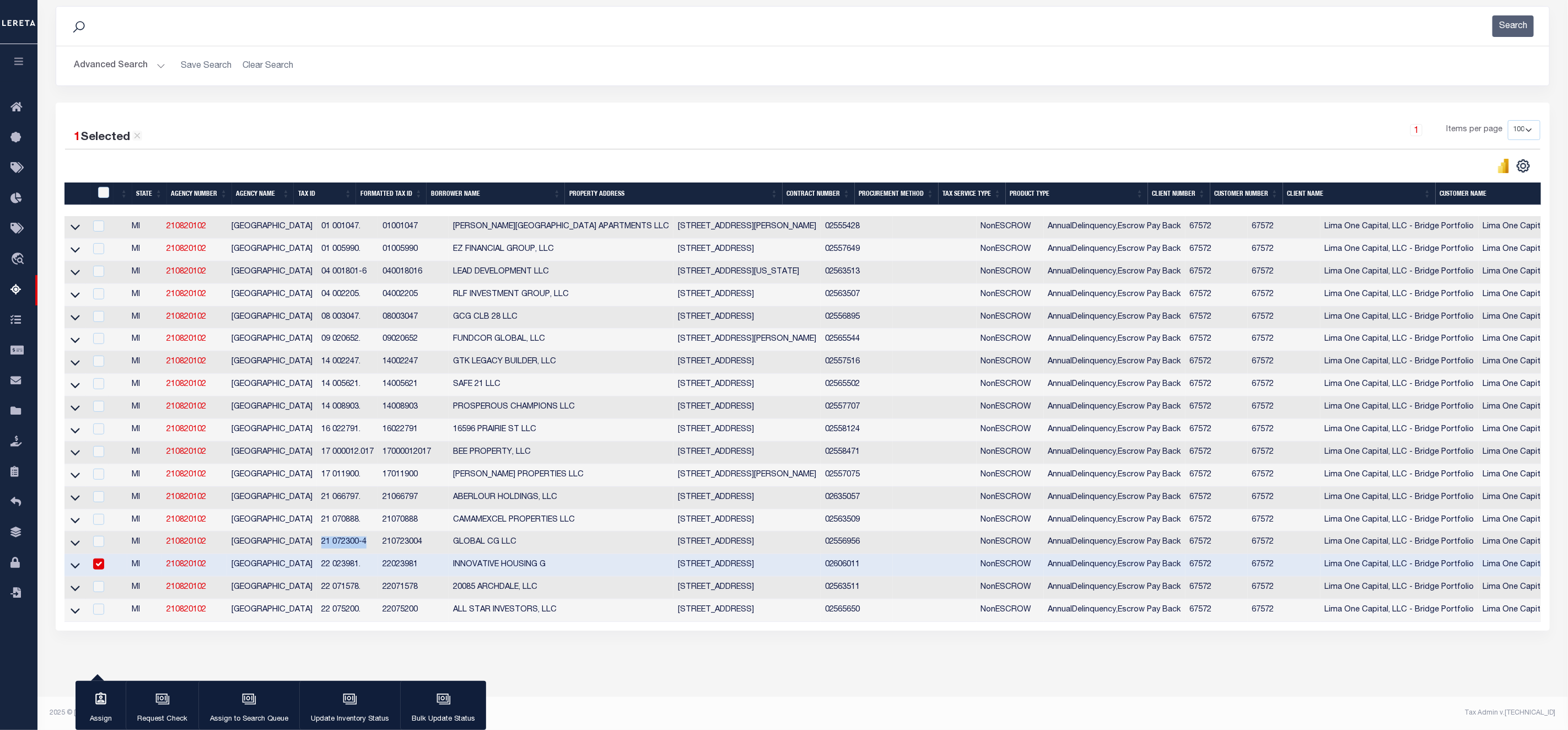
drag, startPoint x: 289, startPoint y: 536, endPoint x: 349, endPoint y: 539, distance: 60.1
click at [349, 539] on td "21 072300-4" at bounding box center [348, 542] width 61 height 23
checkbox input "true"
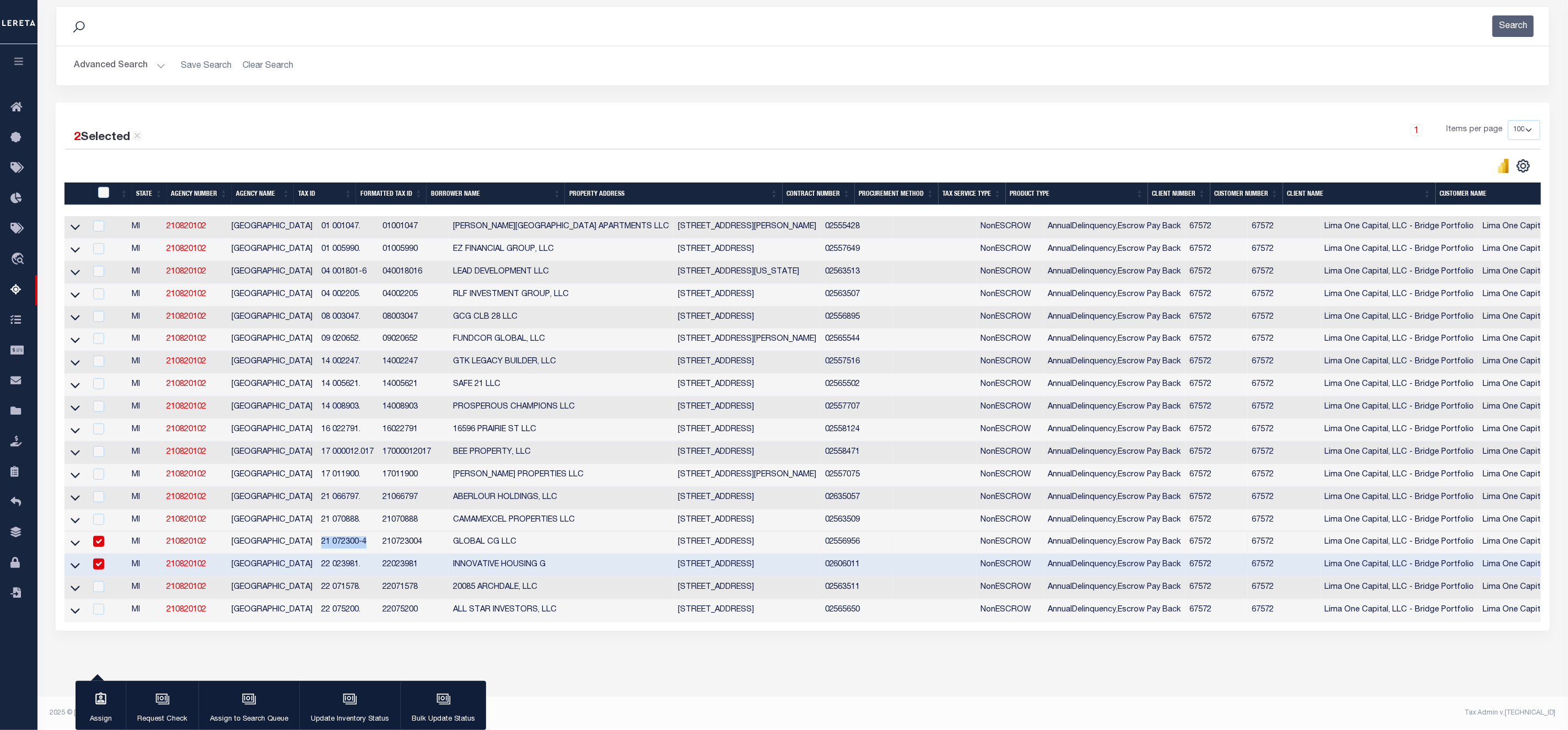
click at [96, 559] on input "checkbox" at bounding box center [99, 564] width 11 height 11
checkbox input "false"
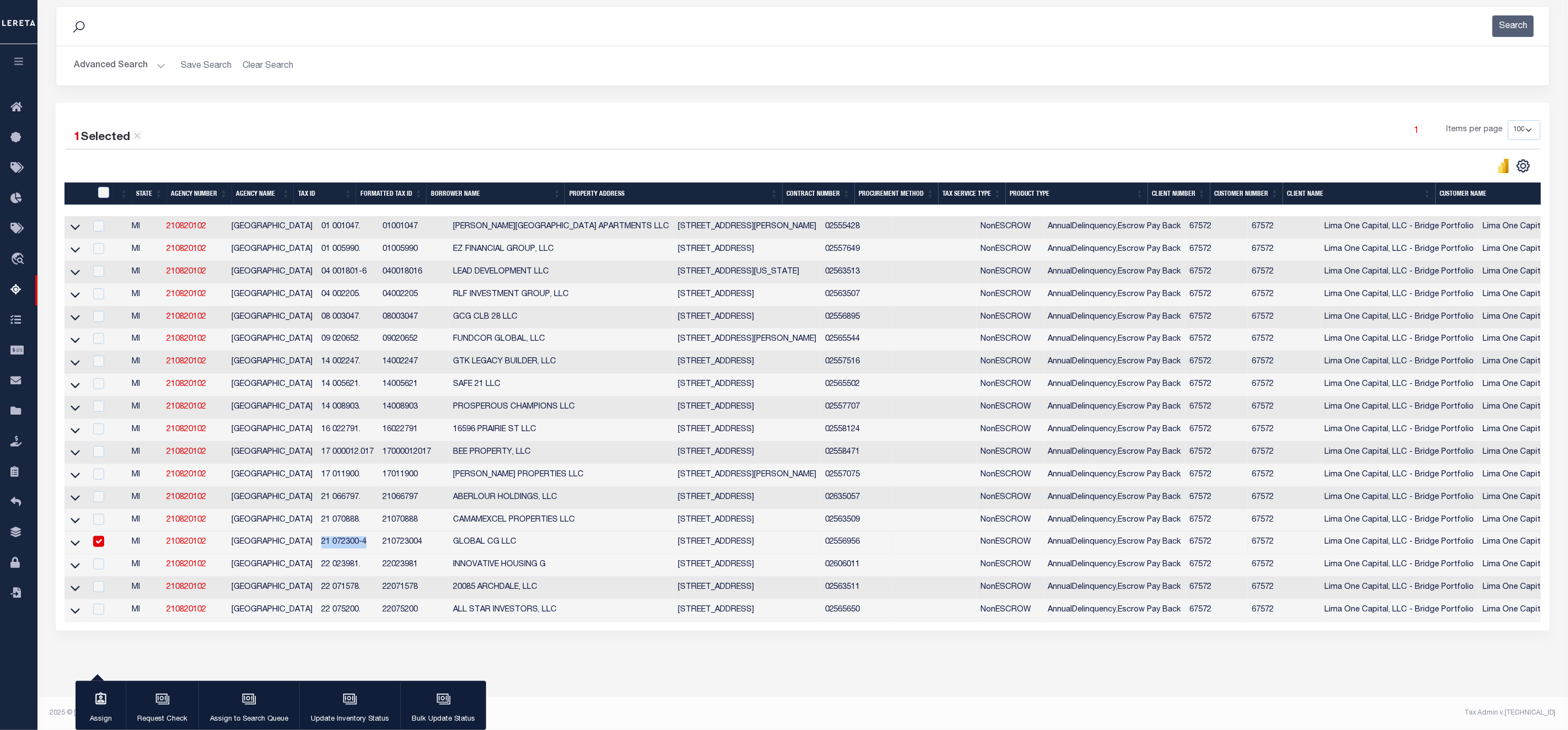
click at [96, 536] on input "checkbox" at bounding box center [99, 541] width 11 height 11
checkbox input "false"
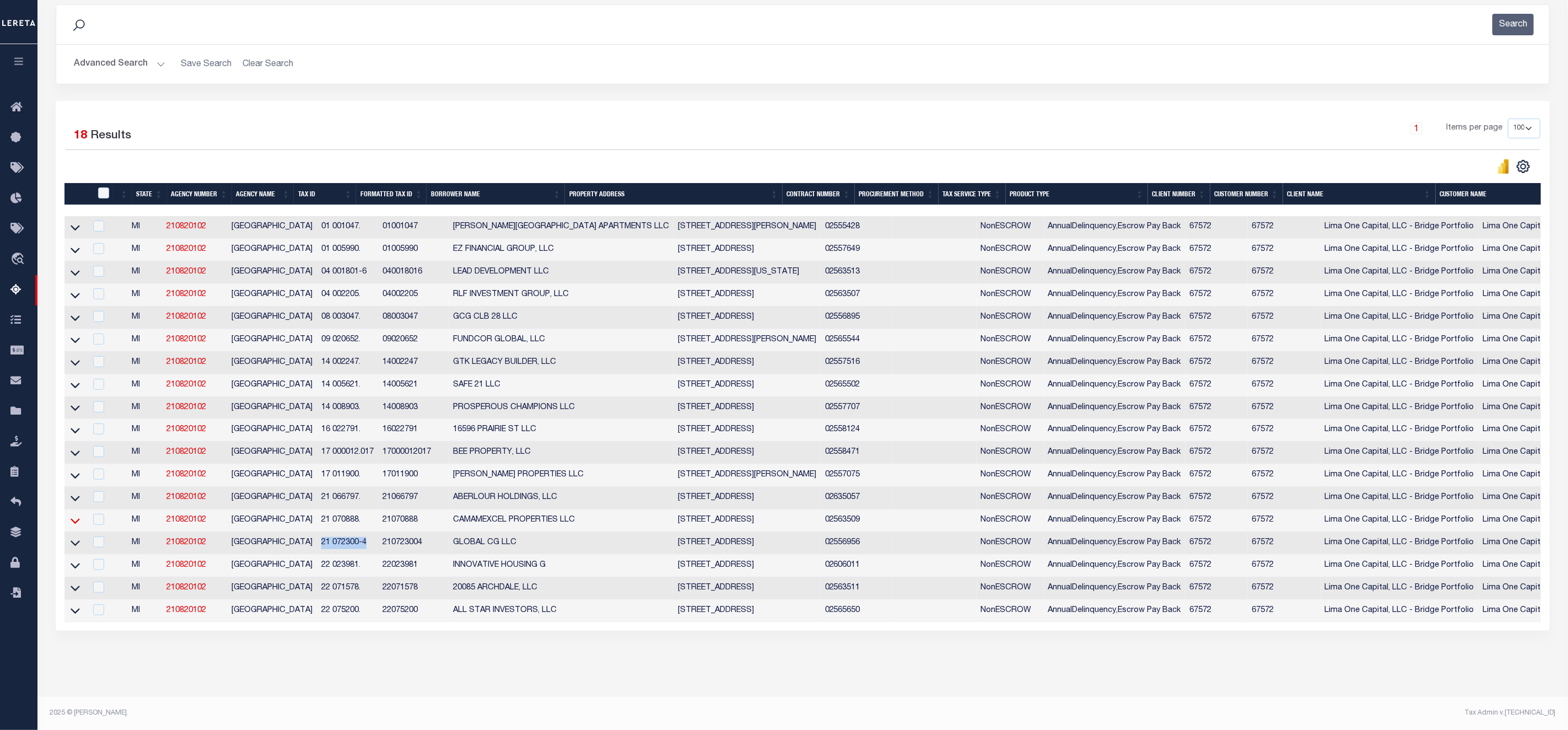
click at [72, 514] on icon at bounding box center [75, 520] width 9 height 12
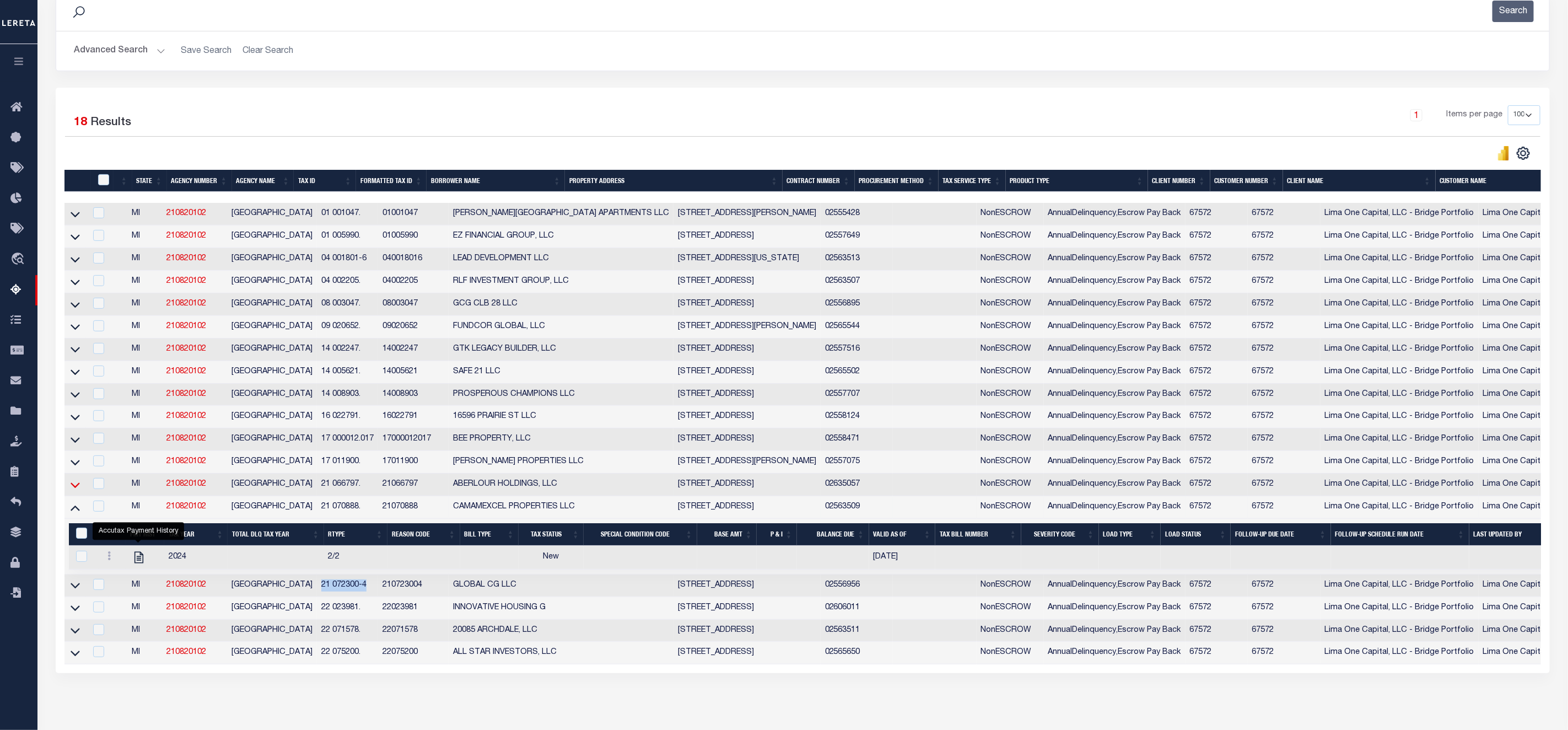
click at [72, 491] on icon at bounding box center [75, 484] width 9 height 12
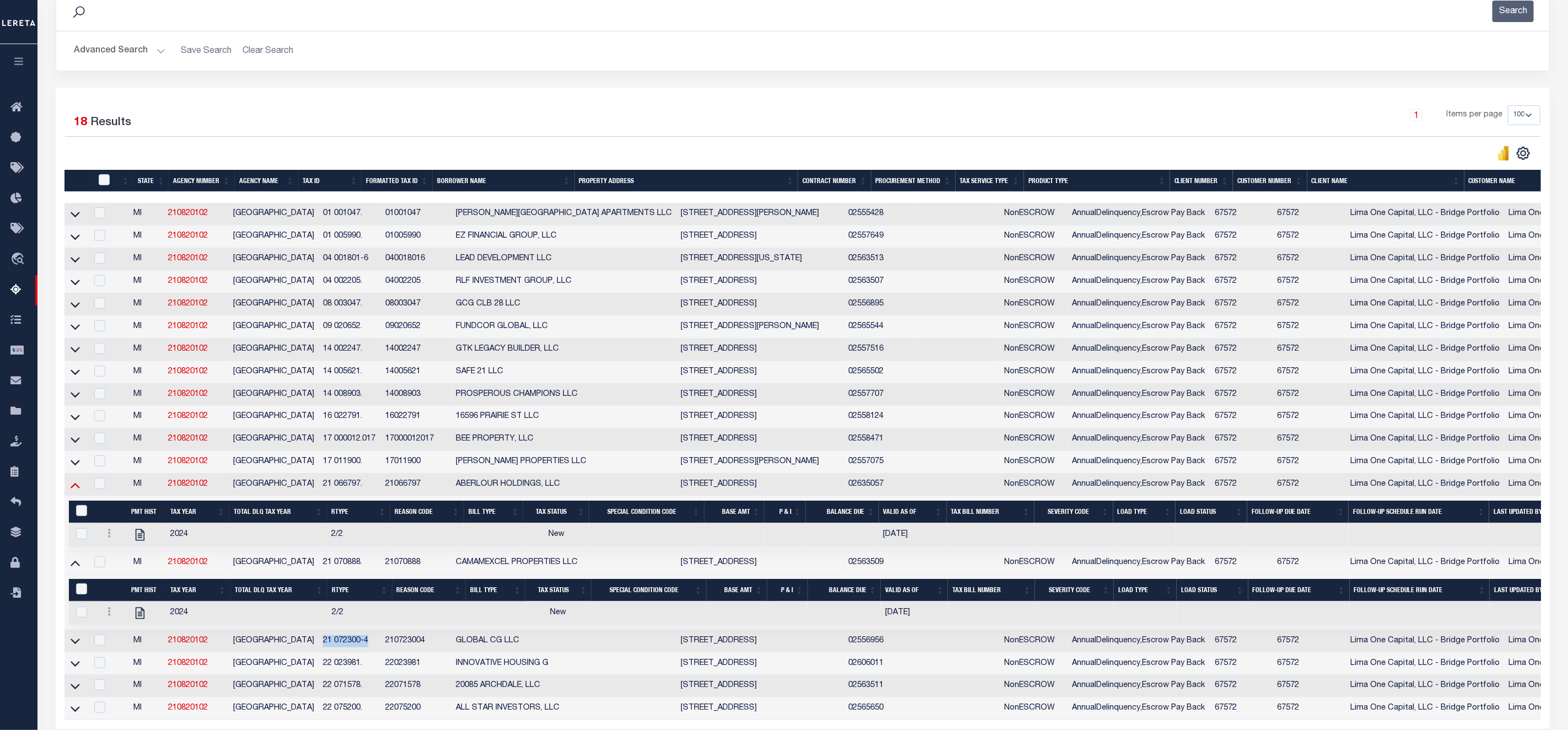
click at [77, 490] on icon at bounding box center [75, 484] width 9 height 12
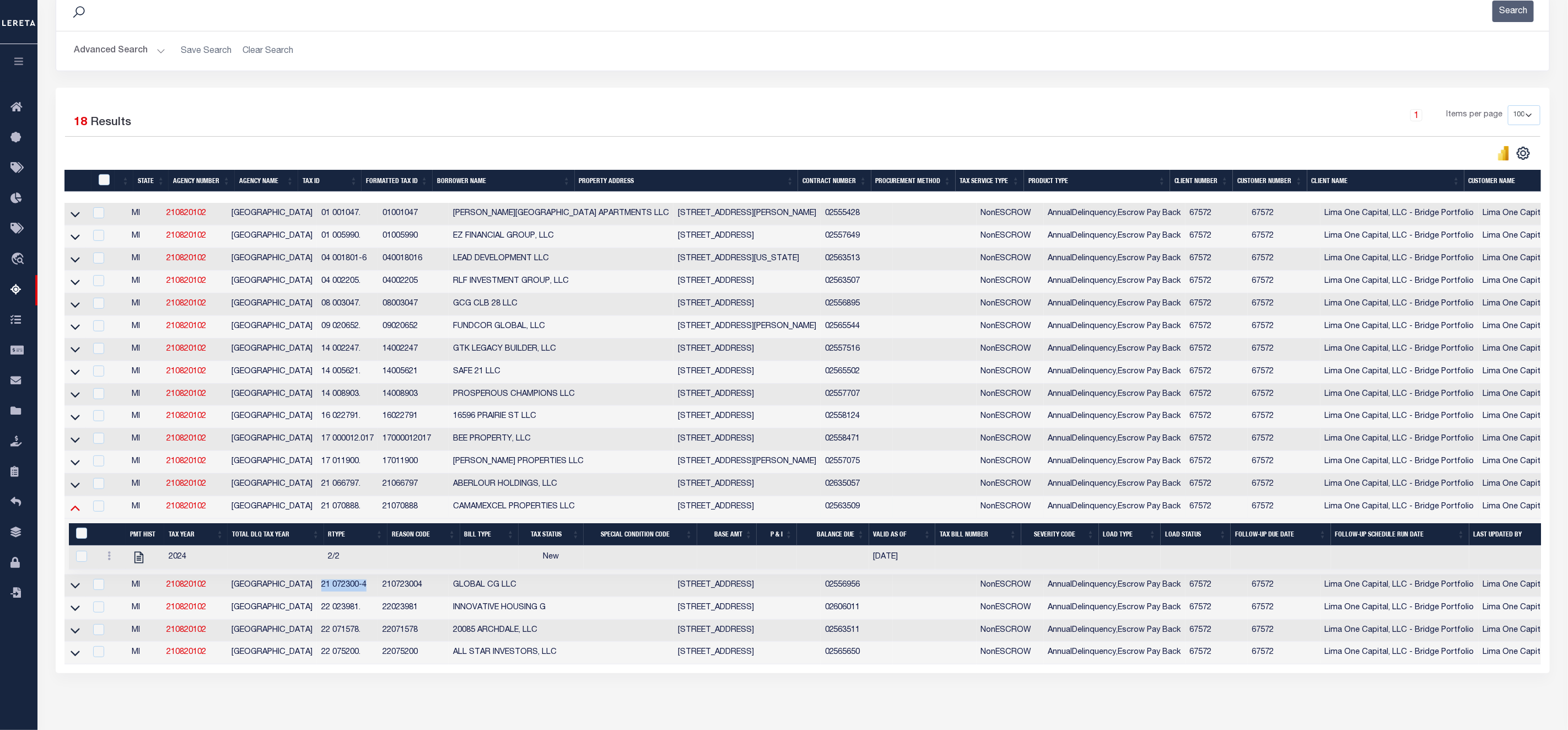
click at [73, 513] on icon at bounding box center [75, 507] width 9 height 12
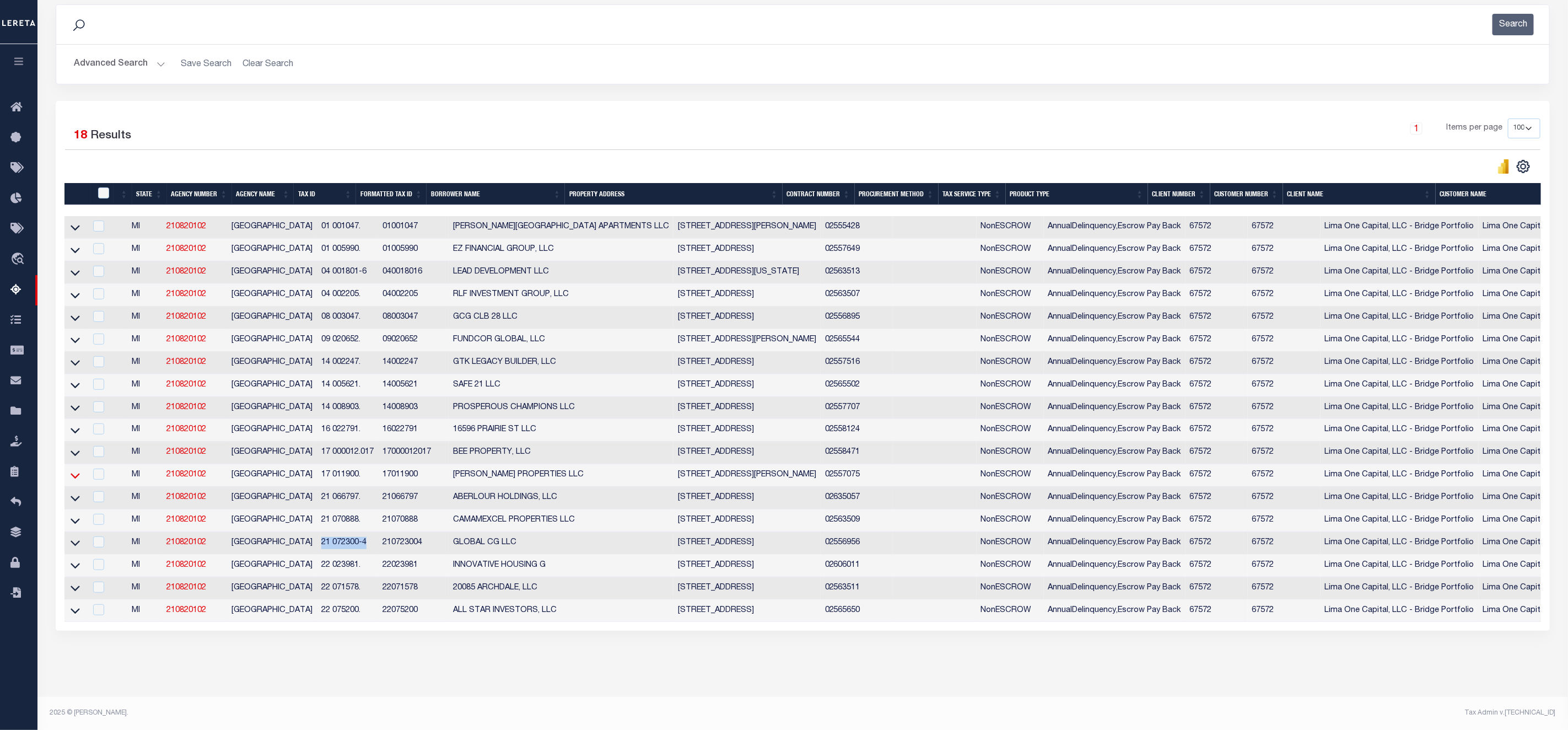
click at [74, 473] on icon at bounding box center [75, 476] width 9 height 6
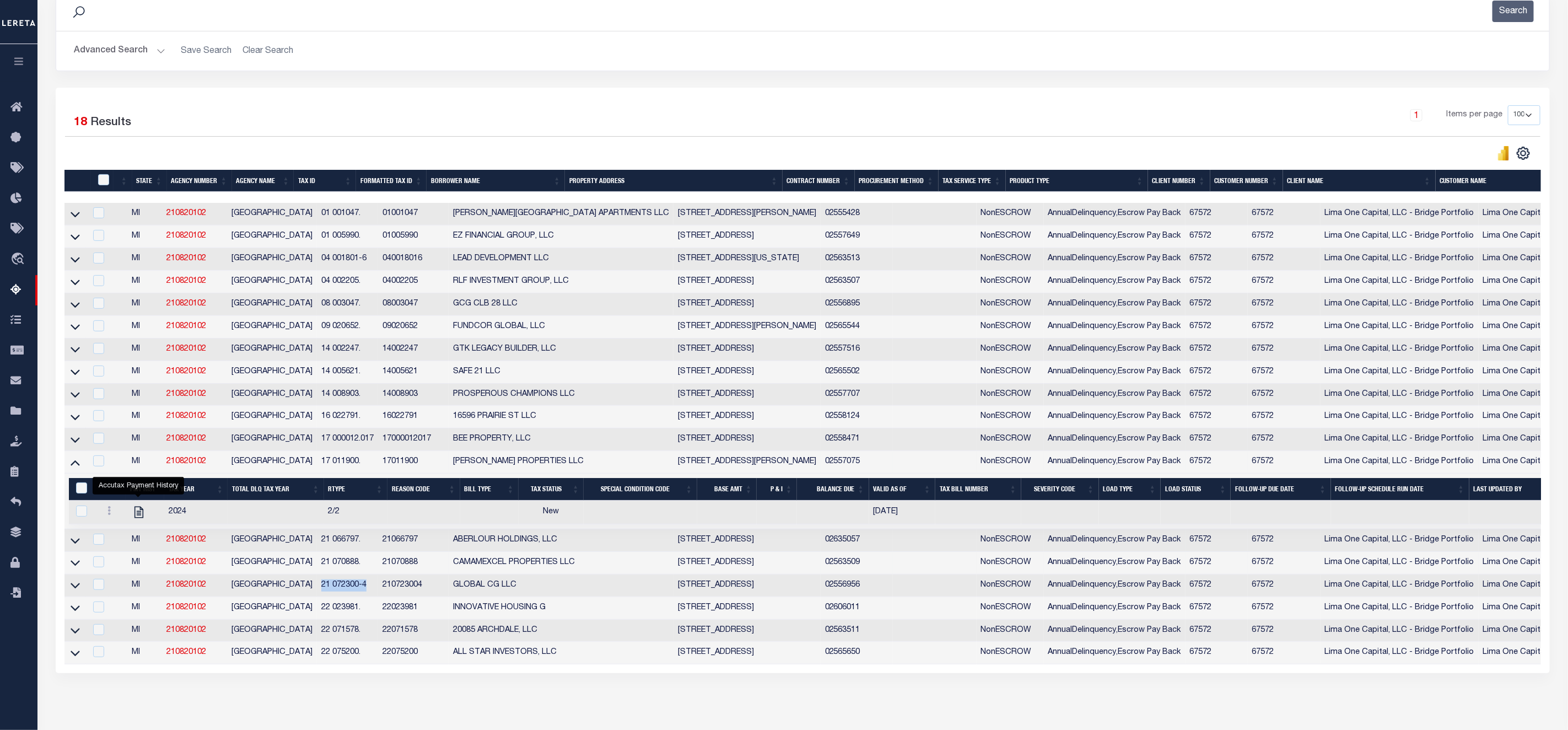
click at [68, 447] on td at bounding box center [74, 439] width 21 height 23
checkbox input "true"
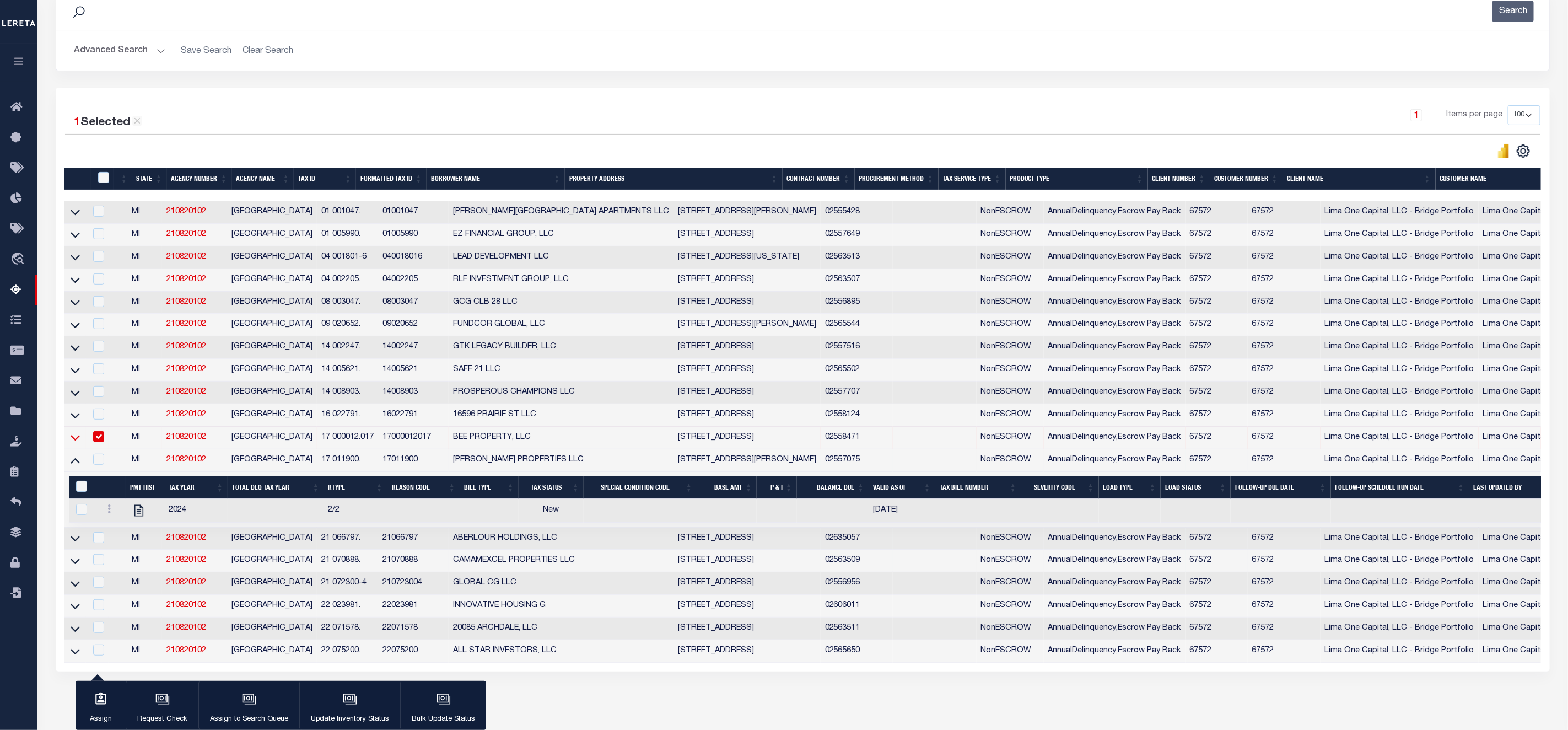
click at [76, 443] on icon at bounding box center [75, 437] width 9 height 12
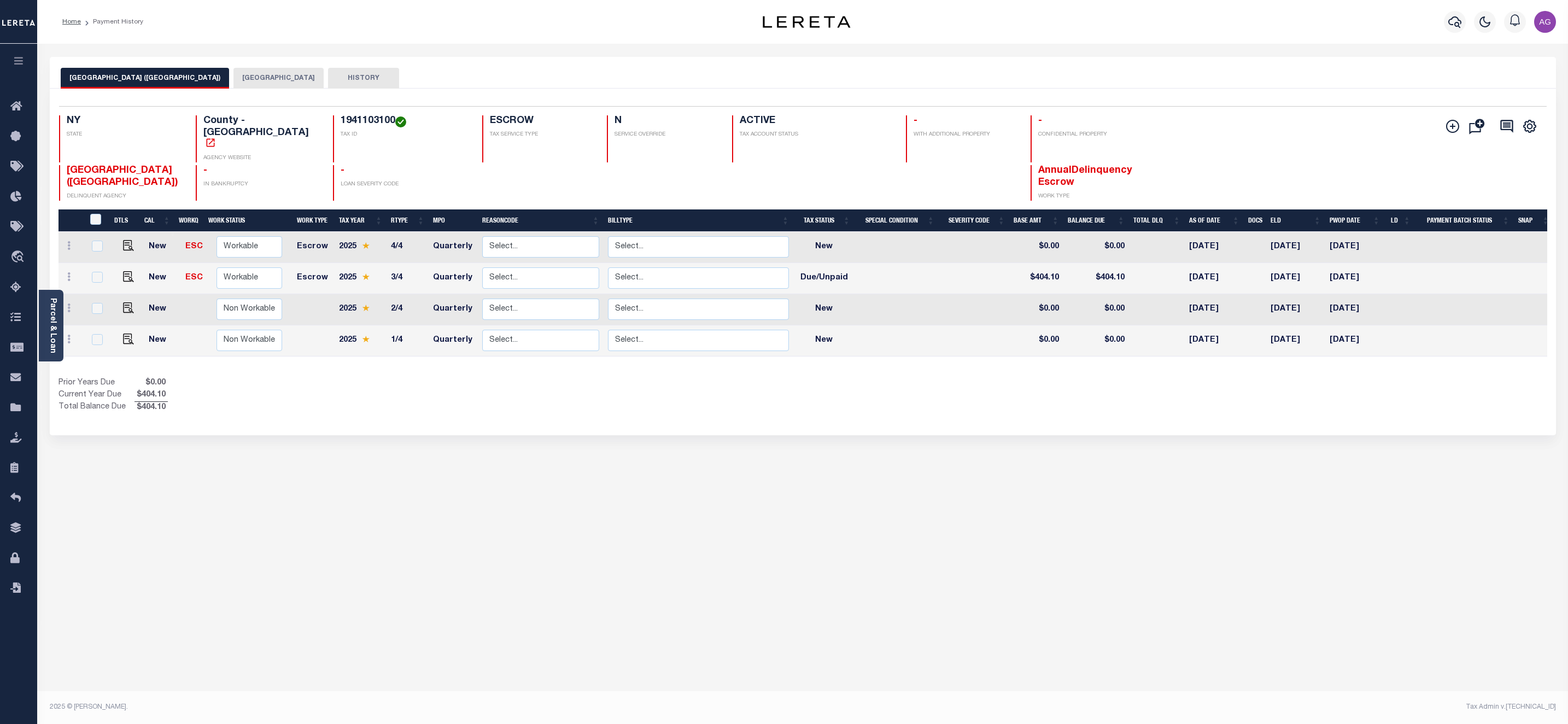
click at [239, 77] on button "[GEOGRAPHIC_DATA]" at bounding box center [278, 78] width 90 height 21
click at [245, 71] on button "[GEOGRAPHIC_DATA]" at bounding box center [278, 78] width 90 height 21
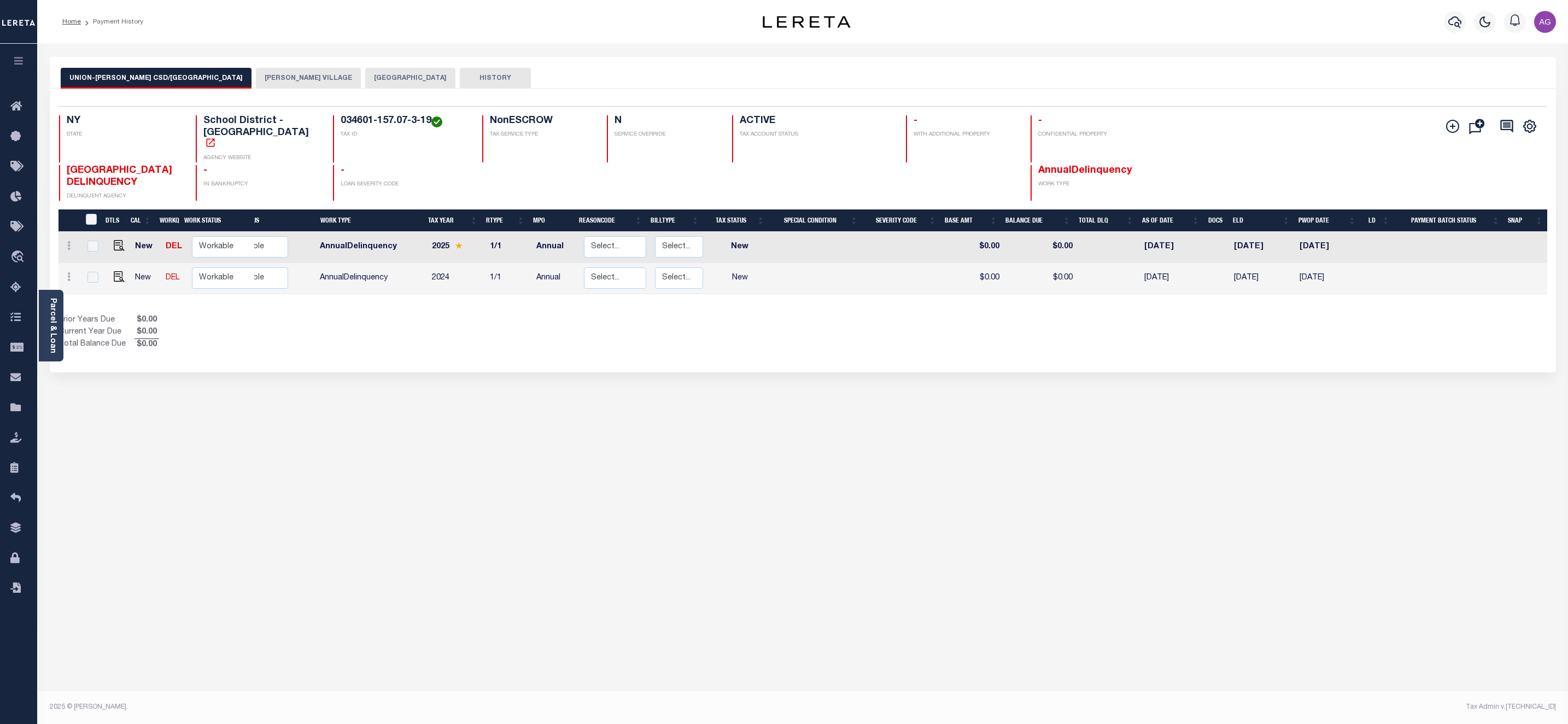
click at [256, 75] on button "[PERSON_NAME] VILLAGE" at bounding box center [308, 78] width 105 height 21
click at [256, 81] on button "[PERSON_NAME] VILLAGE" at bounding box center [308, 78] width 105 height 21
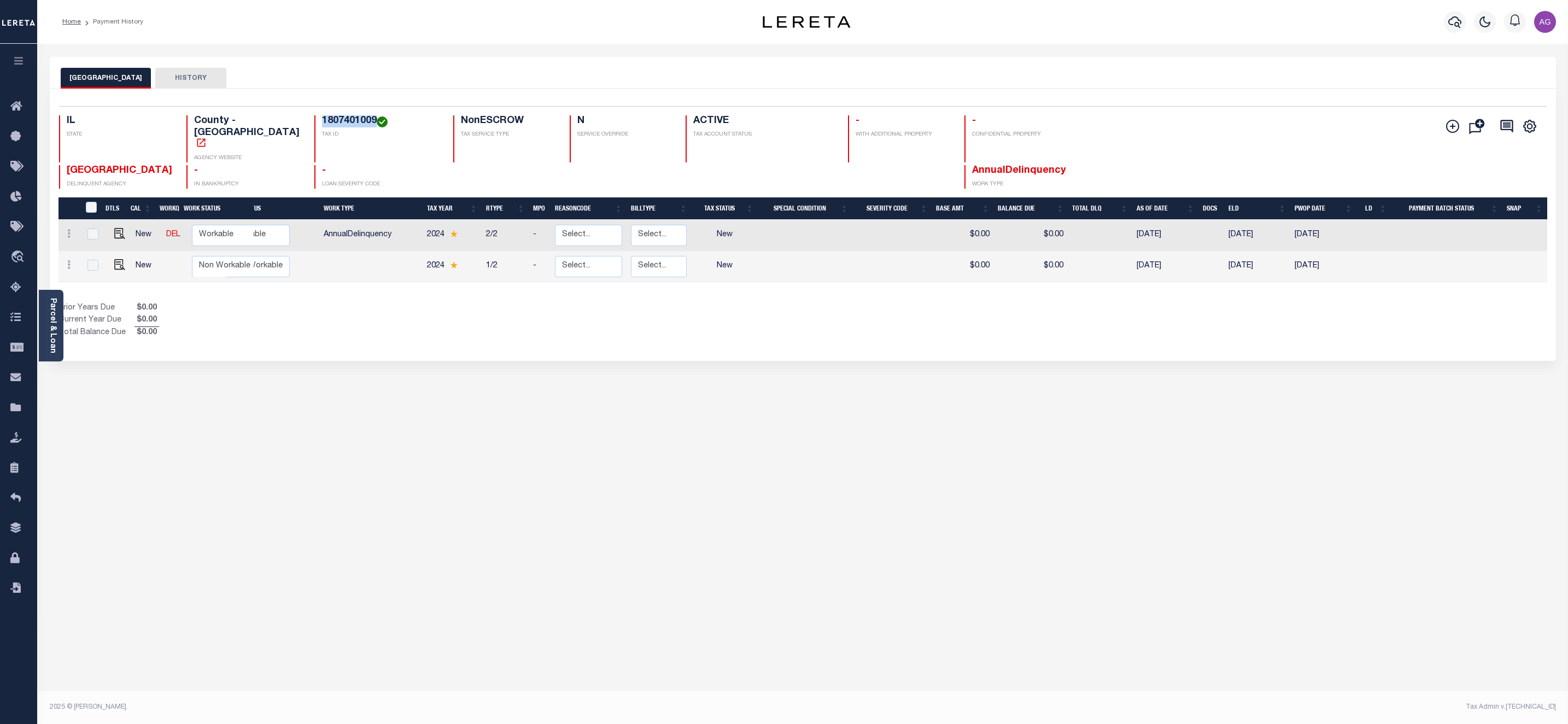
drag, startPoint x: 292, startPoint y: 121, endPoint x: 351, endPoint y: 116, distance: 59.2
click at [351, 116] on div "1807401009 TAX ID" at bounding box center [378, 139] width 126 height 47
copy h4 "1807401009"
drag, startPoint x: 295, startPoint y: 117, endPoint x: 350, endPoint y: 121, distance: 55.1
click at [350, 121] on div "1807401008 TAX ID" at bounding box center [378, 139] width 126 height 47
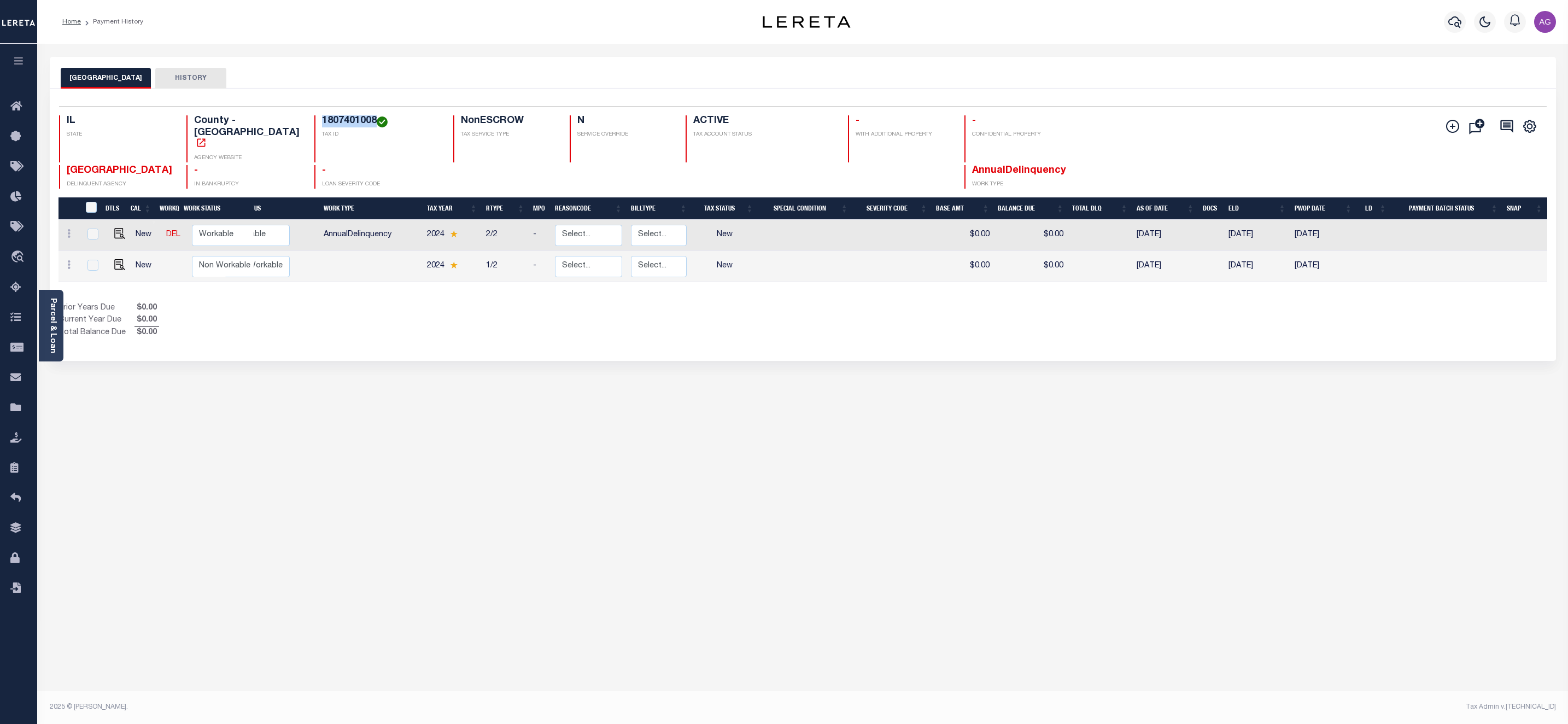
copy h4 "1807401008"
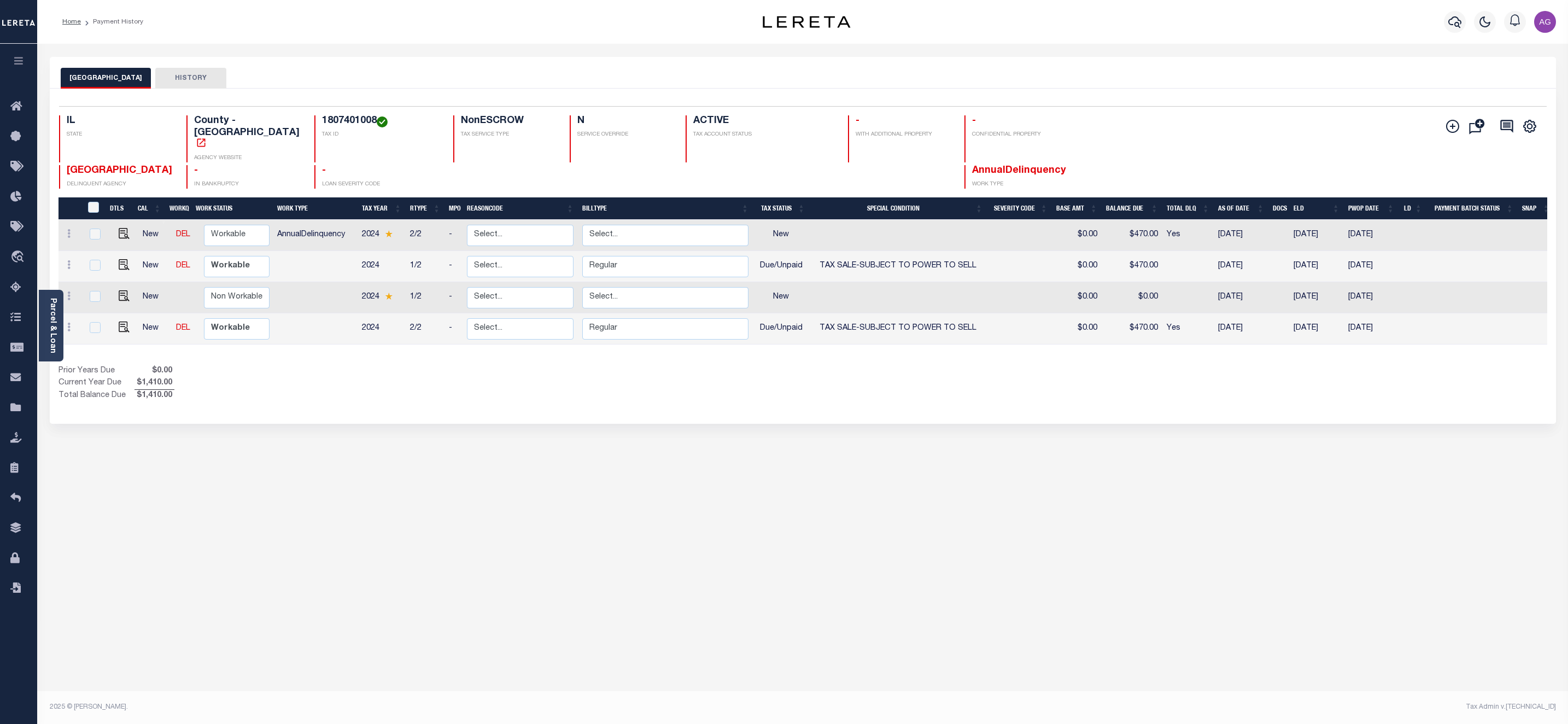
click at [516, 464] on div "PEORIA COUNTY HISTORY Selected 4 Results" at bounding box center [803, 365] width 1522 height 617
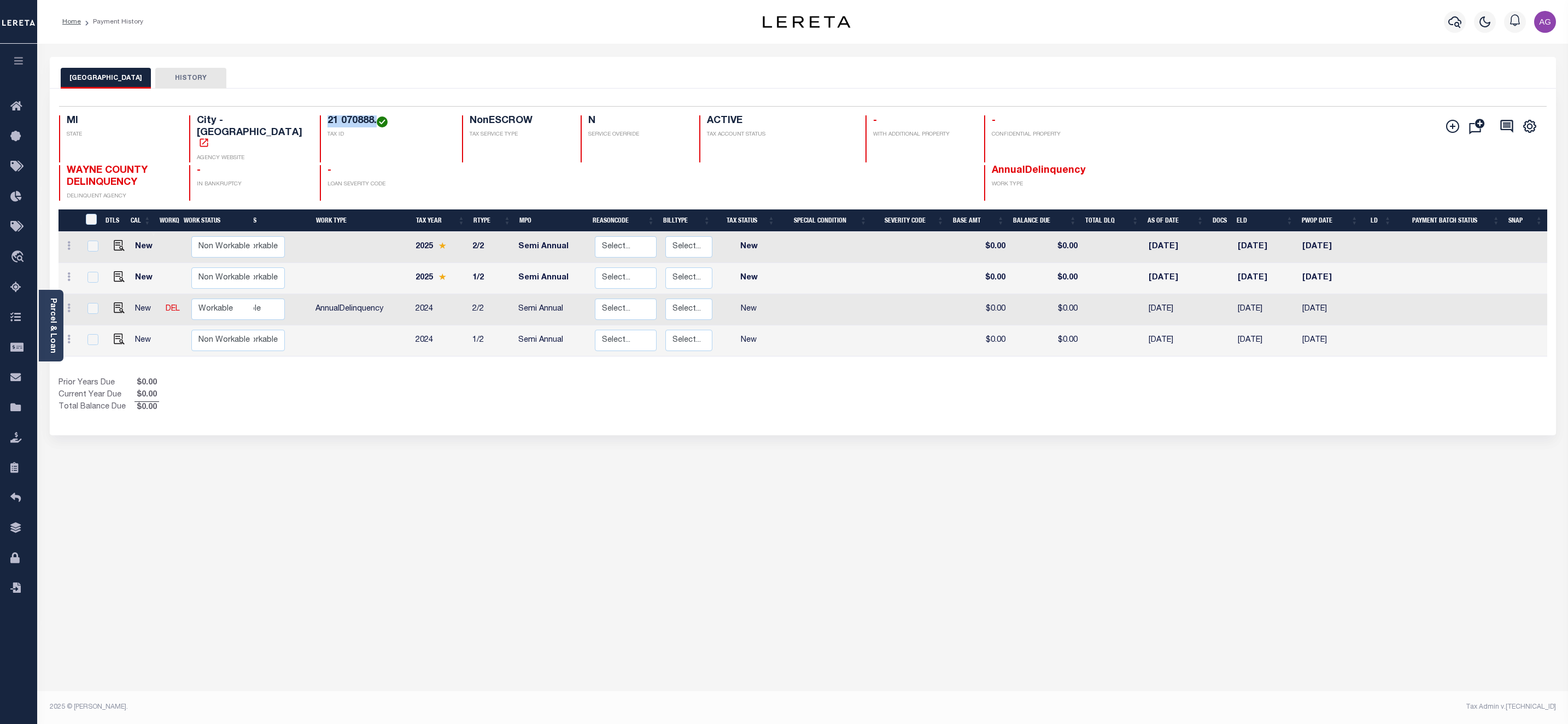
drag, startPoint x: 309, startPoint y: 120, endPoint x: 358, endPoint y: 121, distance: 49.0
click at [358, 121] on h4 "21 070888." at bounding box center [388, 121] width 121 height 12
copy h4 "21 070888."
drag, startPoint x: 304, startPoint y: 113, endPoint x: 359, endPoint y: 120, distance: 55.4
click at [359, 120] on div "Selected 4 Results 1 Items per page 25 50 100 MI STATE City - MI AGENCY WEBSITE…" at bounding box center [803, 154] width 1505 height 95
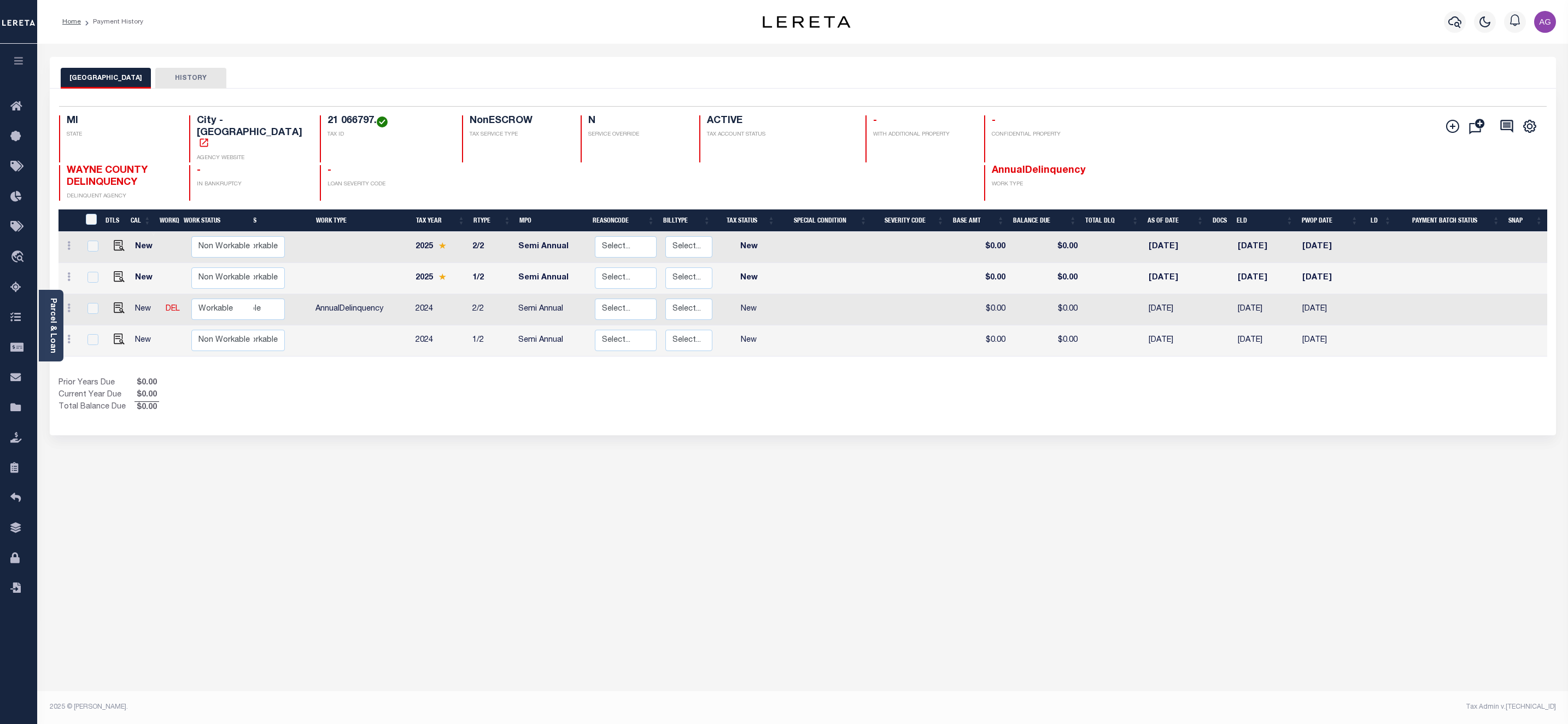
copy h4 "21 066797."
drag, startPoint x: 304, startPoint y: 116, endPoint x: 359, endPoint y: 121, distance: 55.2
click at [359, 121] on div "17 011900. TAX ID" at bounding box center [385, 139] width 129 height 47
copy h4 "17 011900."
click at [448, 430] on div "DETROIT CITY HISTORY Selected 4 Results" at bounding box center [803, 365] width 1522 height 617
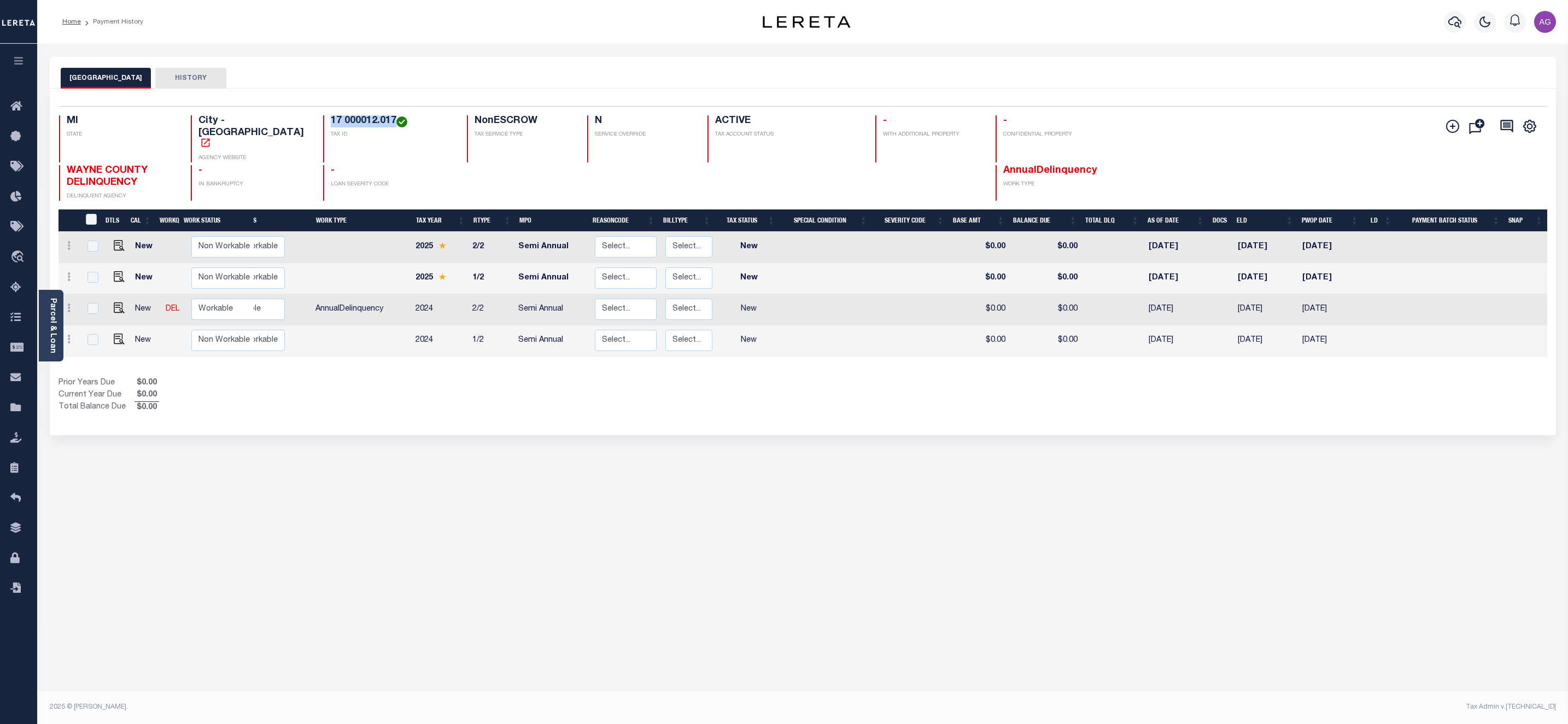
drag, startPoint x: 312, startPoint y: 116, endPoint x: 378, endPoint y: 118, distance: 66.0
click at [378, 118] on h4 "17 000012.017" at bounding box center [392, 121] width 123 height 12
copy h4 "17 000012.017"
click at [350, 500] on div "DETROIT CITY HISTORY Selected 4 Results" at bounding box center [803, 365] width 1522 height 617
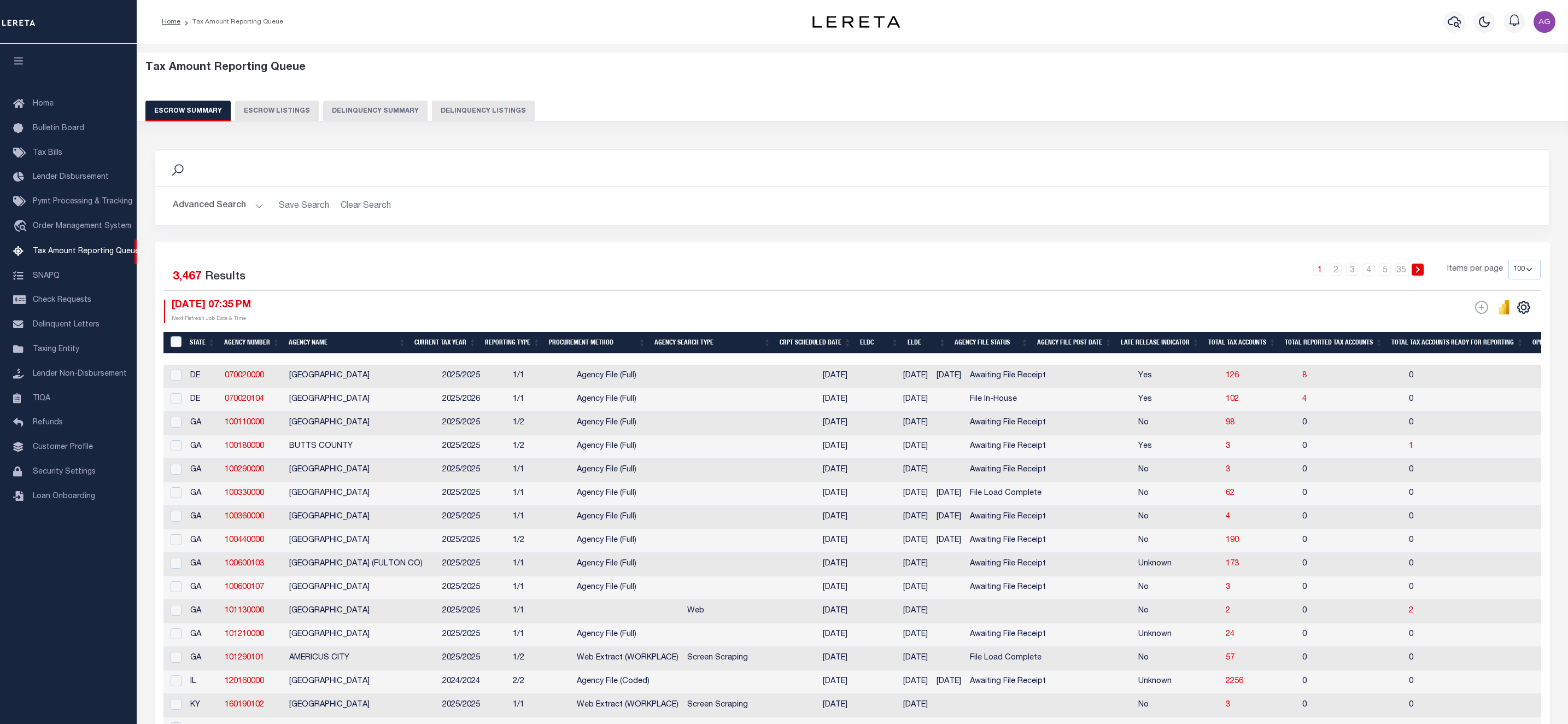
click at [337, 106] on button "Delinquency Summary" at bounding box center [375, 111] width 105 height 21
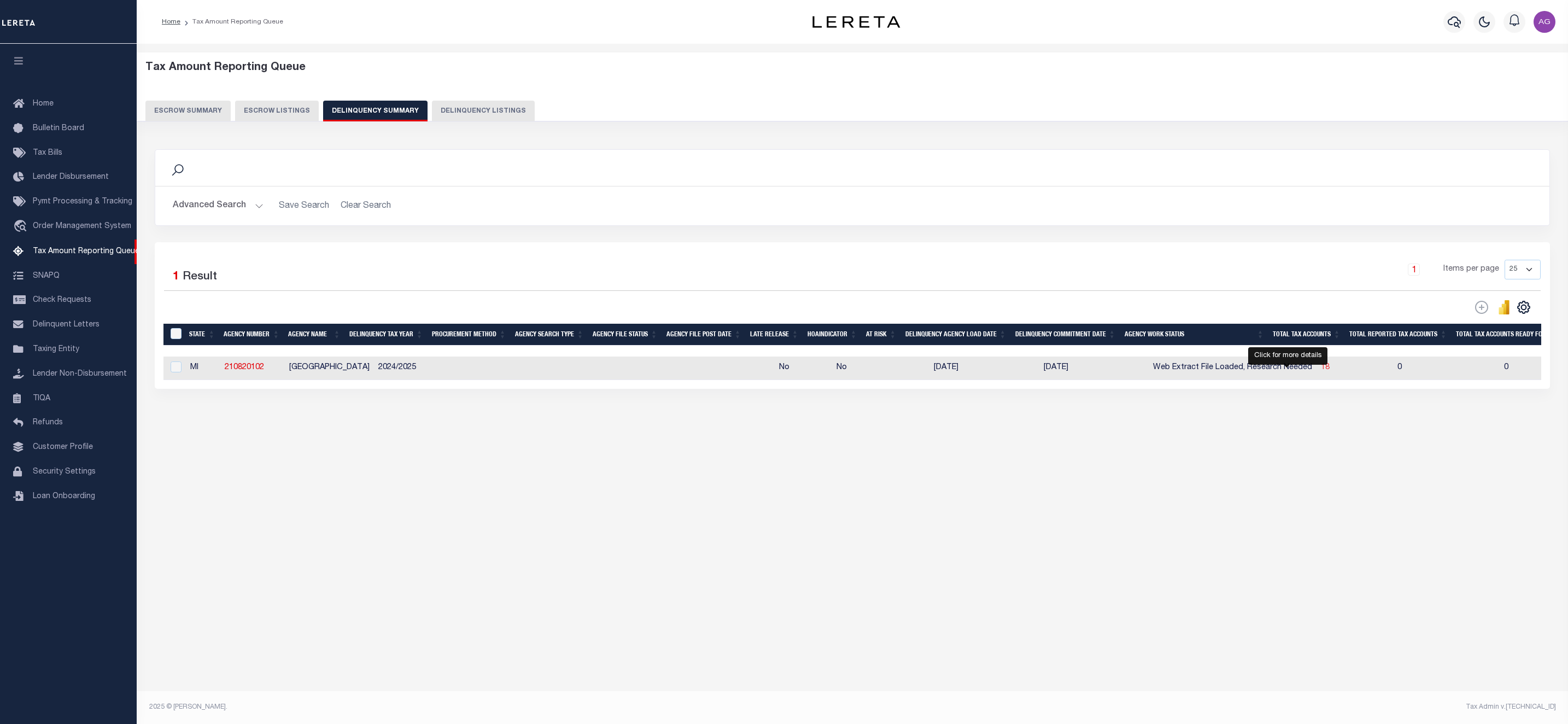
click at [1321, 371] on span "18" at bounding box center [1326, 367] width 9 height 7
select select "100"
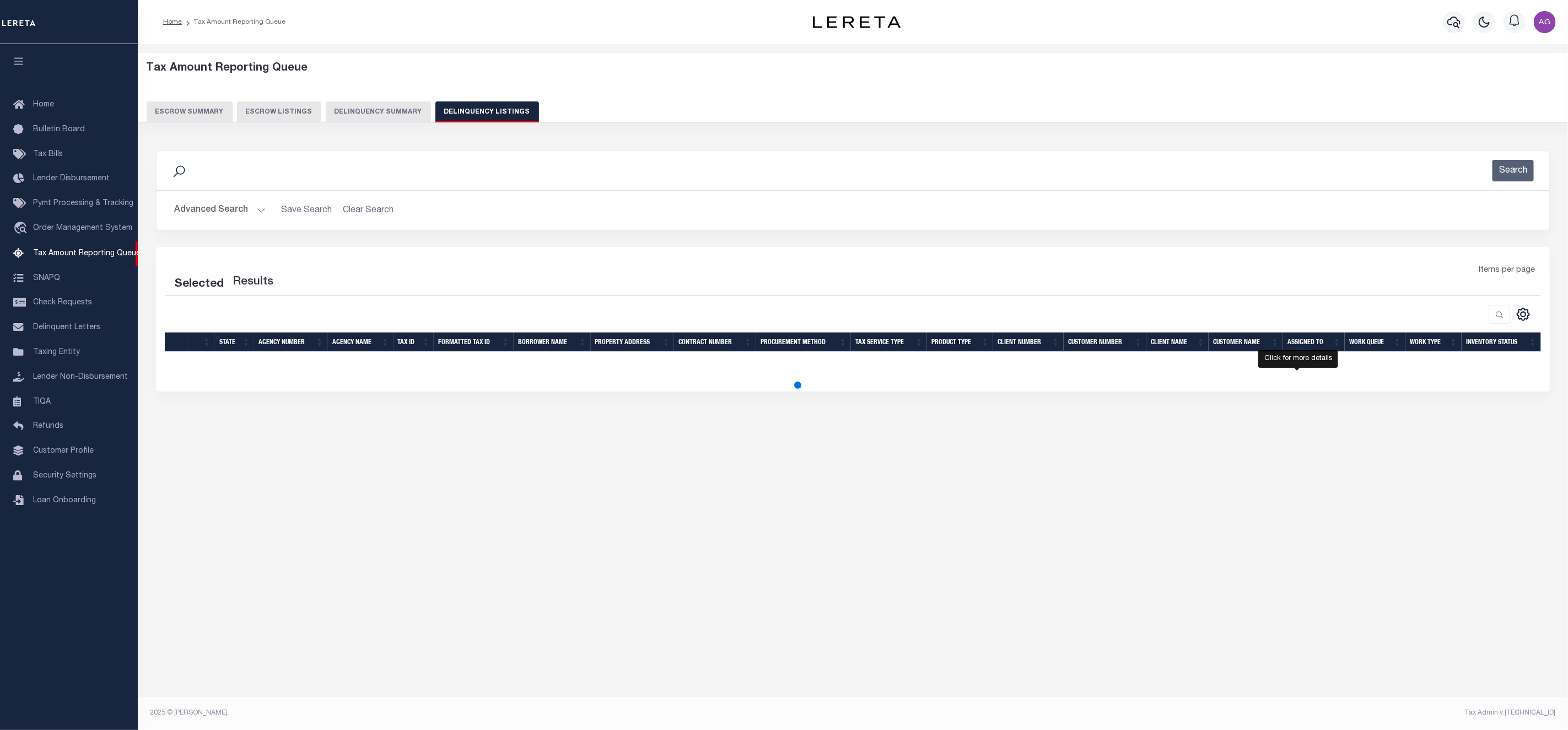
select select "100"
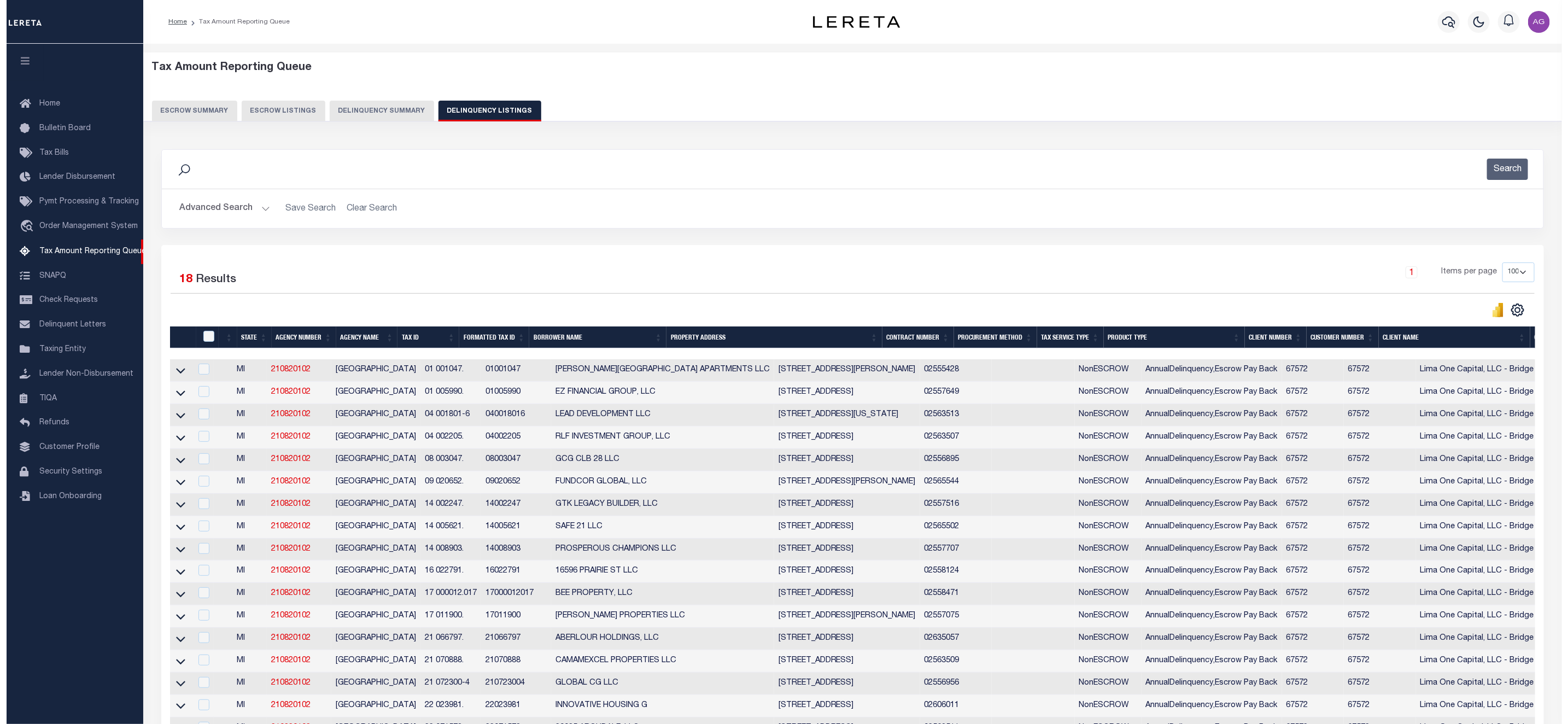
scroll to position [0, 403]
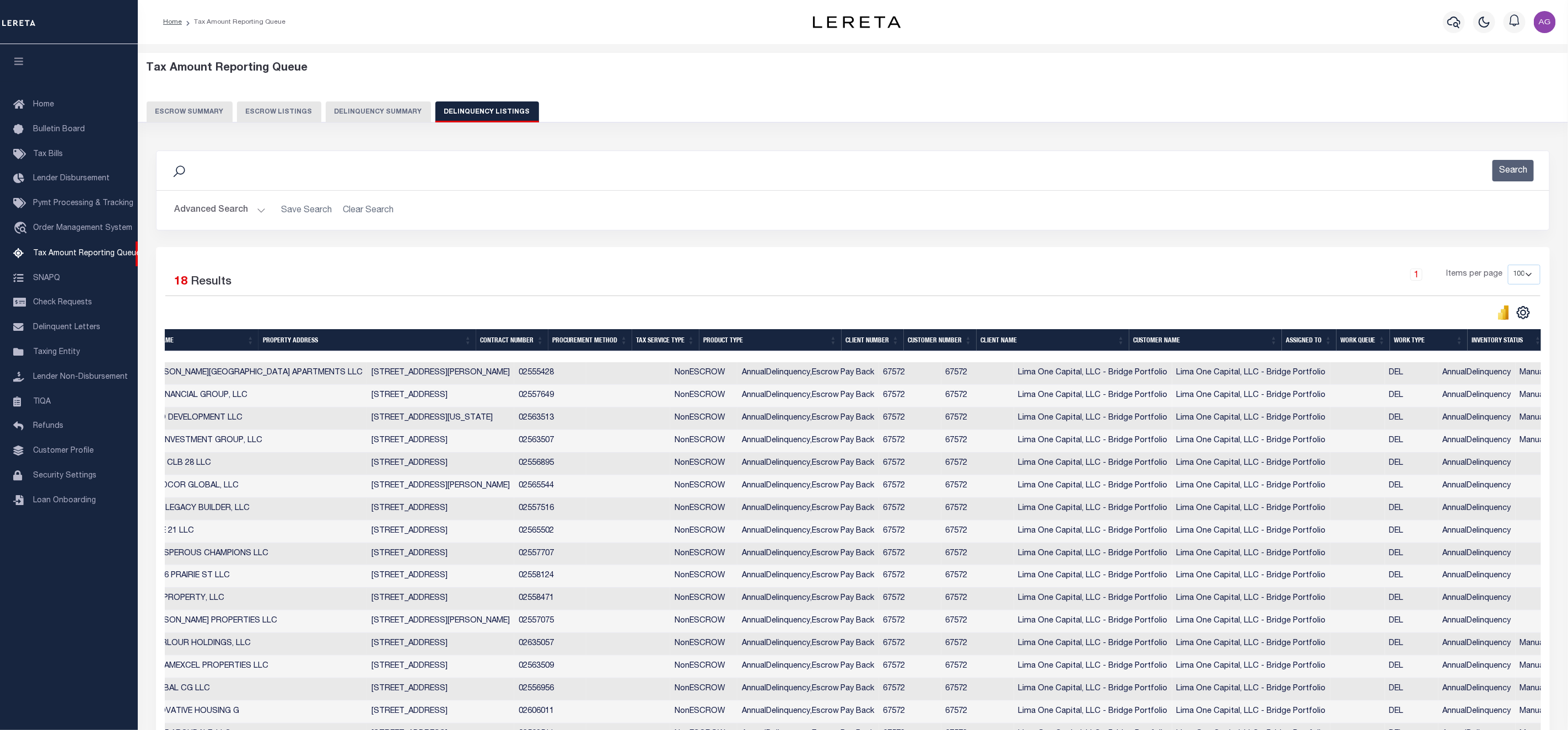
click at [358, 111] on button "Delinquency Summary" at bounding box center [378, 112] width 105 height 21
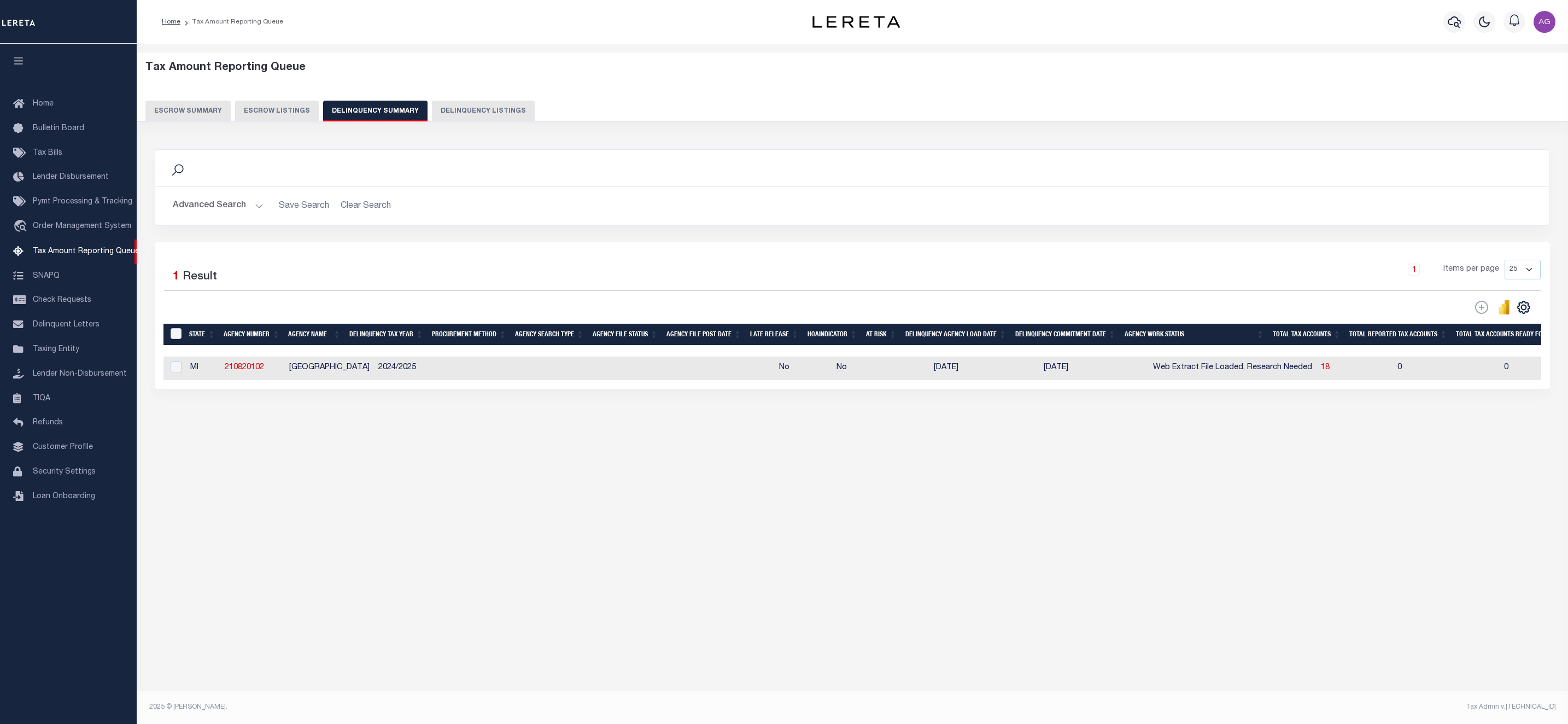
click at [234, 206] on button "Advanced Search" at bounding box center [218, 206] width 91 height 21
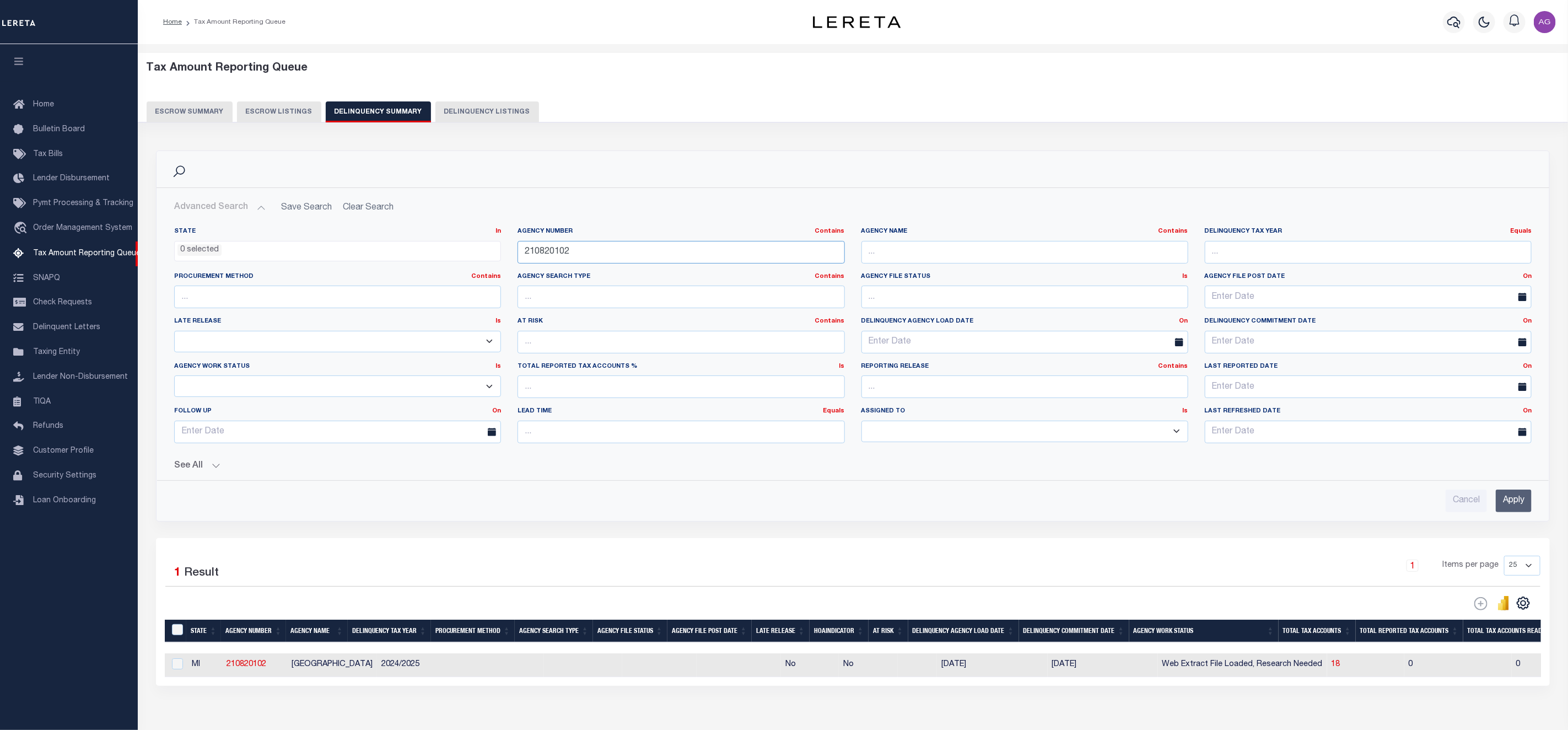
drag, startPoint x: 580, startPoint y: 253, endPoint x: 467, endPoint y: 239, distance: 113.9
click at [467, 239] on div "State In In AK AL AR AZ CA CO CT DC DE FL GA GU HI IA ID IL IN KS [GEOGRAPHIC_D…" at bounding box center [853, 339] width 1374 height 225
paste input "120720000"
type input "120720000"
click at [1516, 495] on input "Apply" at bounding box center [1513, 501] width 36 height 23
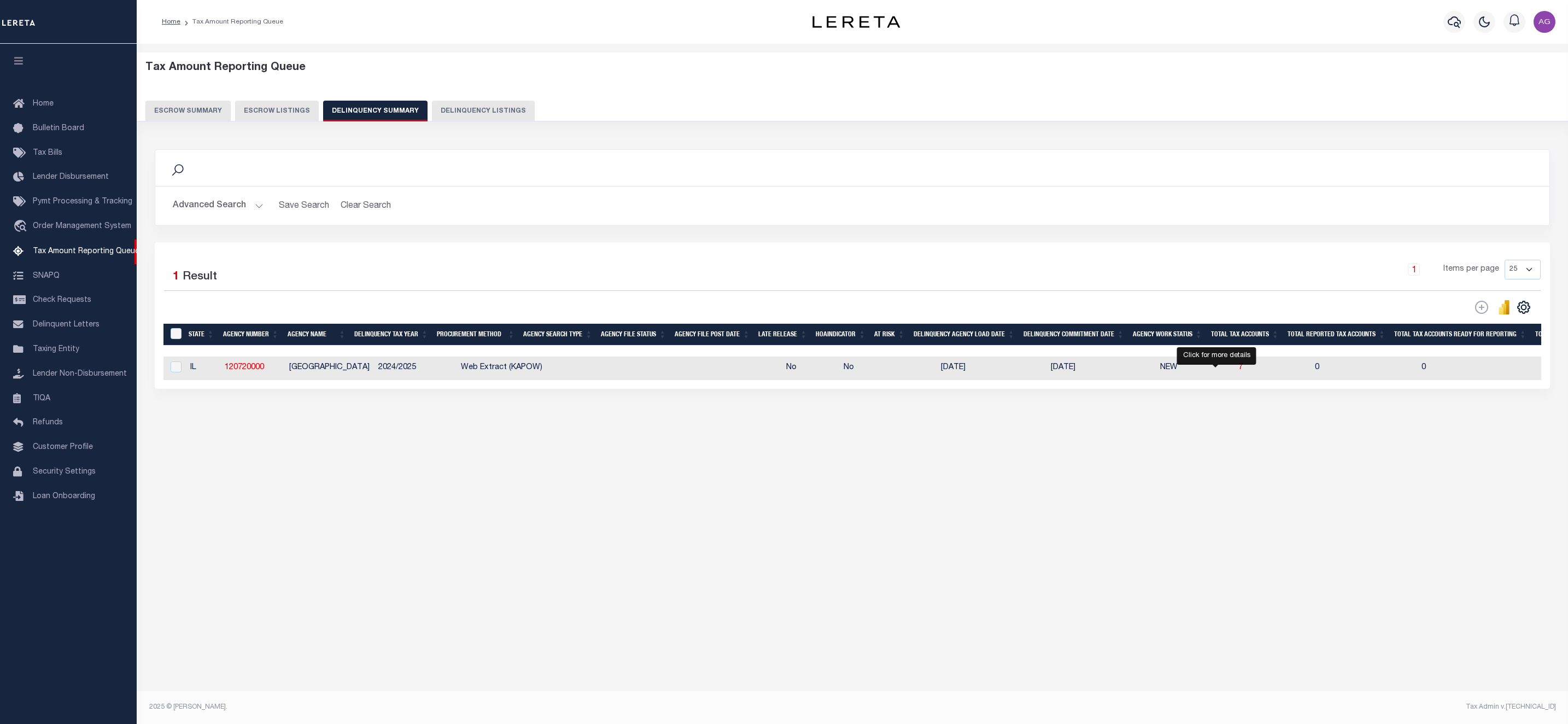
drag, startPoint x: 1216, startPoint y: 373, endPoint x: 1169, endPoint y: 443, distance: 84.3
click at [1239, 371] on span "7" at bounding box center [1240, 367] width 5 height 7
select select "100"
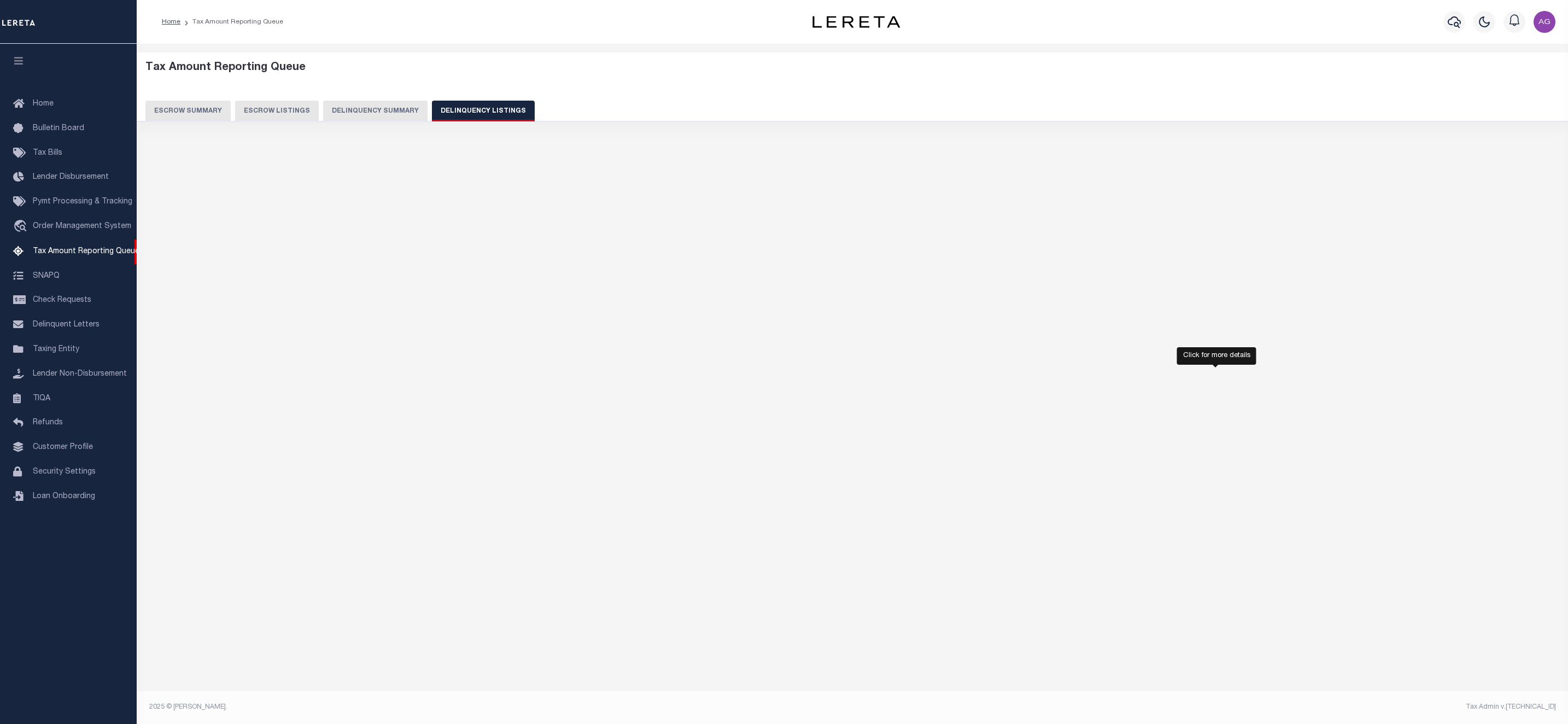
select select "100"
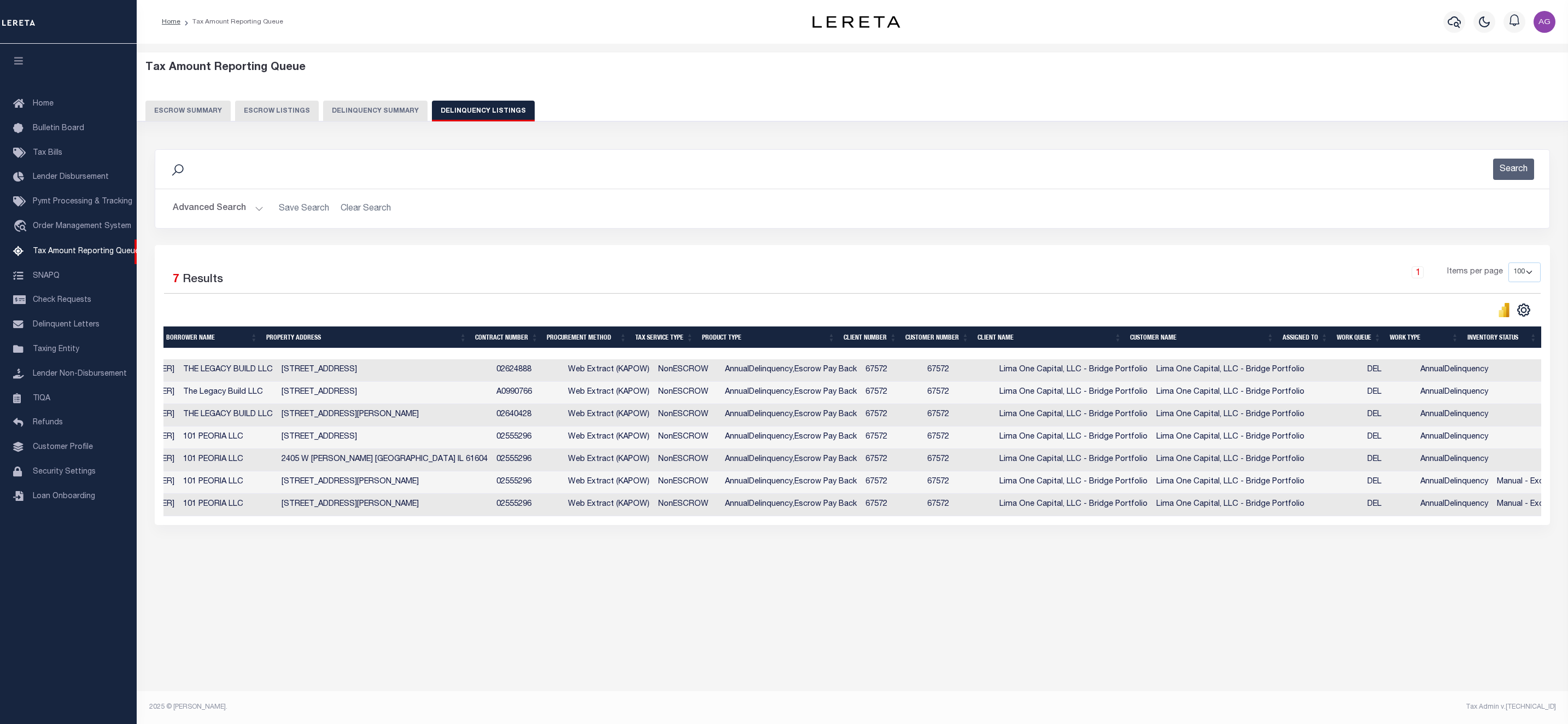
scroll to position [0, 0]
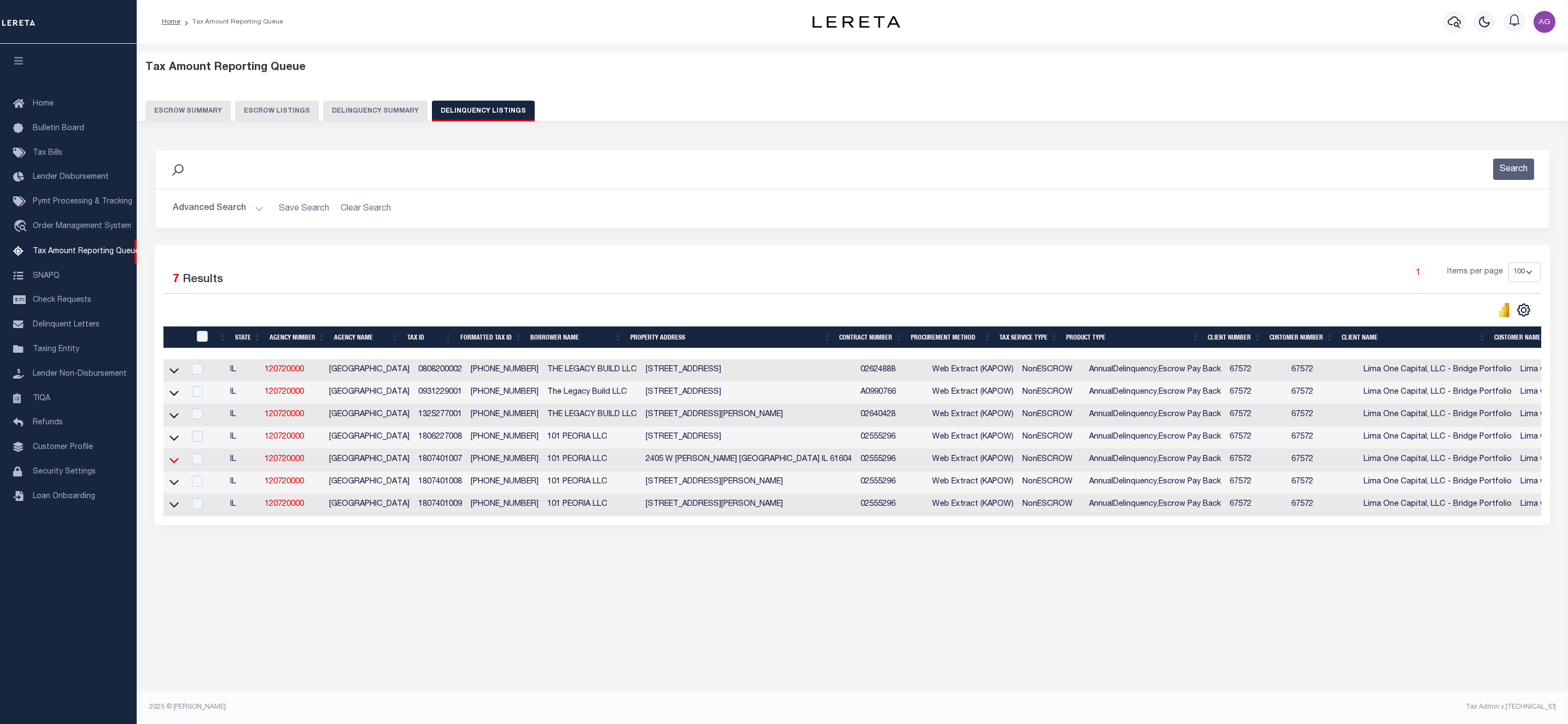
click at [173, 463] on icon at bounding box center [174, 460] width 9 height 5
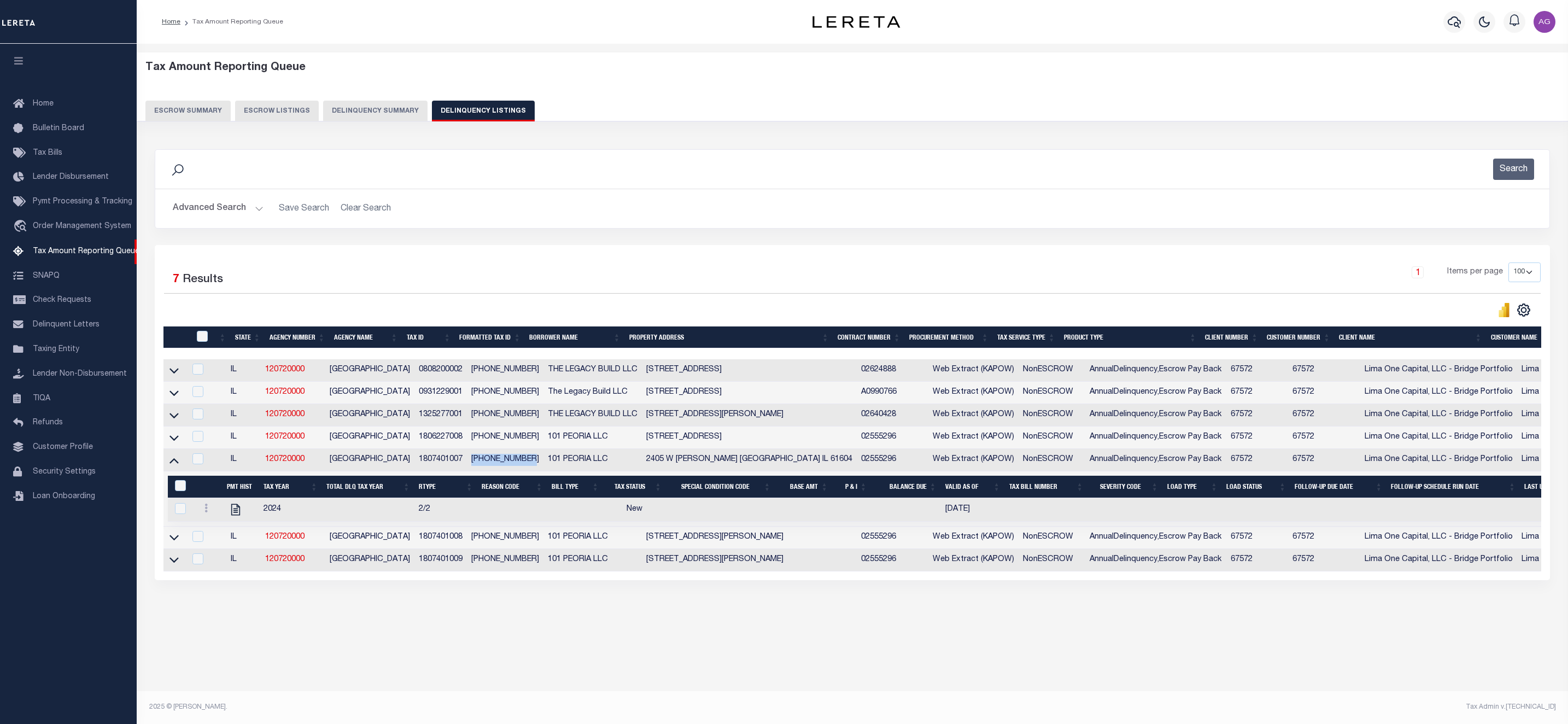
drag, startPoint x: 466, startPoint y: 465, endPoint x: 522, endPoint y: 461, distance: 56.1
click at [522, 461] on td "[PHONE_NUMBER]" at bounding box center [505, 459] width 76 height 23
copy td "[PHONE_NUMBER]"
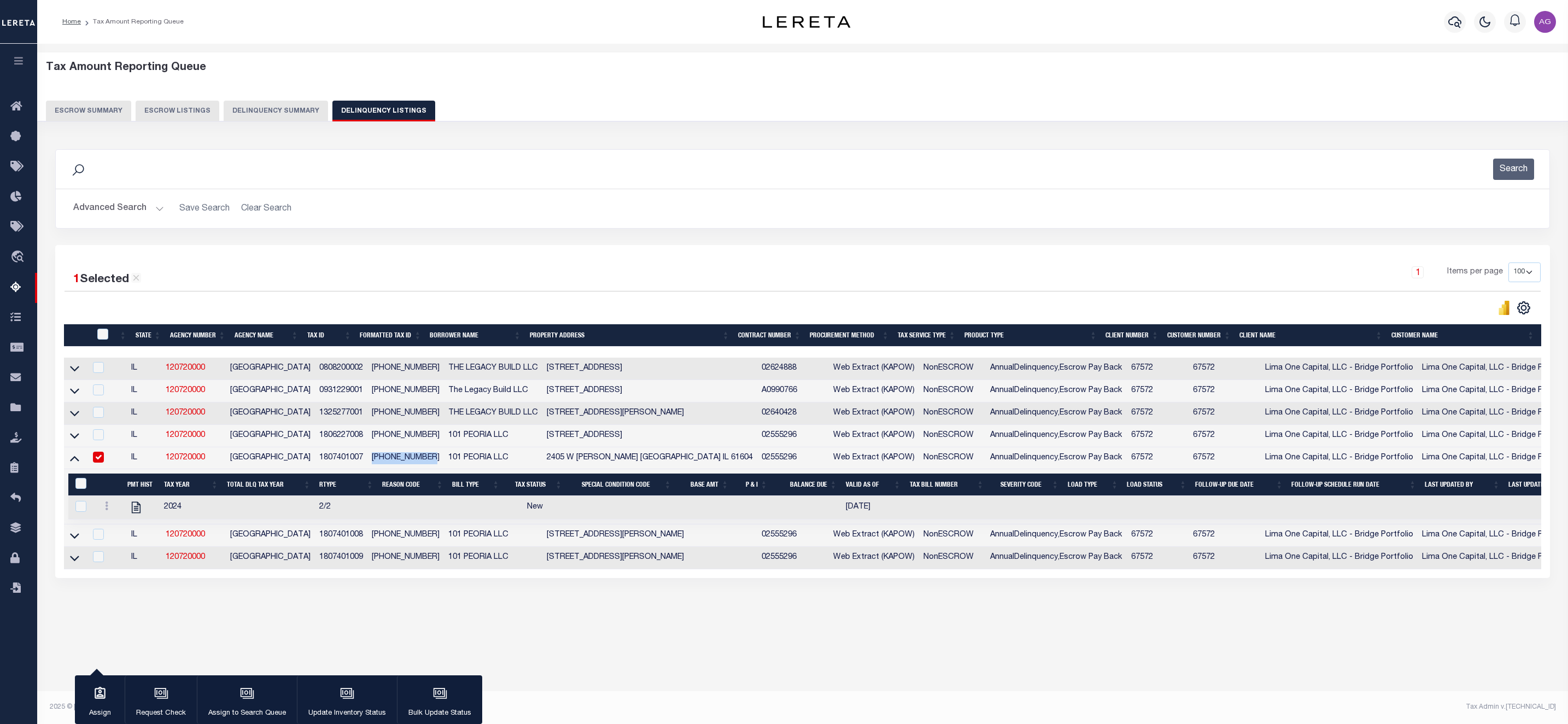
click at [101, 462] on input "checkbox" at bounding box center [98, 457] width 11 height 11
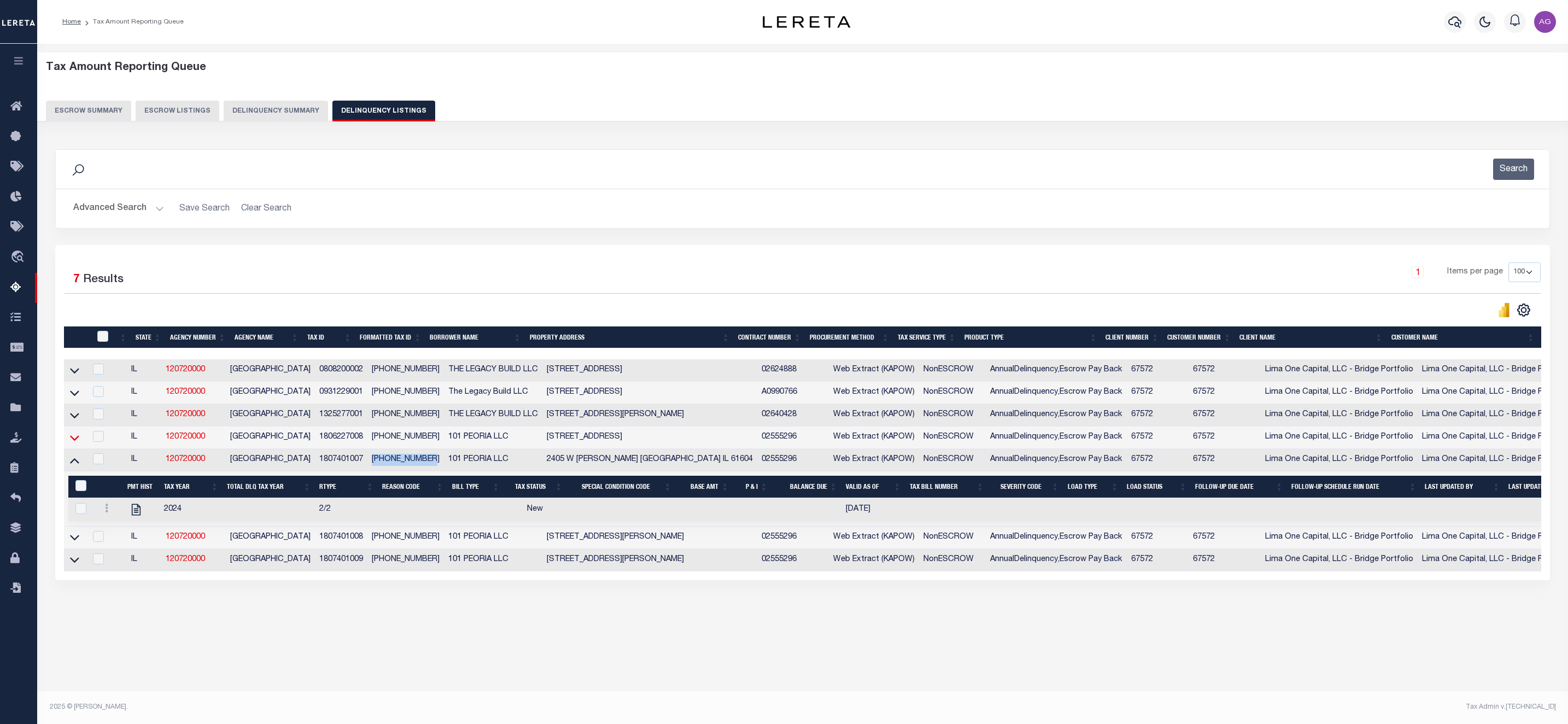
click at [75, 437] on icon at bounding box center [75, 437] width 9 height 12
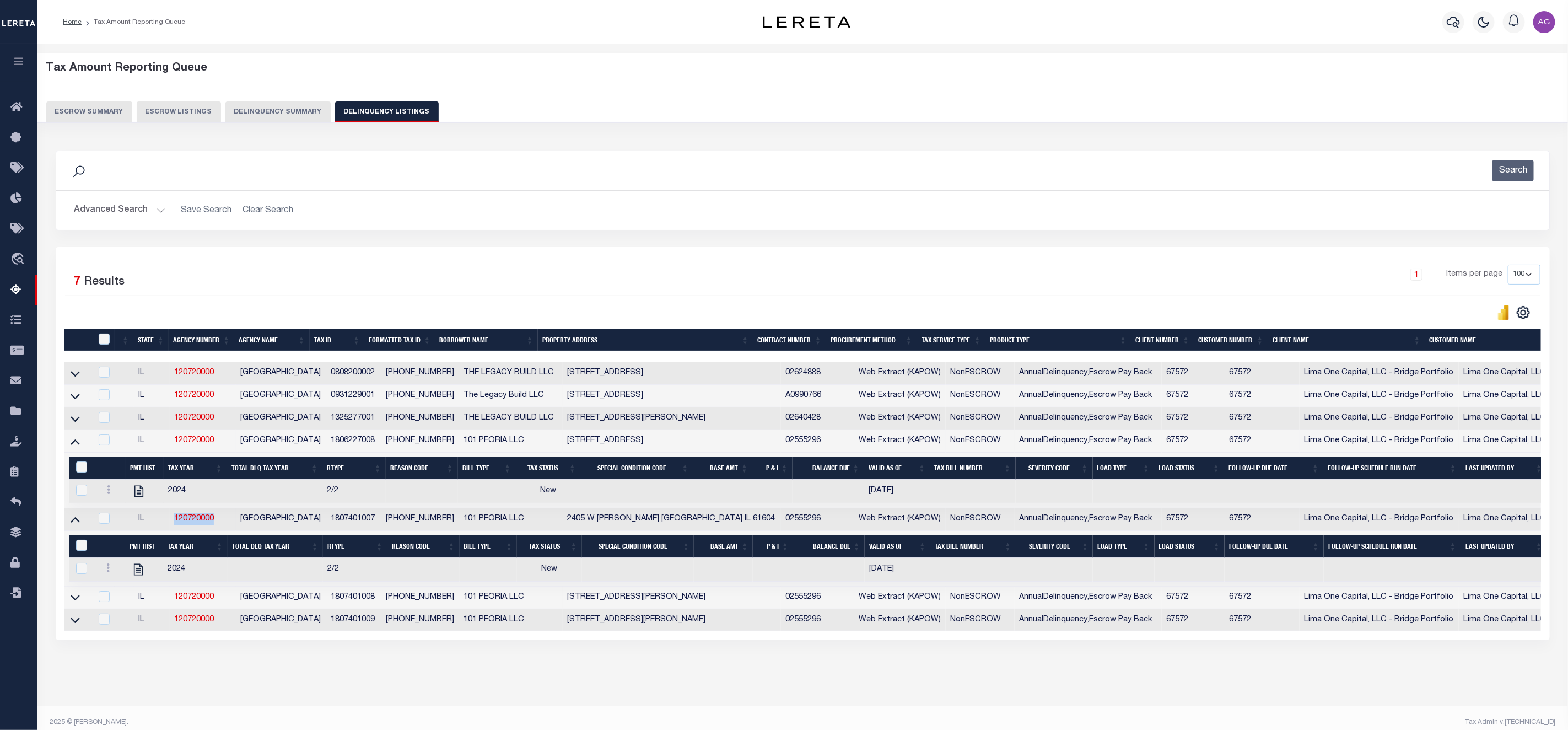
drag, startPoint x: 168, startPoint y: 528, endPoint x: 222, endPoint y: 524, distance: 54.1
click at [222, 524] on tr "IL 120720000 [GEOGRAPHIC_DATA] 1807401007 [PHONE_NUMBER] 101 PEORIA LLC [STREET…" at bounding box center [977, 519] width 1825 height 23
copy tr "120720000"
drag, startPoint x: 319, startPoint y: 521, endPoint x: 364, endPoint y: 523, distance: 45.0
click at [364, 523] on td "1807401007" at bounding box center [354, 519] width 55 height 23
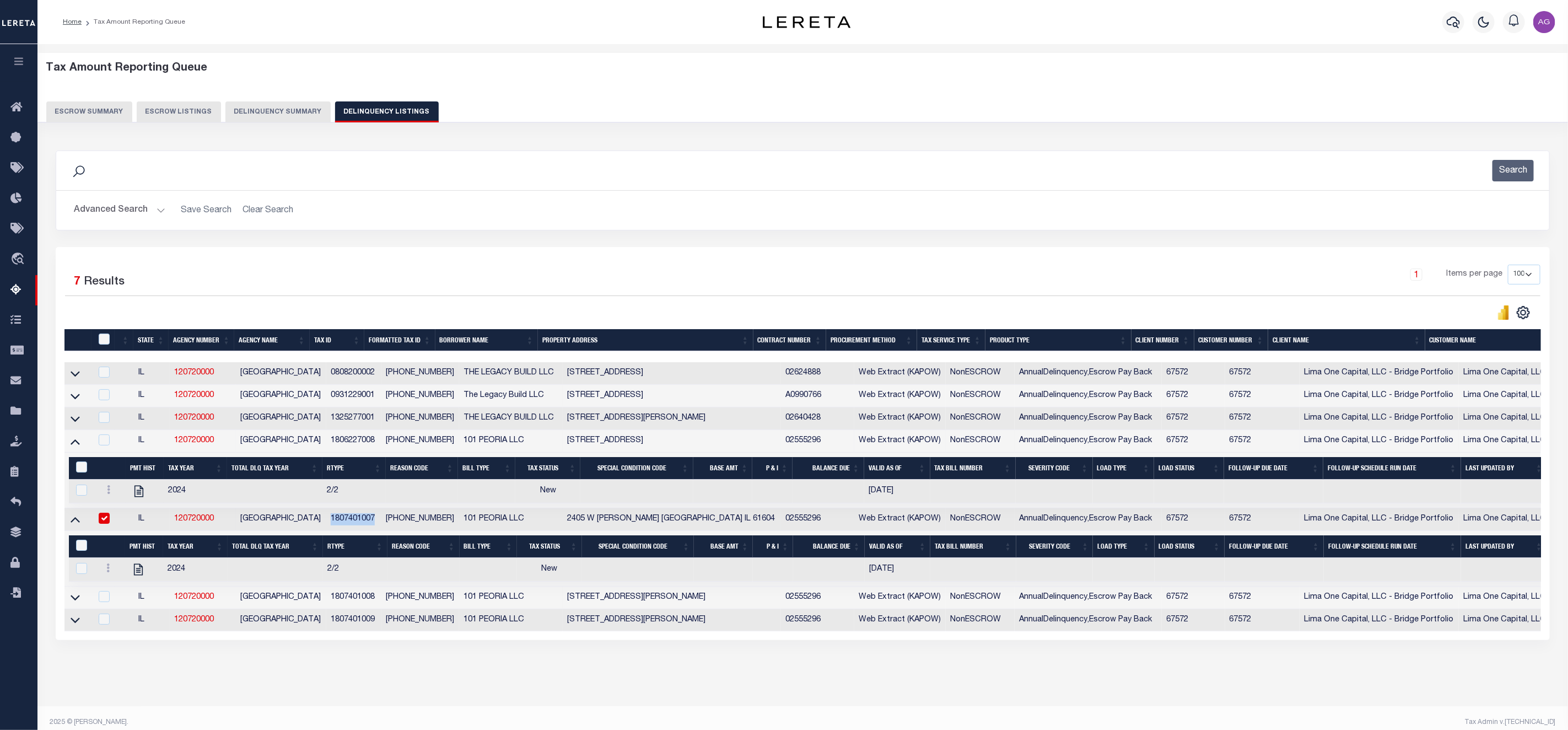
checkbox input "true"
copy td "1807401007"
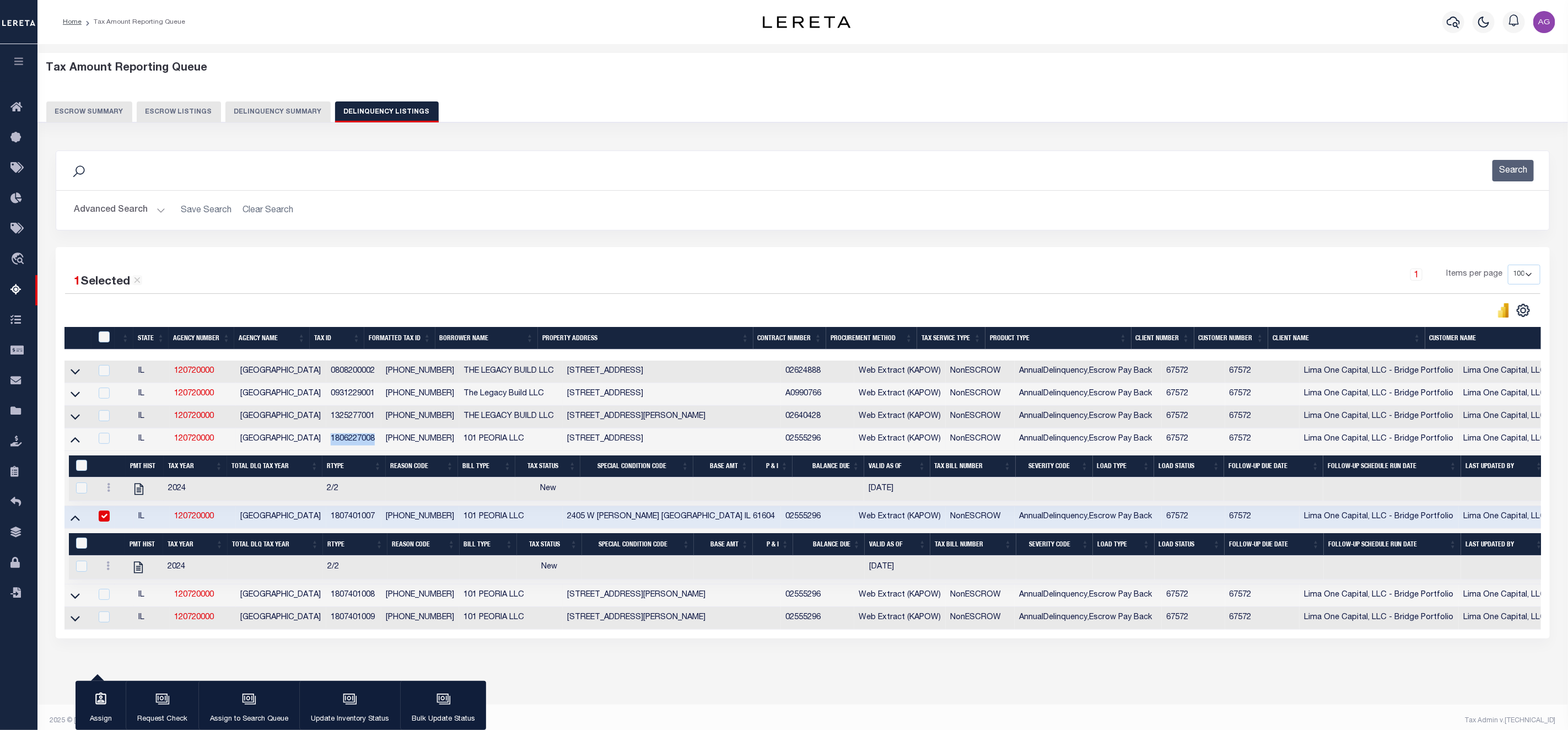
drag, startPoint x: 317, startPoint y: 446, endPoint x: 364, endPoint y: 445, distance: 47.0
click at [364, 445] on td "1806227008" at bounding box center [354, 439] width 55 height 23
checkbox input "true"
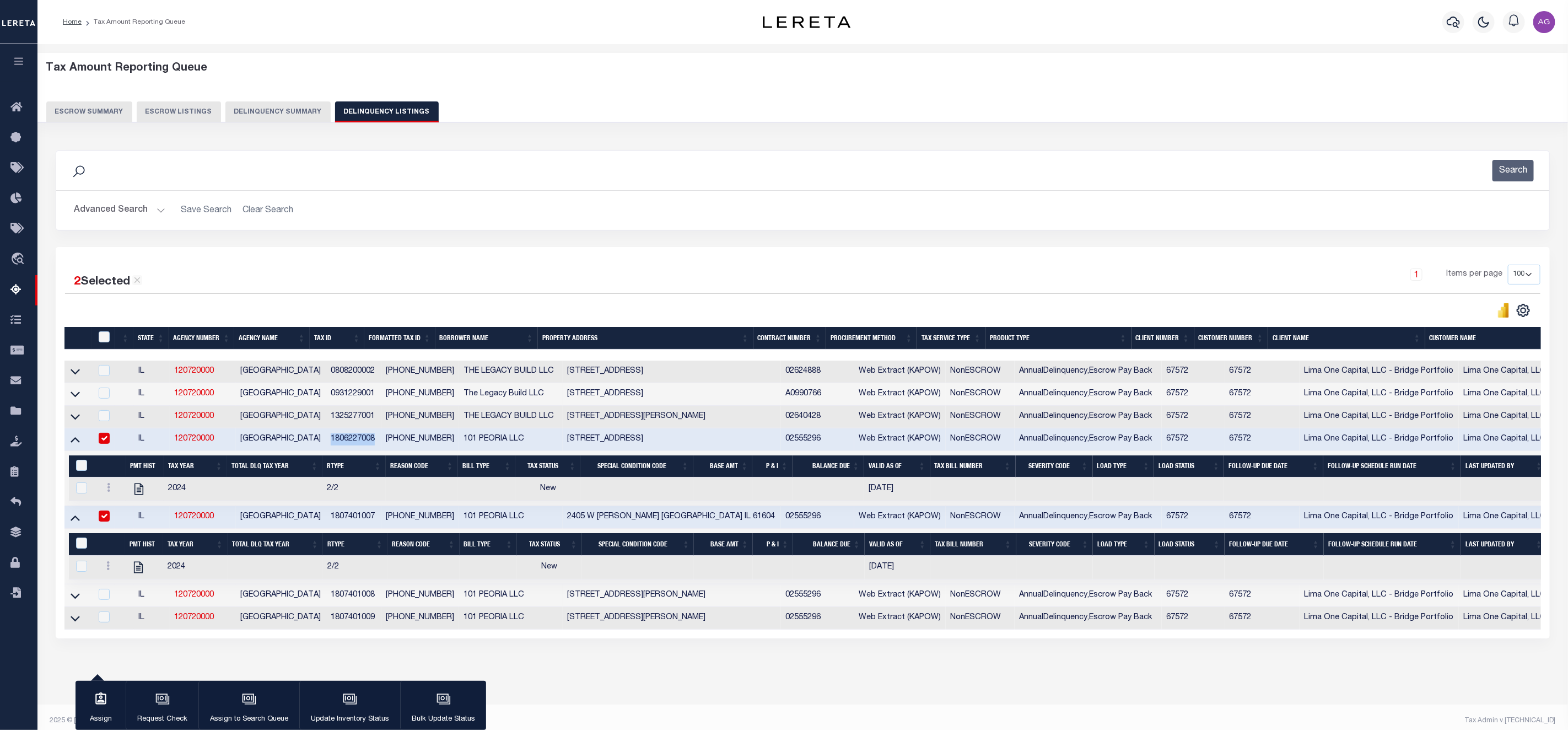
copy td "1806227008"
click at [280, 113] on button "Delinquency Summary" at bounding box center [278, 112] width 105 height 21
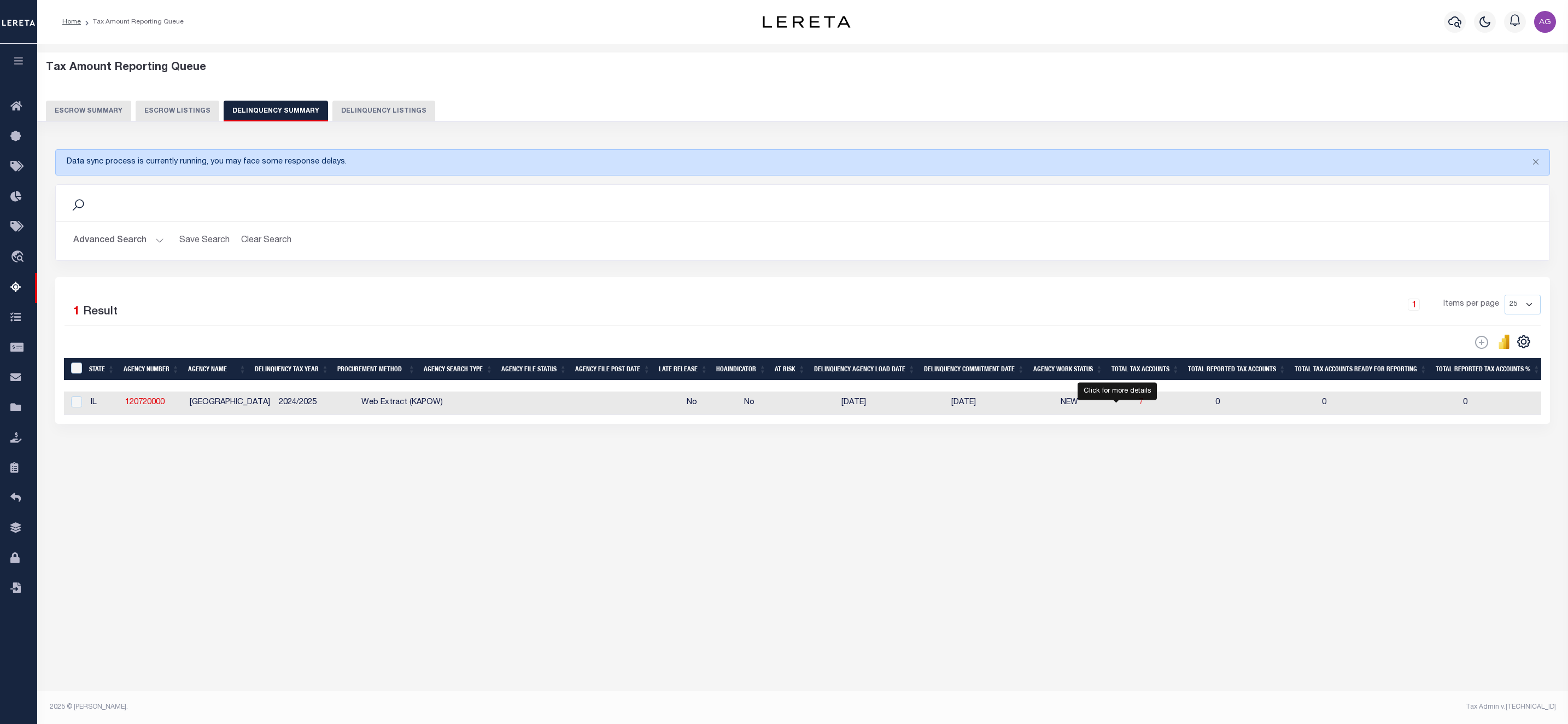
click at [1139, 406] on span "7" at bounding box center [1141, 402] width 5 height 7
select select "100"
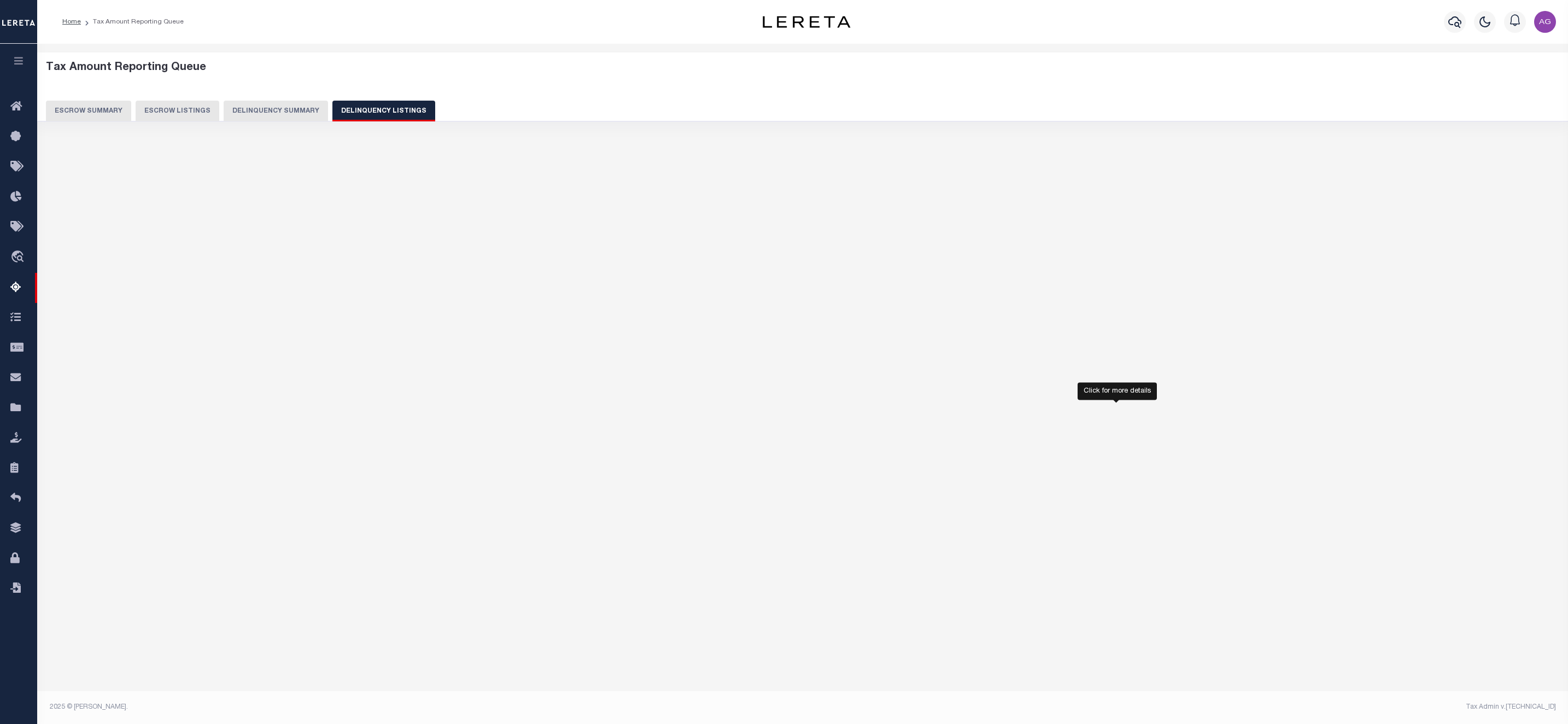
select select "100"
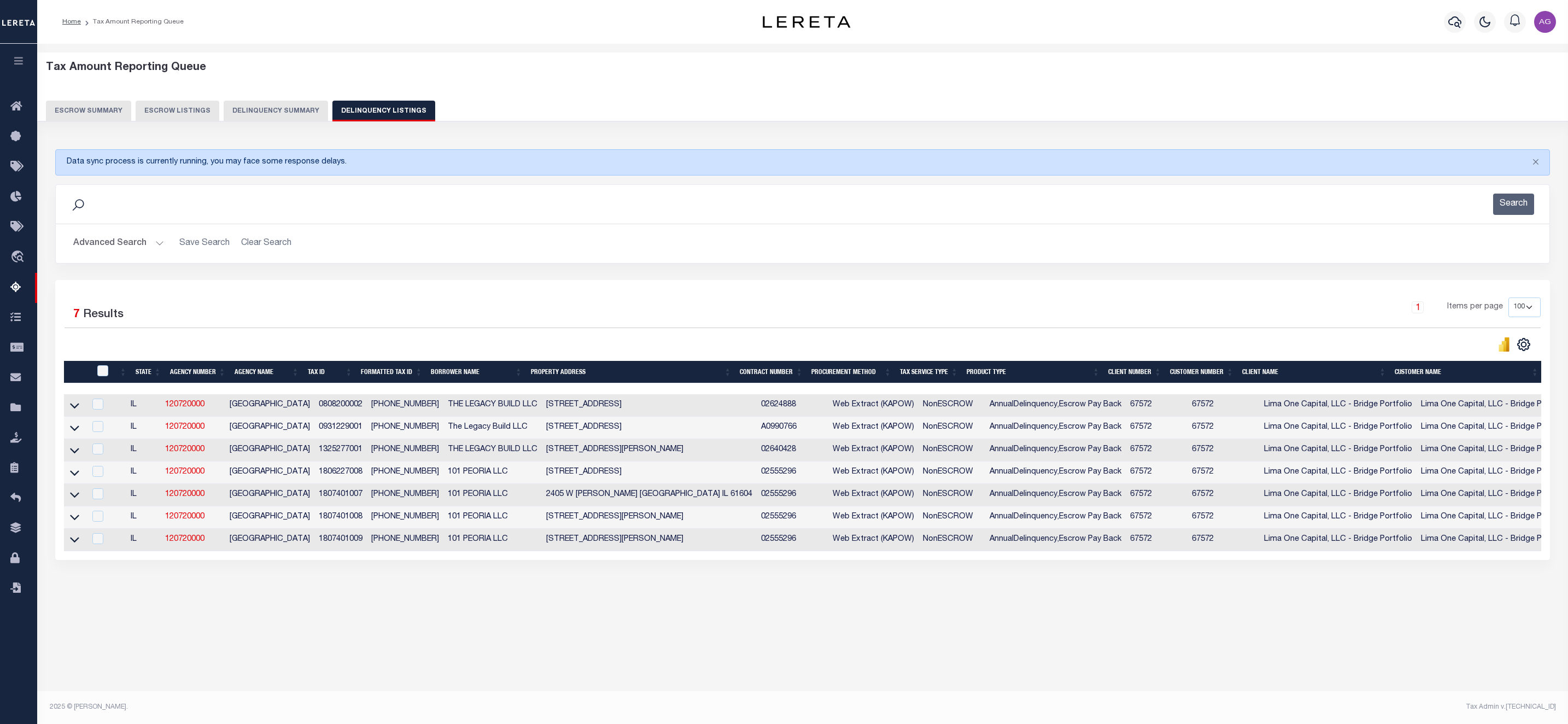
click at [274, 114] on button "Delinquency Summary" at bounding box center [276, 111] width 105 height 21
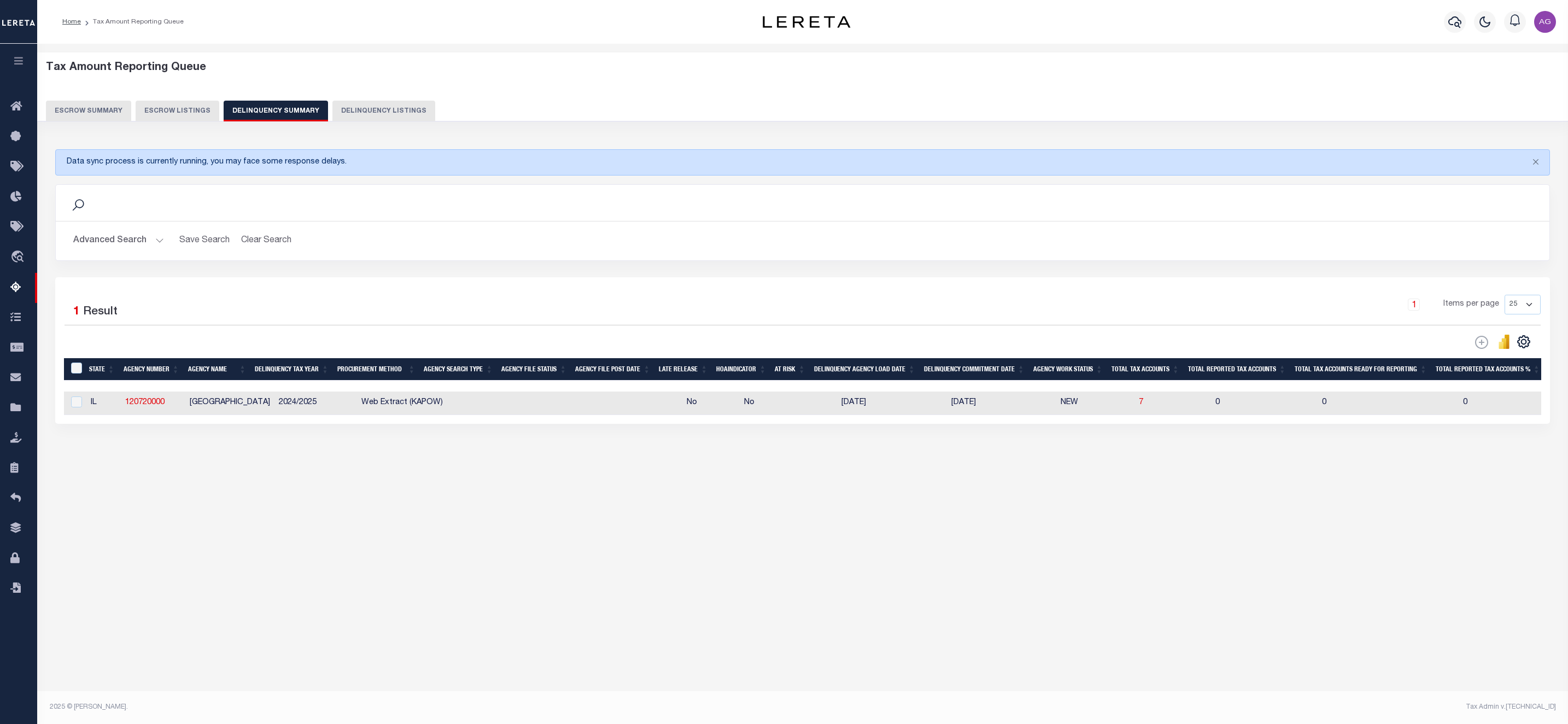
click at [112, 238] on button "Advanced Search" at bounding box center [119, 240] width 91 height 21
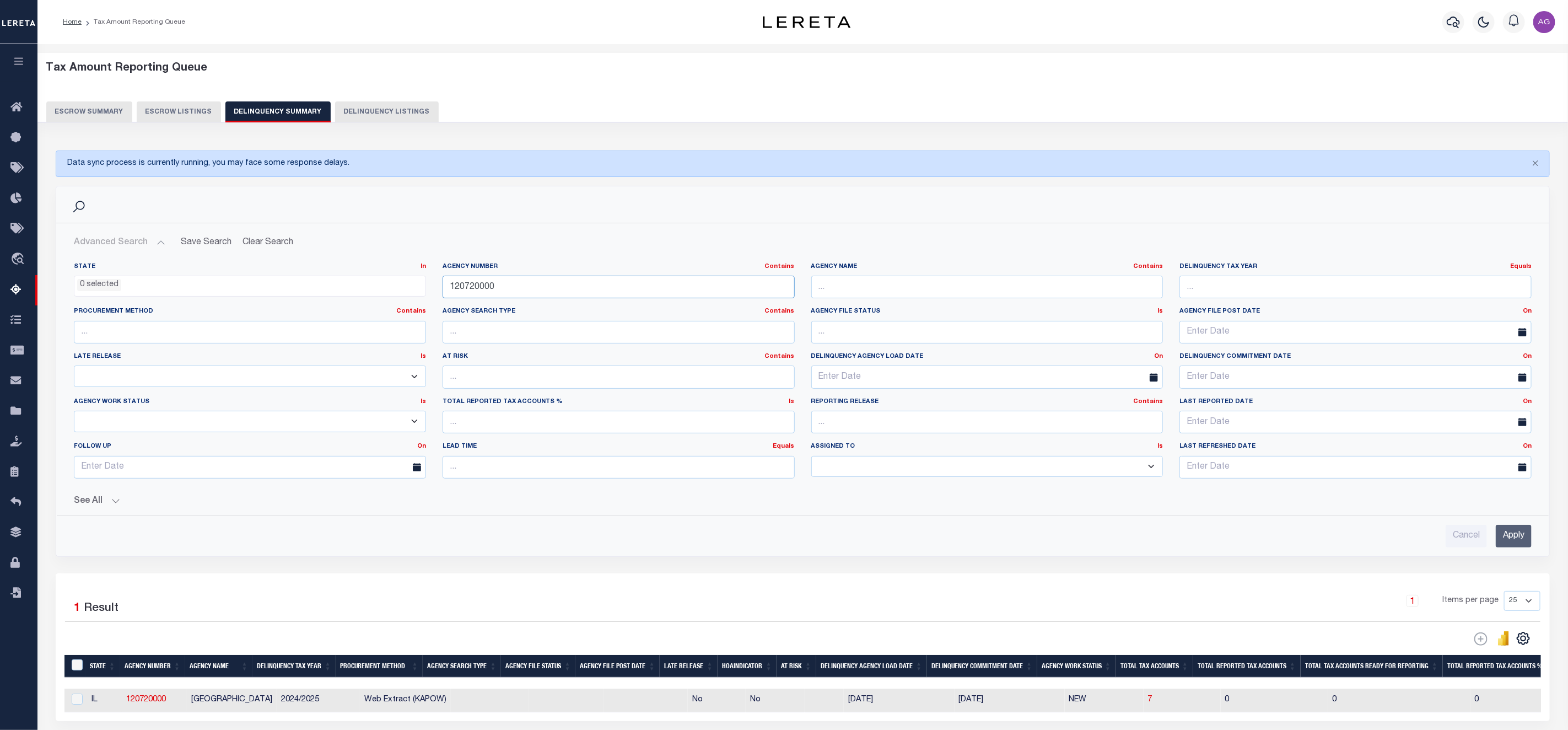
click at [523, 293] on input "120720000" at bounding box center [619, 286] width 352 height 23
click at [1518, 545] on input "Apply" at bounding box center [1513, 536] width 36 height 23
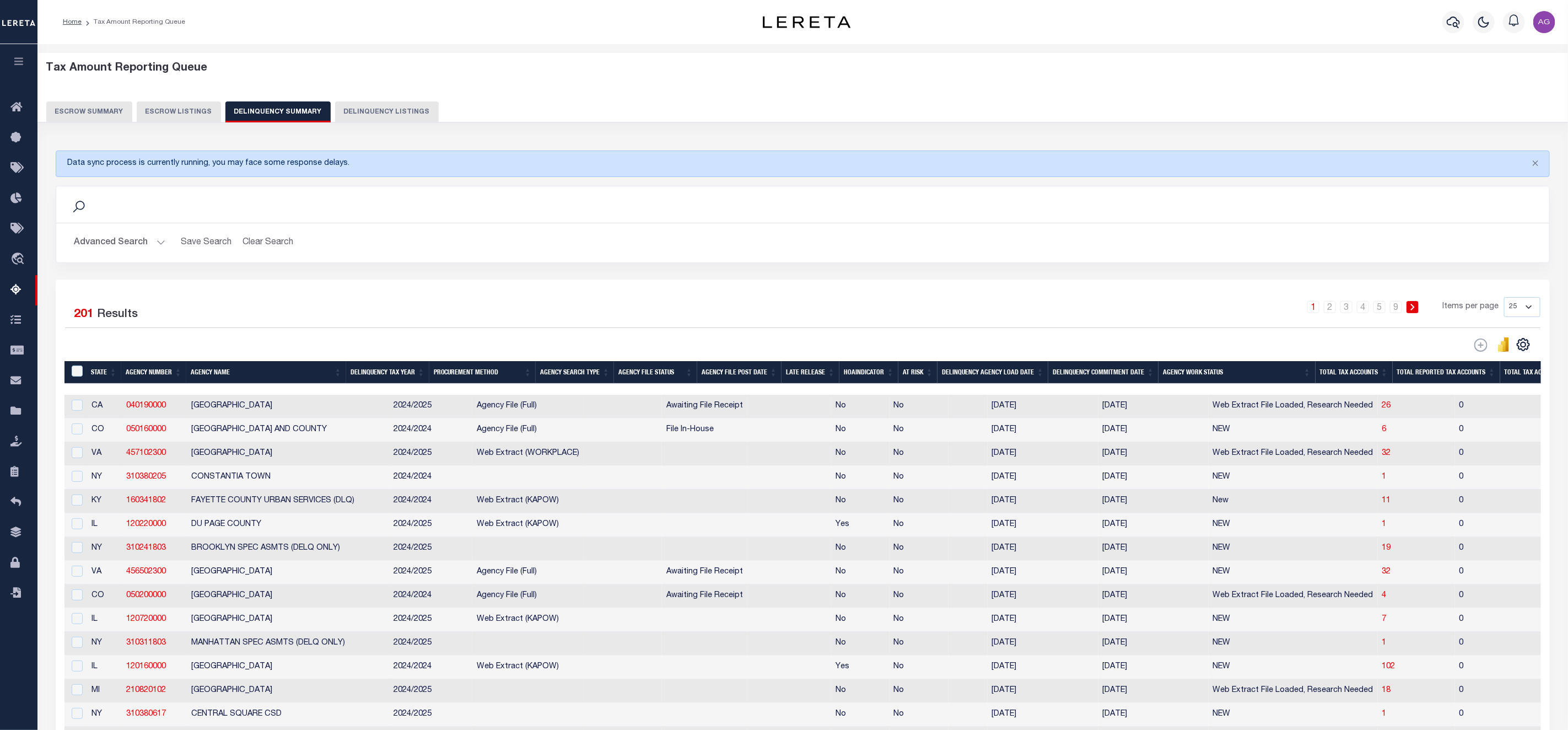
scroll to position [165, 0]
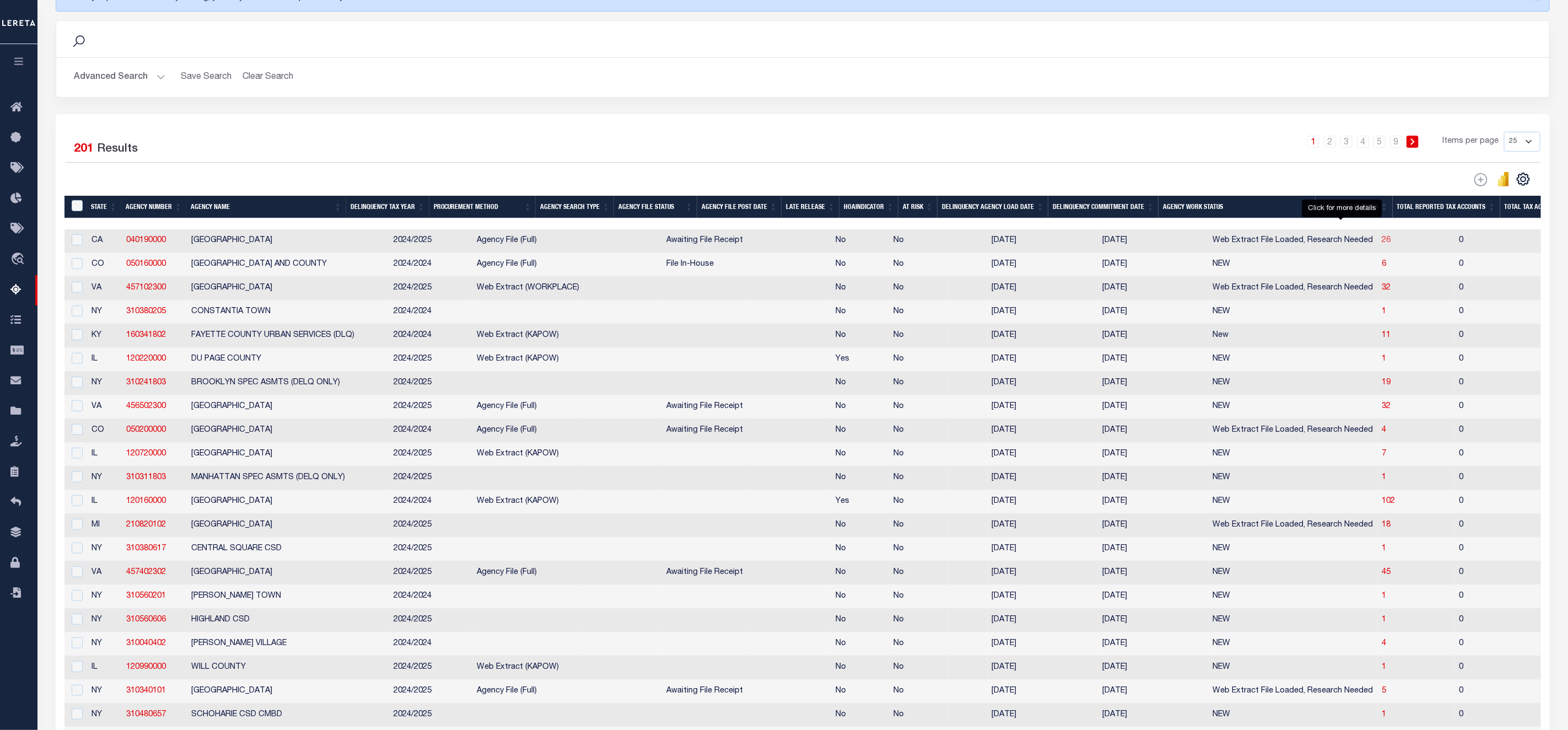
click at [1382, 244] on span "26" at bounding box center [1386, 240] width 9 height 7
select select "100"
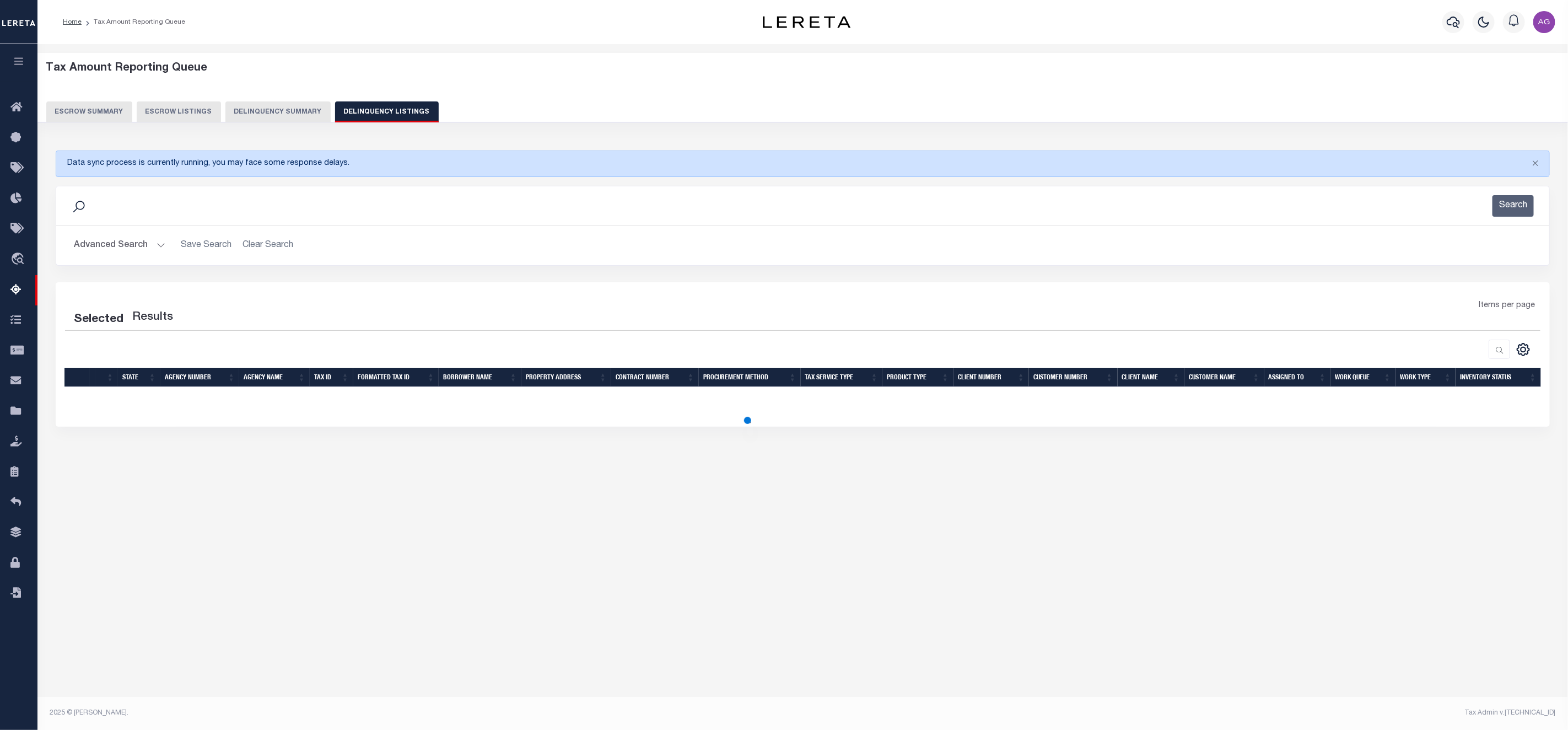
scroll to position [0, 0]
select select "100"
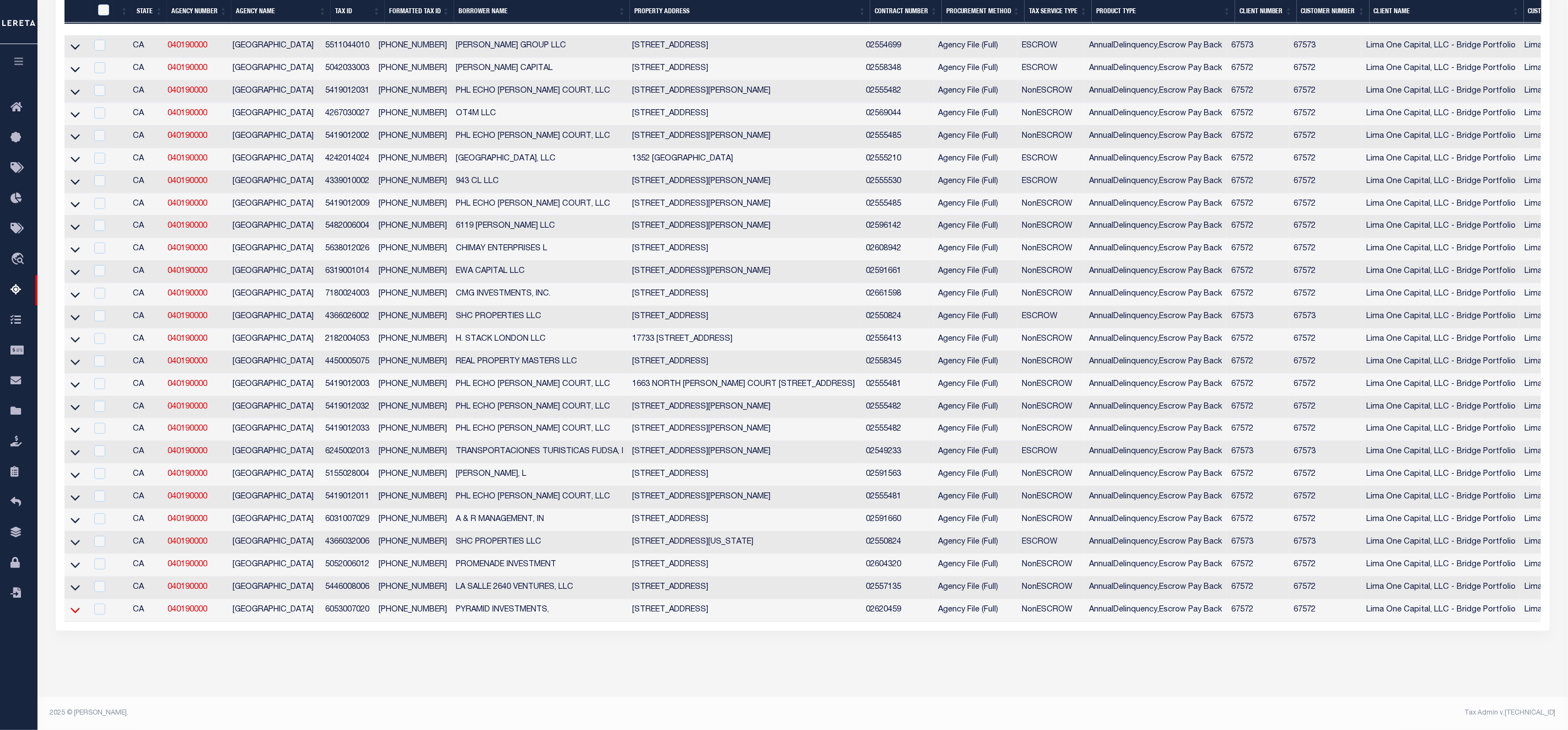
click at [78, 608] on icon at bounding box center [75, 611] width 9 height 6
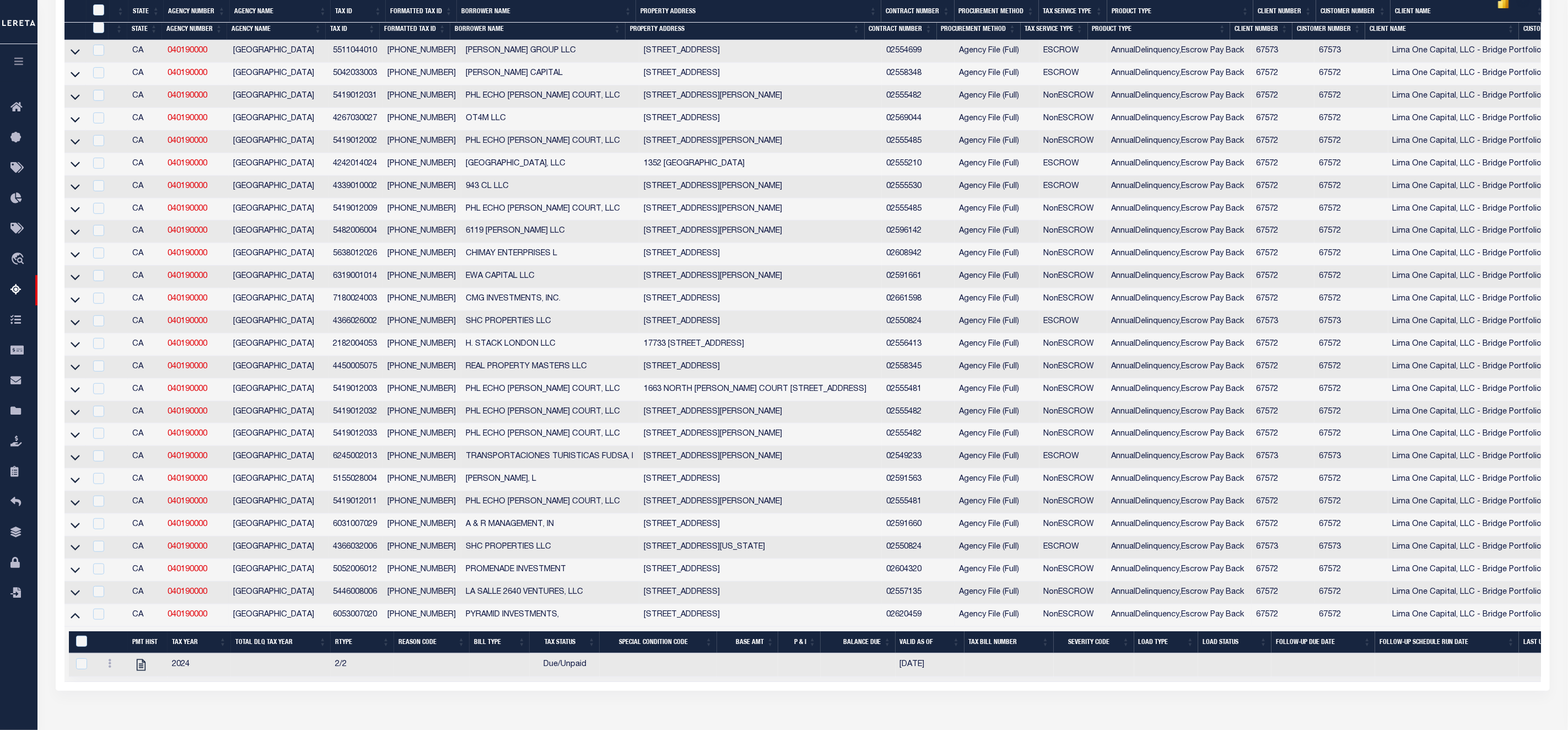
scroll to position [426, 0]
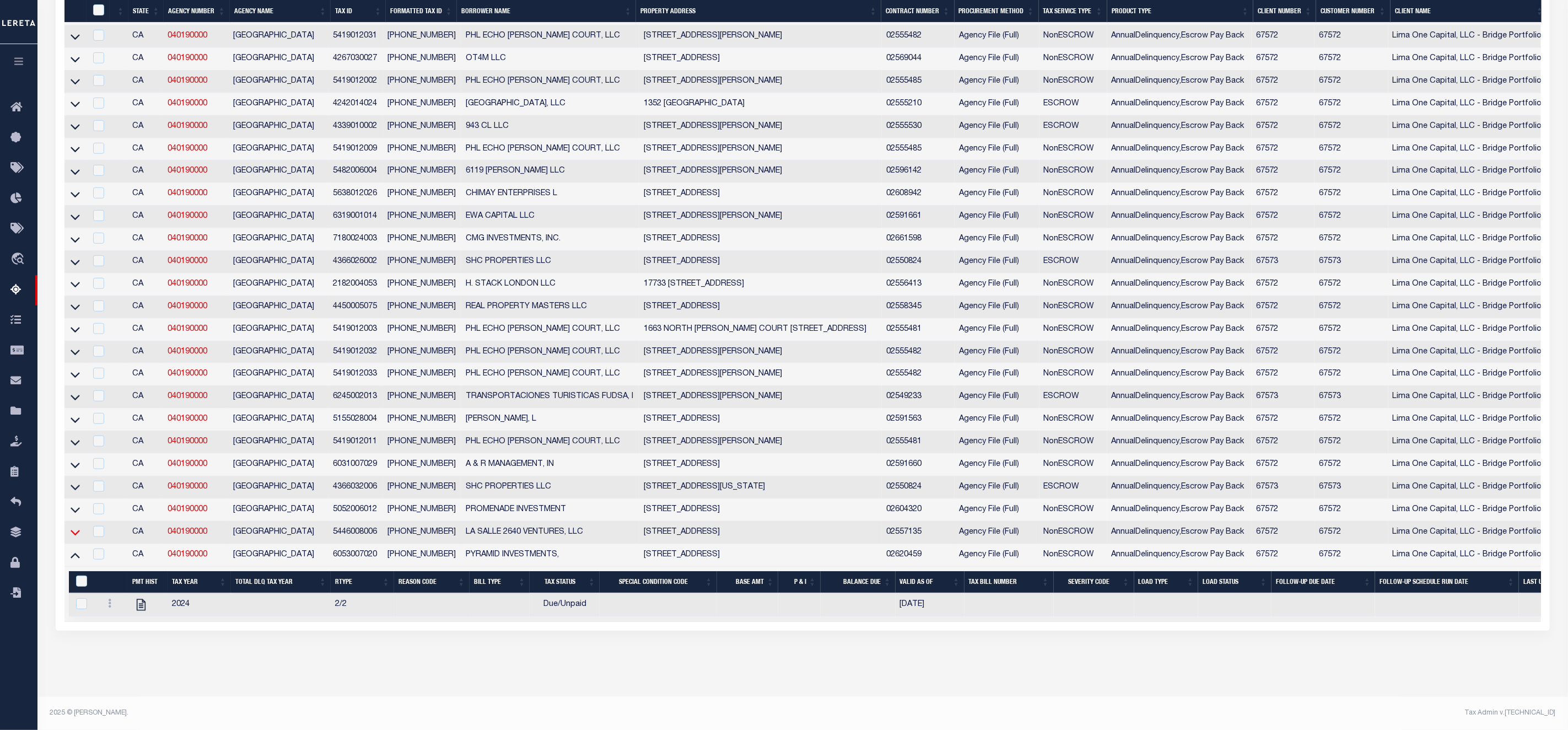
click at [72, 526] on icon at bounding box center [75, 532] width 9 height 12
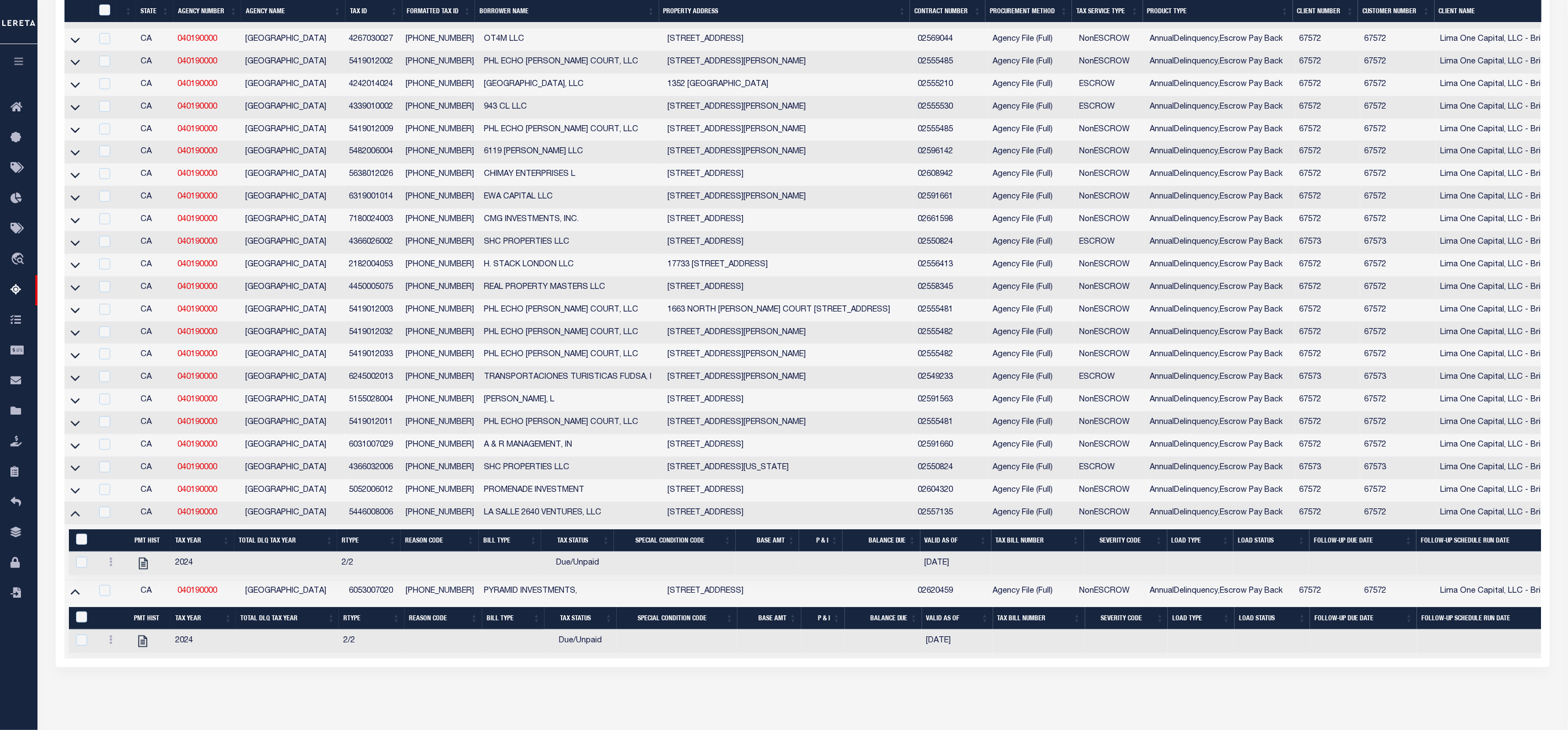
scroll to position [403, 0]
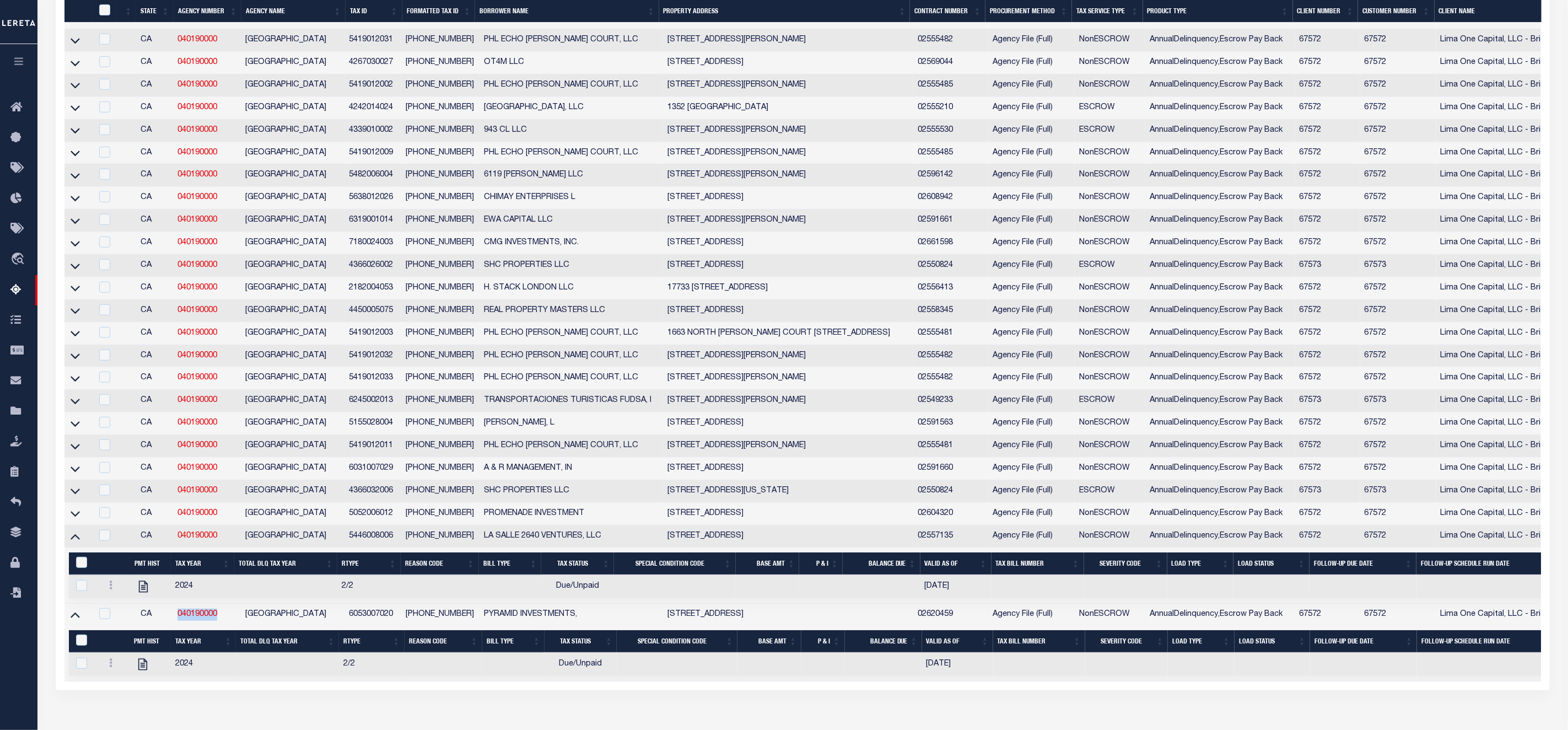
drag, startPoint x: 215, startPoint y: 624, endPoint x: 176, endPoint y: 625, distance: 39.0
click at [176, 625] on td "040190000" at bounding box center [207, 614] width 68 height 23
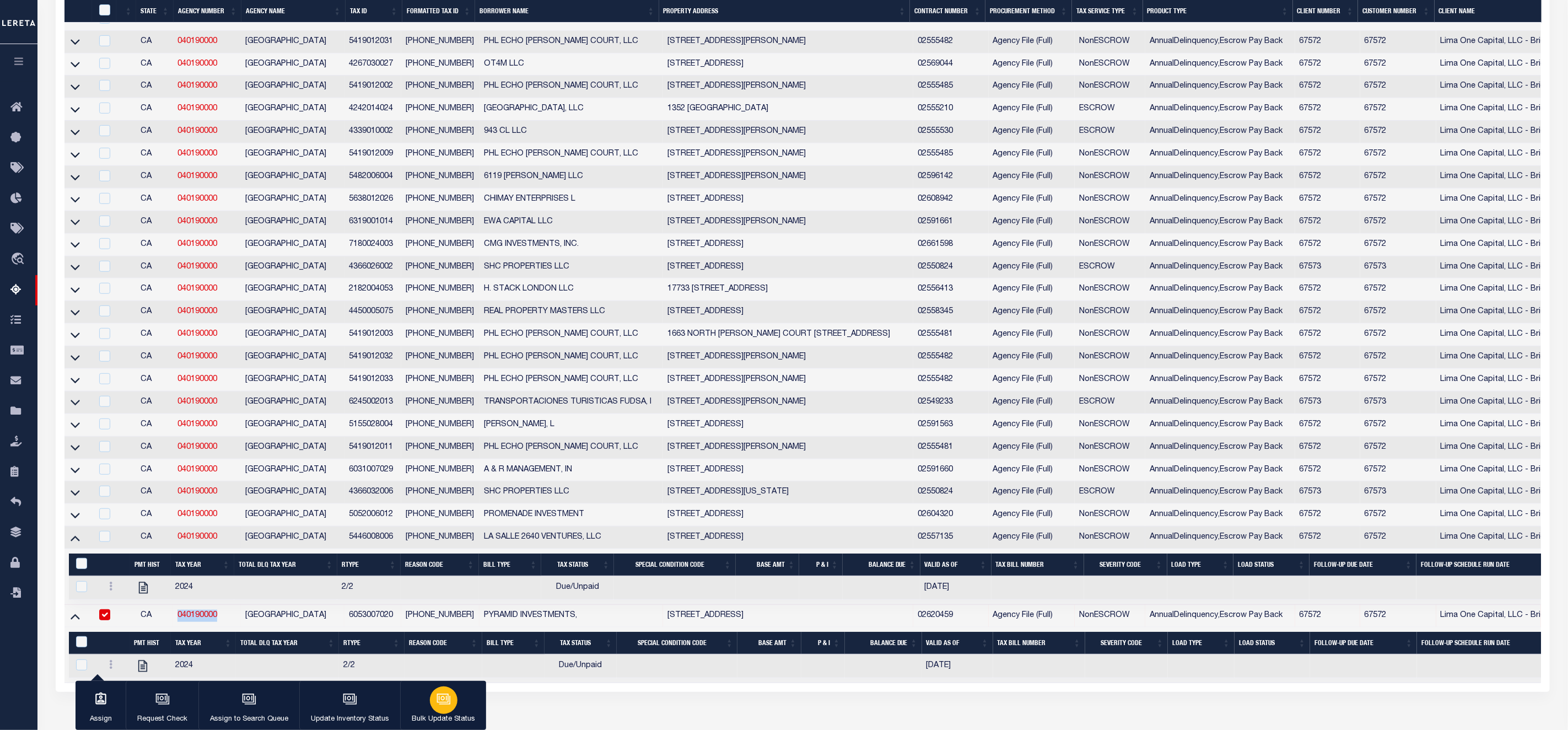
copy link "040190000"
drag, startPoint x: 349, startPoint y: 625, endPoint x: 393, endPoint y: 625, distance: 44.0
click at [393, 625] on td "6053007020" at bounding box center [373, 615] width 57 height 23
checkbox input "false"
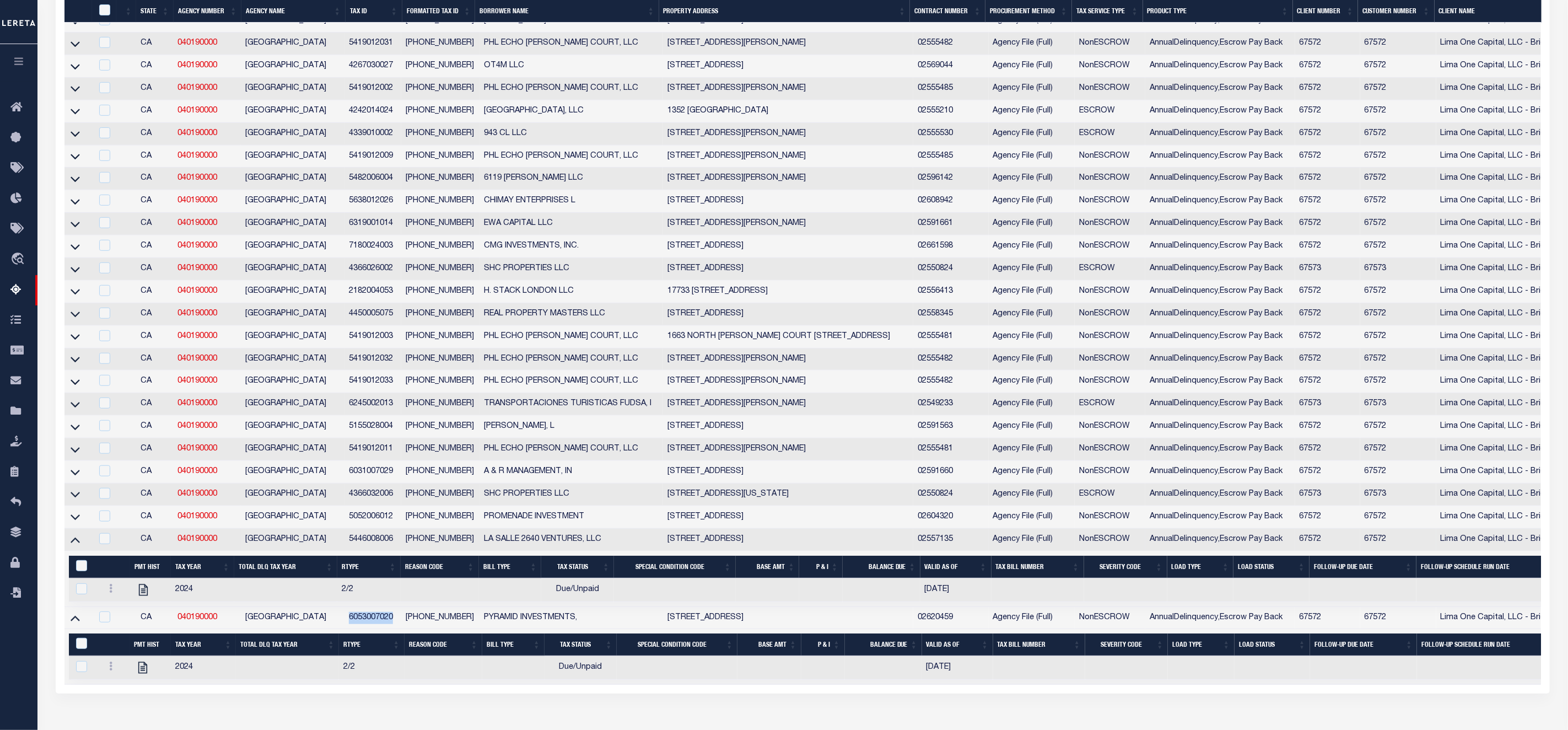
copy td "6053007020"
drag, startPoint x: 350, startPoint y: 546, endPoint x: 394, endPoint y: 551, distance: 44.3
click at [394, 551] on td "5446008006" at bounding box center [373, 539] width 57 height 23
checkbox input "true"
copy td "5446008006"
